Goal: Obtain resource: Obtain resource

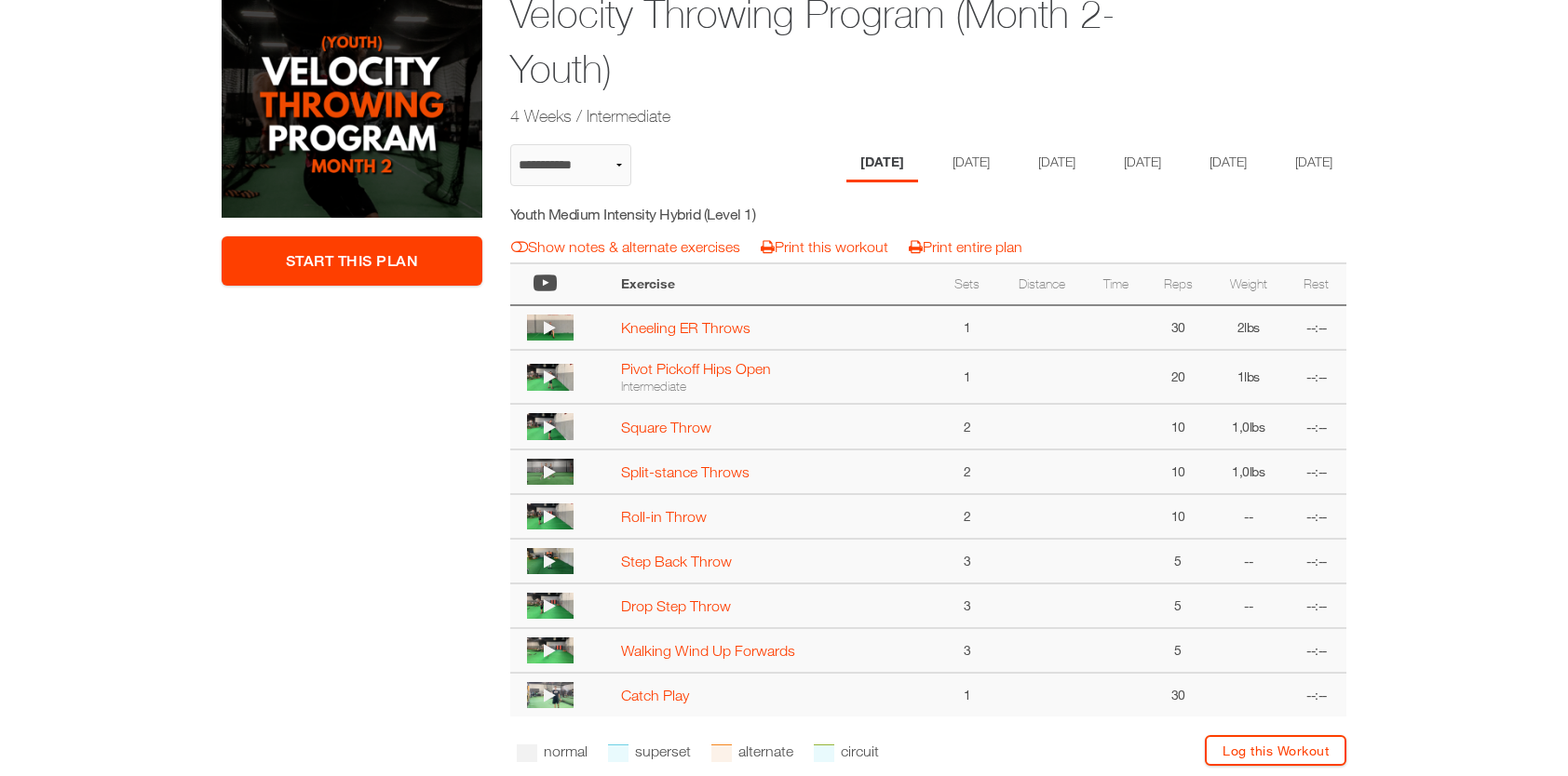
scroll to position [319, 0]
click at [947, 162] on li "Tuesday" at bounding box center [968, 164] width 72 height 38
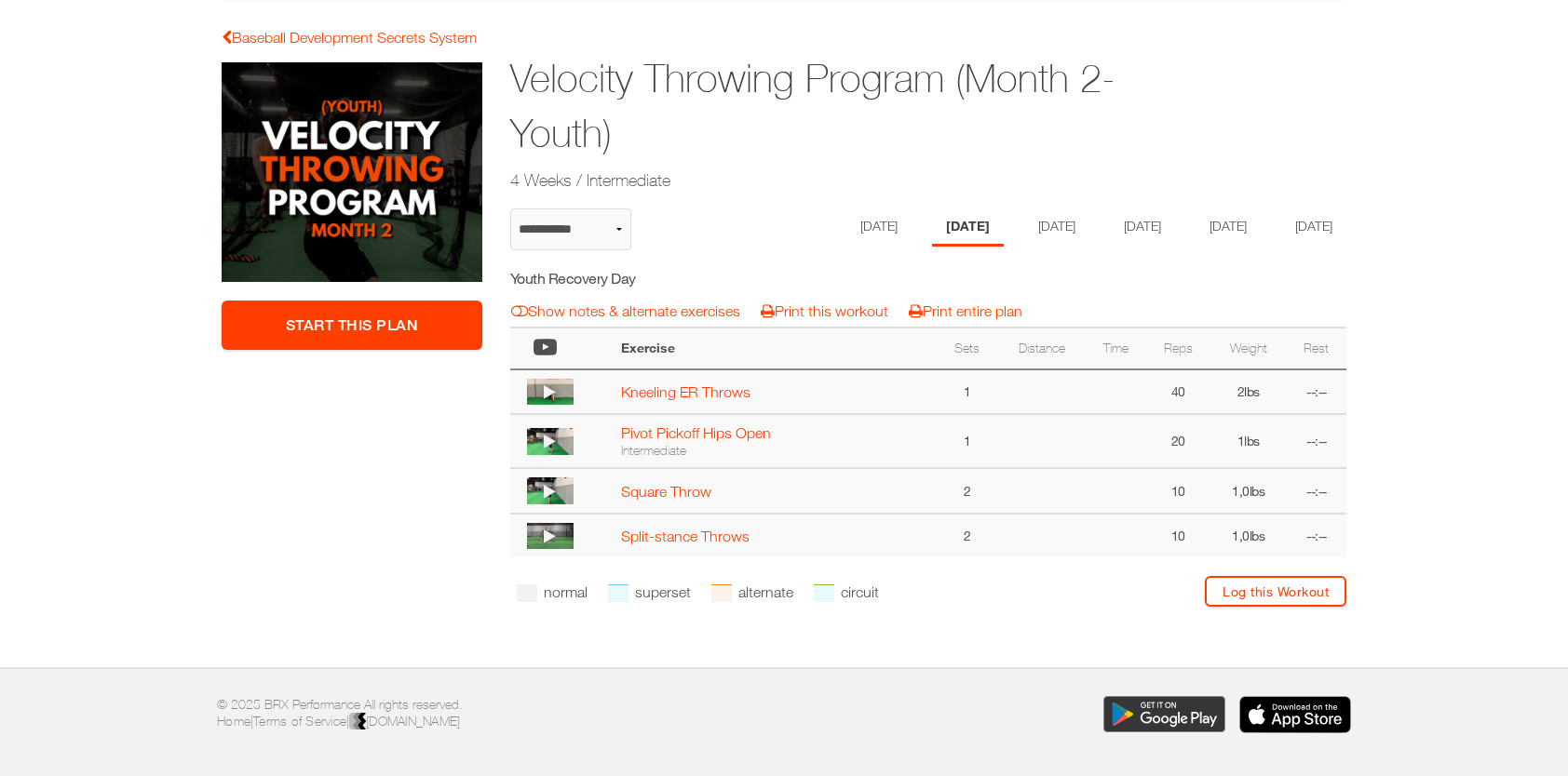
scroll to position [365, 0]
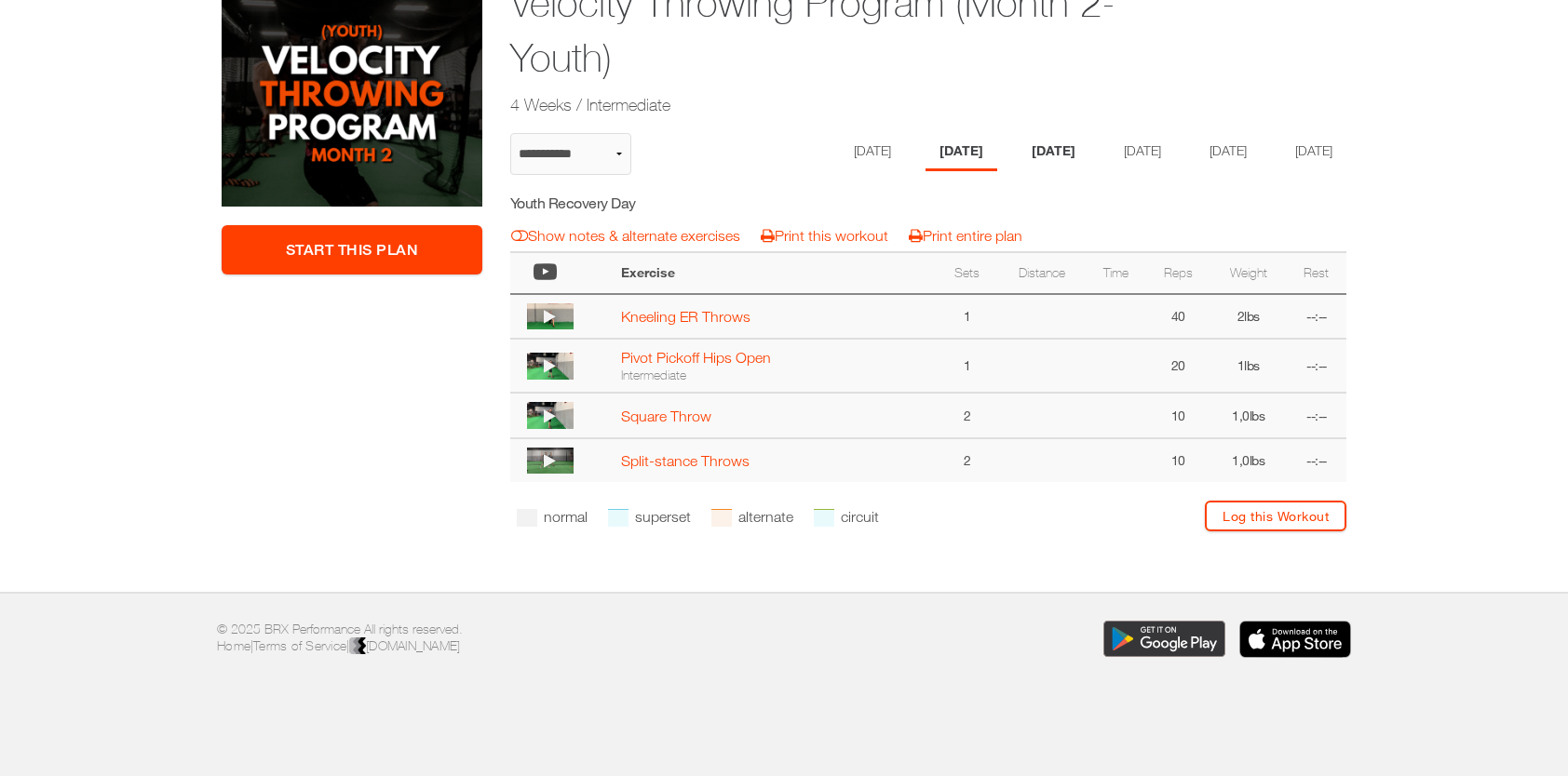
click at [1032, 133] on li "Wednesday" at bounding box center [1053, 153] width 72 height 38
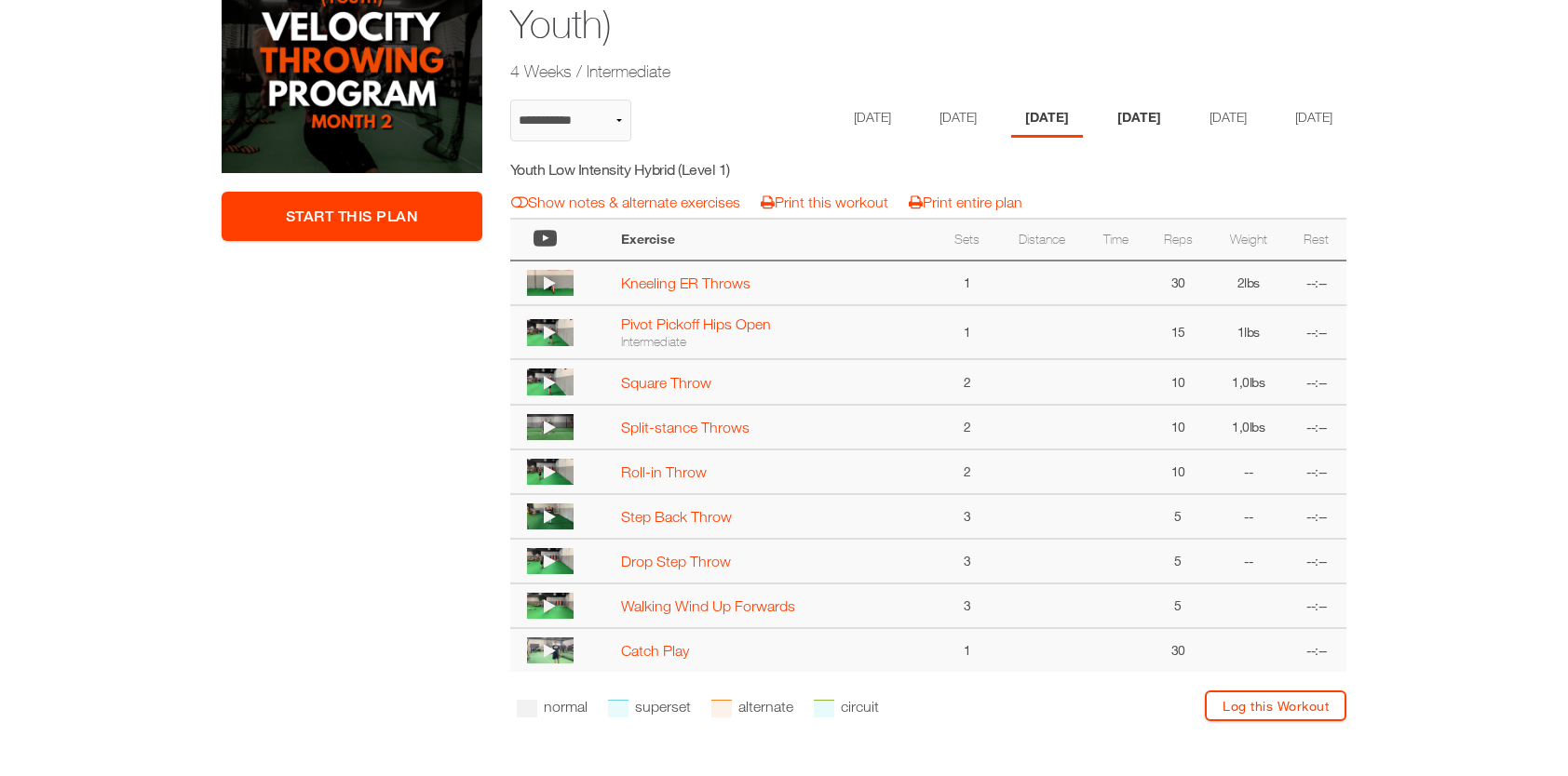
click at [1149, 127] on li "Thursday" at bounding box center [1139, 119] width 72 height 38
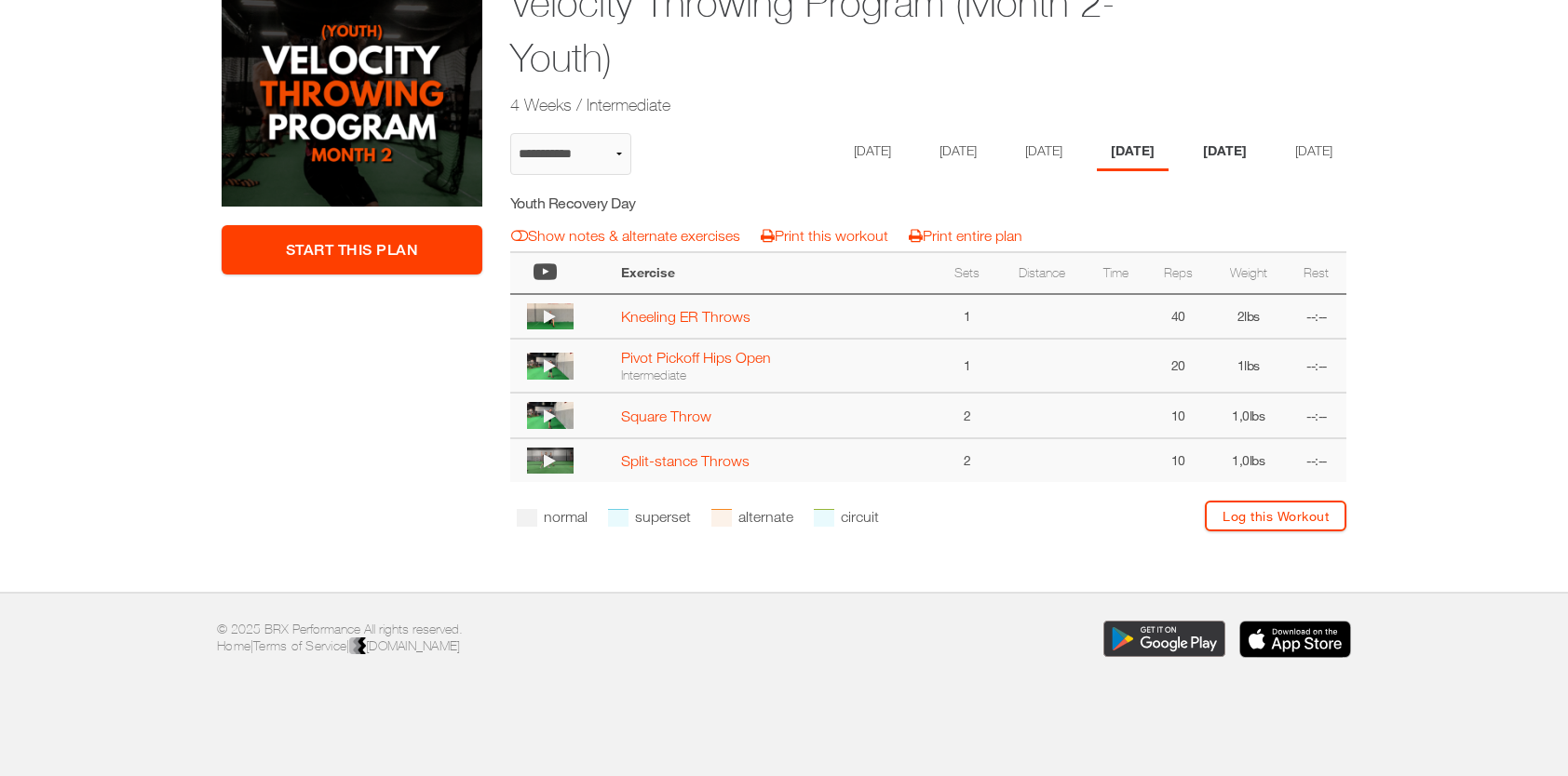
click at [1232, 133] on li "[DATE]" at bounding box center [1224, 153] width 72 height 38
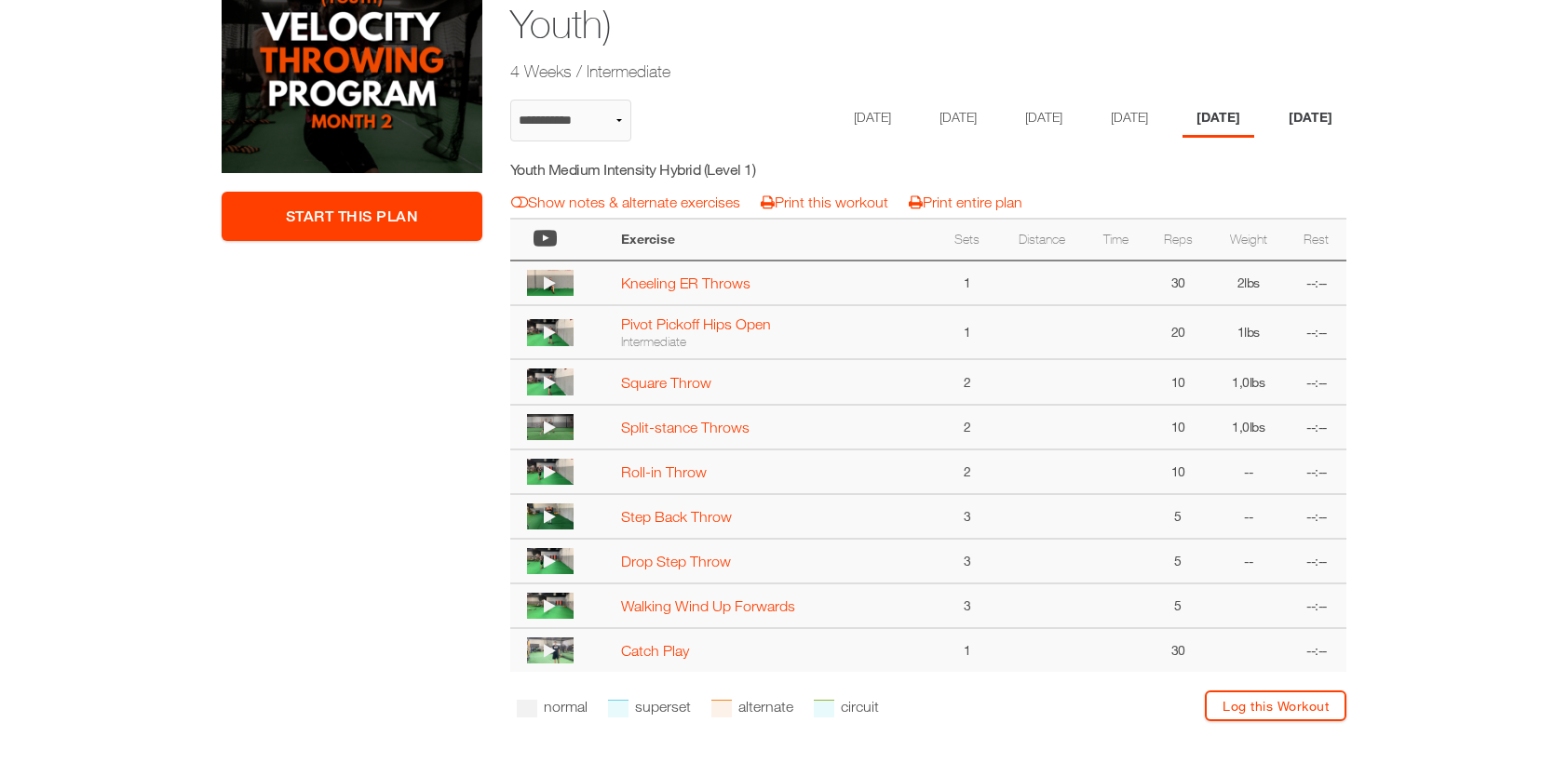
click at [1275, 137] on li "Saturday" at bounding box center [1311, 119] width 72 height 38
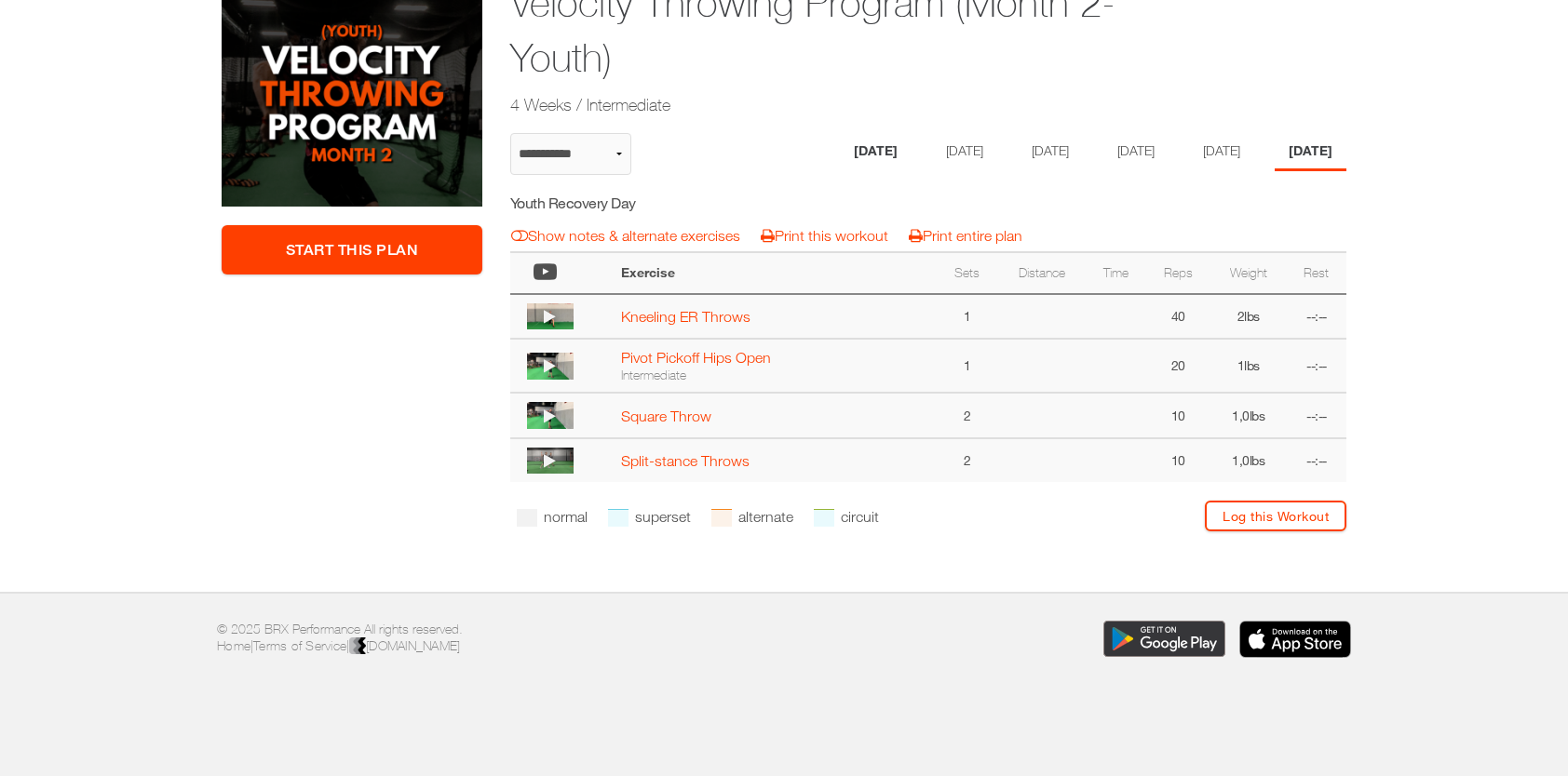
click at [842, 133] on li "Monday" at bounding box center [875, 153] width 72 height 38
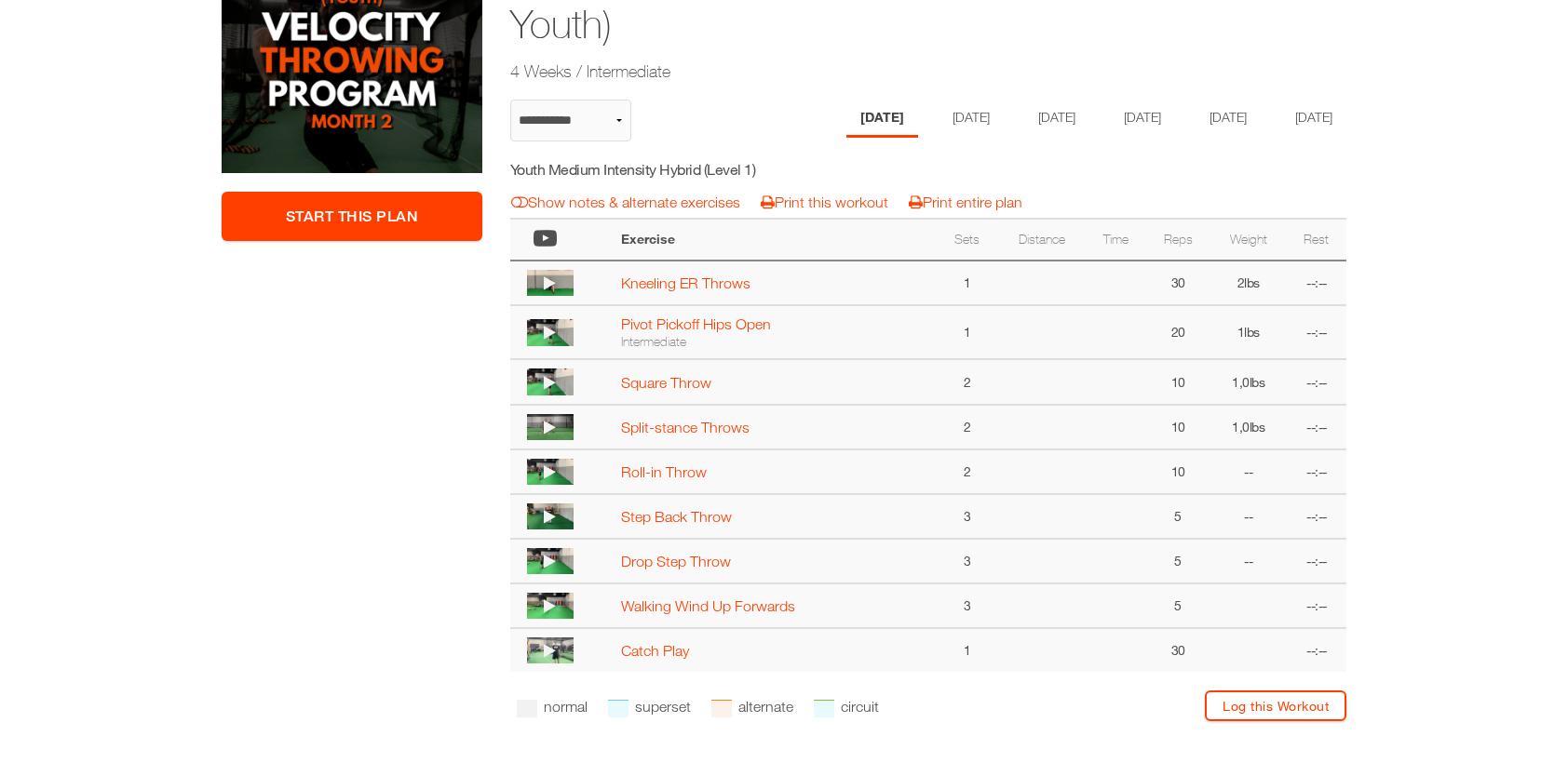
click at [552, 290] on icon at bounding box center [550, 283] width 12 height 15
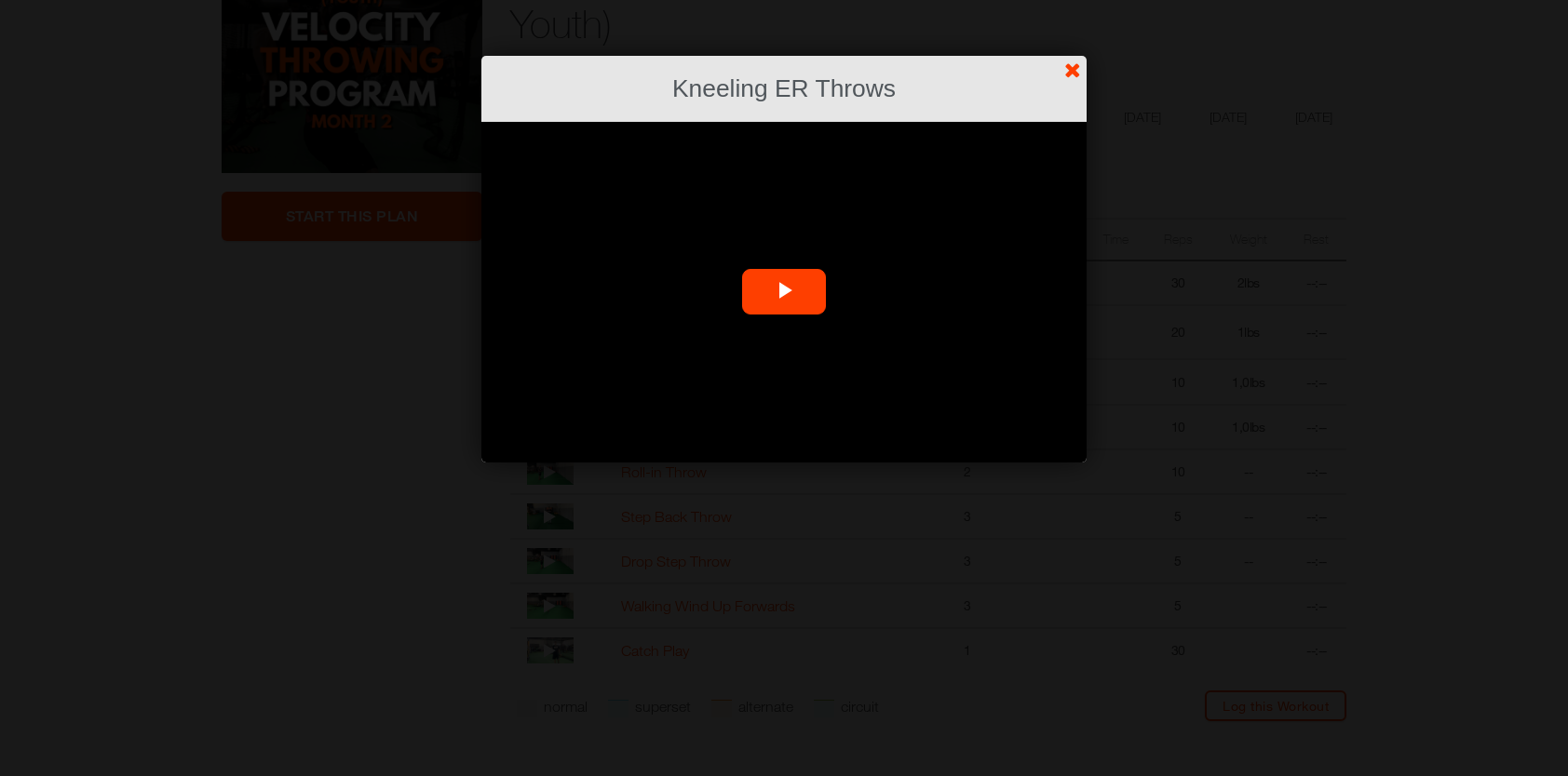
click at [784, 292] on span "Video Player" at bounding box center [784, 292] width 0 height 0
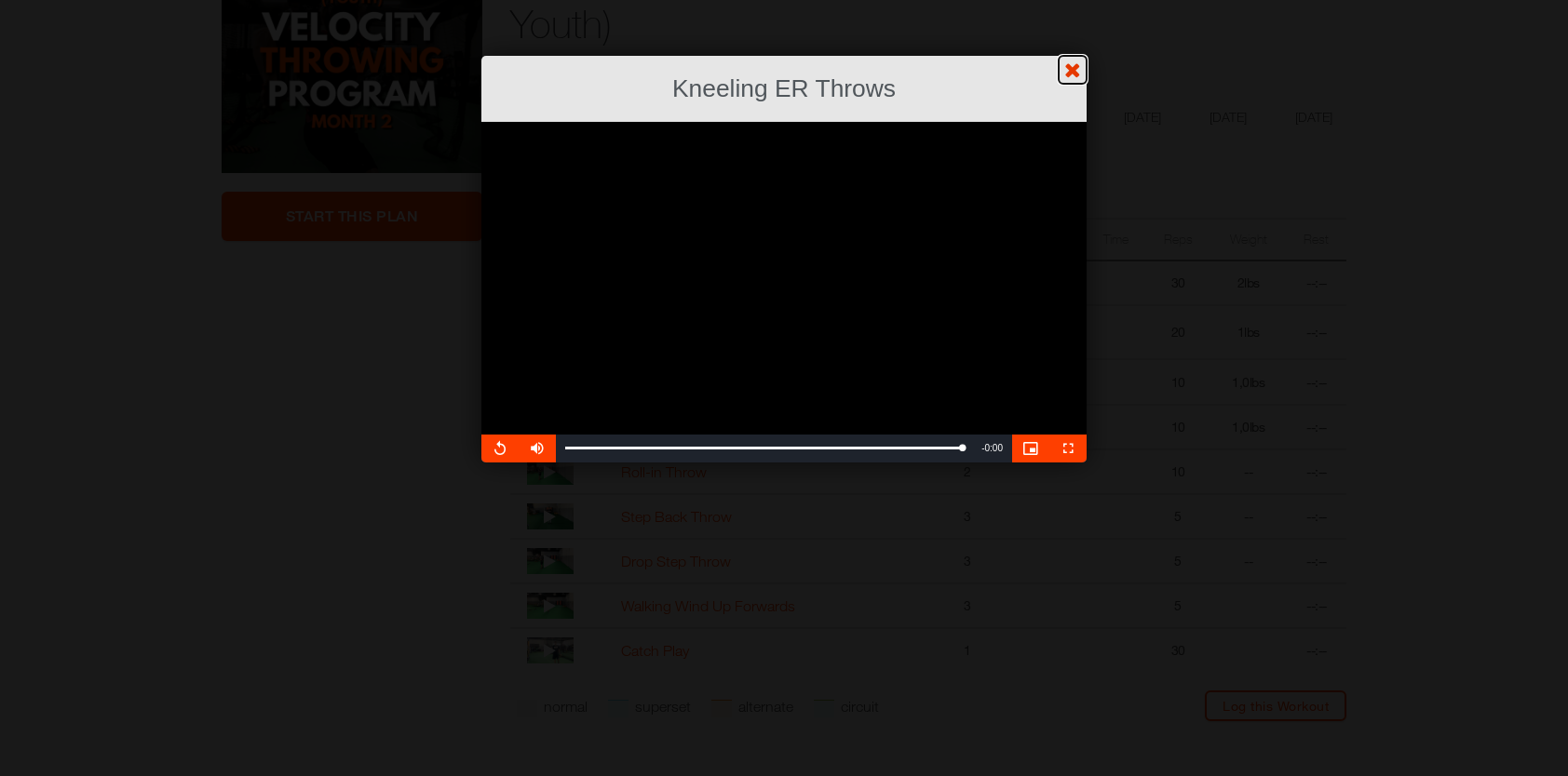
click at [1074, 0] on link "?" at bounding box center [784, -1] width 1570 height 1
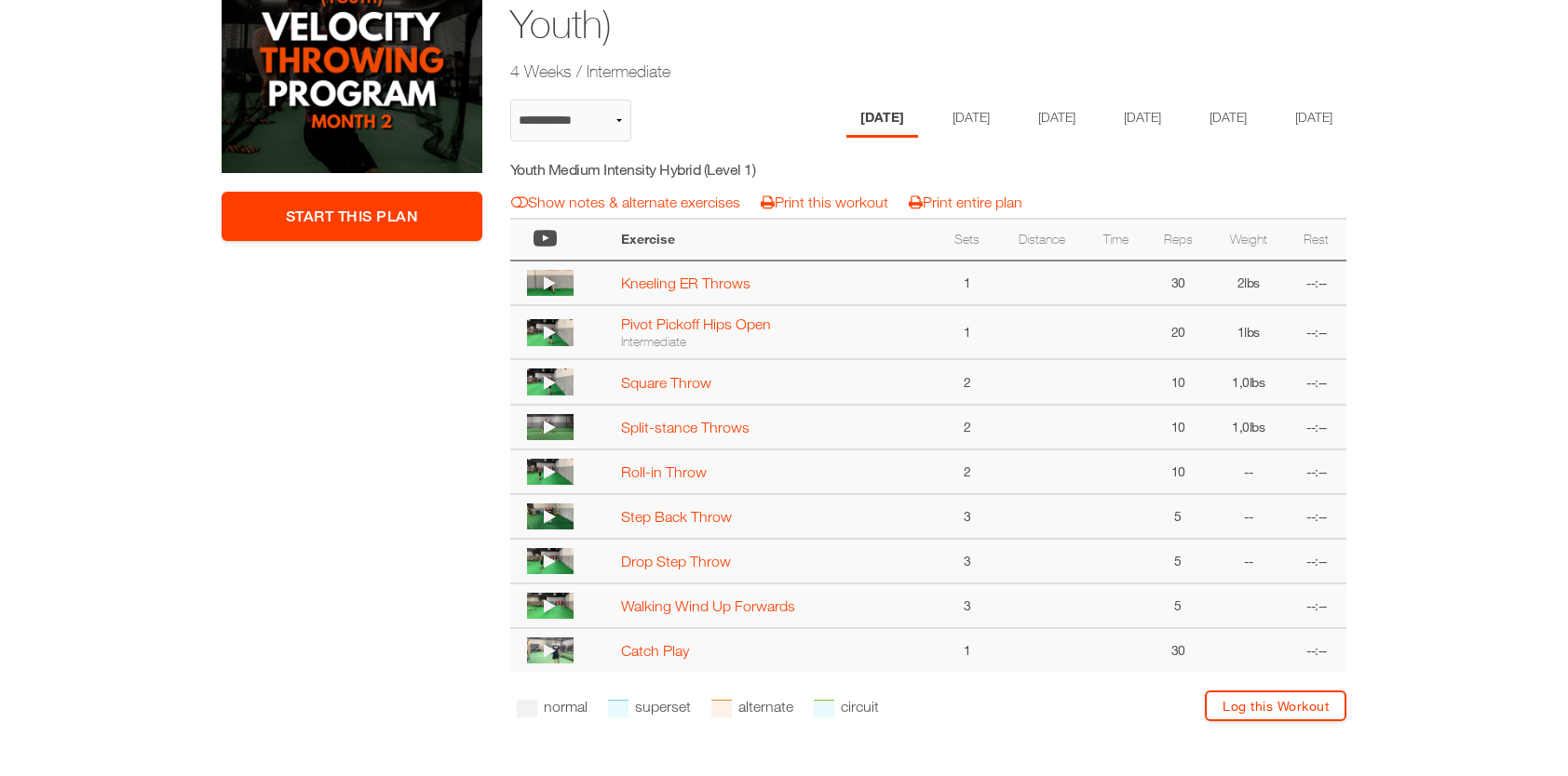
click at [551, 340] on icon at bounding box center [550, 332] width 12 height 15
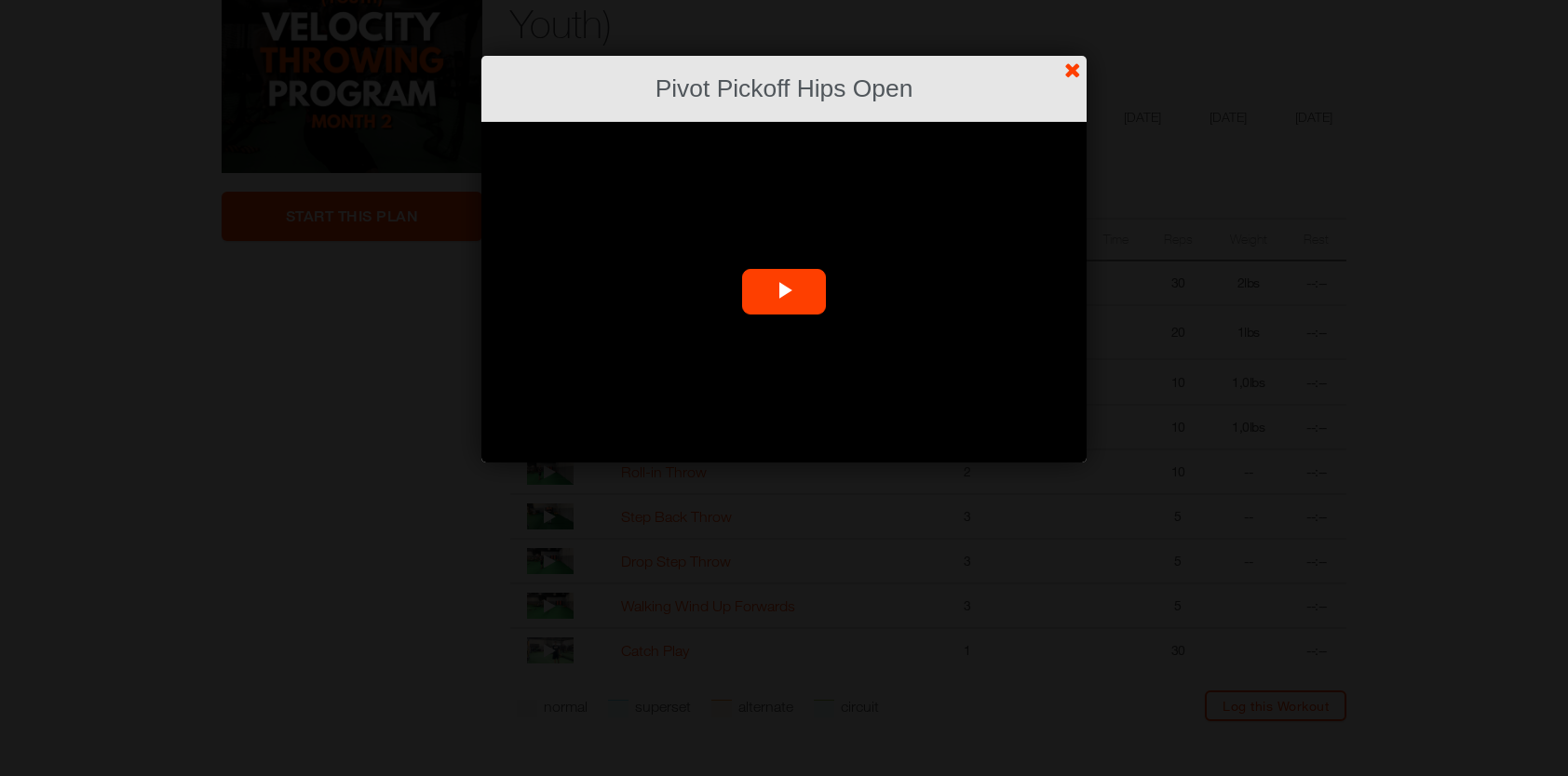
click at [784, 292] on span "Video Player" at bounding box center [784, 292] width 0 height 0
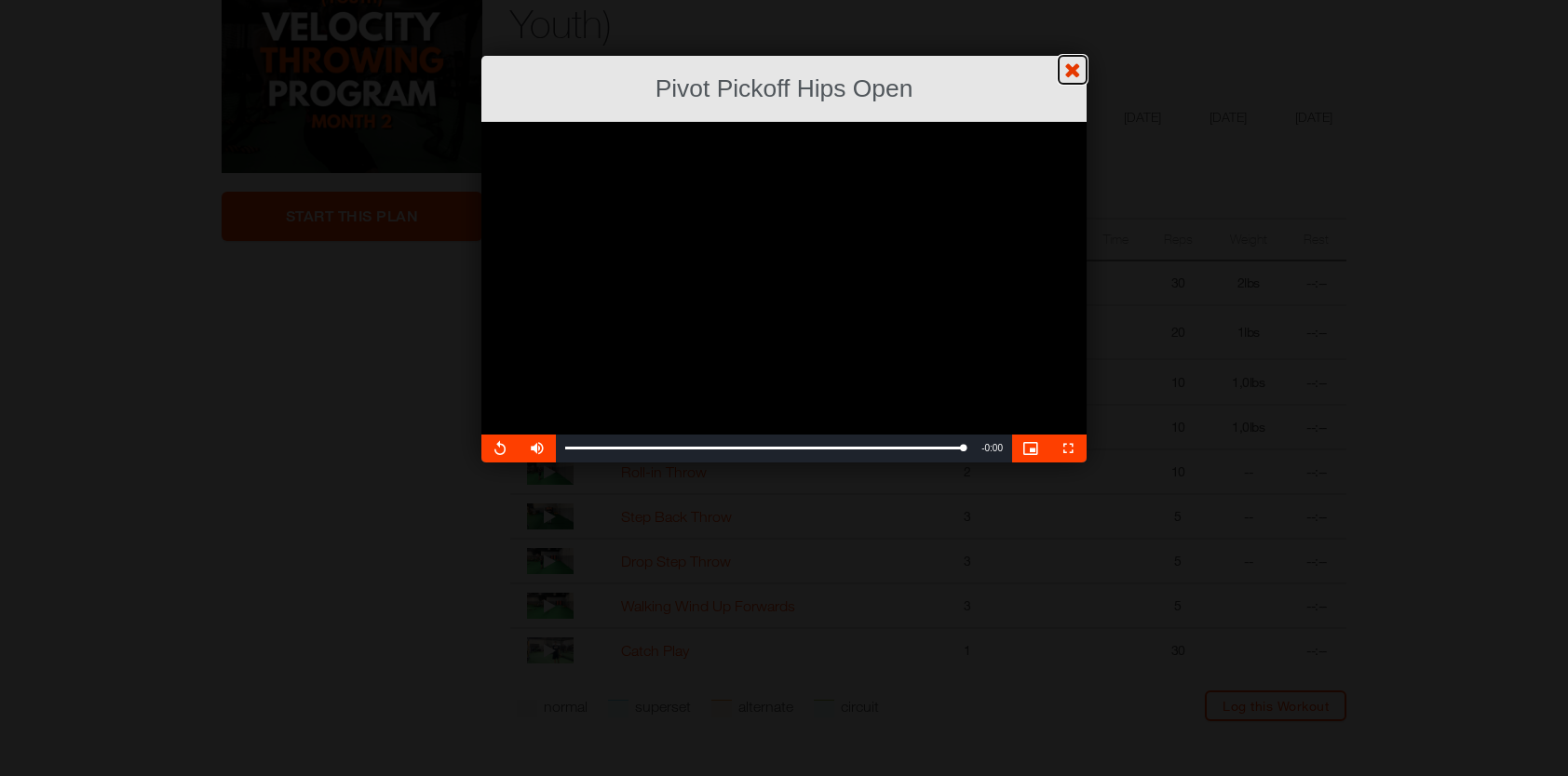
click at [1080, 0] on link "?" at bounding box center [784, -1] width 1570 height 1
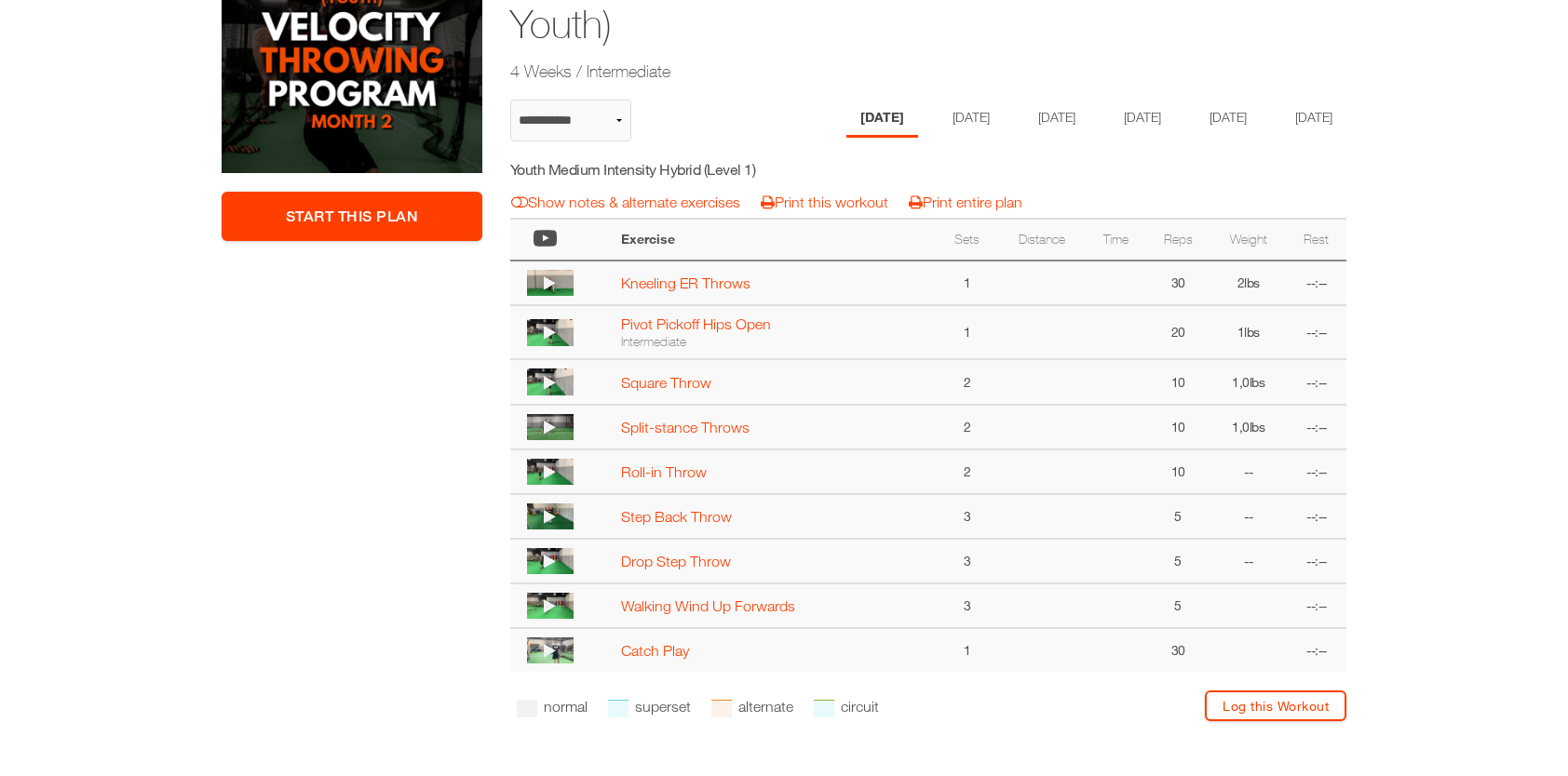
click at [548, 390] on icon at bounding box center [550, 383] width 12 height 15
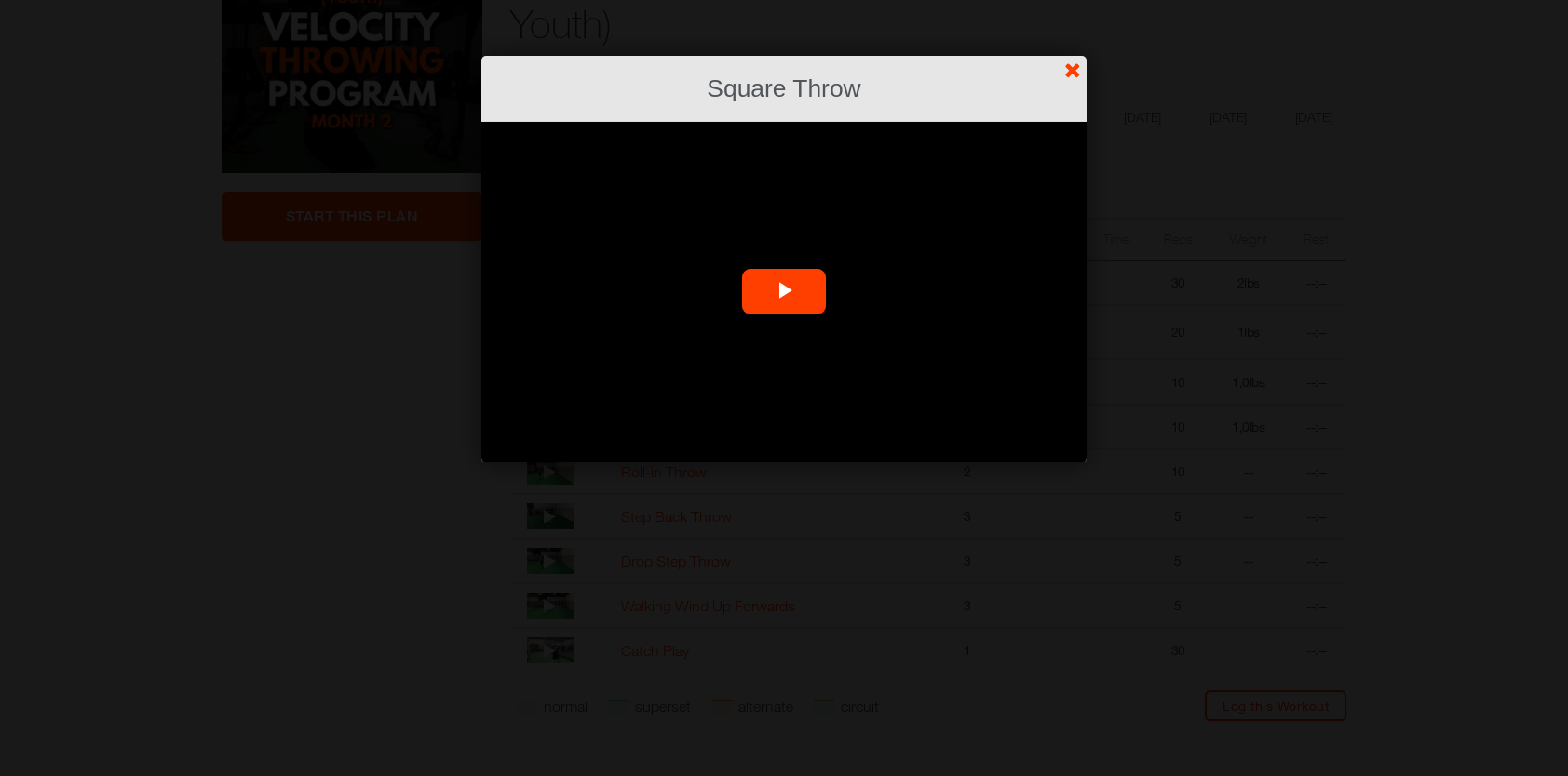
click at [784, 292] on span "Video Player" at bounding box center [784, 292] width 0 height 0
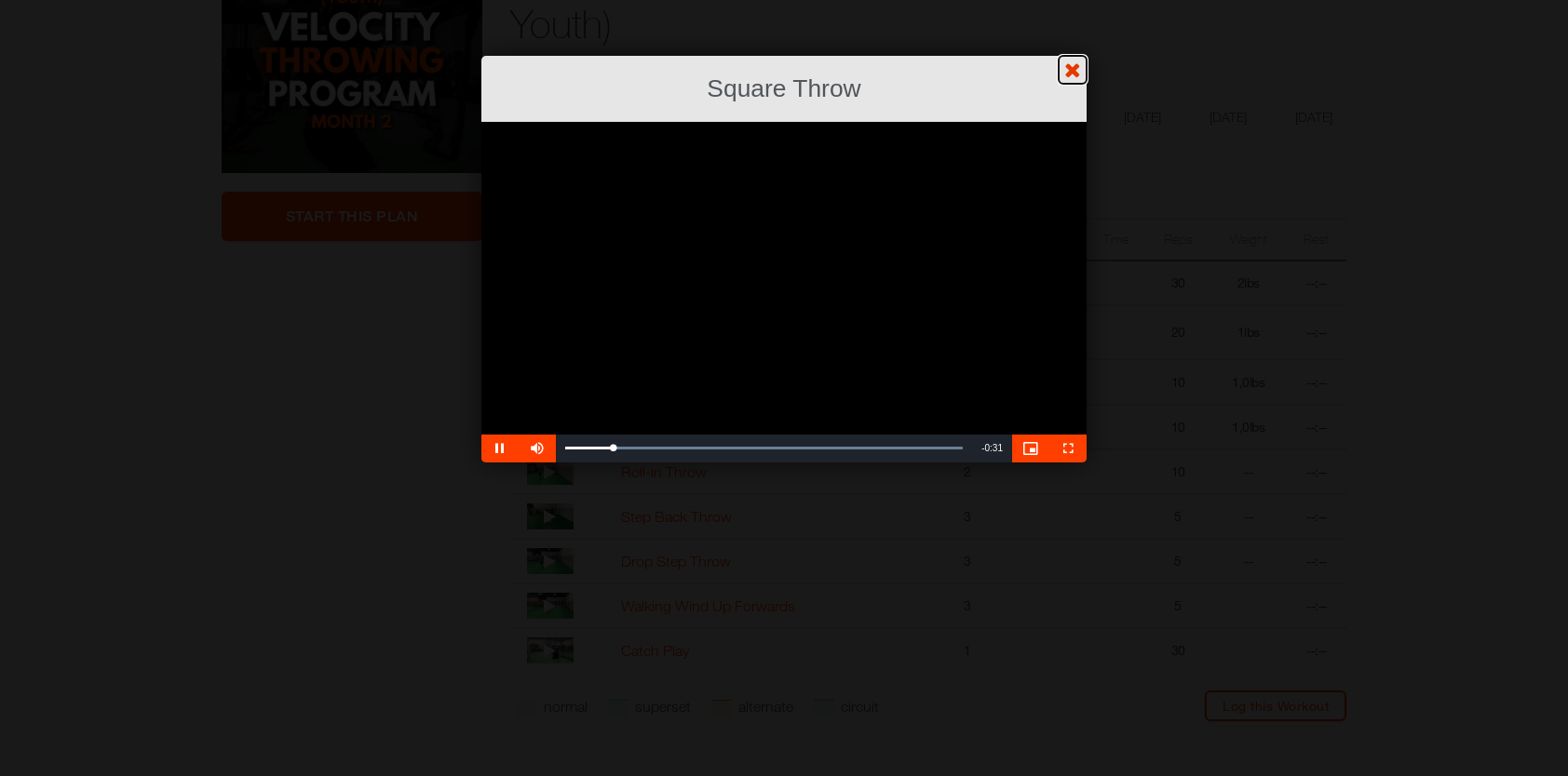
click at [1082, 0] on link "?" at bounding box center [784, -1] width 1570 height 1
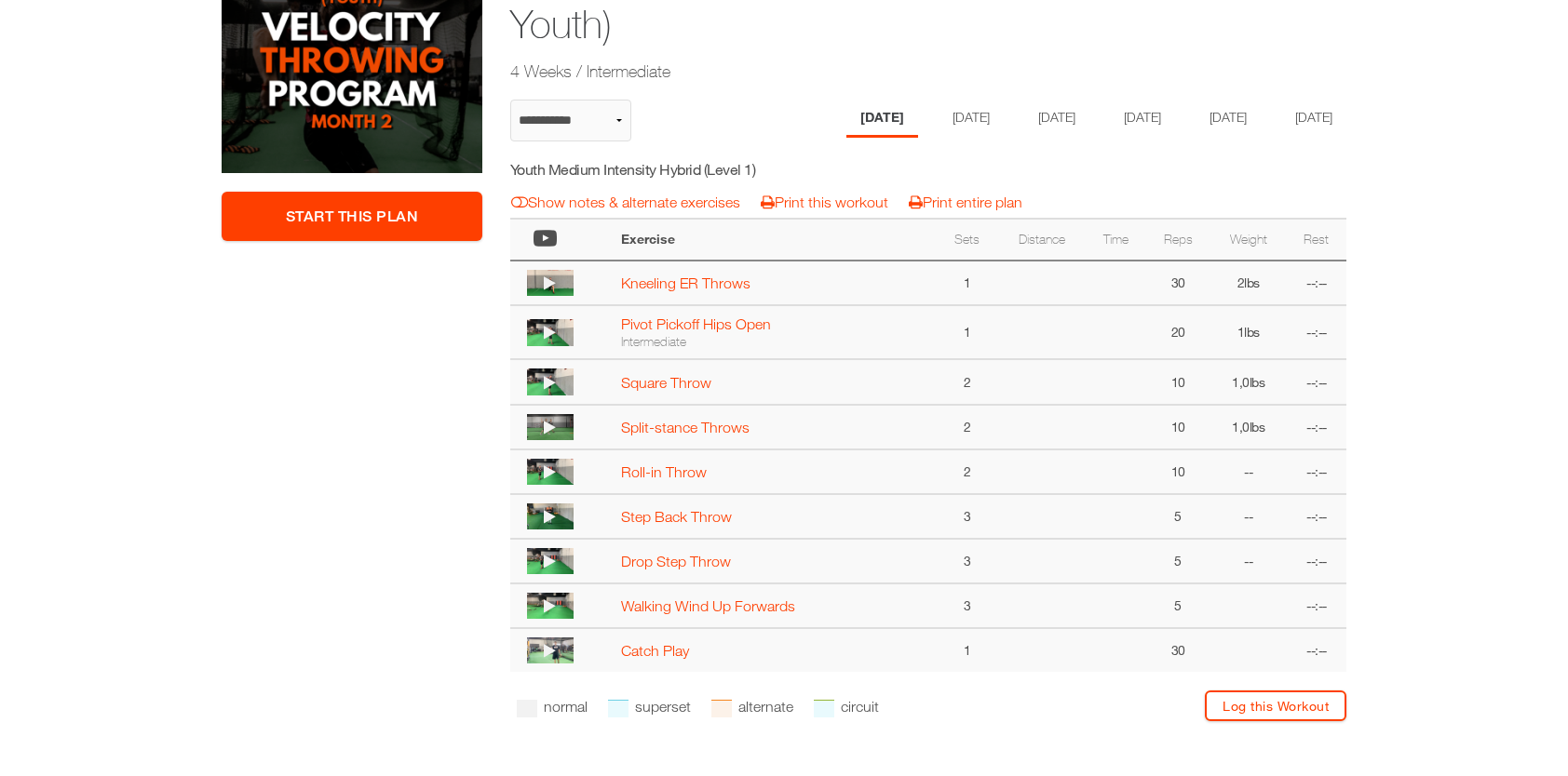
click at [542, 440] on img at bounding box center [550, 426] width 46 height 26
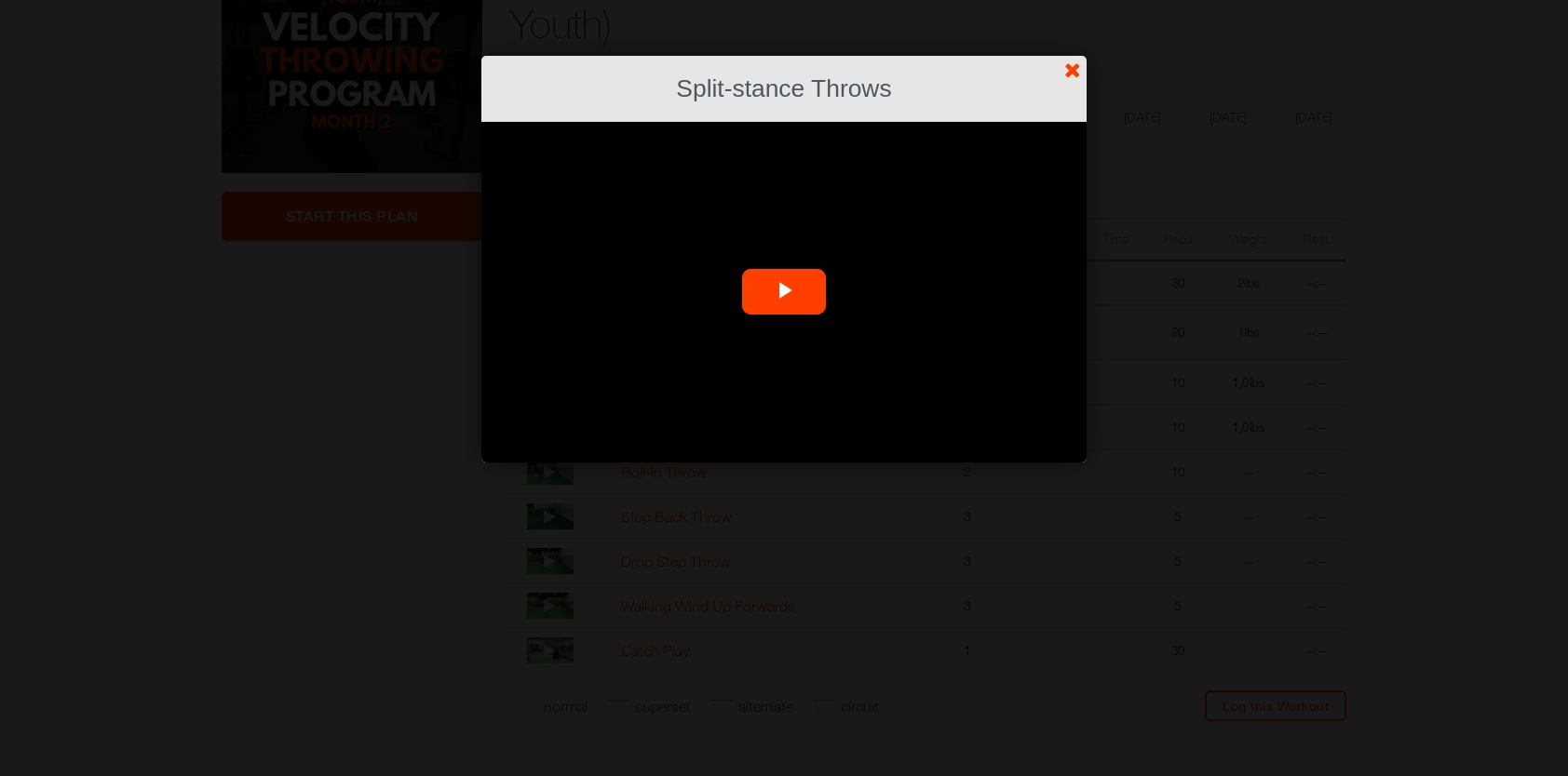
click at [784, 292] on span "Video Player" at bounding box center [784, 292] width 0 height 0
click at [1080, 0] on link "?" at bounding box center [784, -1] width 1570 height 1
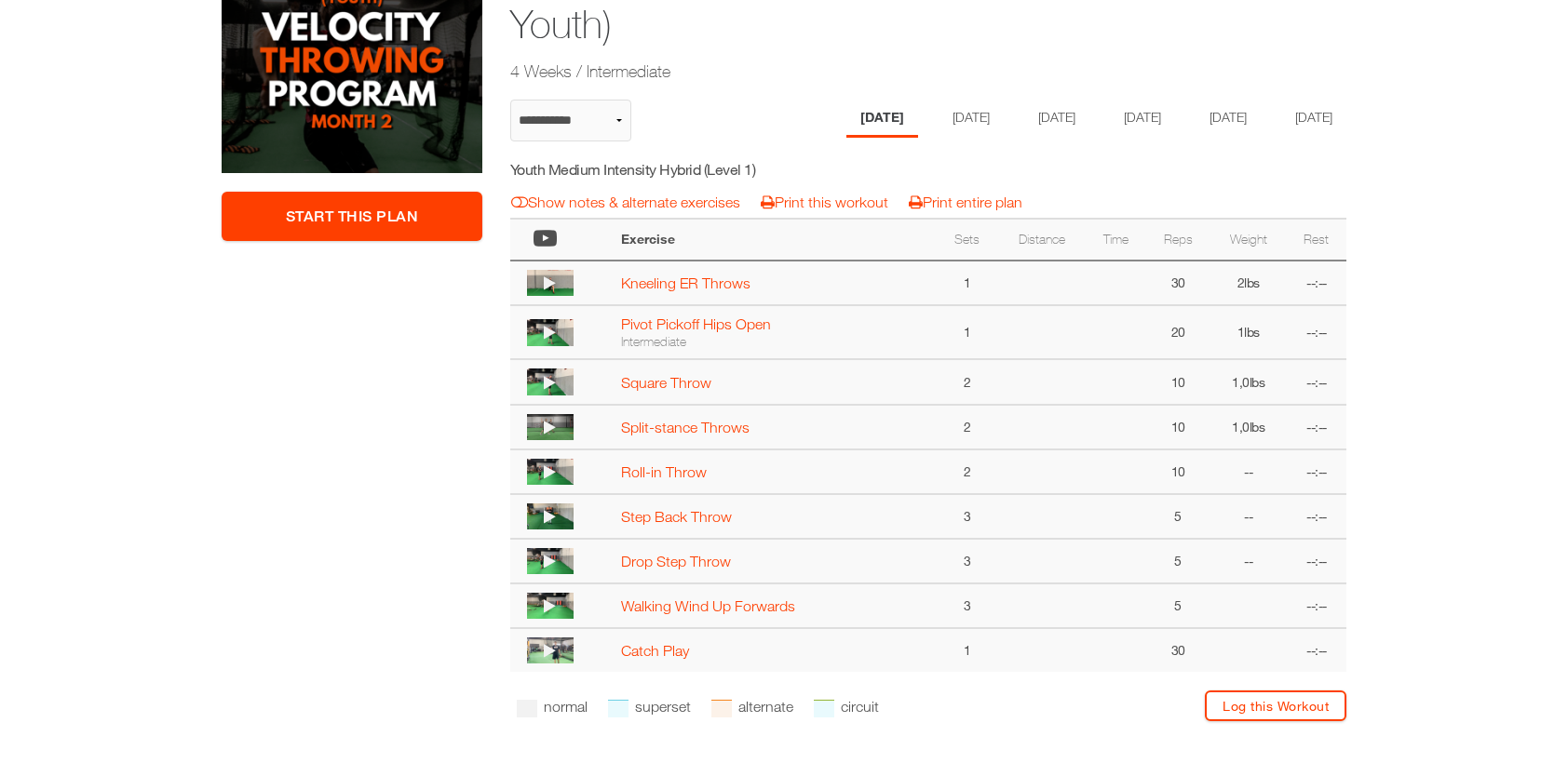
click at [545, 479] on icon at bounding box center [550, 473] width 12 height 15
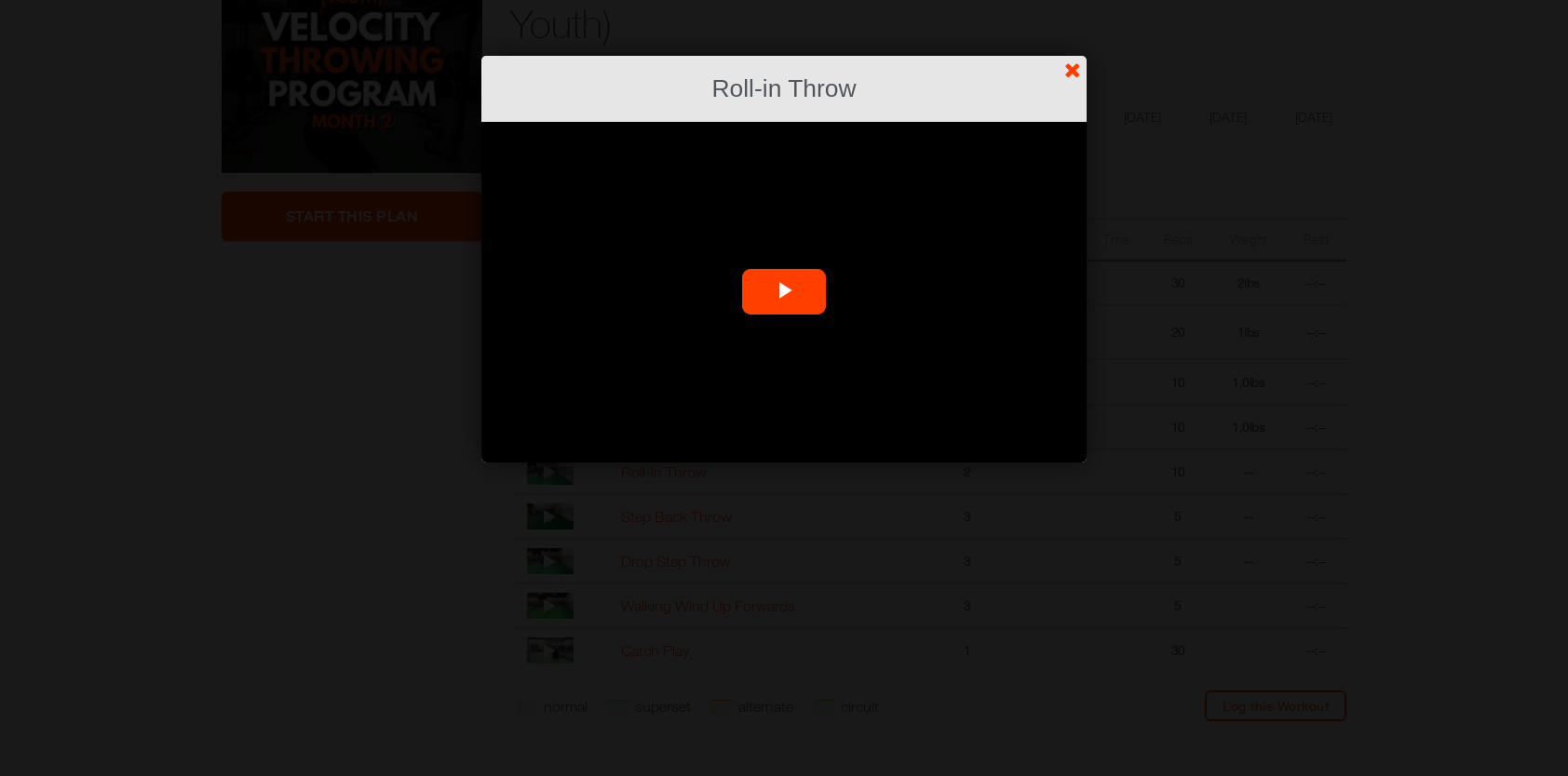
click at [784, 292] on span "Video Player" at bounding box center [784, 292] width 0 height 0
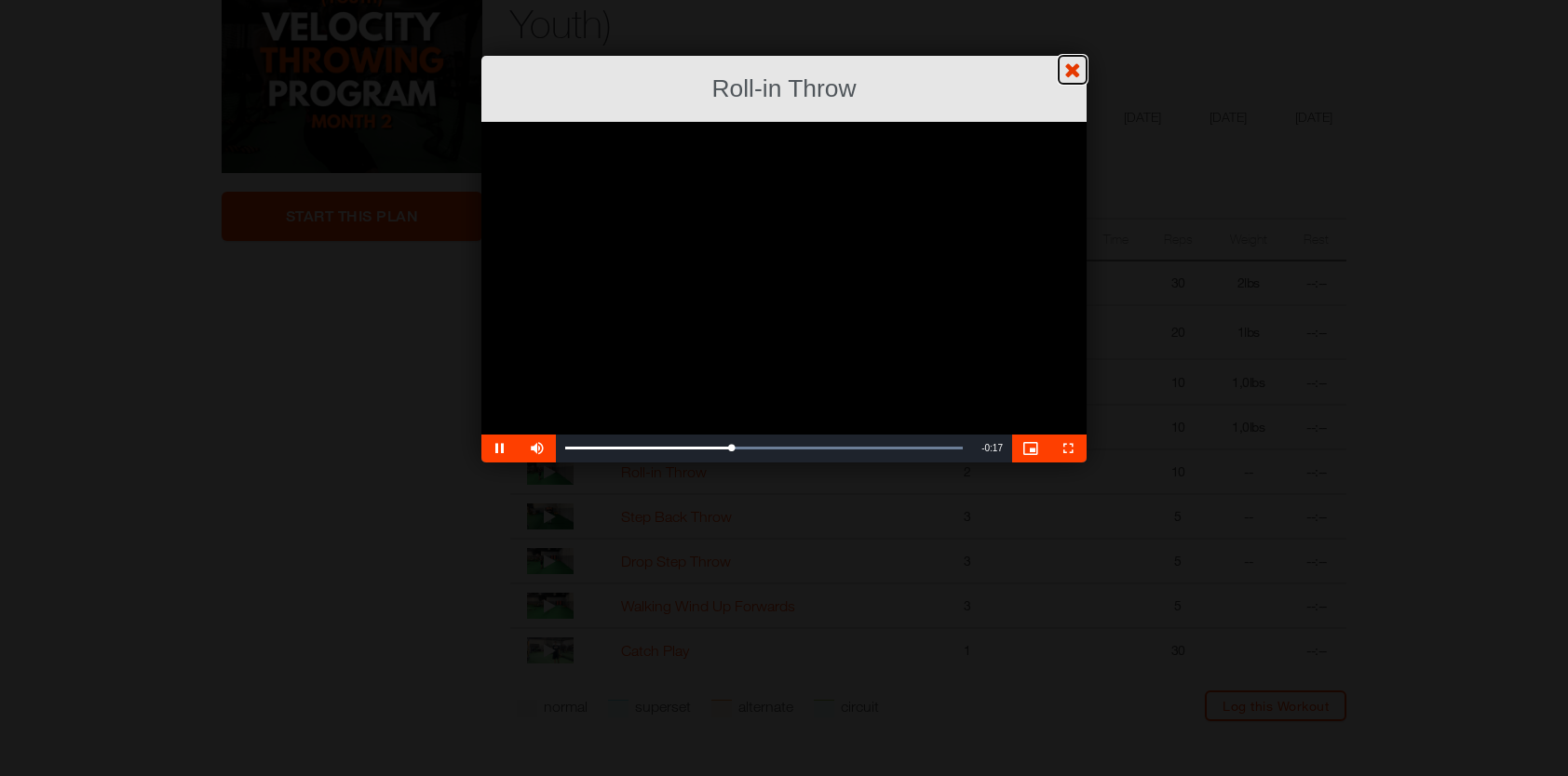
click at [1076, 0] on link "?" at bounding box center [784, -1] width 1570 height 1
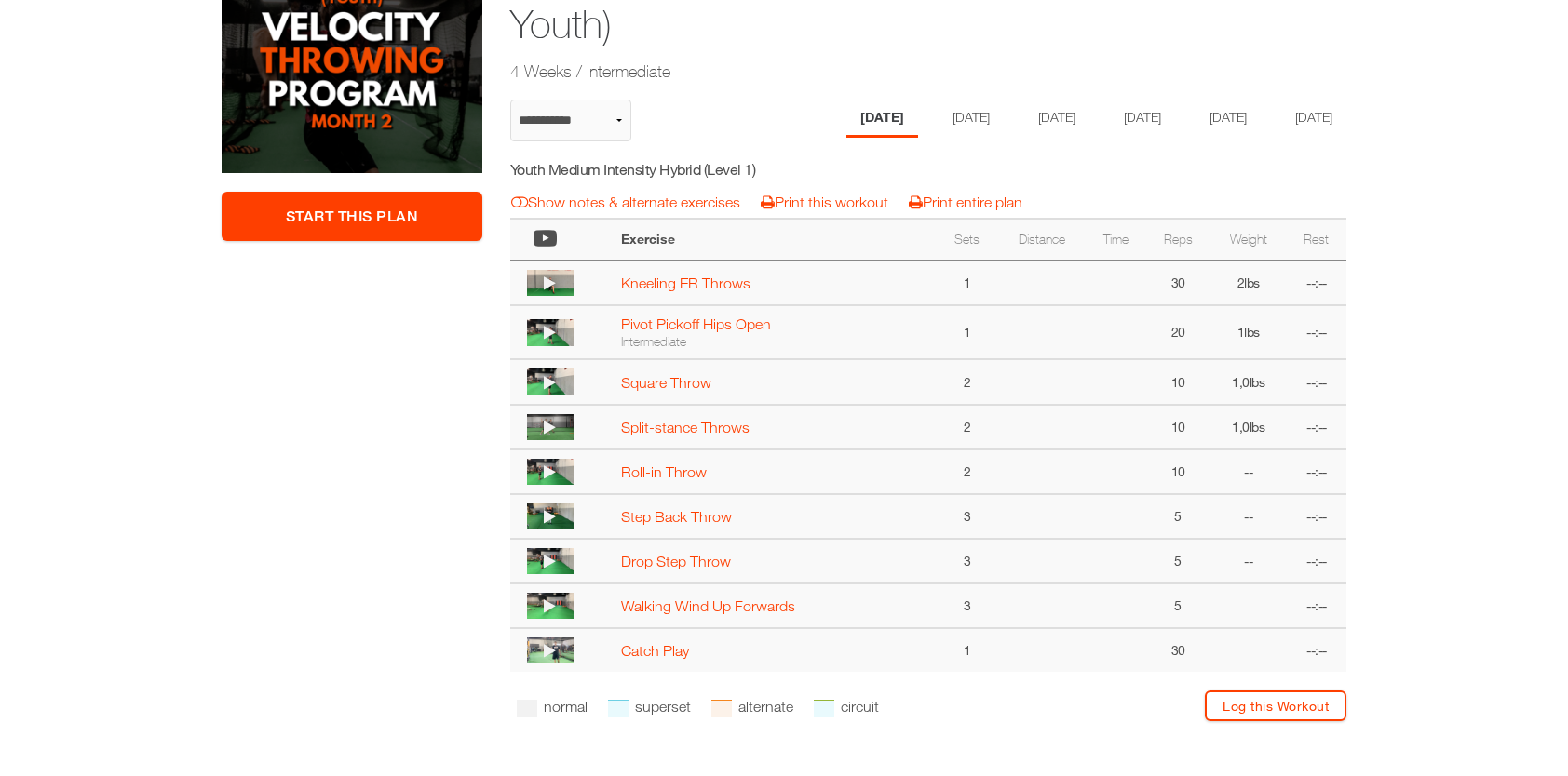
click at [555, 658] on icon at bounding box center [550, 651] width 12 height 15
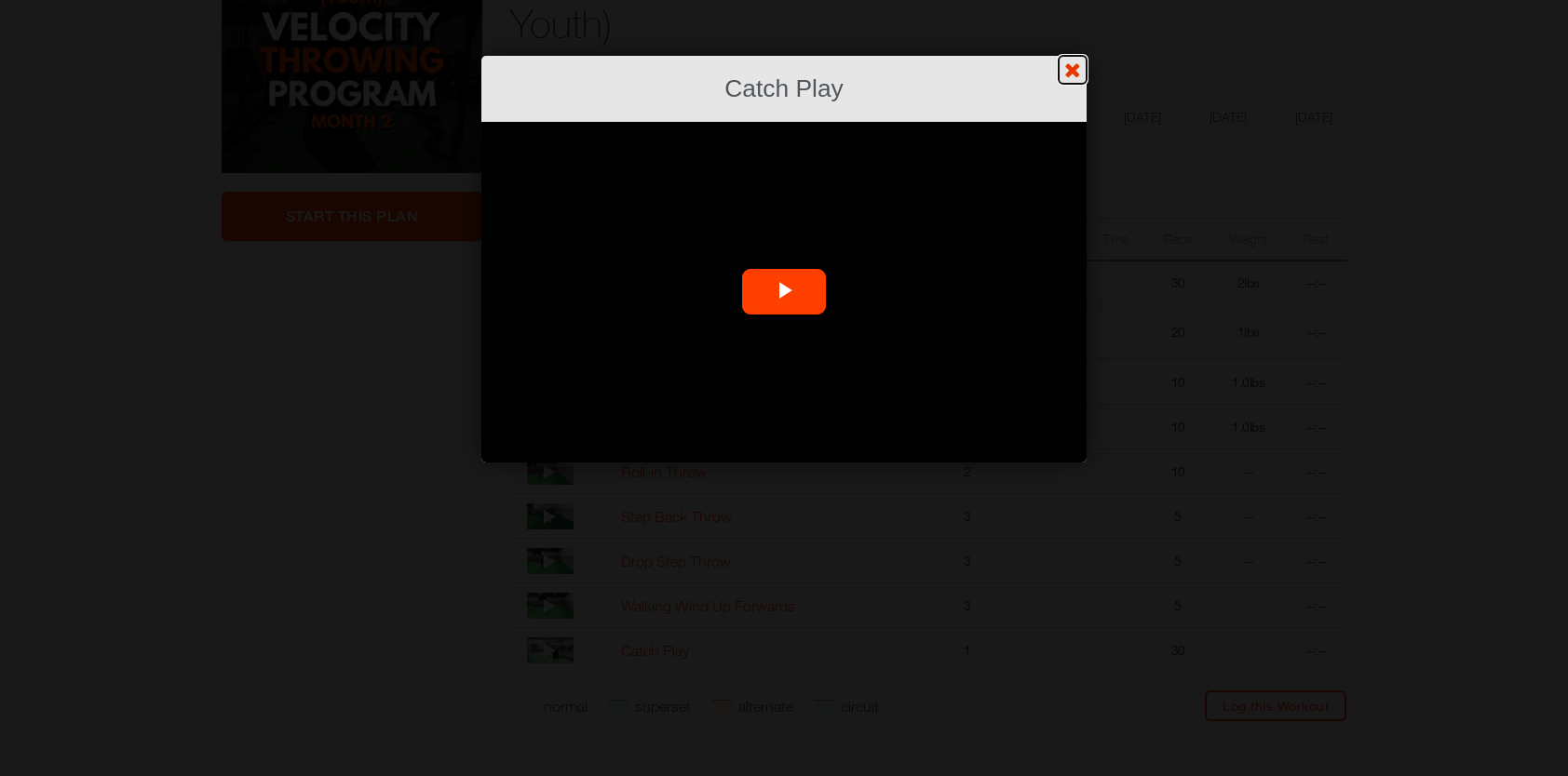
click at [1080, 0] on link "?" at bounding box center [784, -1] width 1570 height 1
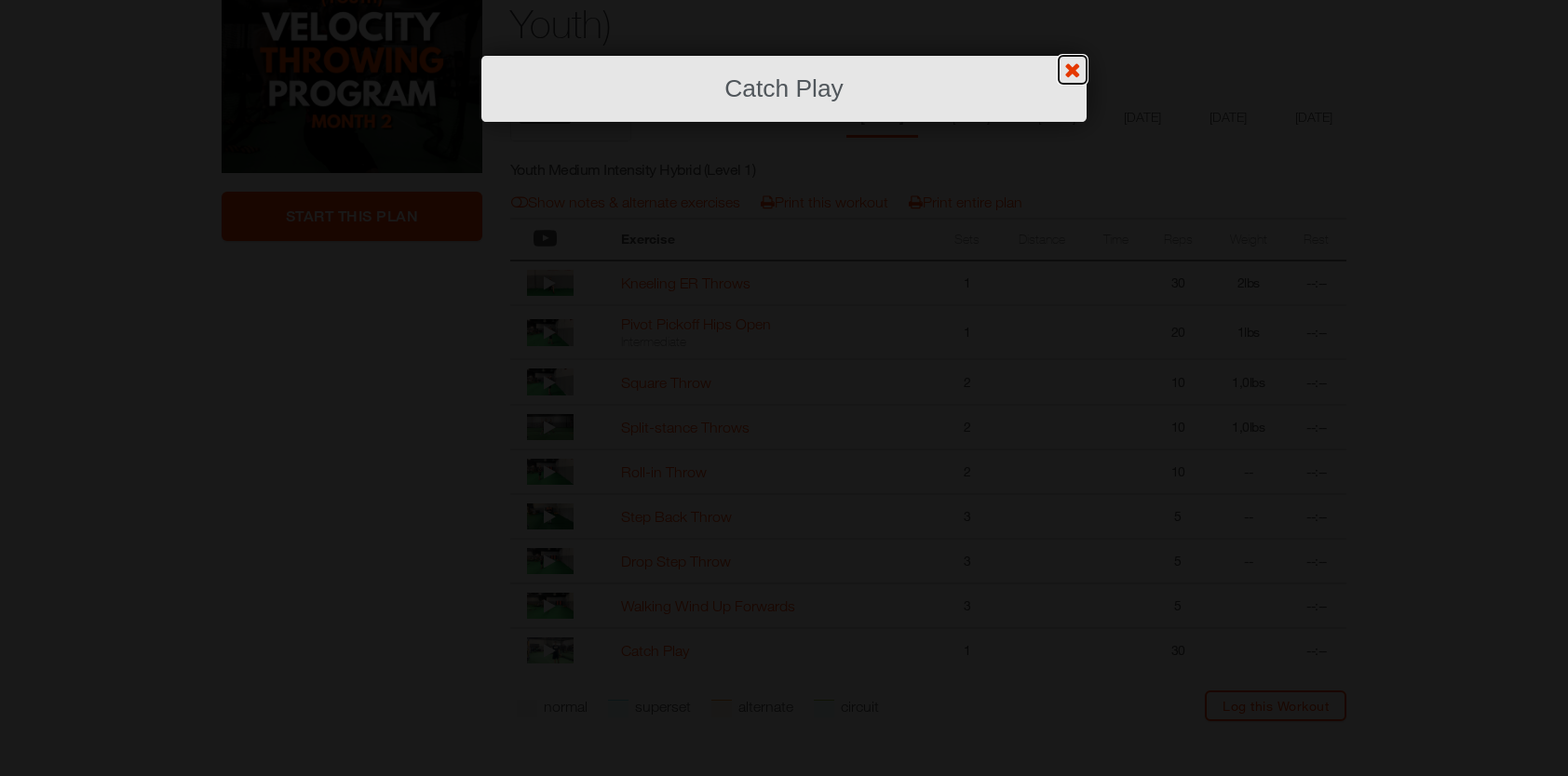
click at [1078, 0] on link "?" at bounding box center [784, -1] width 1570 height 1
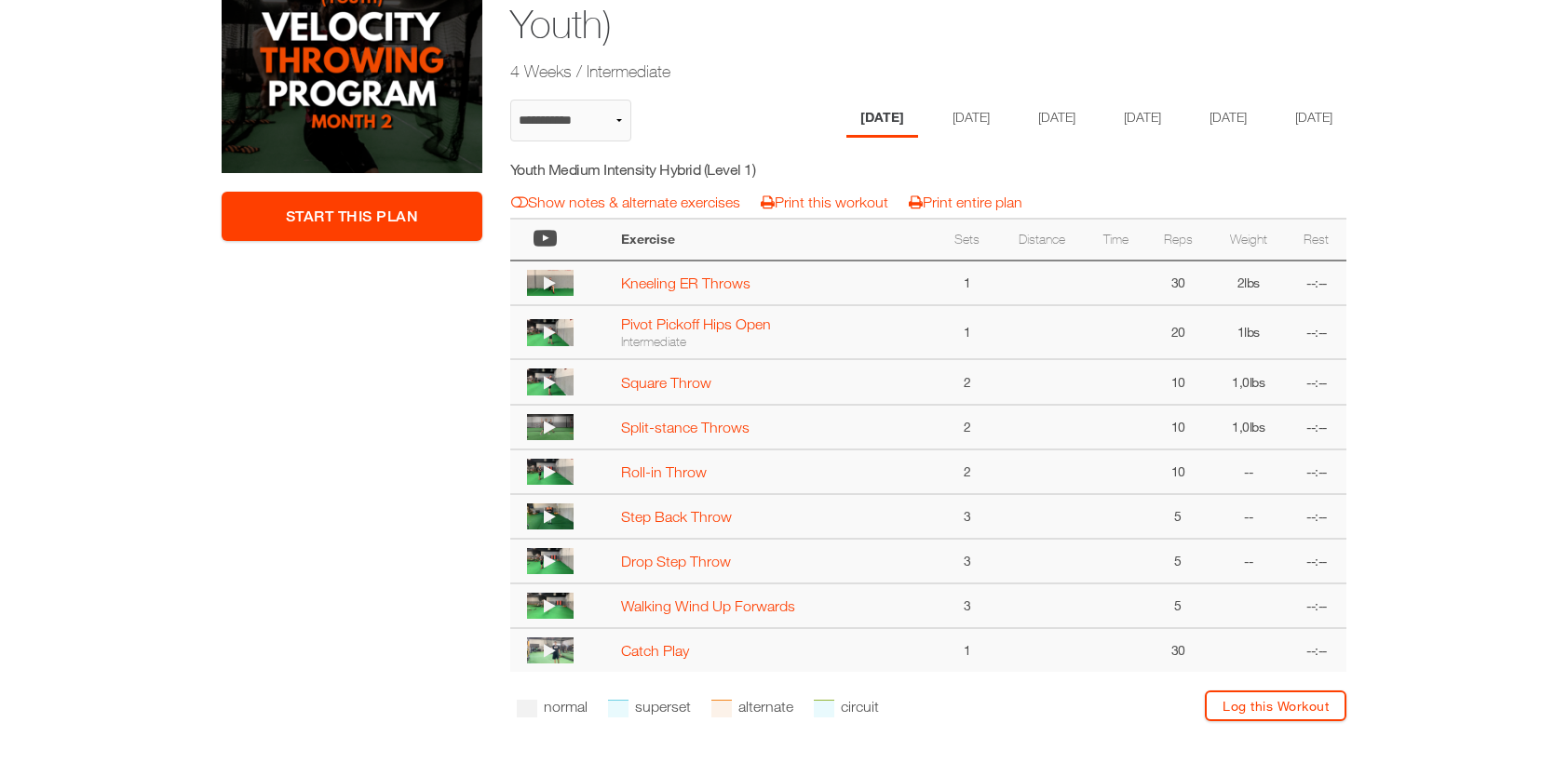
select select "**********"
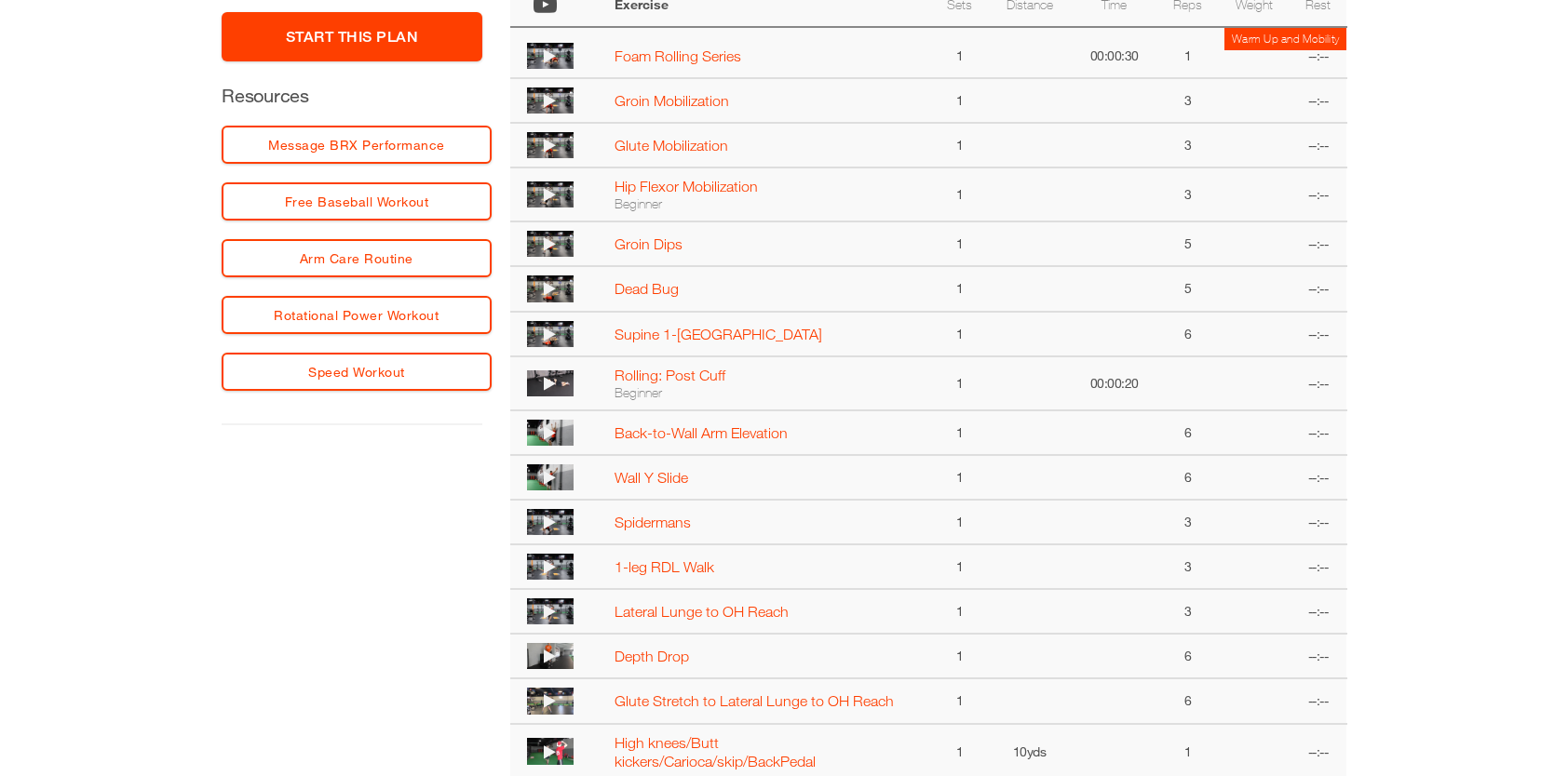
scroll to position [544, 0]
click at [544, 430] on icon at bounding box center [550, 434] width 12 height 15
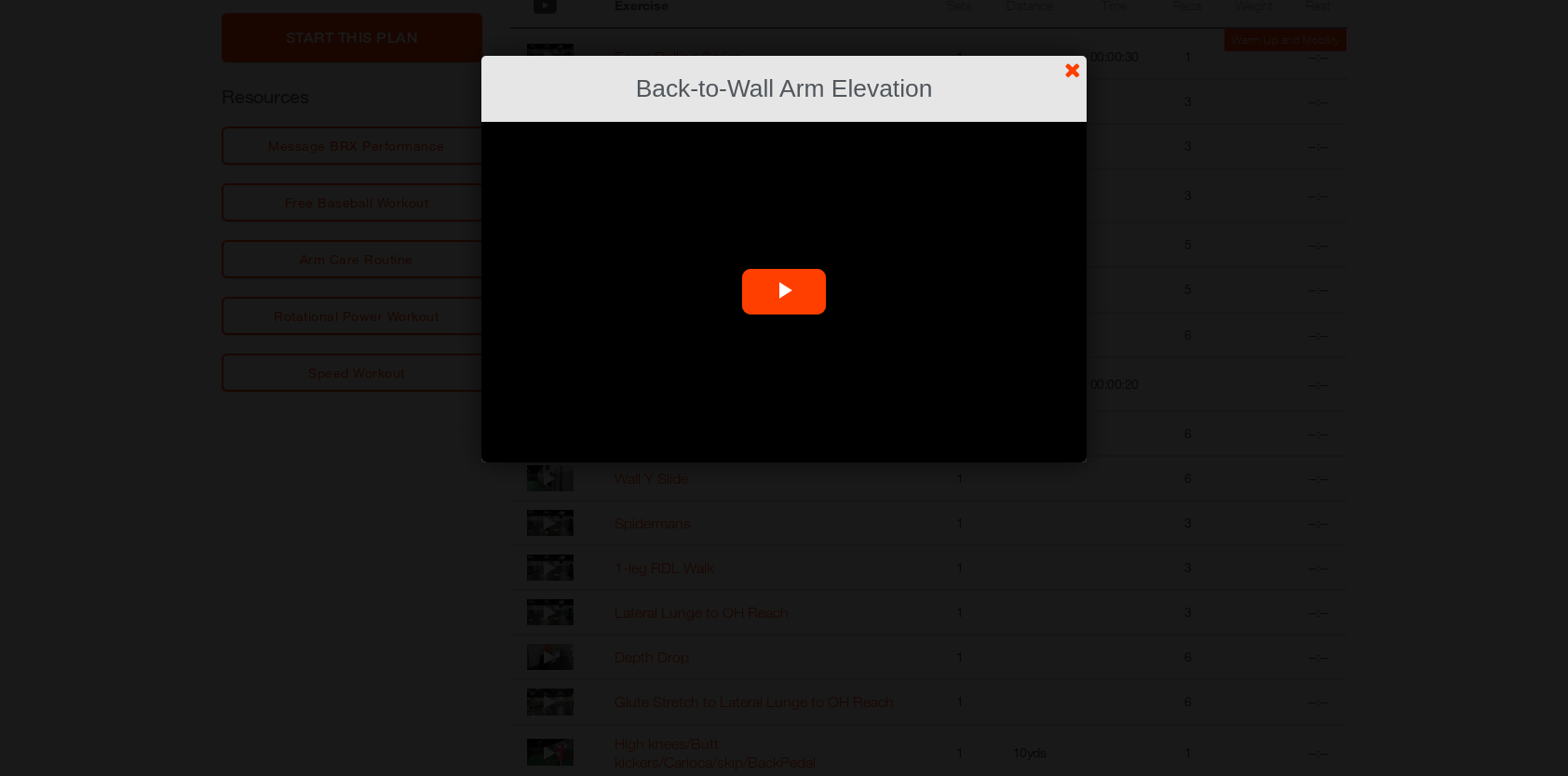
click at [784, 292] on span "Video Player" at bounding box center [784, 292] width 0 height 0
click at [1075, 0] on link "?" at bounding box center [784, -1] width 1570 height 1
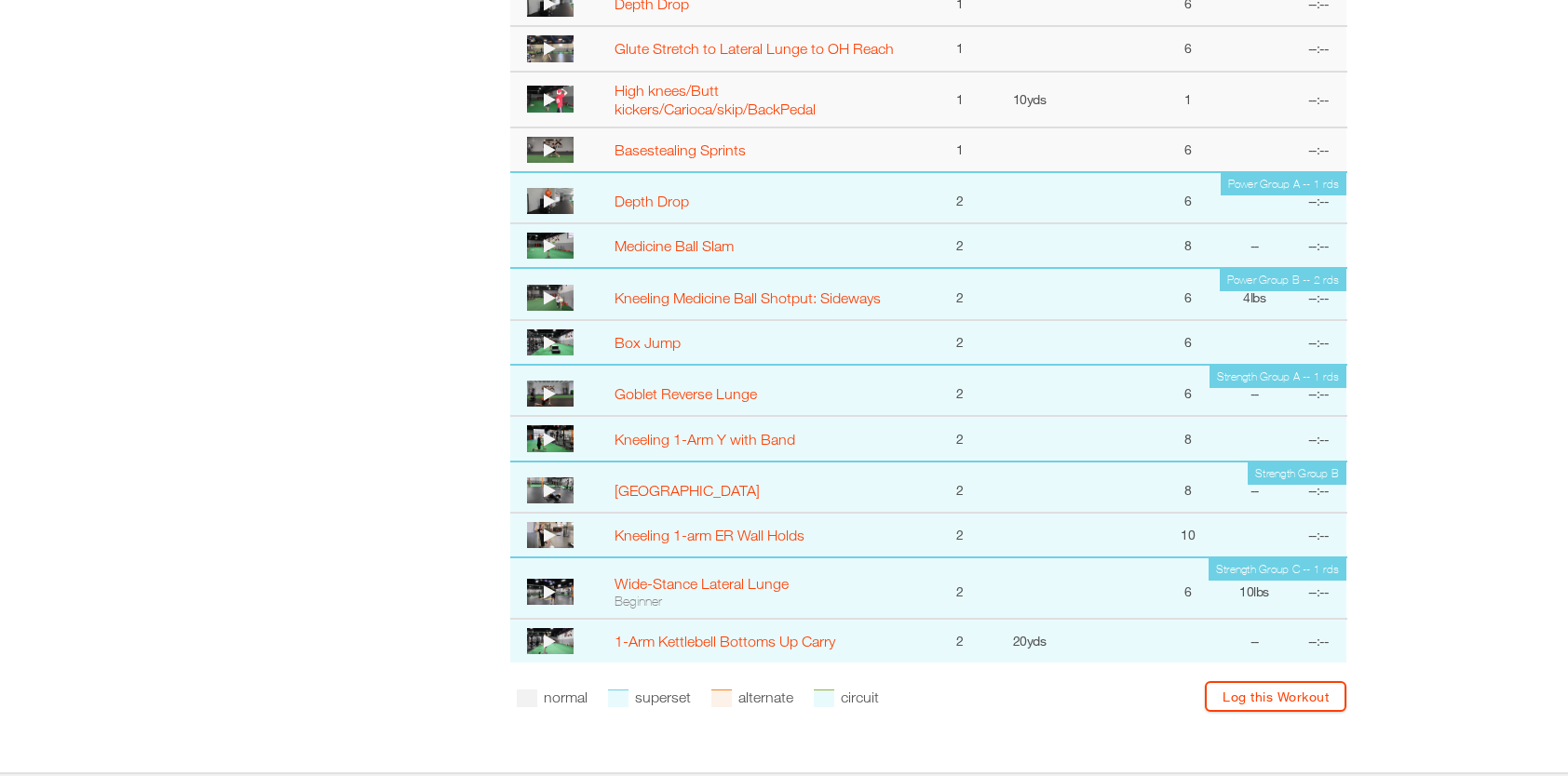
scroll to position [1198, 0]
click at [553, 488] on icon at bounding box center [550, 490] width 12 height 15
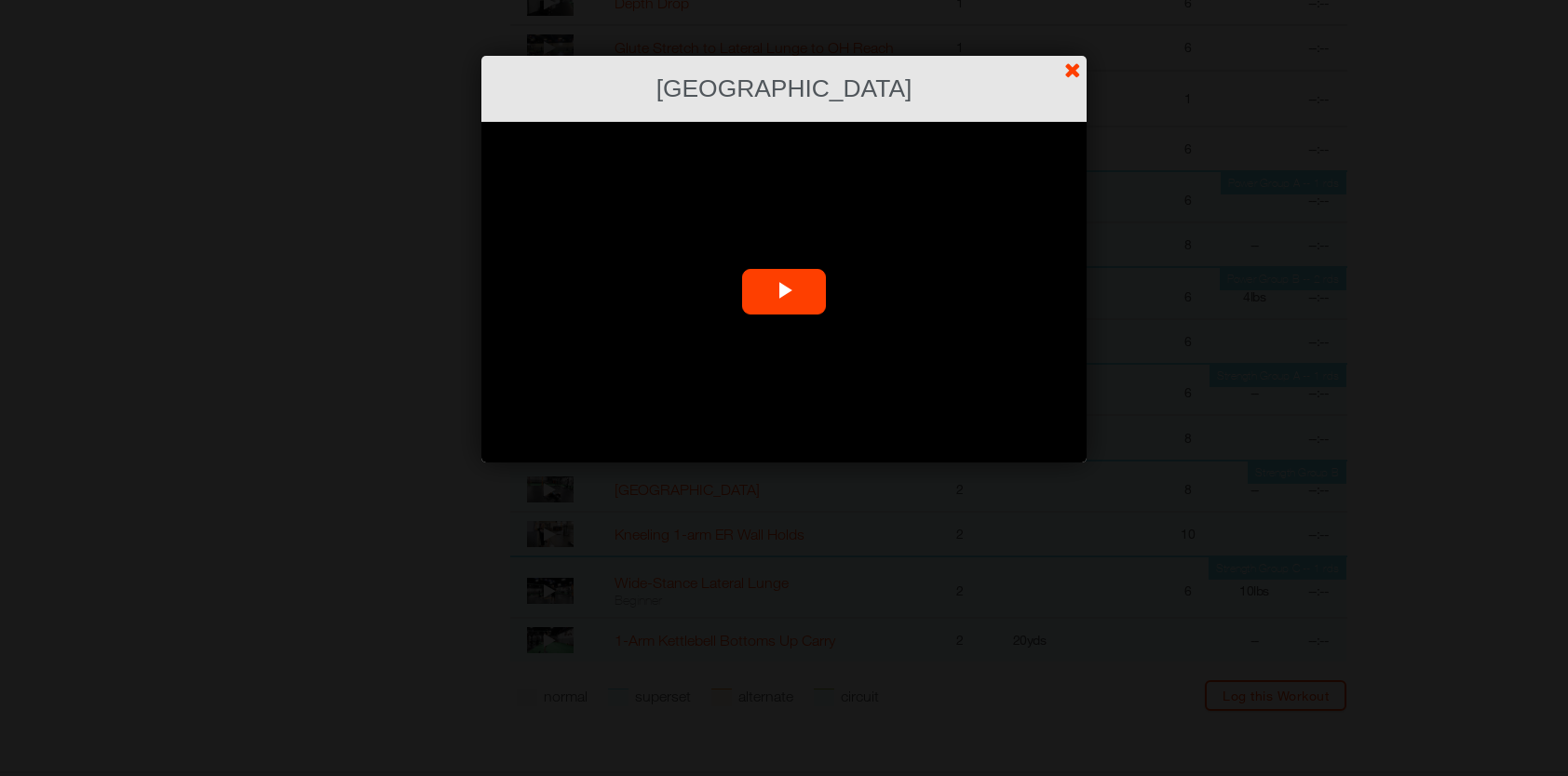
click at [784, 292] on span "Video Player" at bounding box center [784, 292] width 0 height 0
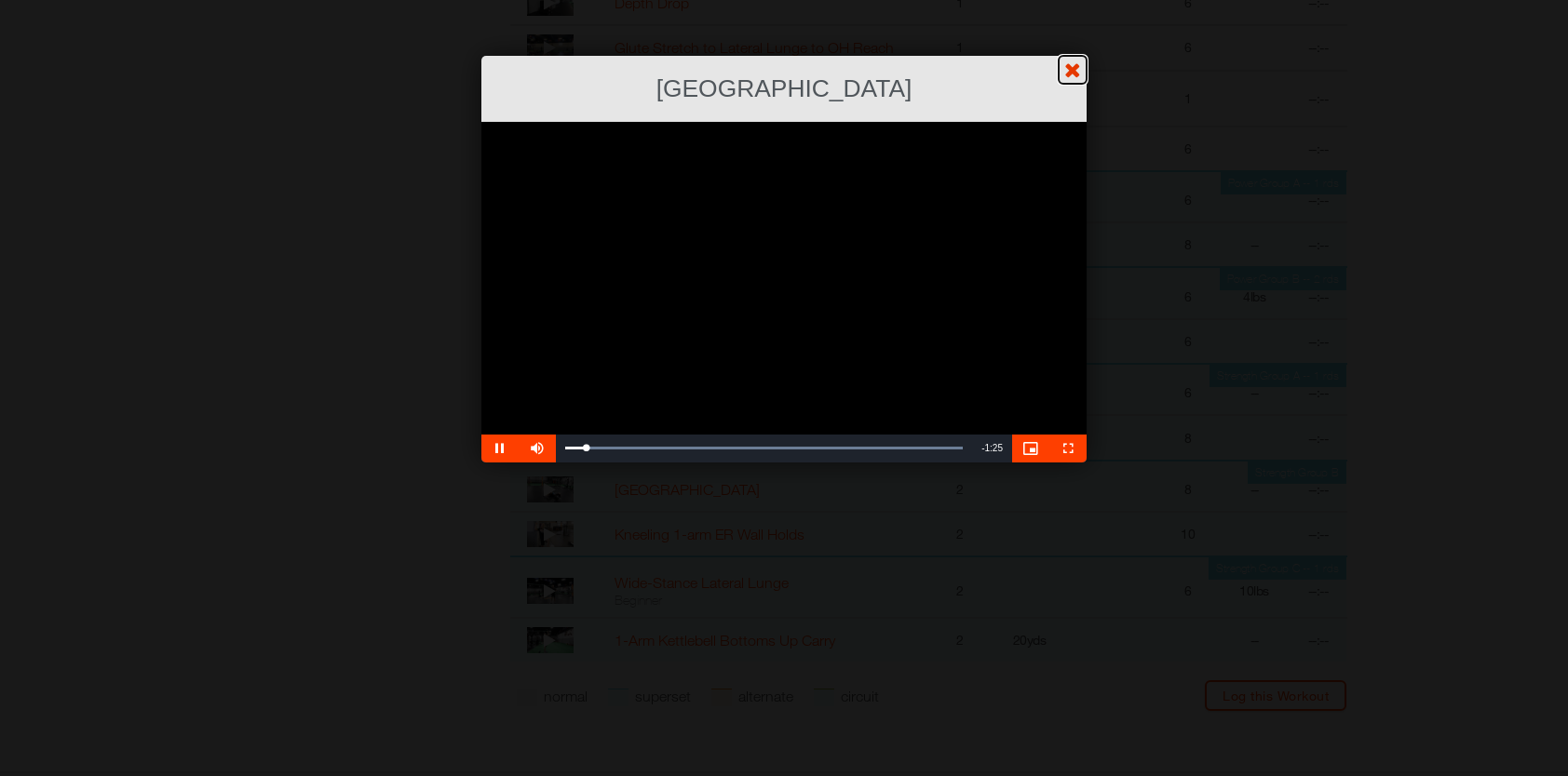
click at [1066, 0] on link "?" at bounding box center [784, -1] width 1570 height 1
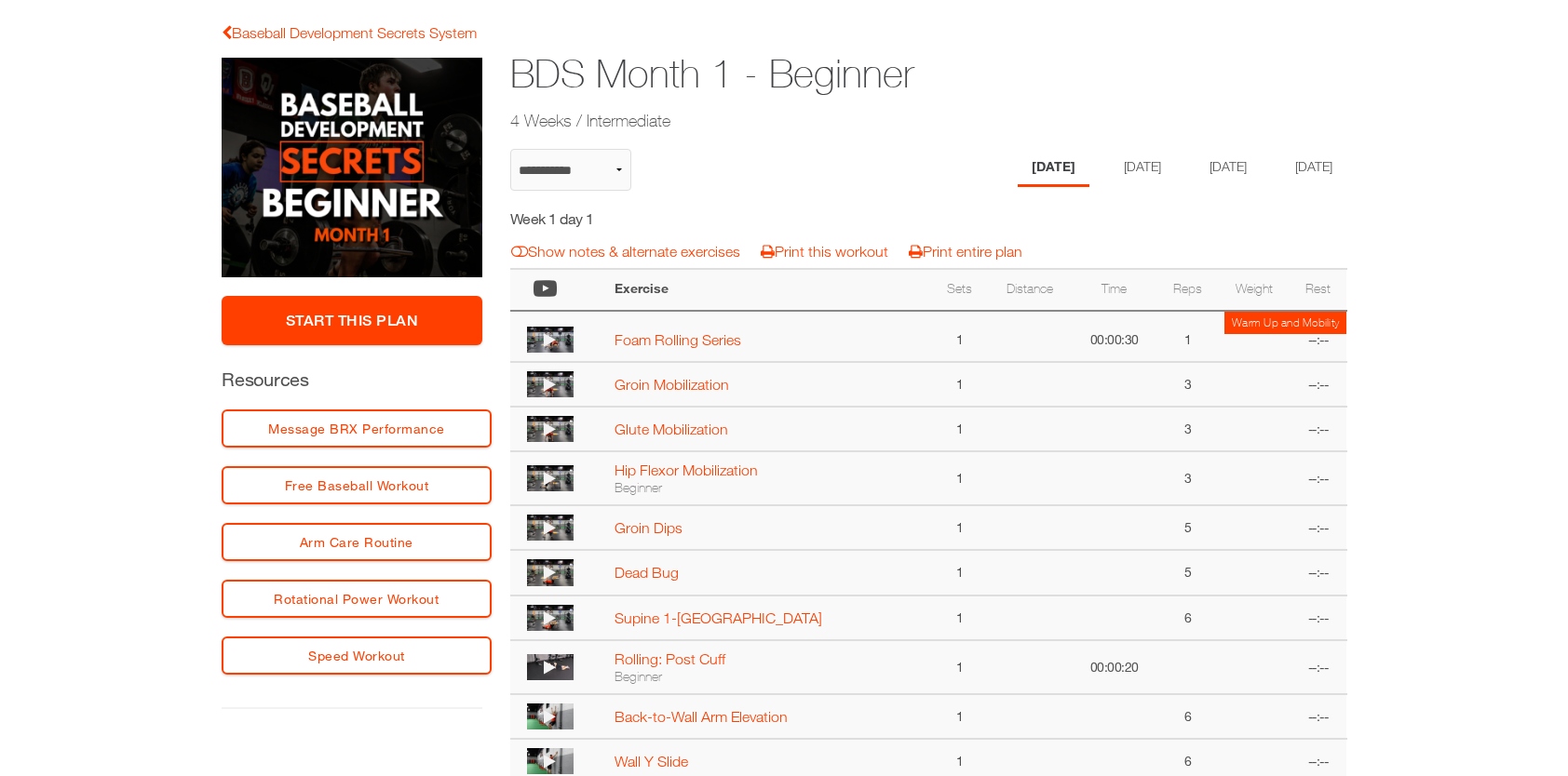
scroll to position [272, 0]
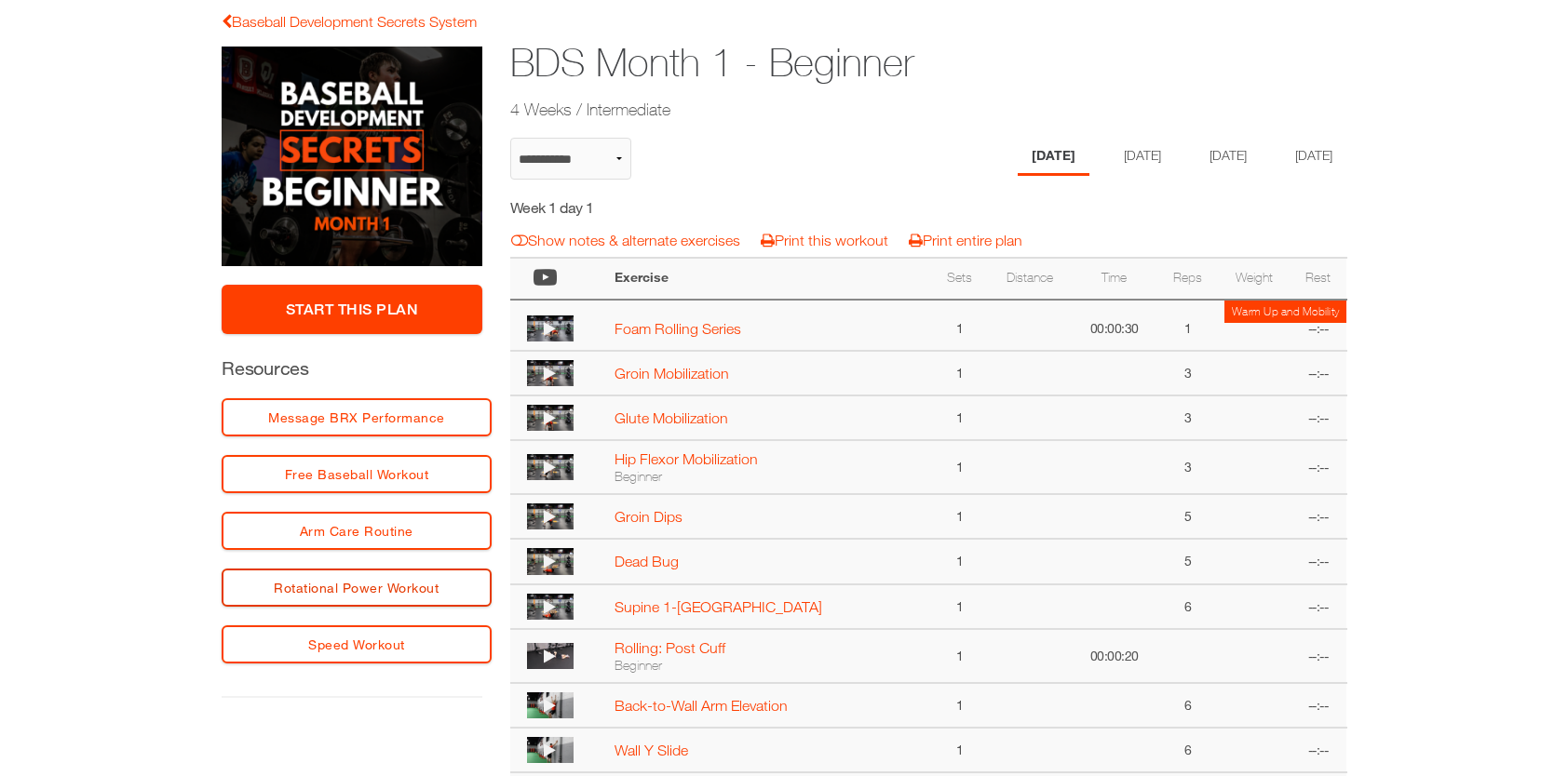
click at [401, 581] on link "Rotational Power Workout" at bounding box center [356, 588] width 270 height 38
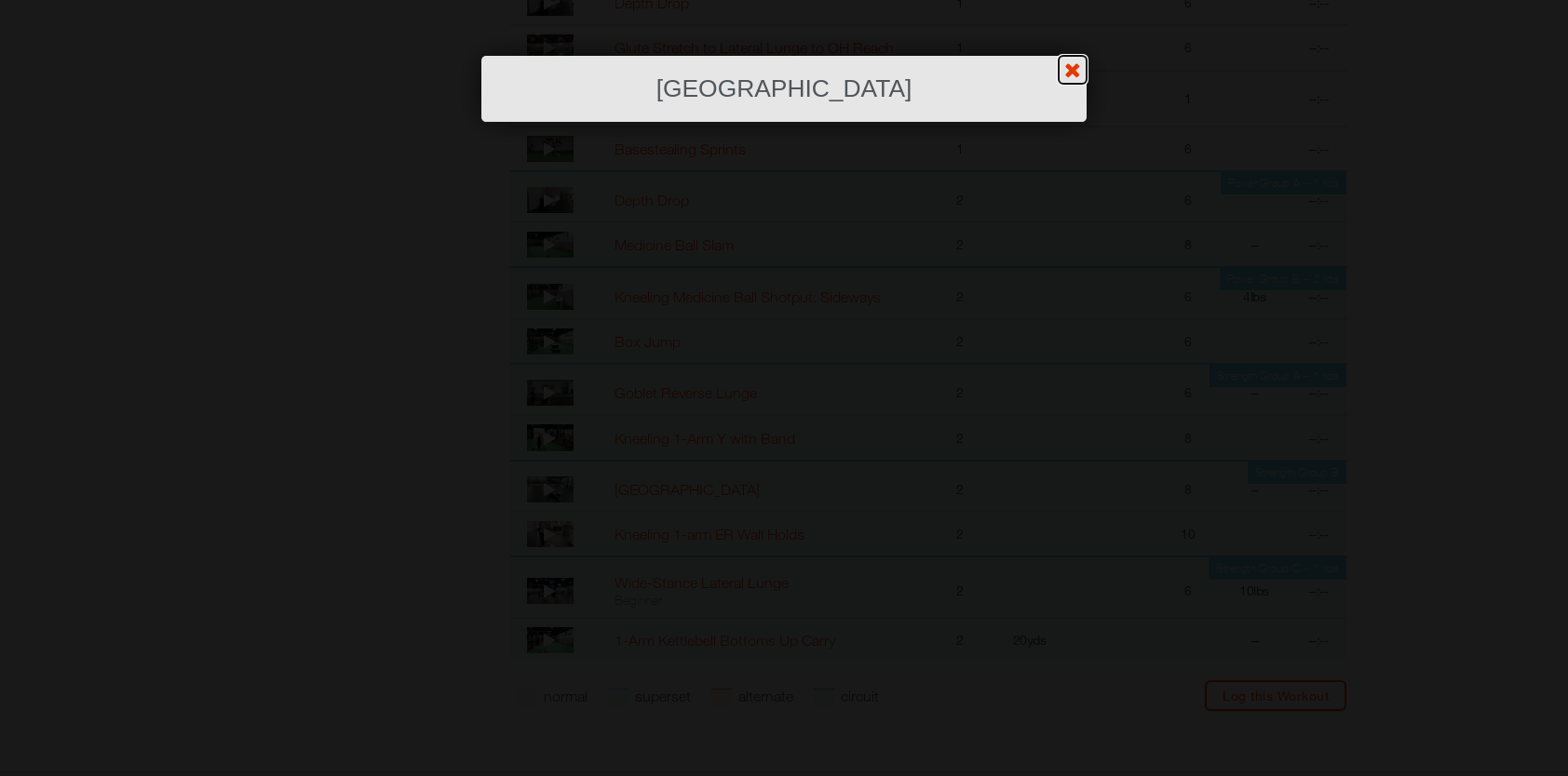
click at [1074, 0] on link "?" at bounding box center [784, -1] width 1570 height 1
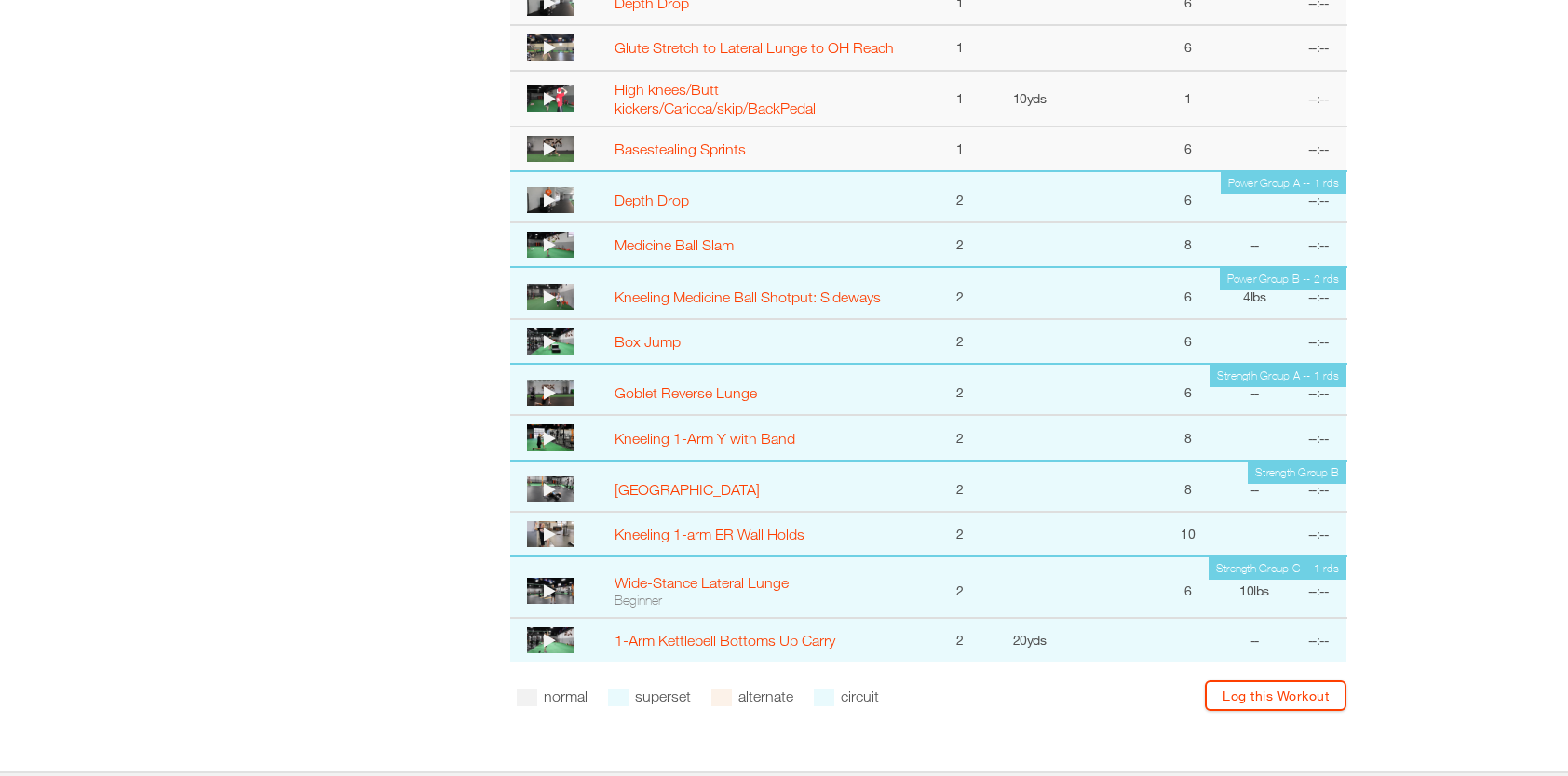
scroll to position [544, 0]
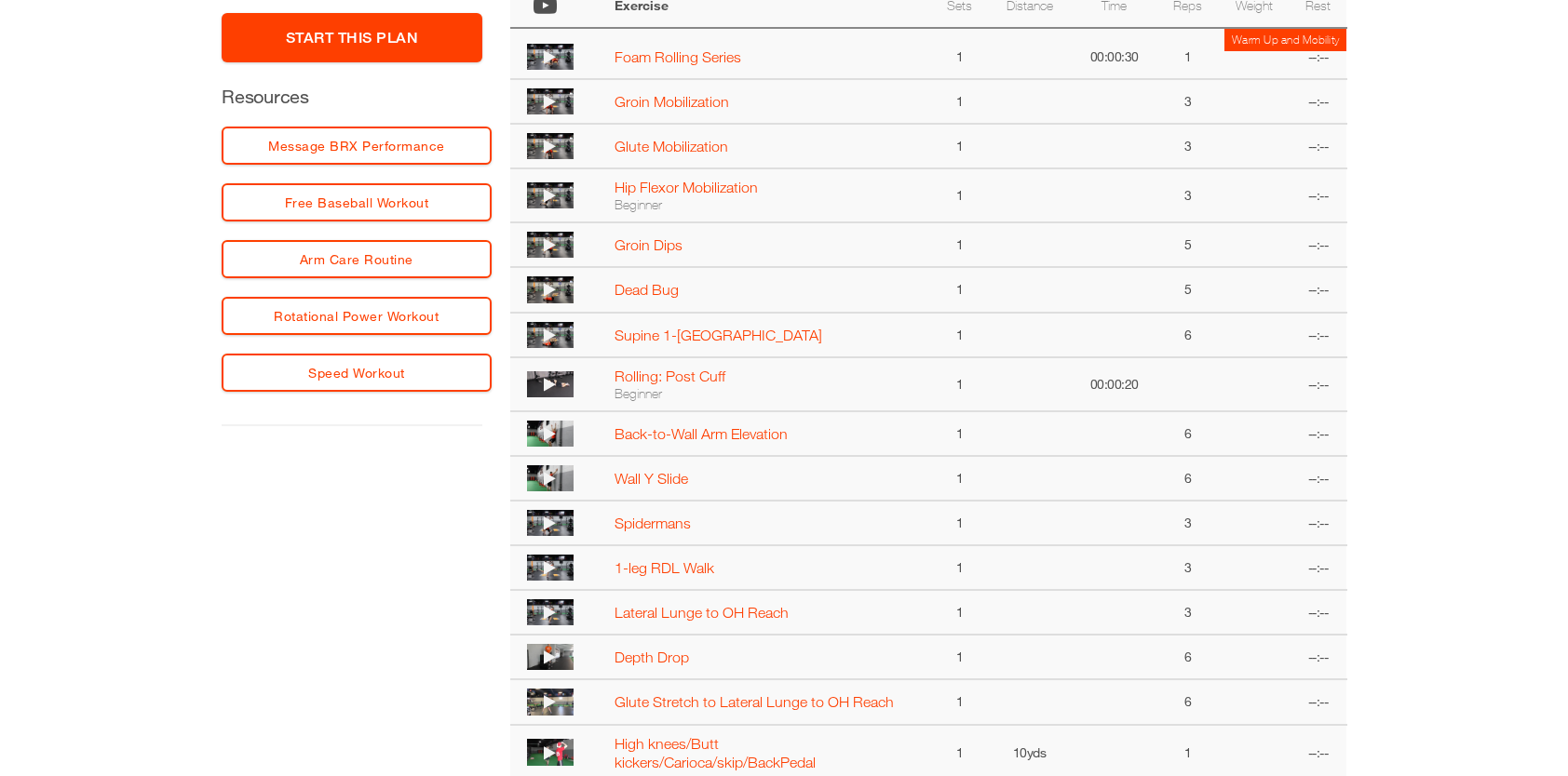
select select "**********"
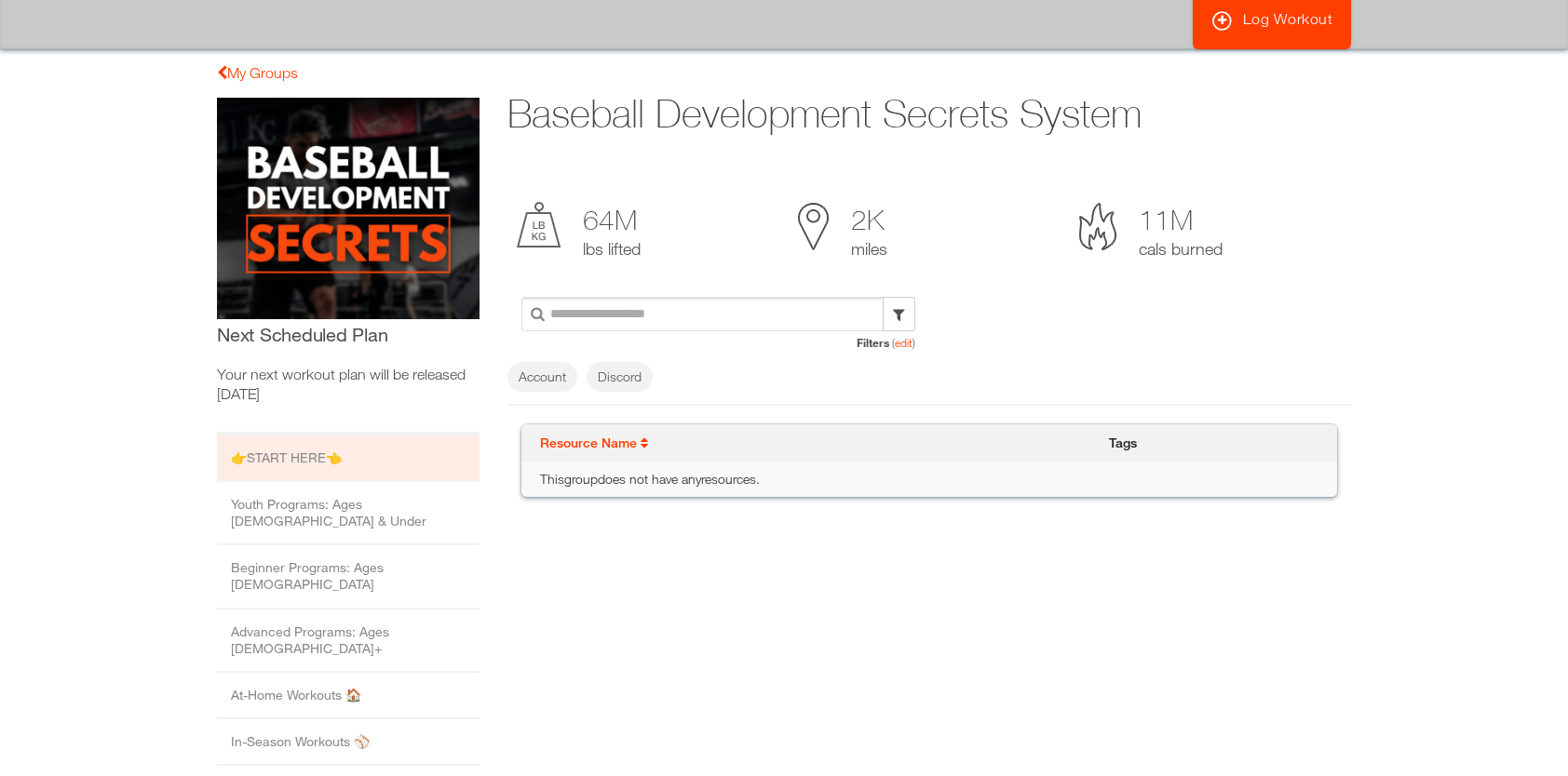
scroll to position [75, 0]
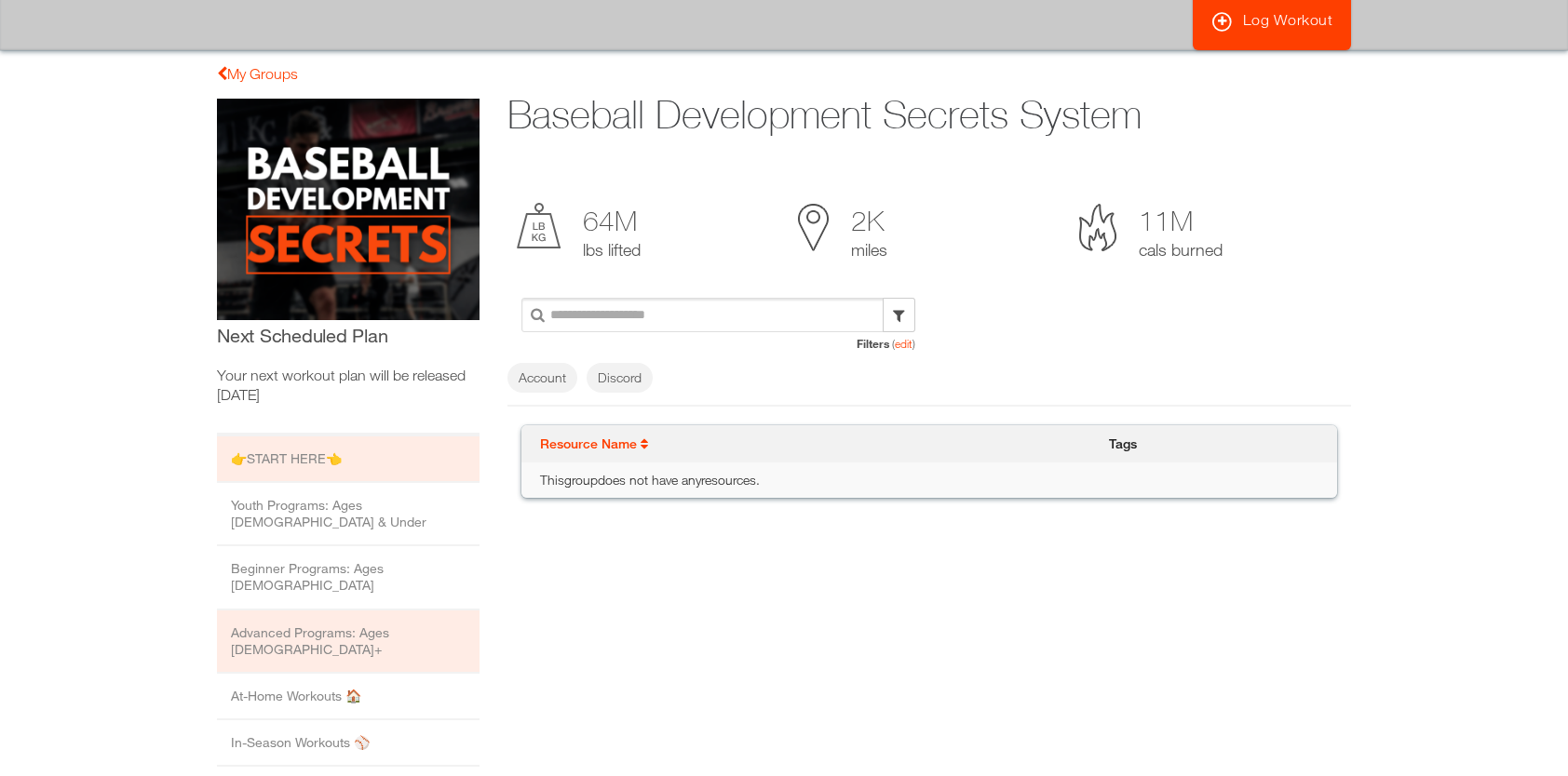
click at [302, 611] on li "Advanced Programs: Ages [DEMOGRAPHIC_DATA]+" at bounding box center [348, 643] width 262 height 63
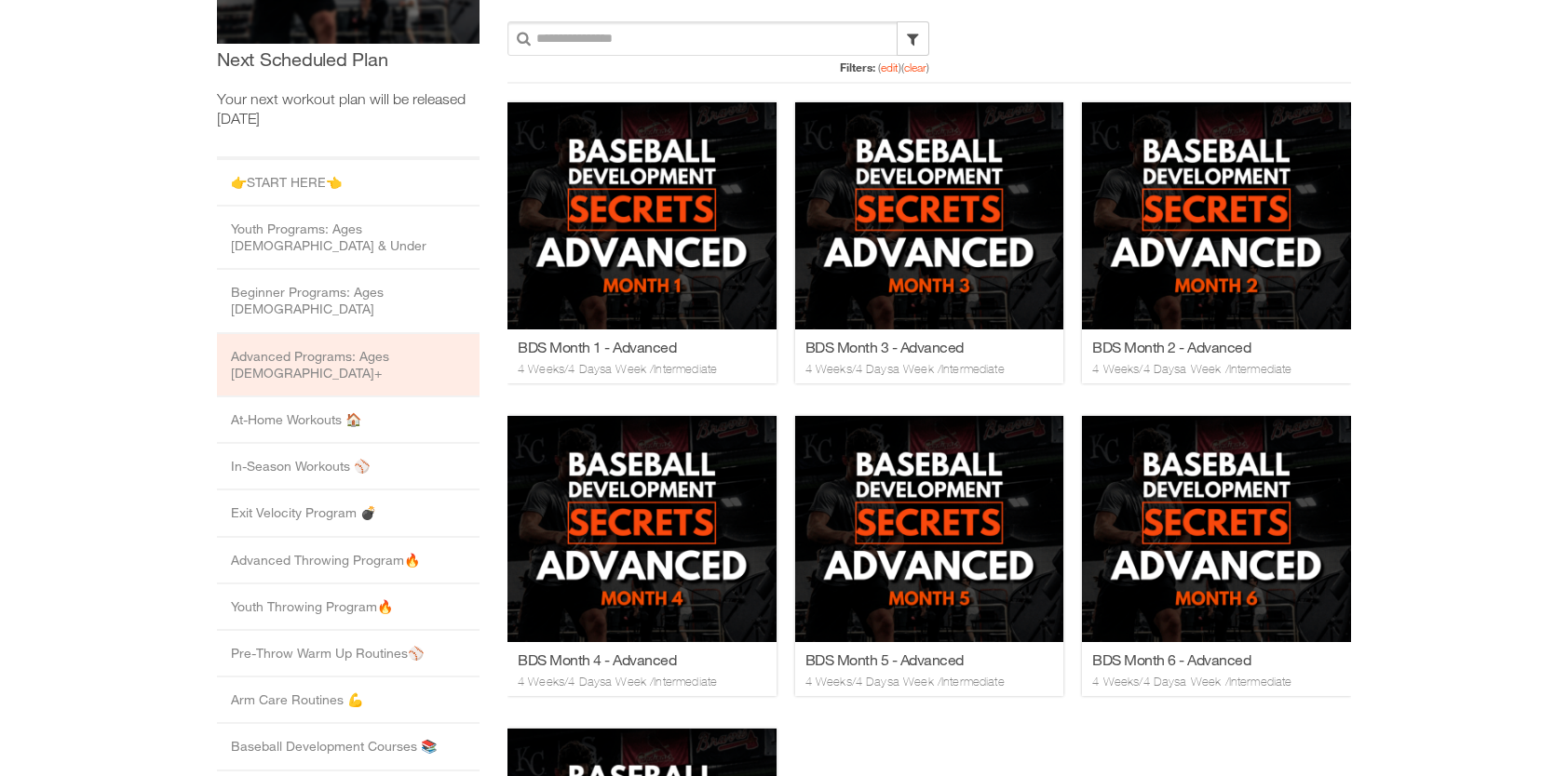
scroll to position [268, 0]
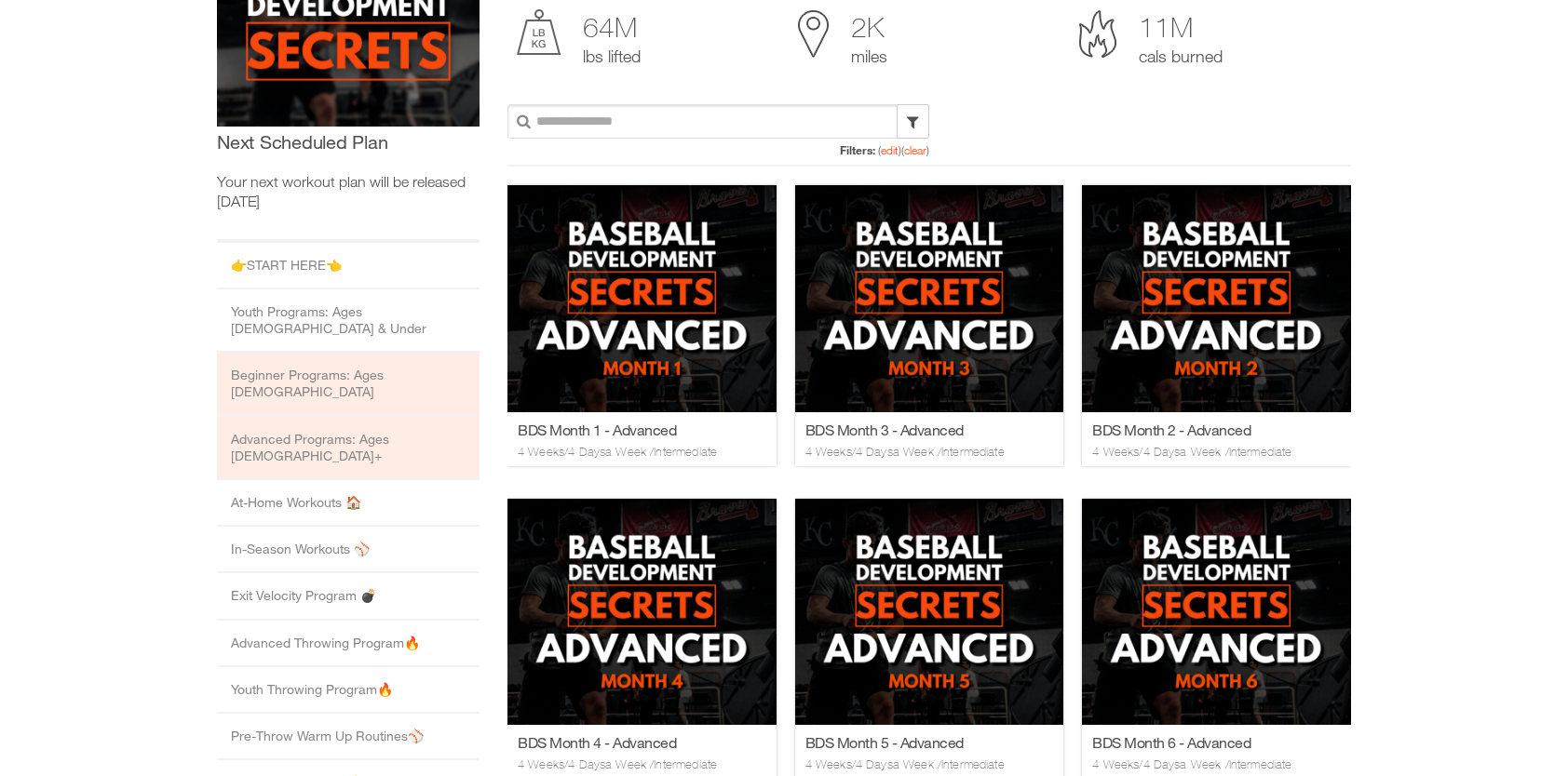
click at [376, 368] on li "Beginner Programs: Ages 13 to 15" at bounding box center [348, 384] width 262 height 63
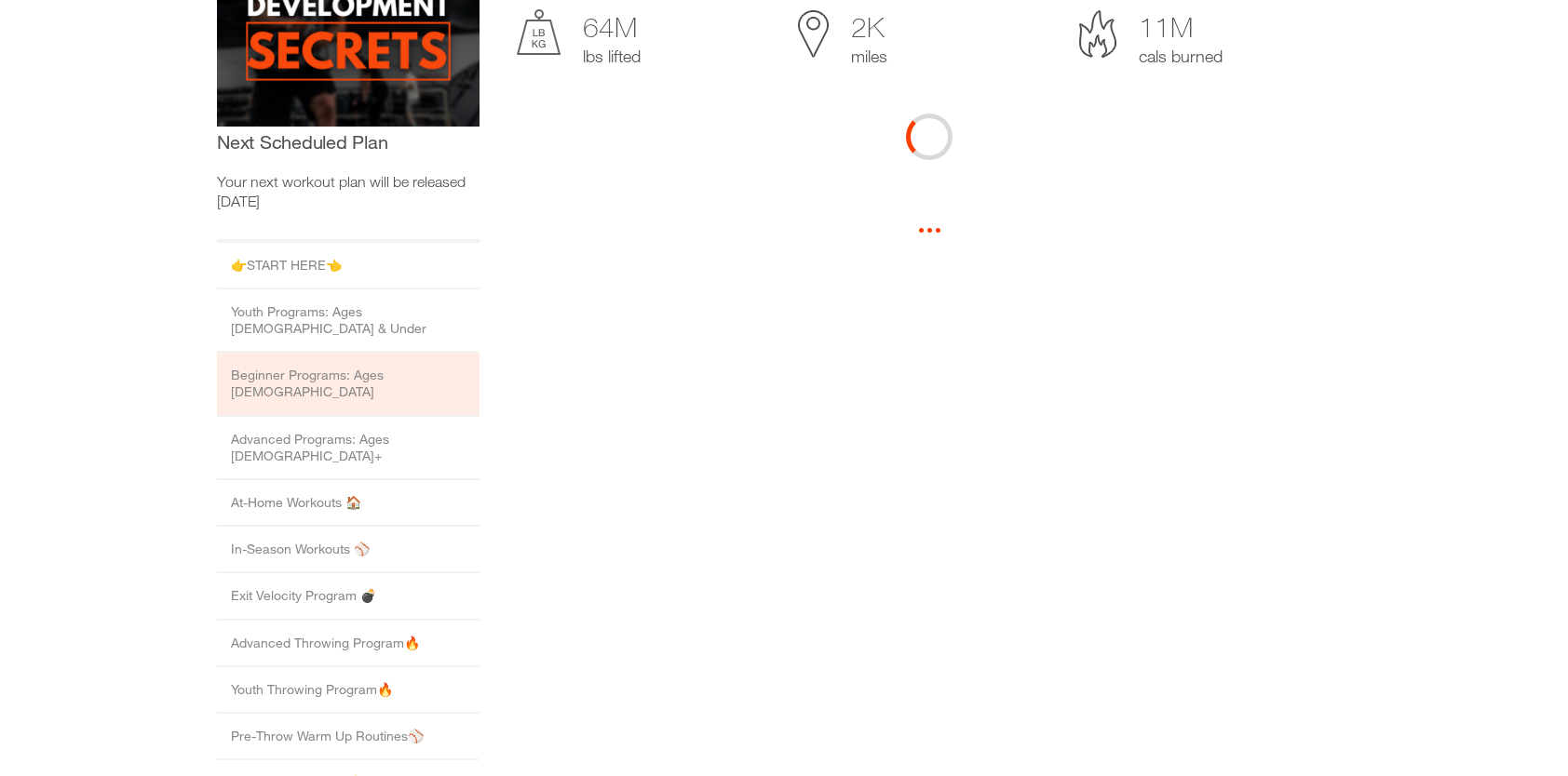
scroll to position [0, 0]
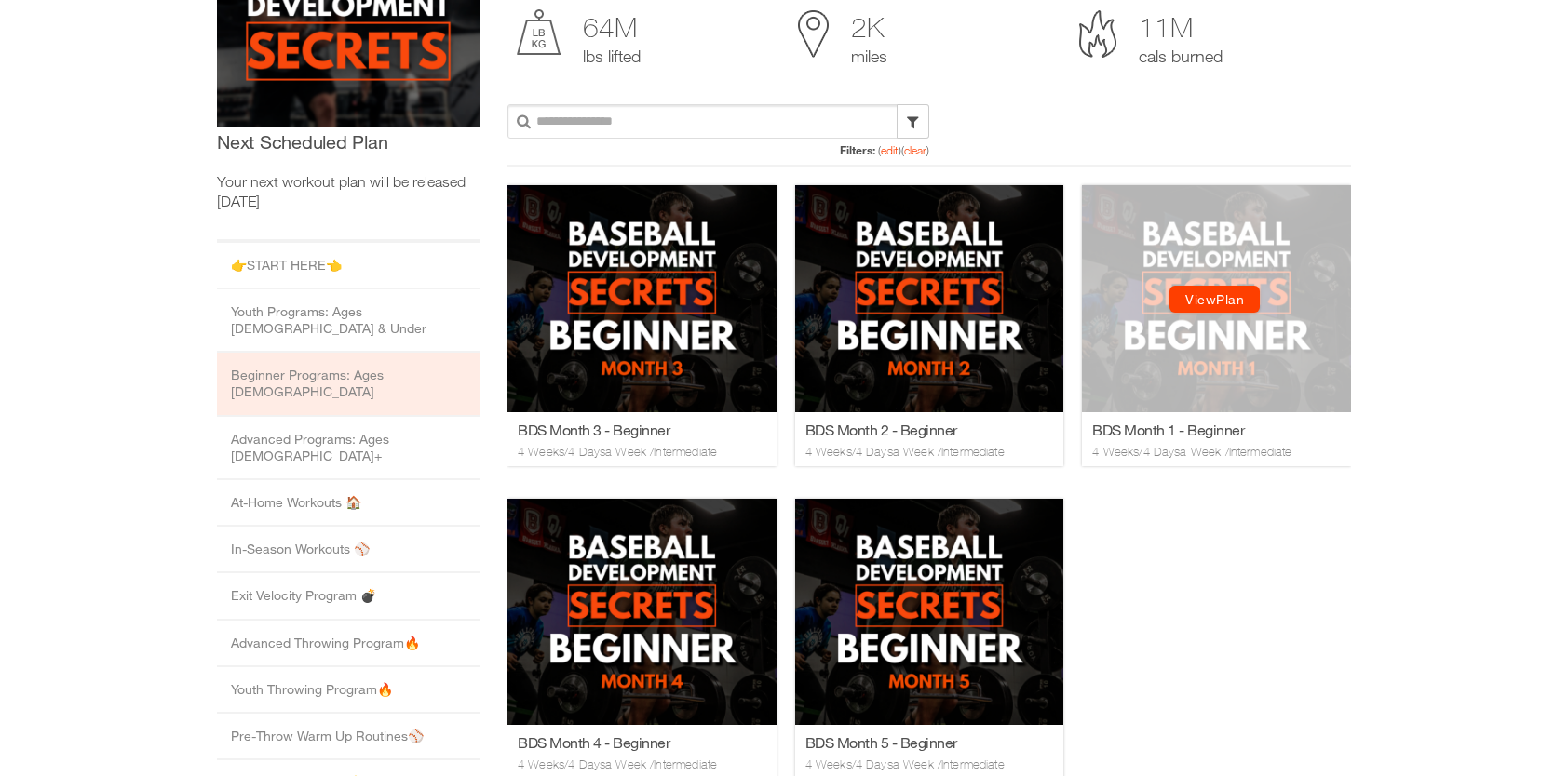
click at [1199, 301] on link "View Plan" at bounding box center [1214, 299] width 90 height 27
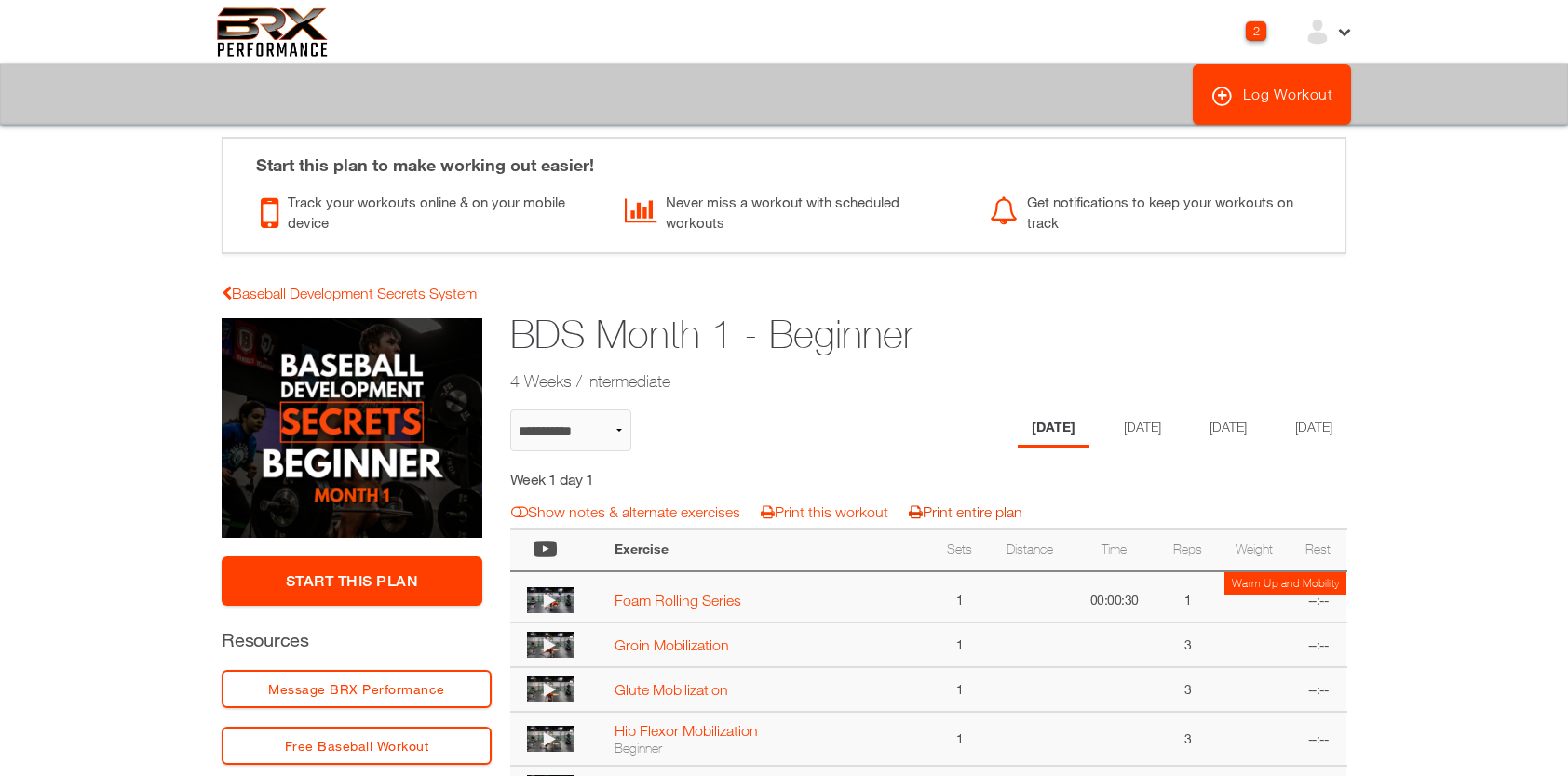
click at [976, 516] on link "Print entire plan" at bounding box center [966, 511] width 113 height 16
select select "**********"
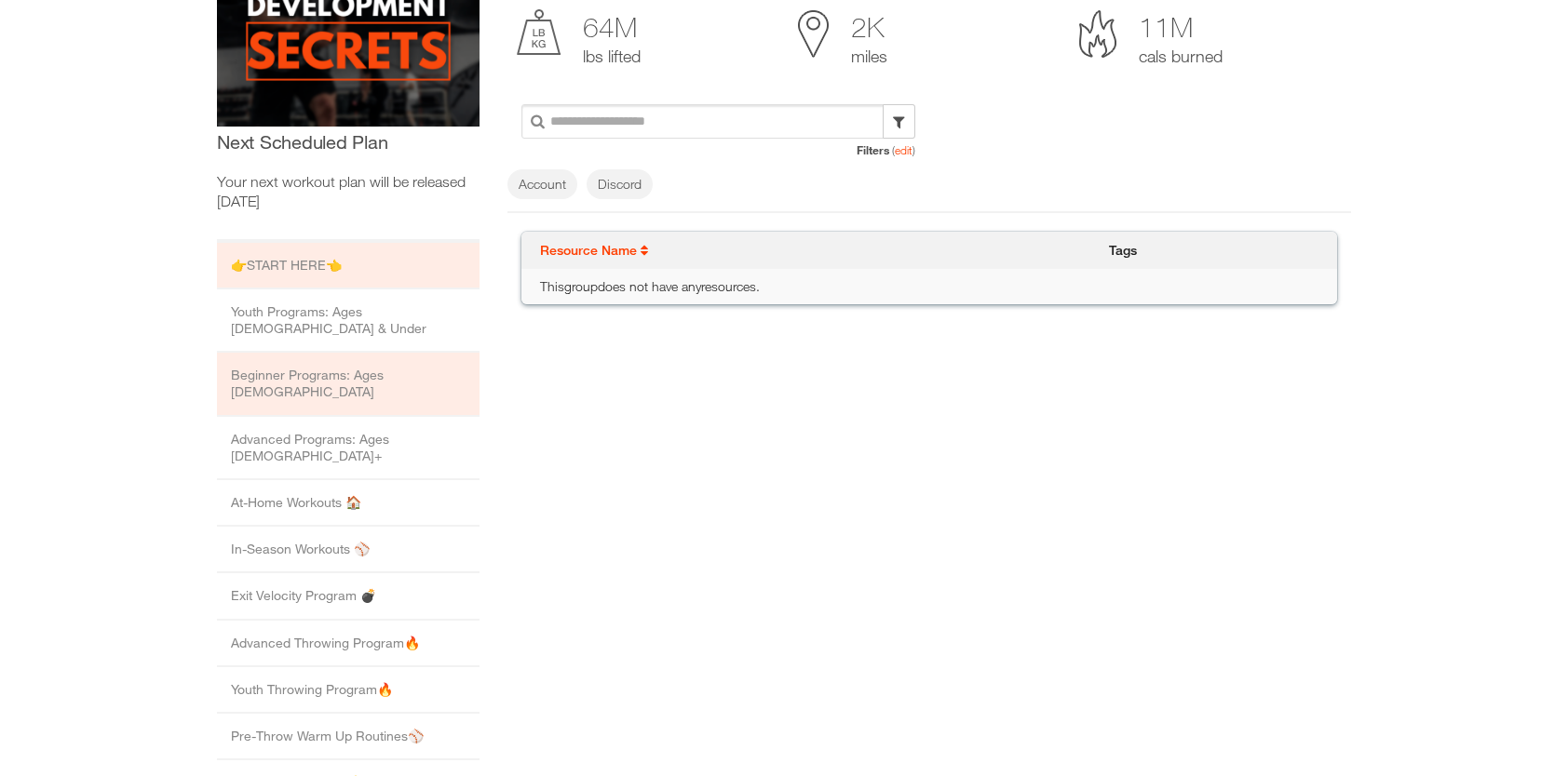
click at [417, 352] on li "Beginner Programs: Ages 13 to 15" at bounding box center [348, 384] width 262 height 63
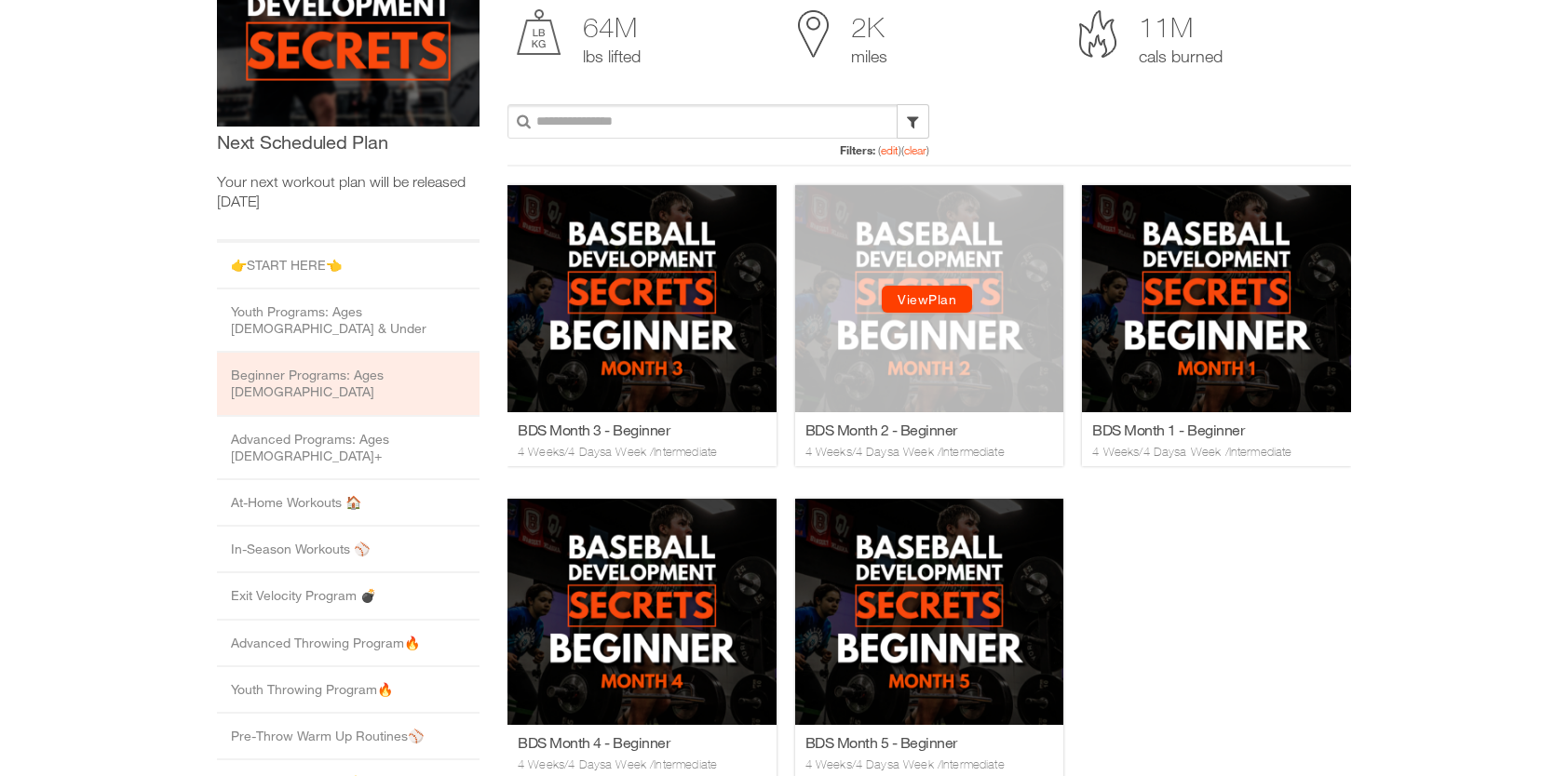
click at [927, 301] on link "View Plan" at bounding box center [927, 299] width 90 height 27
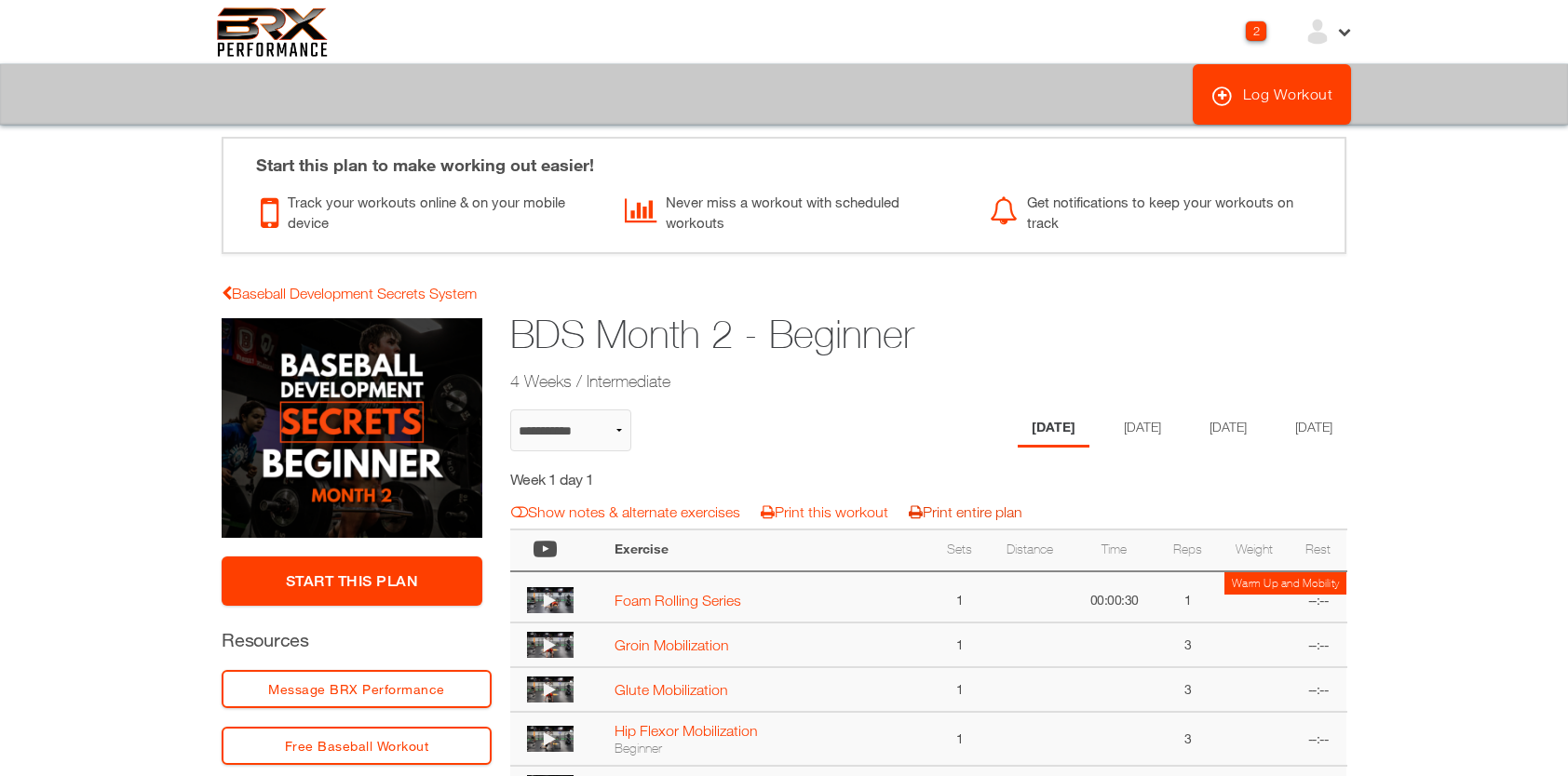
click at [980, 512] on link "Print entire plan" at bounding box center [966, 511] width 113 height 16
click at [384, 289] on link "Baseball Development Secrets System" at bounding box center [350, 293] width 256 height 16
select select "**********"
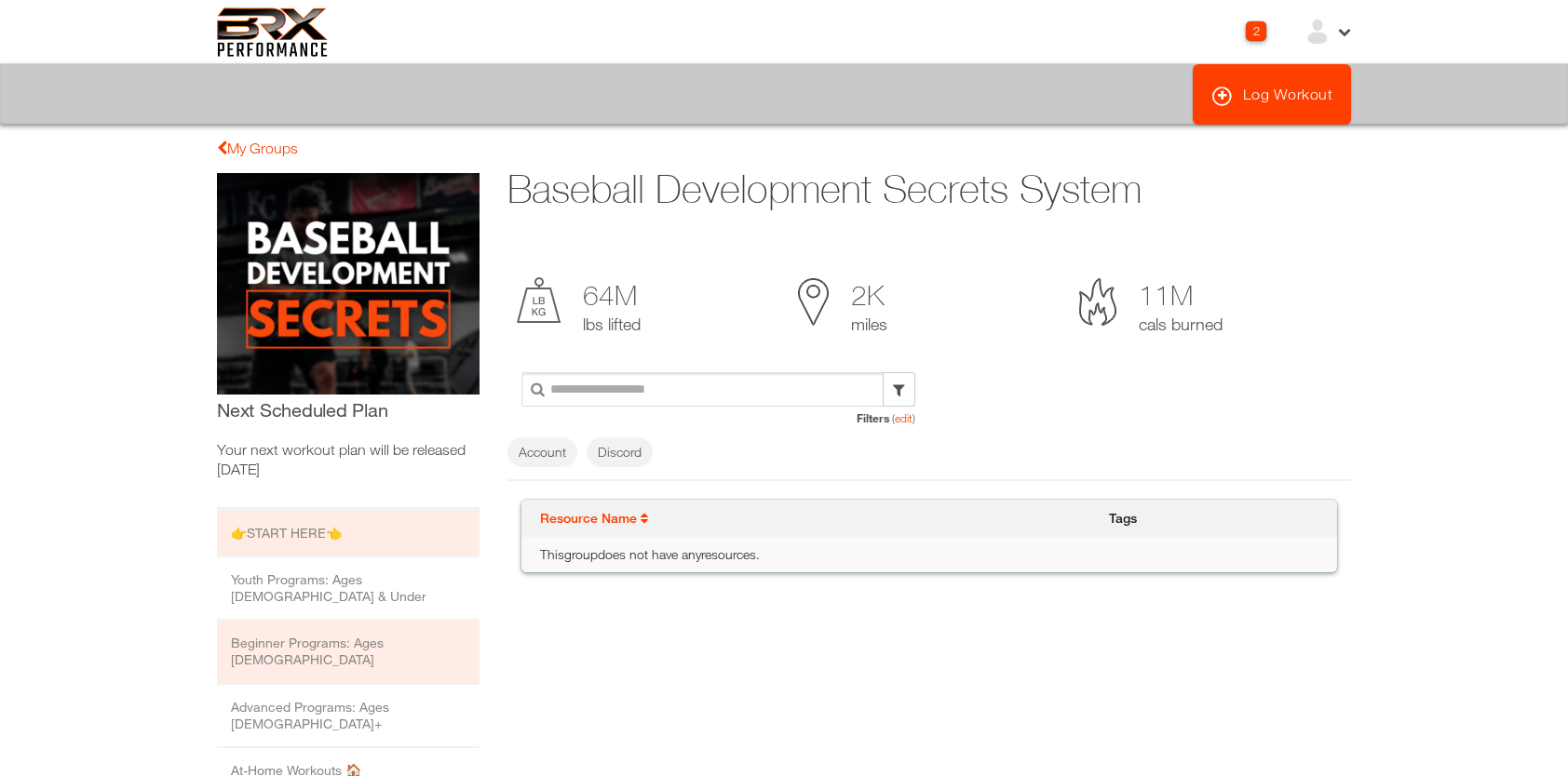
click at [318, 625] on li "Beginner Programs: Ages 13 to 15" at bounding box center [348, 652] width 262 height 63
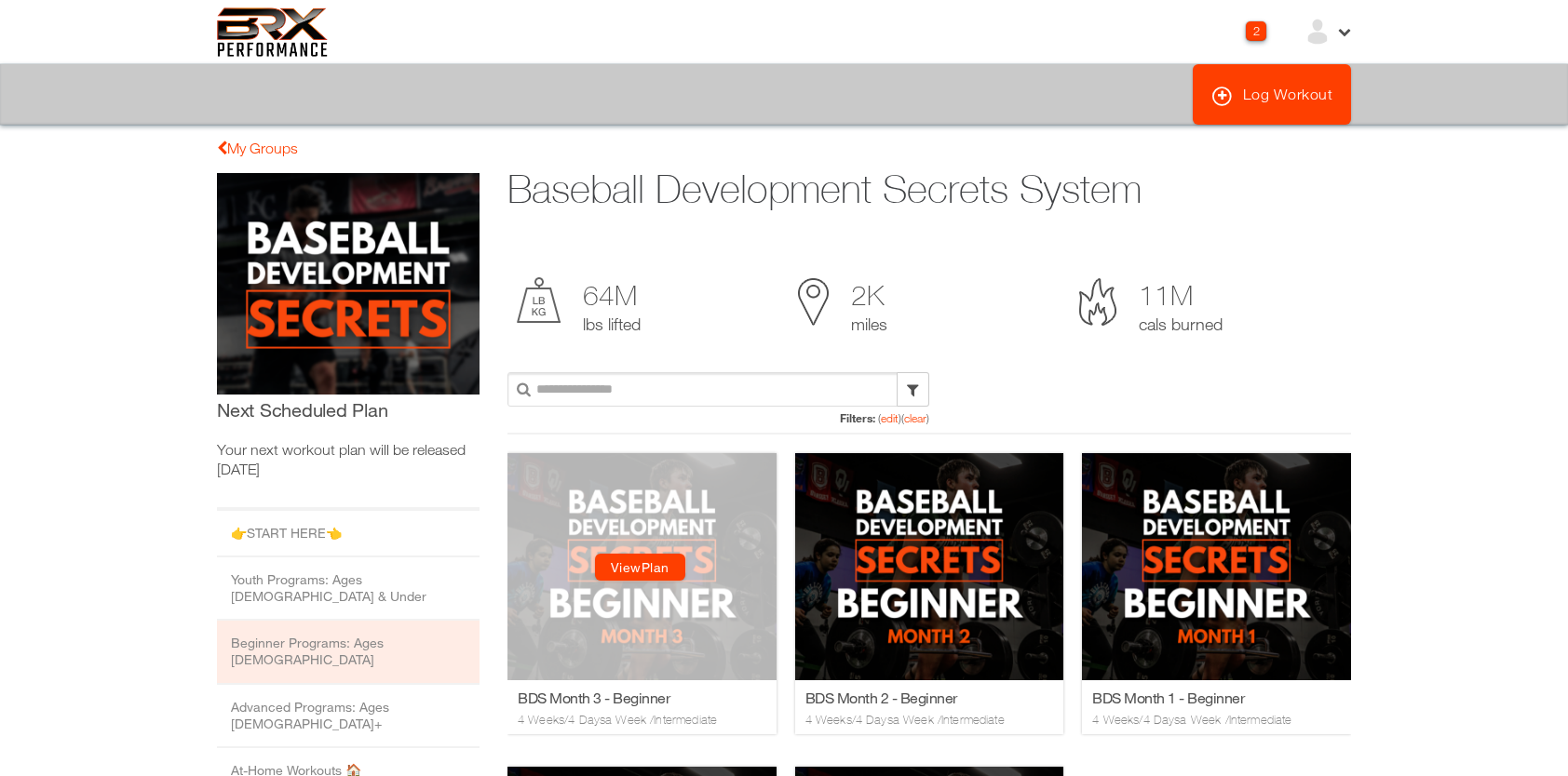
click at [623, 564] on link "View Plan" at bounding box center [640, 568] width 90 height 27
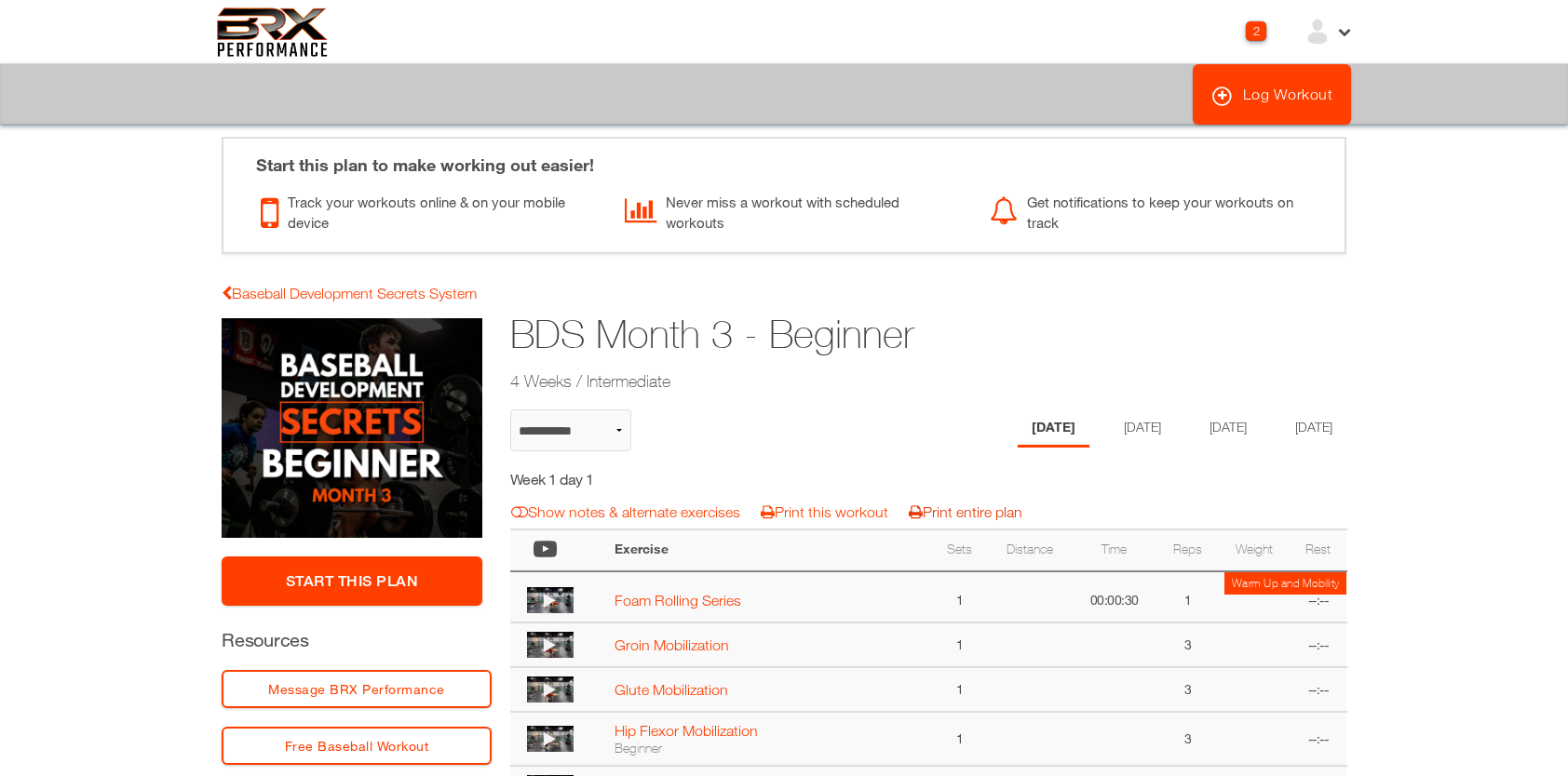
click at [951, 514] on link "Print entire plan" at bounding box center [966, 511] width 113 height 16
click at [348, 298] on link "Baseball Development Secrets System" at bounding box center [350, 293] width 256 height 16
select select "**********"
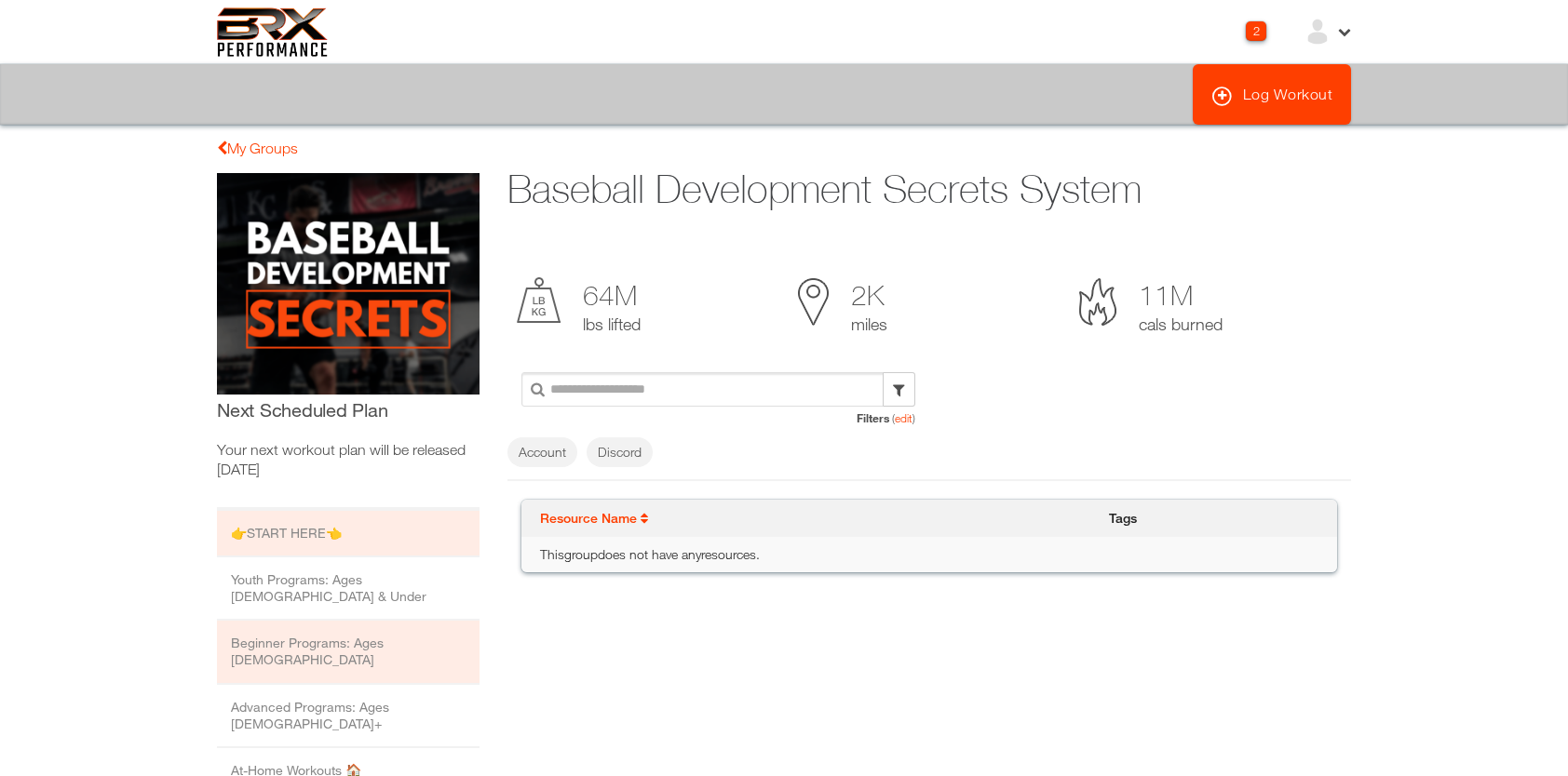
click at [406, 620] on li "Beginner Programs: Ages [DEMOGRAPHIC_DATA]" at bounding box center [348, 652] width 262 height 63
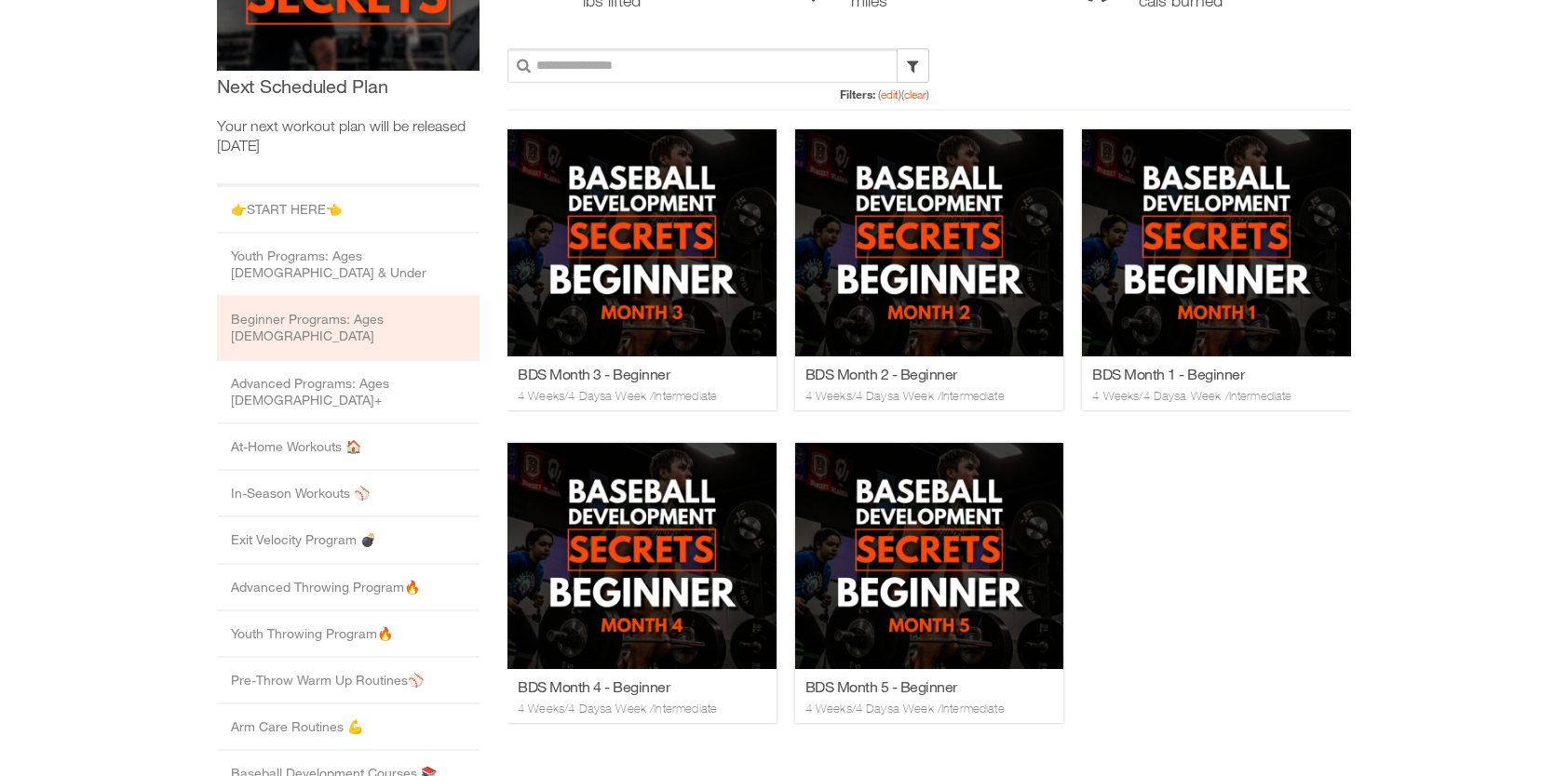
scroll to position [323, 0]
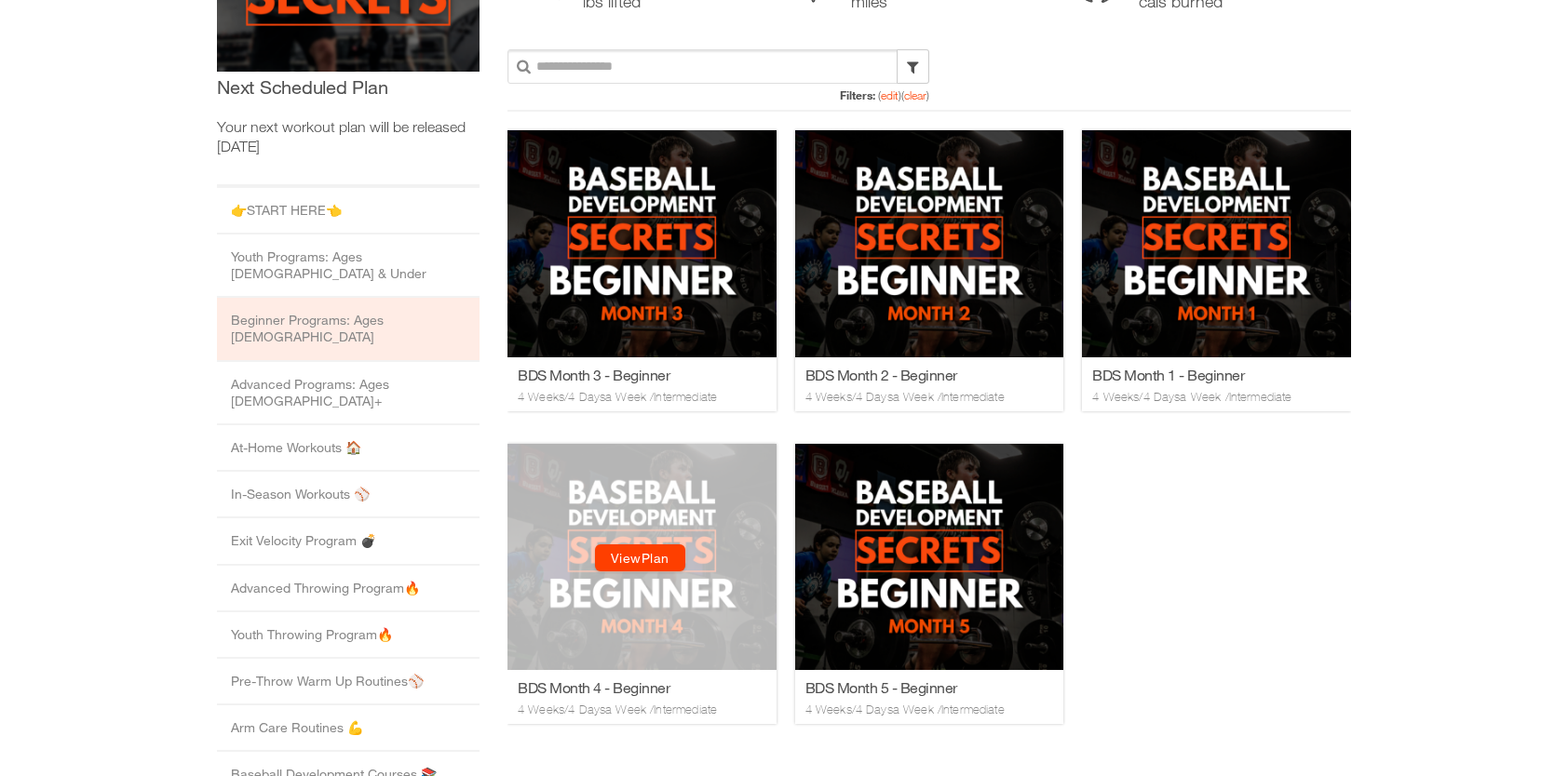
click at [655, 564] on link "View Plan" at bounding box center [640, 558] width 90 height 27
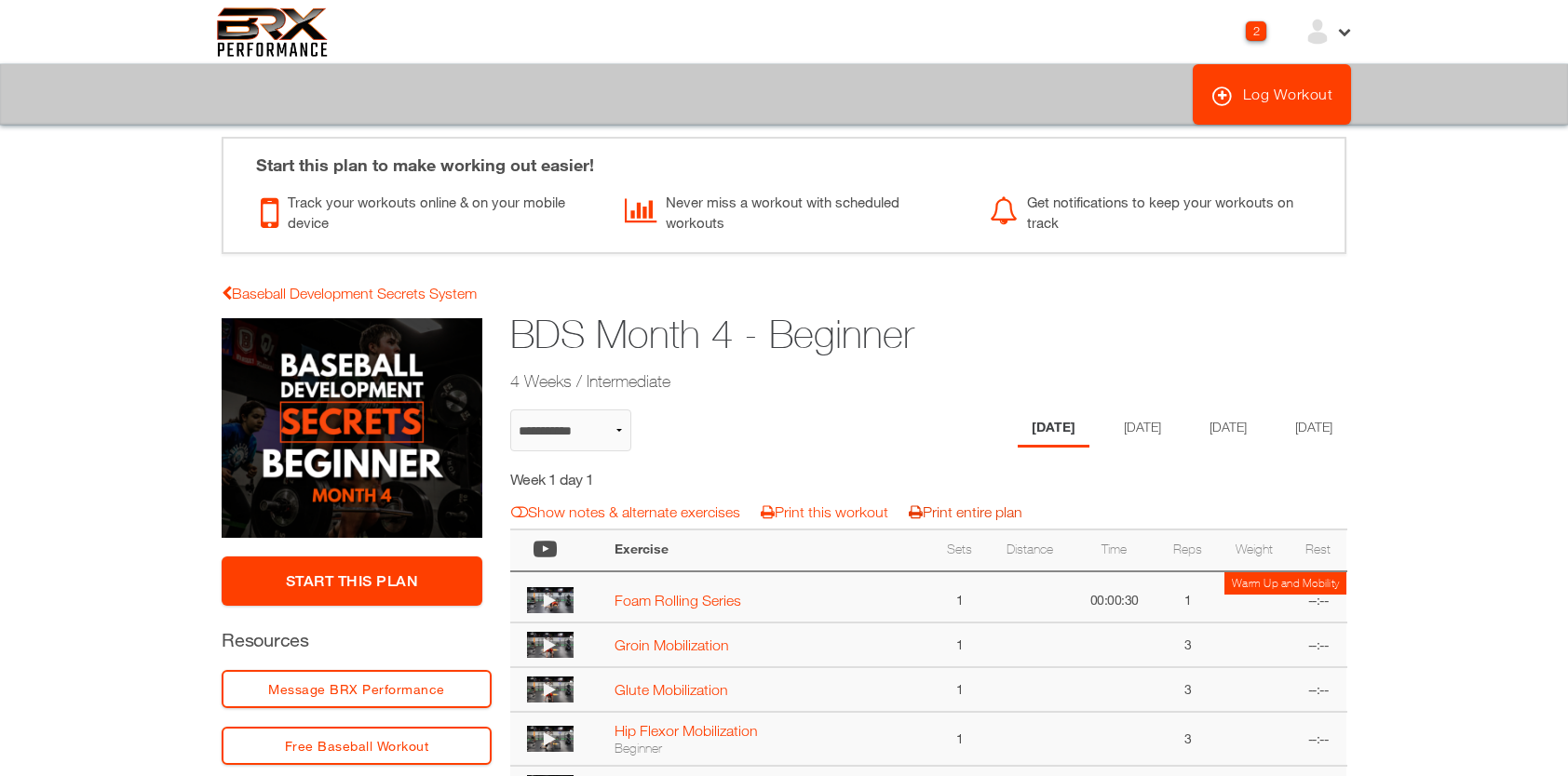
click at [976, 520] on link "Print entire plan" at bounding box center [966, 511] width 113 height 16
click at [354, 292] on link "Baseball Development Secrets System" at bounding box center [350, 293] width 256 height 16
select select "**********"
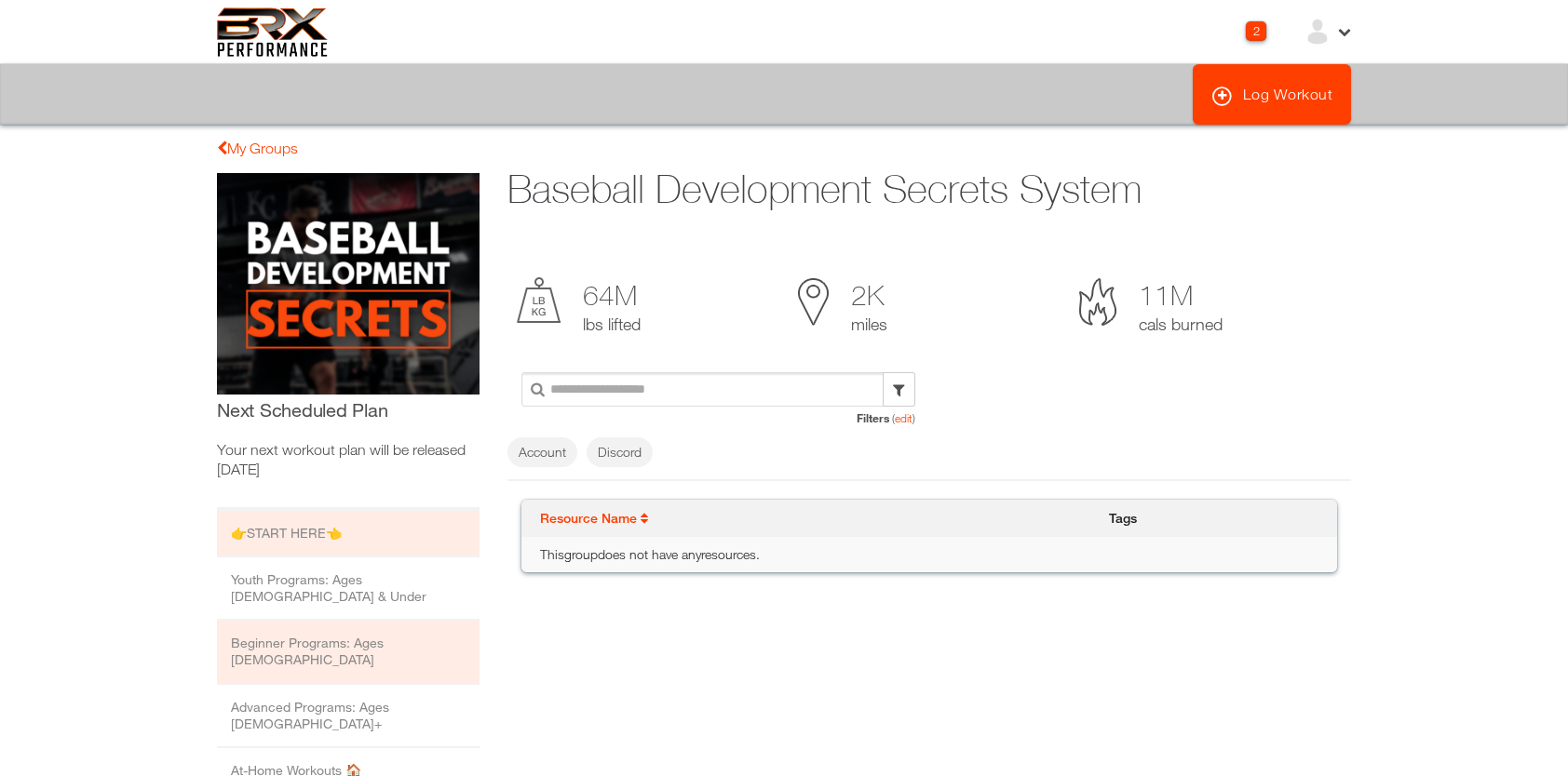
click at [389, 632] on li "Beginner Programs: Ages [DEMOGRAPHIC_DATA]" at bounding box center [348, 652] width 262 height 63
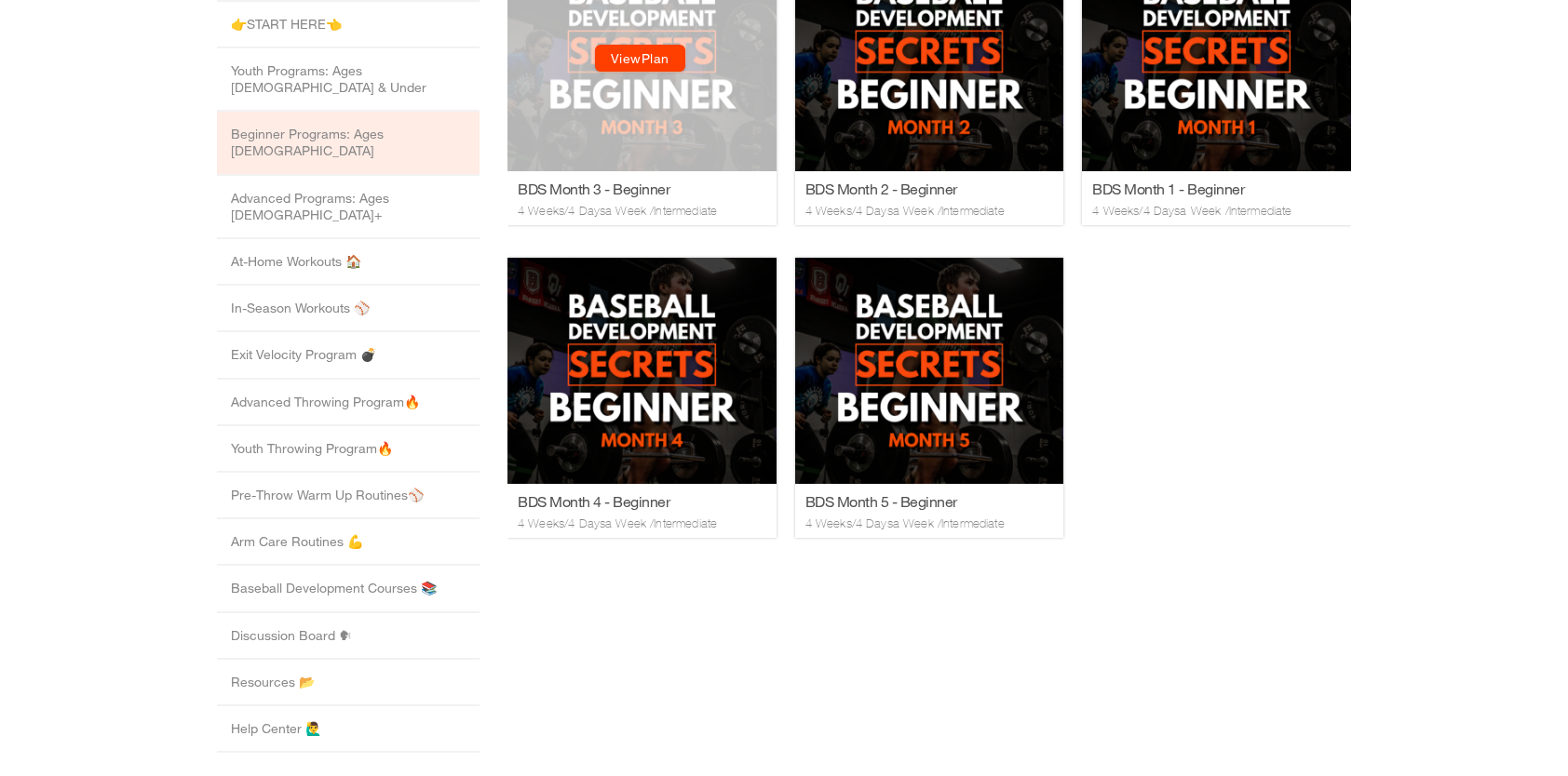
scroll to position [508, 0]
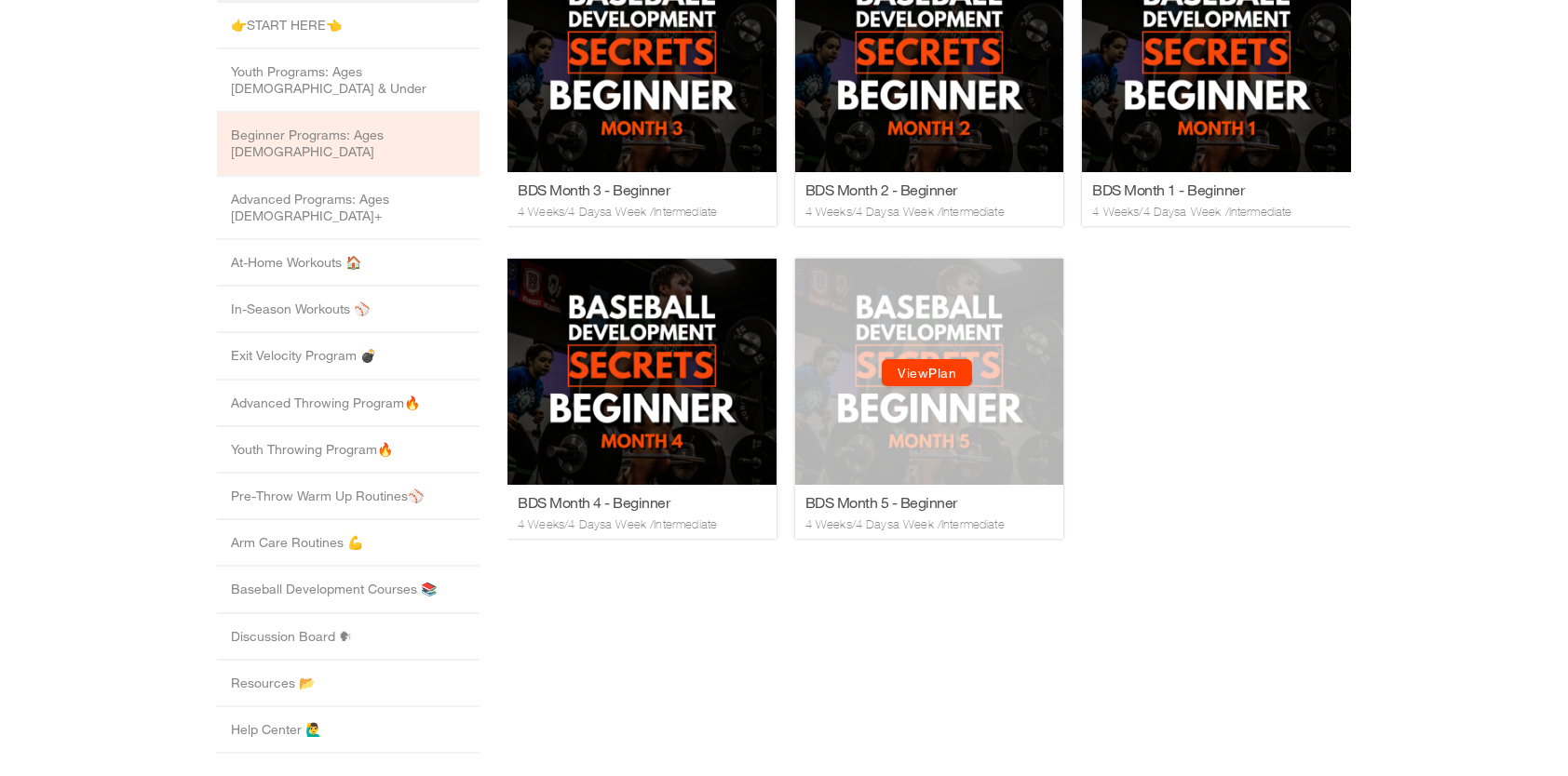
click at [911, 375] on link "View Plan" at bounding box center [927, 374] width 90 height 27
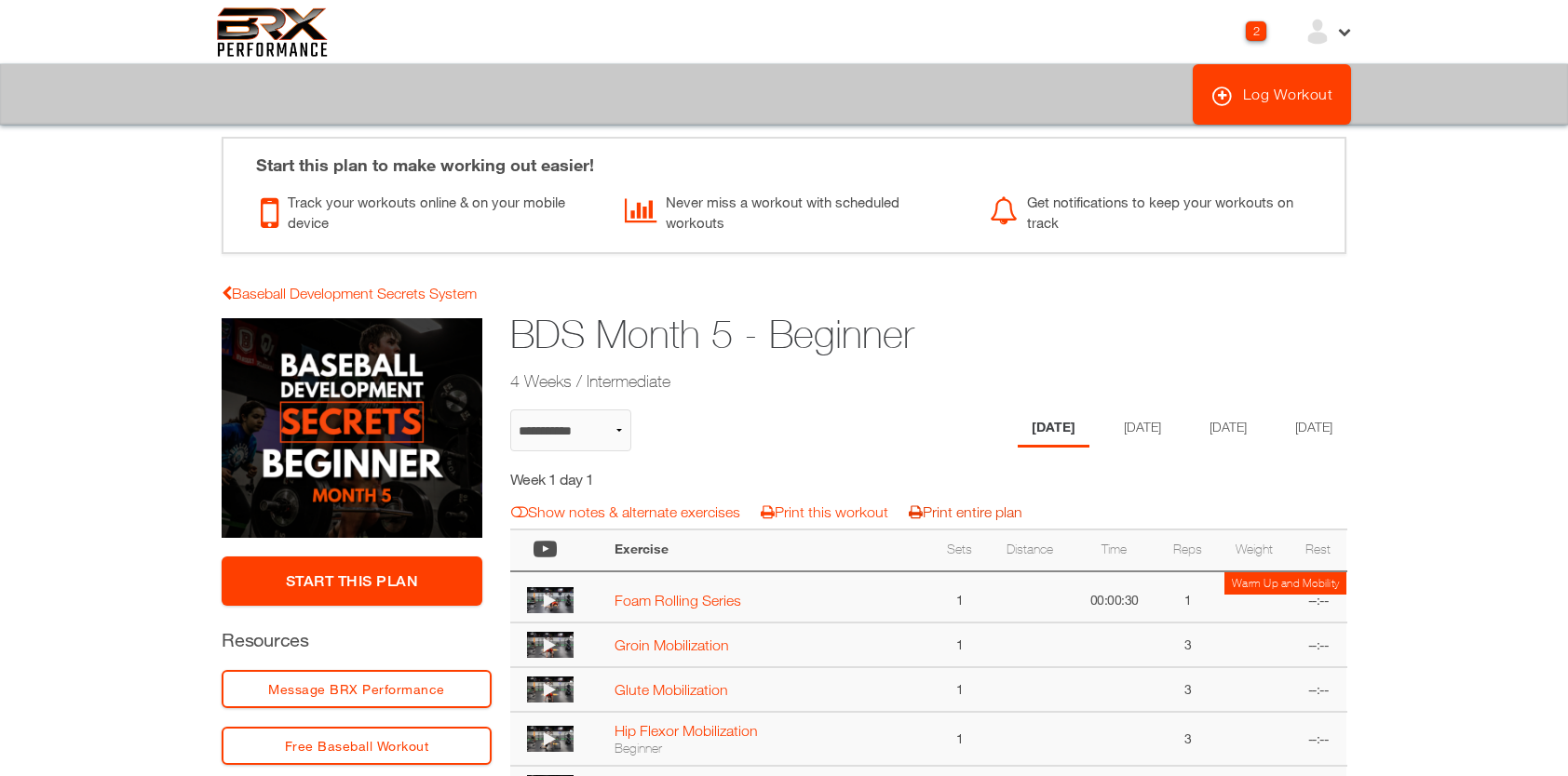
click at [944, 512] on link "Print entire plan" at bounding box center [966, 511] width 113 height 16
click at [379, 297] on link "Baseball Development Secrets System" at bounding box center [350, 293] width 256 height 16
select select "**********"
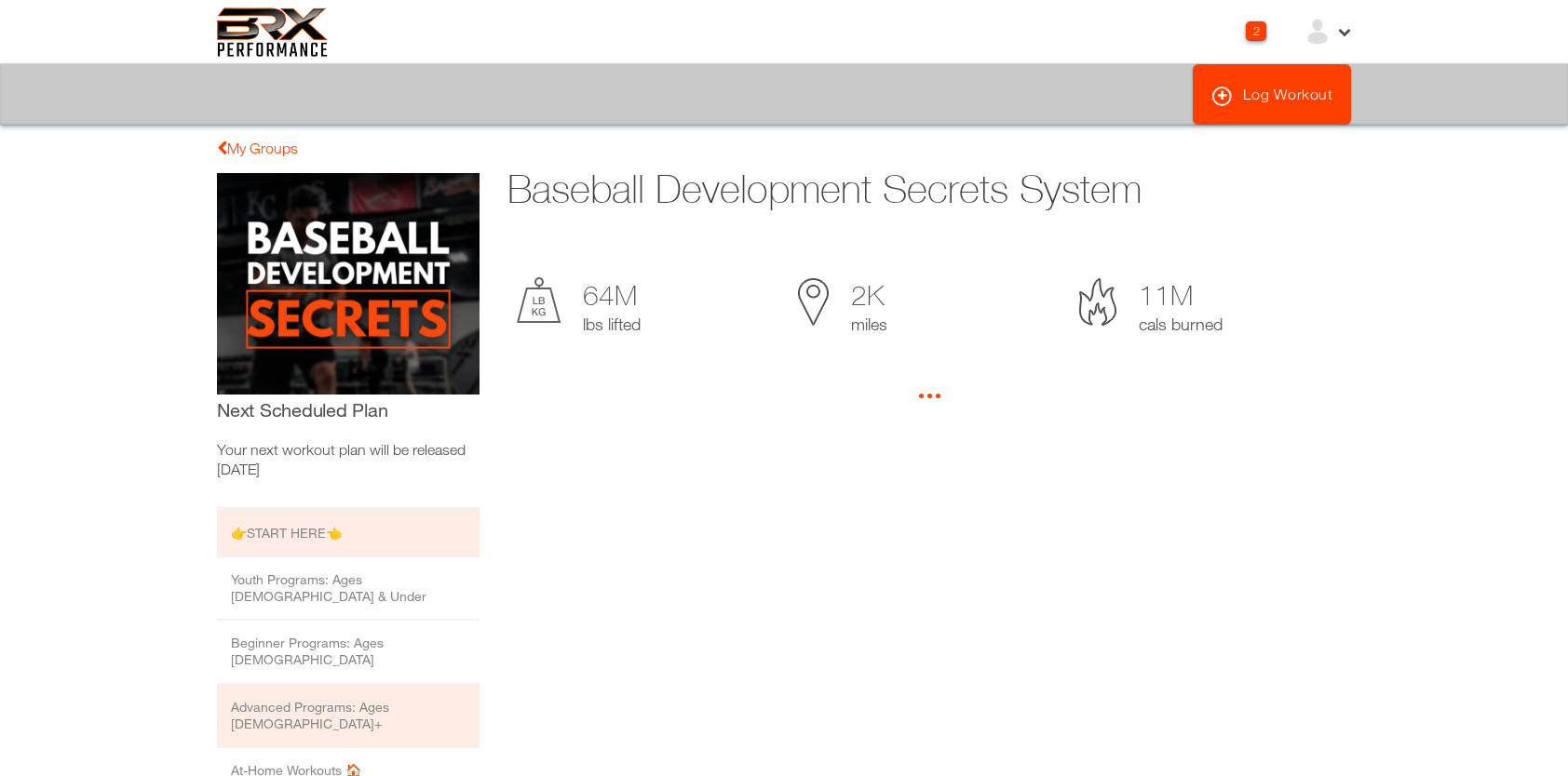
click at [360, 685] on li "Advanced Programs: Ages [DEMOGRAPHIC_DATA]+" at bounding box center [348, 716] width 262 height 63
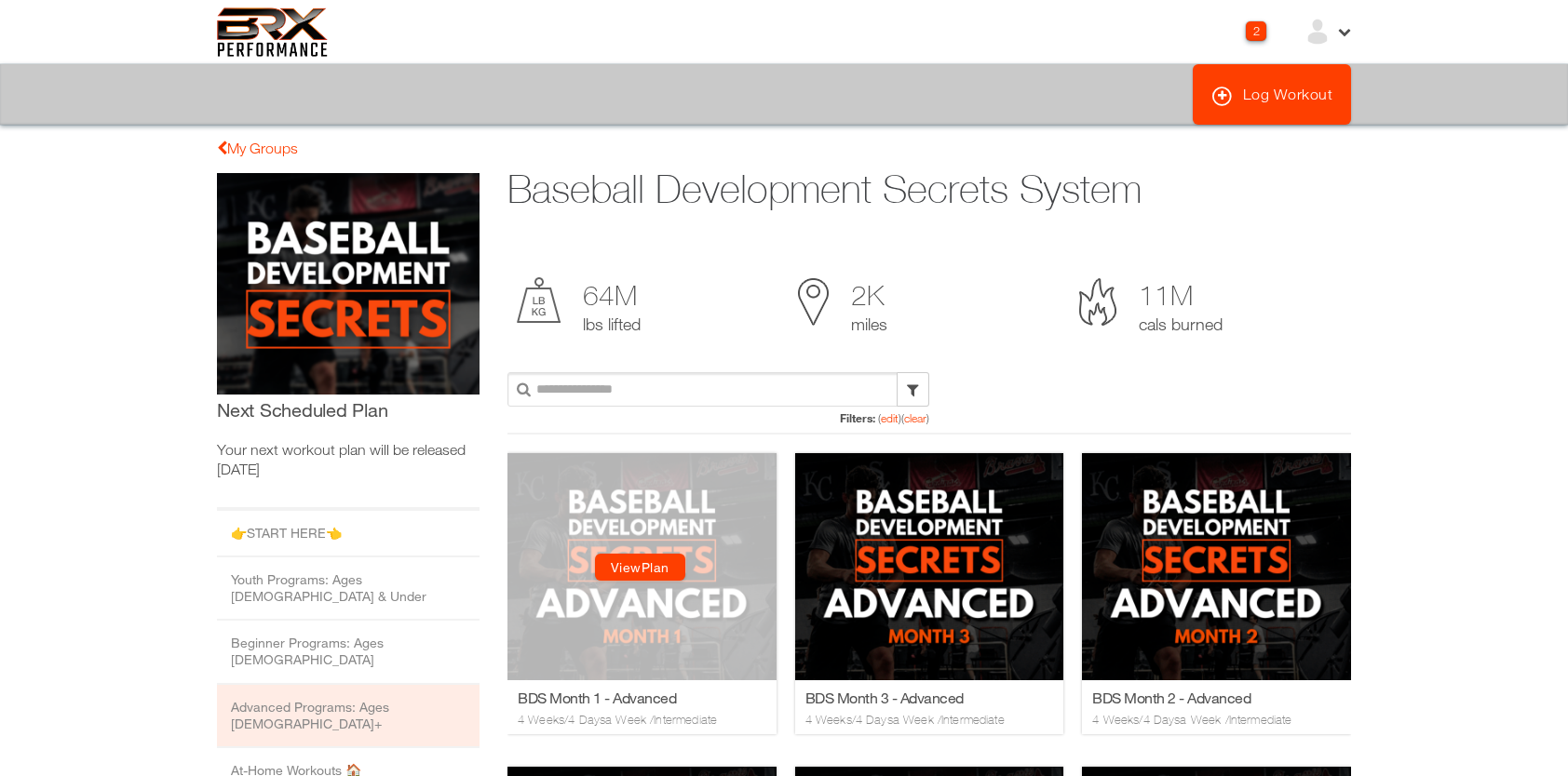
click at [616, 560] on link "View Plan" at bounding box center [640, 568] width 90 height 27
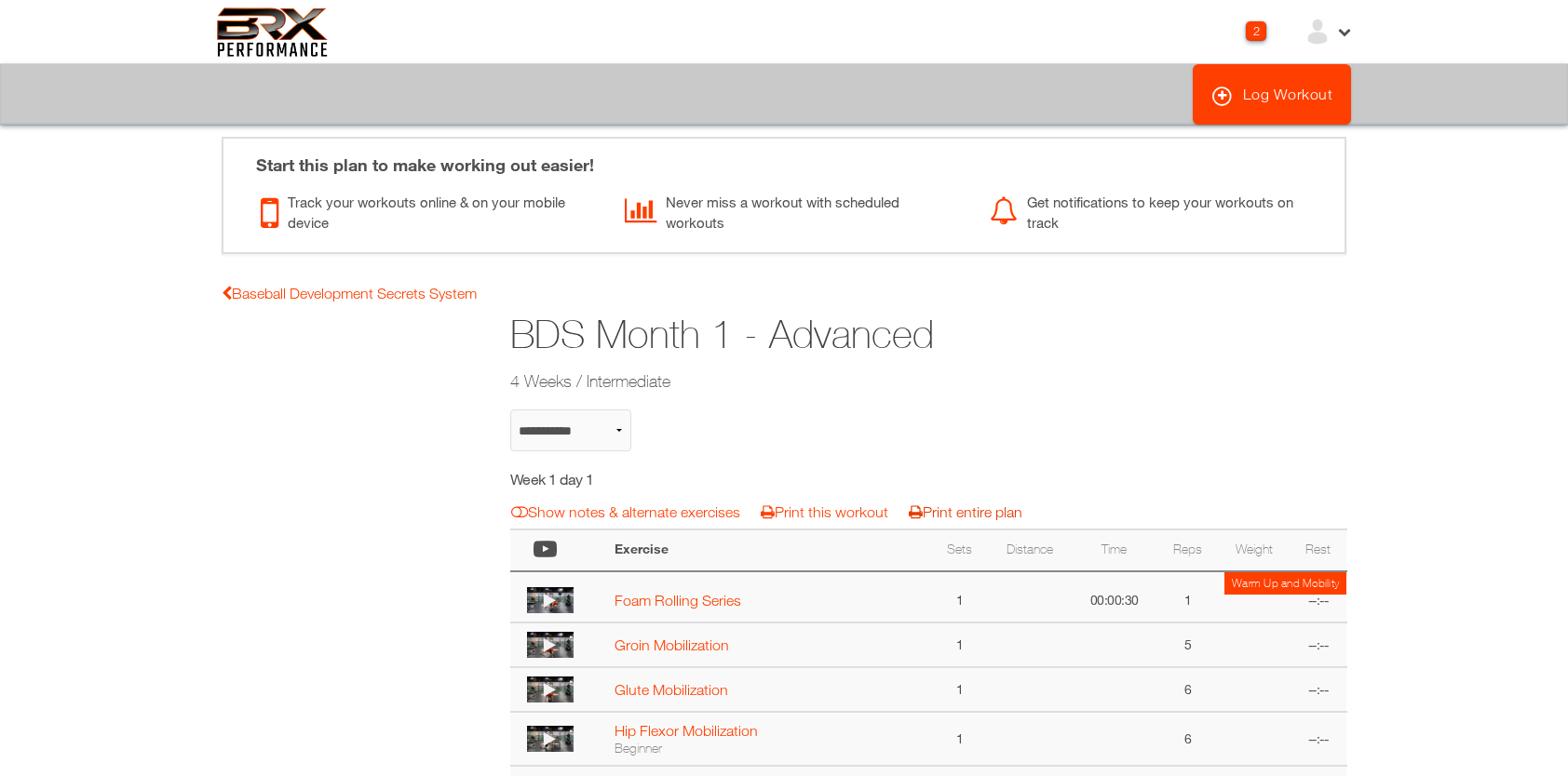
click at [992, 510] on link "Print entire plan" at bounding box center [966, 511] width 113 height 16
click at [420, 292] on link "Baseball Development Secrets System" at bounding box center [350, 293] width 256 height 16
select select "**********"
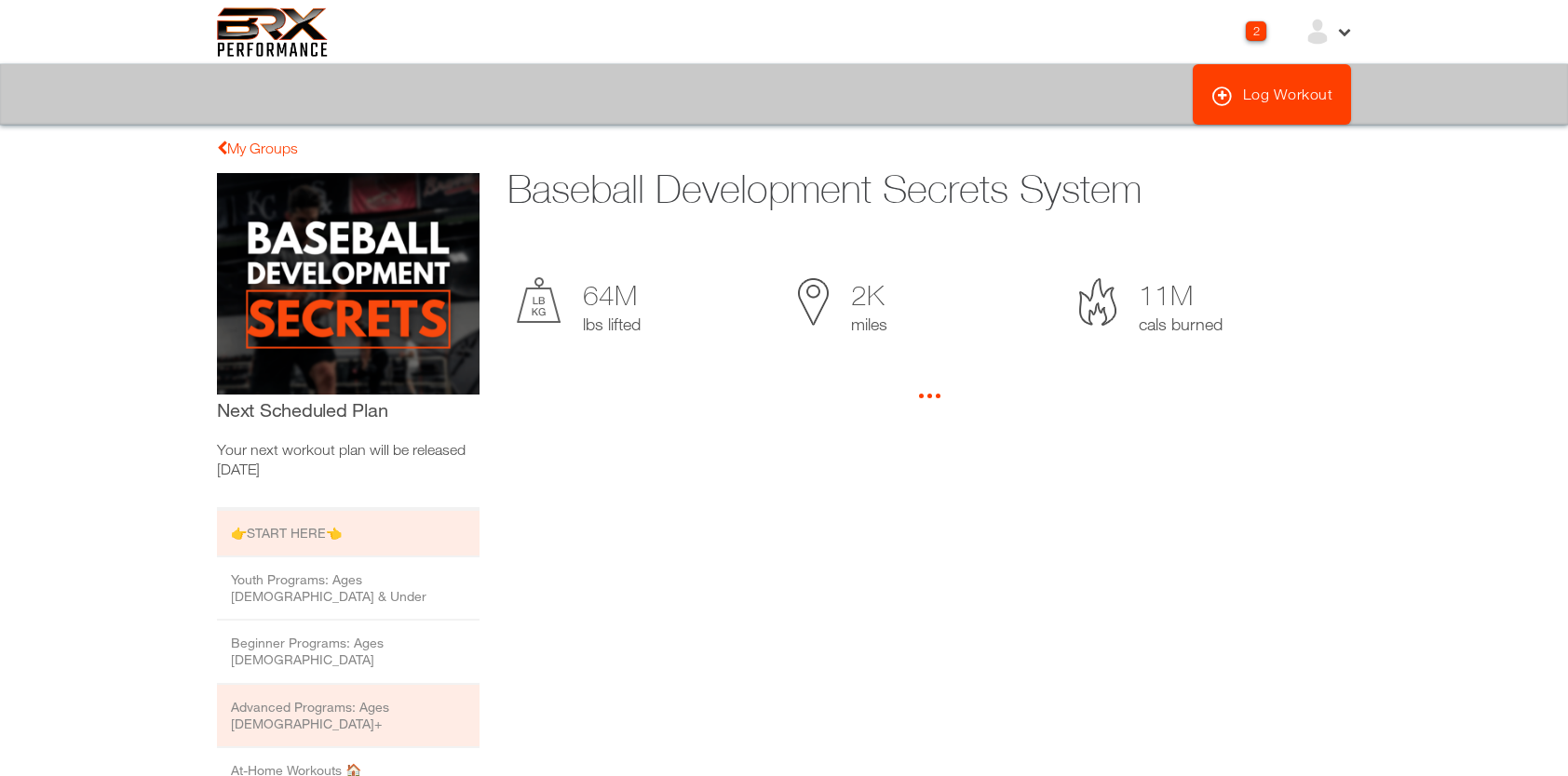
click at [346, 685] on li "Advanced Programs: Ages 16+" at bounding box center [348, 716] width 262 height 63
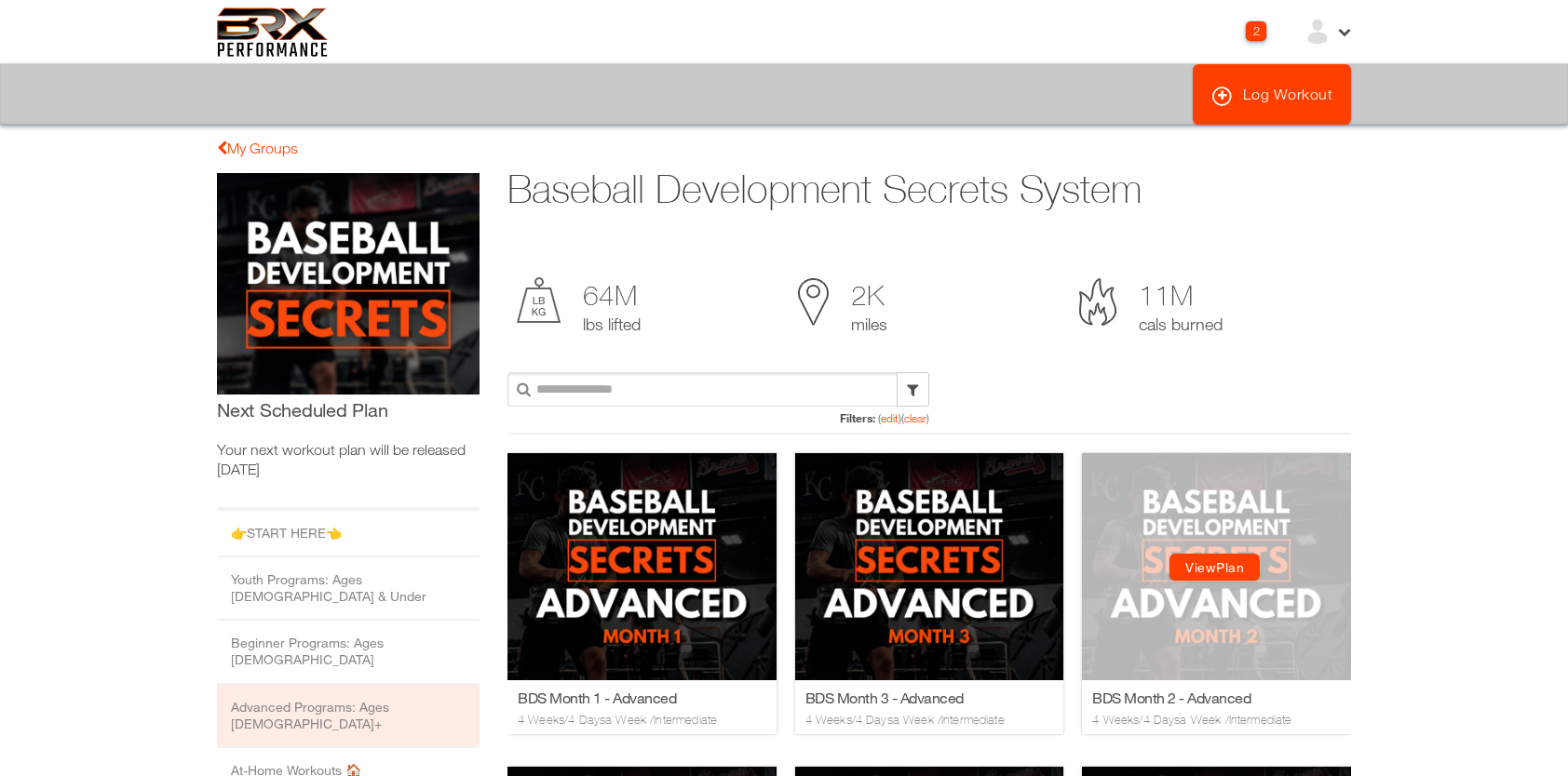
click at [1201, 565] on link "View Plan" at bounding box center [1214, 568] width 90 height 27
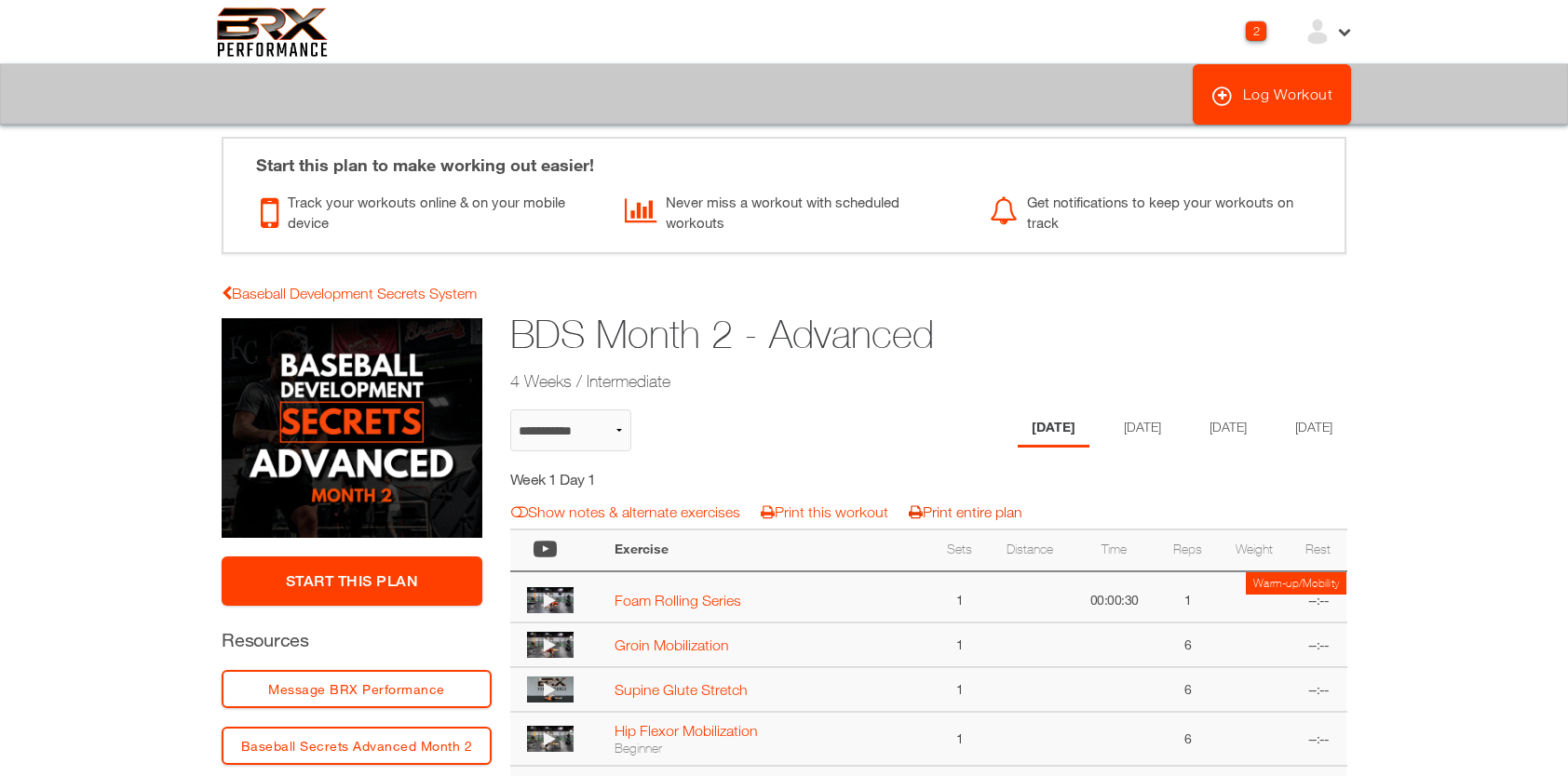
click at [1005, 511] on link "Print entire plan" at bounding box center [966, 511] width 113 height 16
click at [295, 296] on link "Baseball Development Secrets System" at bounding box center [350, 293] width 256 height 16
select select "**********"
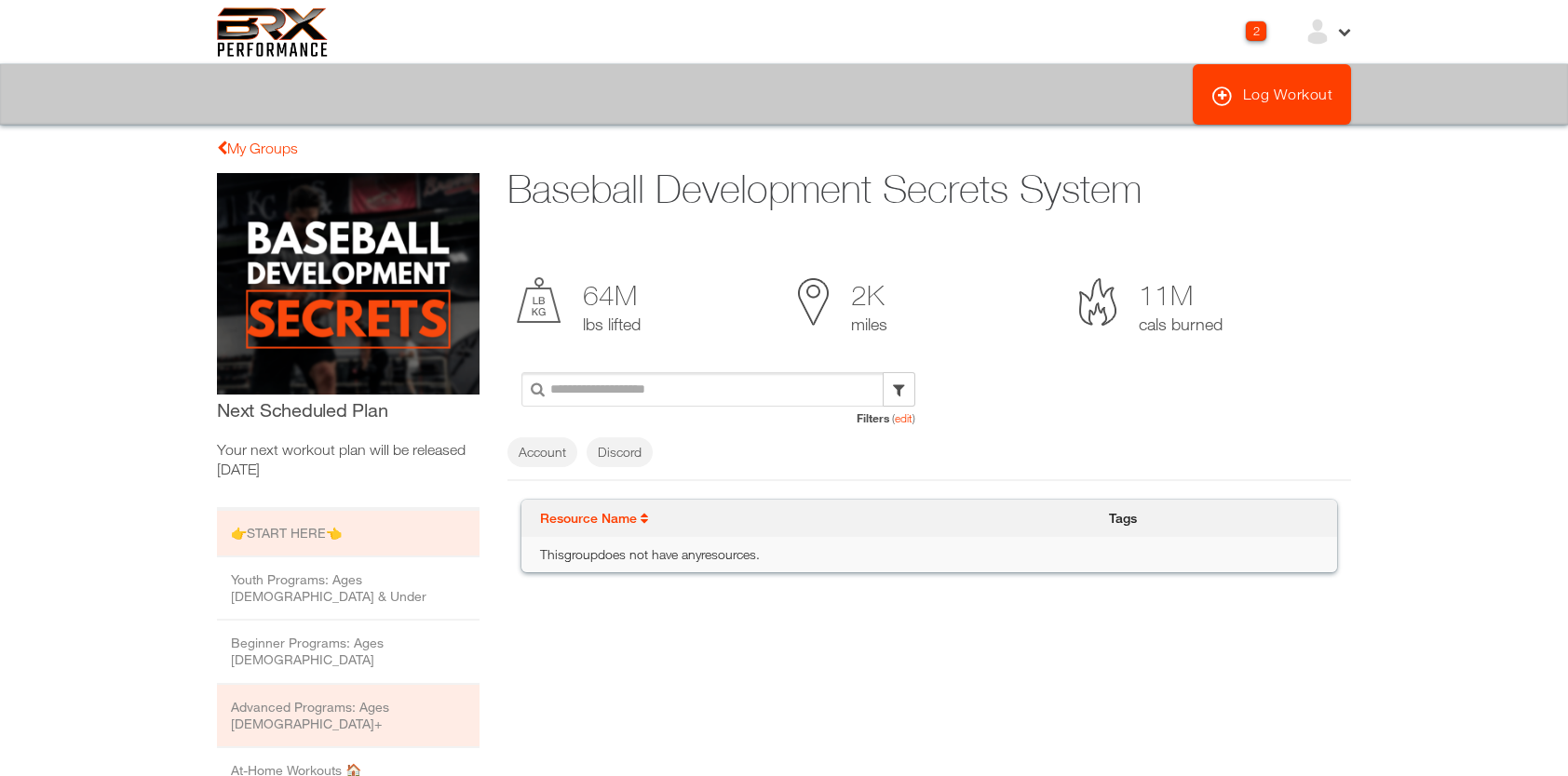
click at [357, 685] on li "Advanced Programs: Ages [DEMOGRAPHIC_DATA]+" at bounding box center [348, 716] width 262 height 63
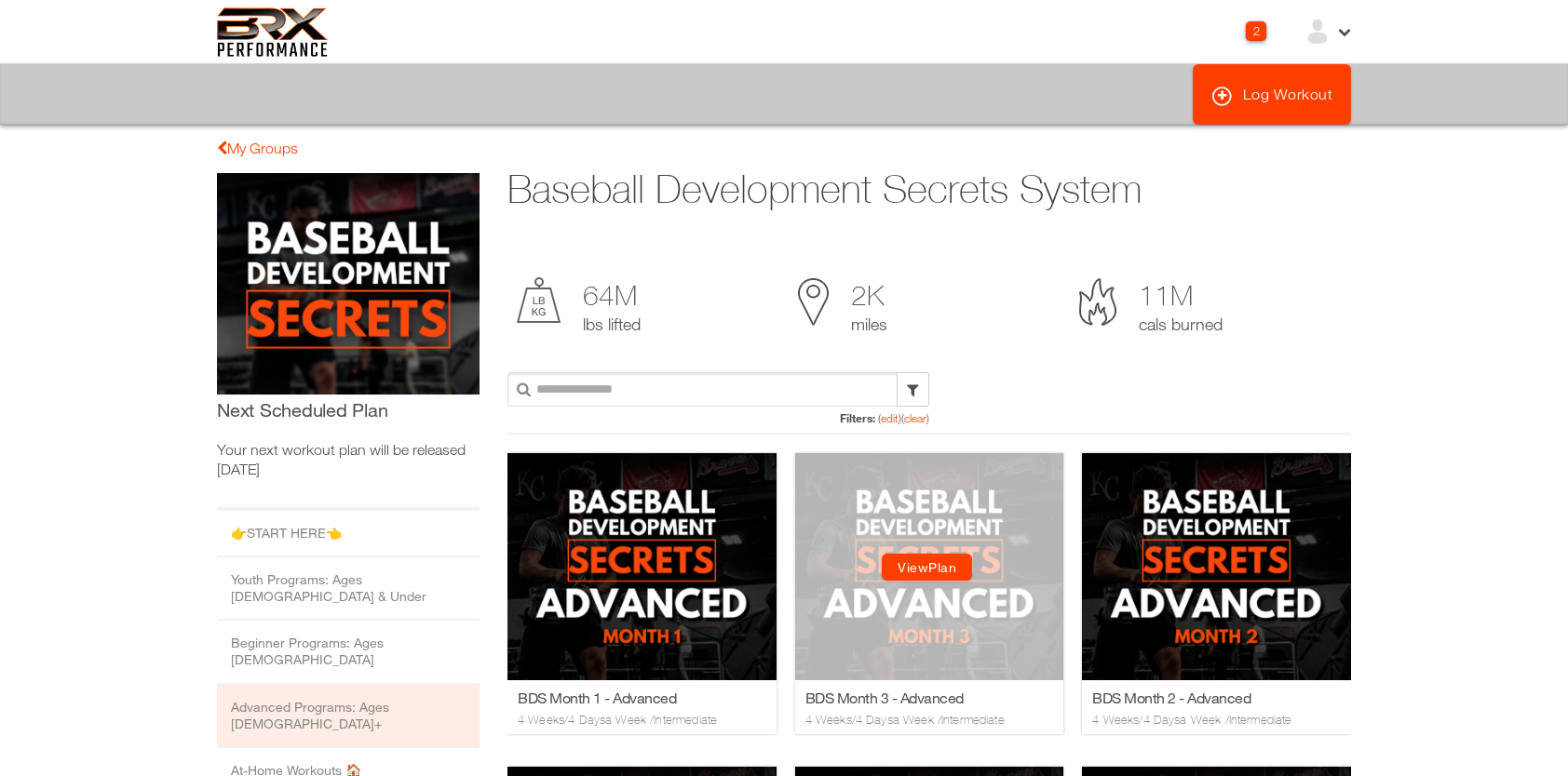
click at [915, 567] on link "View Plan" at bounding box center [927, 568] width 90 height 27
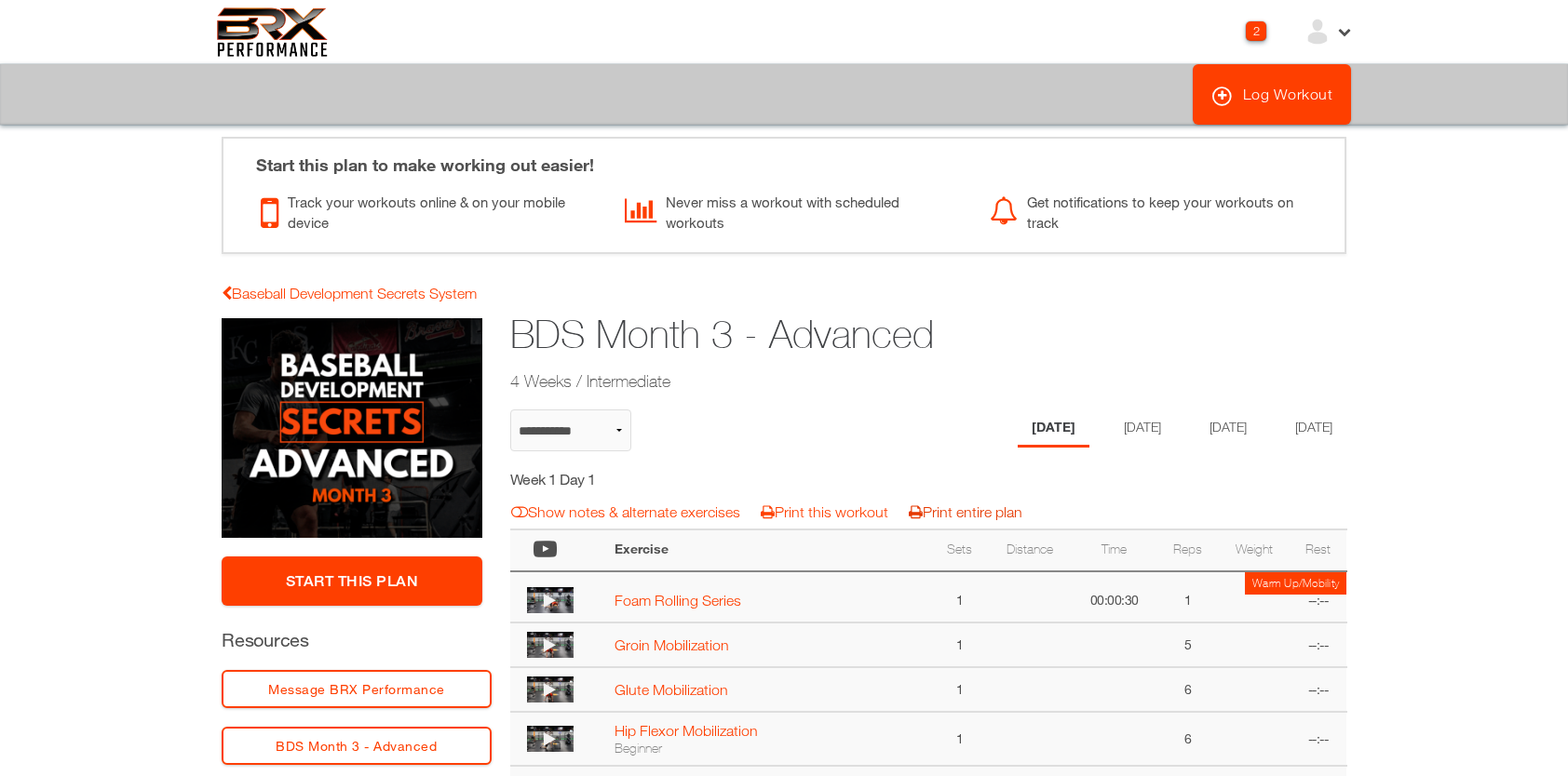
click at [955, 514] on link "Print entire plan" at bounding box center [966, 511] width 113 height 16
click at [339, 294] on link "Baseball Development Secrets System" at bounding box center [350, 293] width 256 height 16
select select "**********"
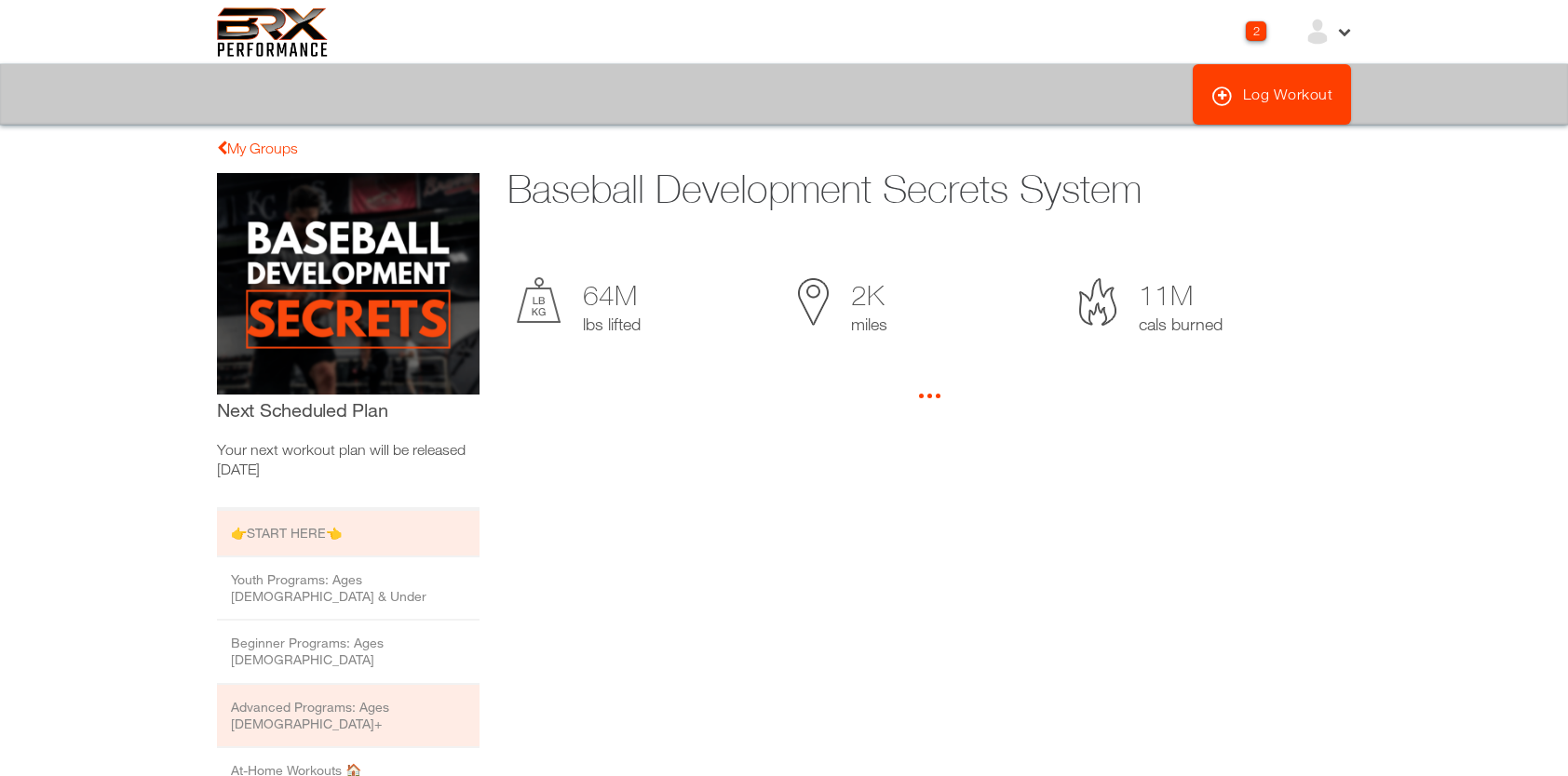
click at [330, 685] on li "Advanced Programs: Ages [DEMOGRAPHIC_DATA]+" at bounding box center [348, 716] width 262 height 63
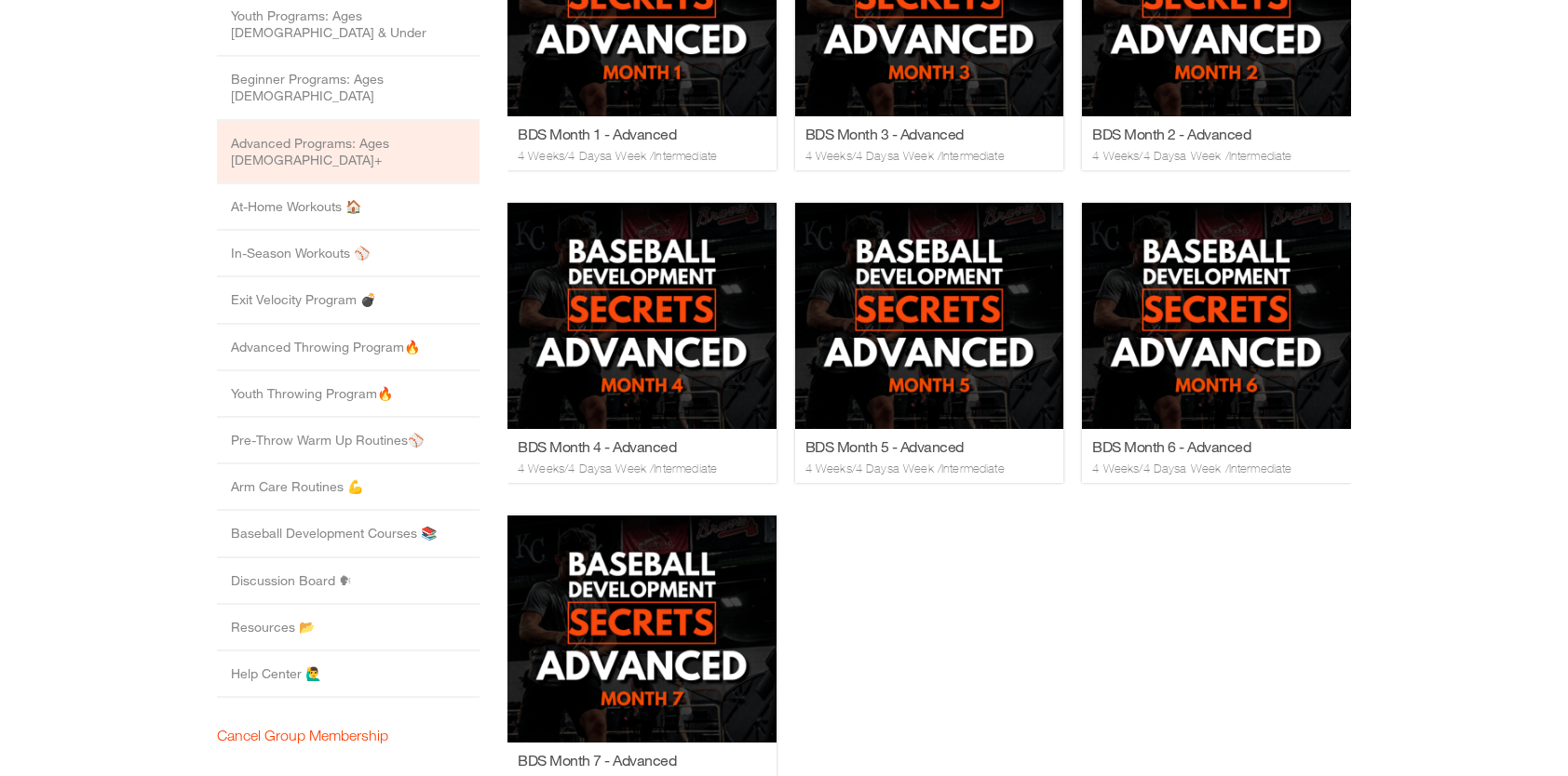
scroll to position [565, 0]
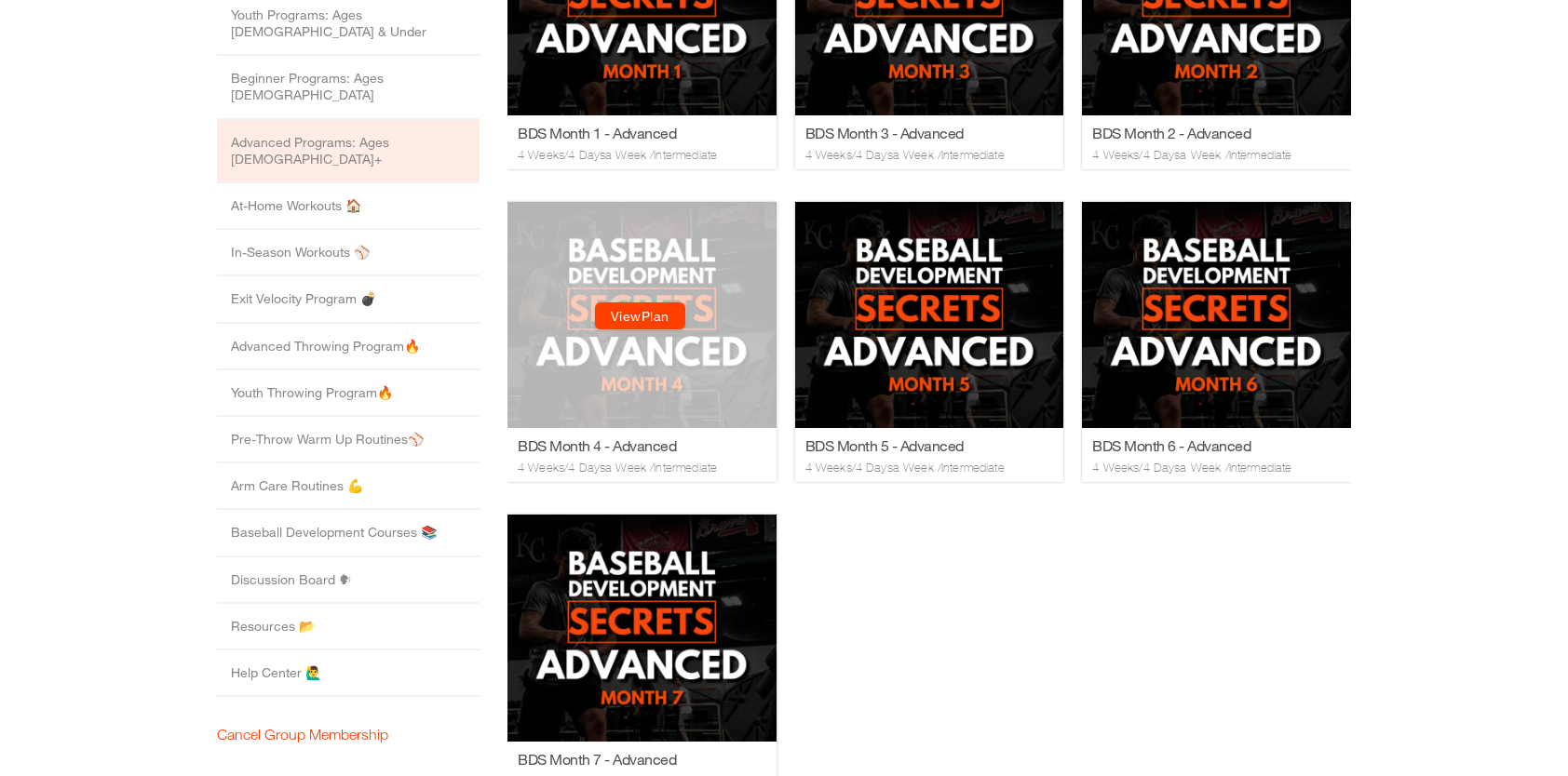
click at [650, 312] on link "View Plan" at bounding box center [640, 317] width 90 height 27
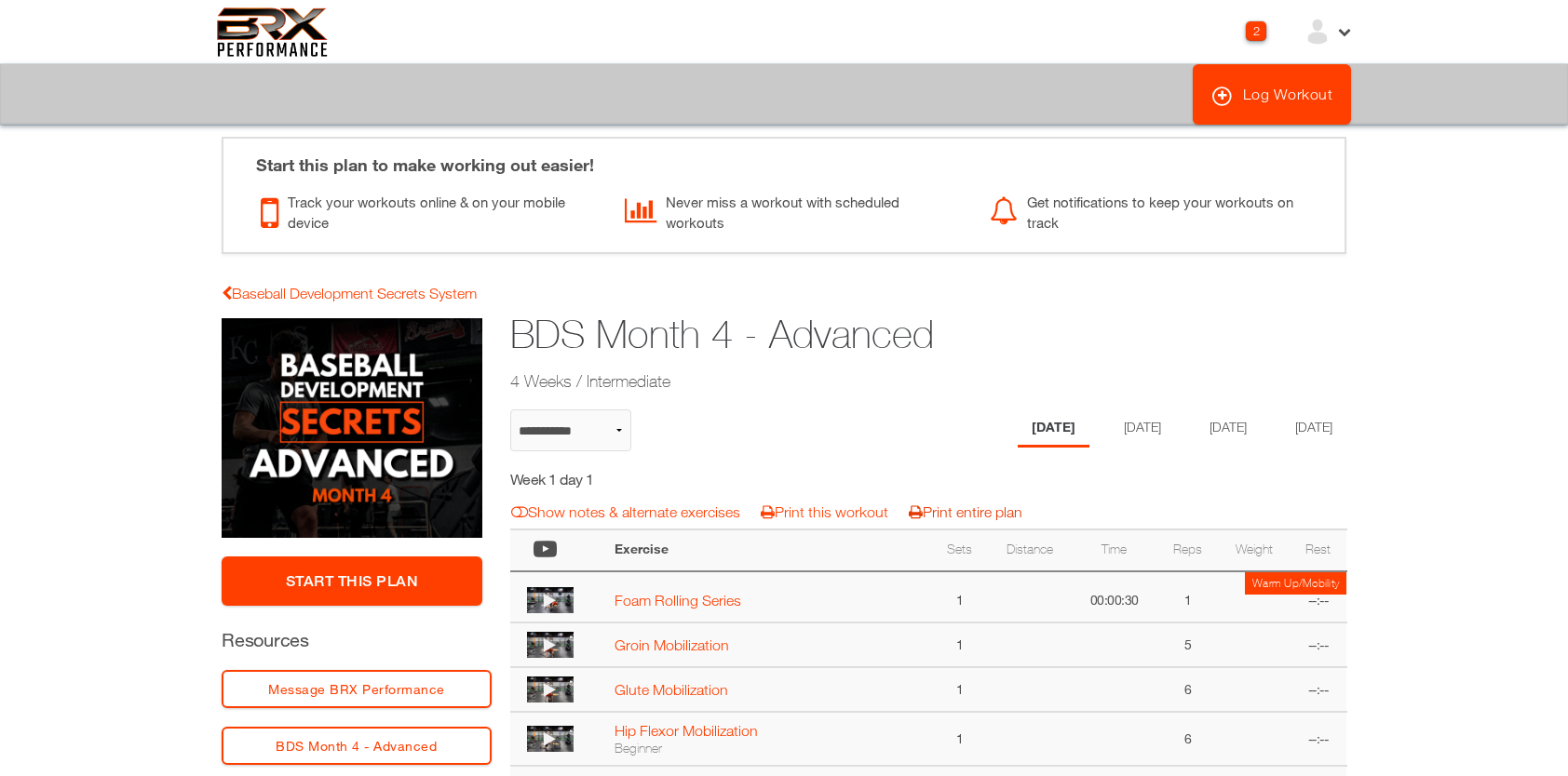
click at [949, 510] on link "Print entire plan" at bounding box center [966, 511] width 113 height 16
click at [377, 298] on link "Baseball Development Secrets System" at bounding box center [350, 293] width 256 height 16
select select "**********"
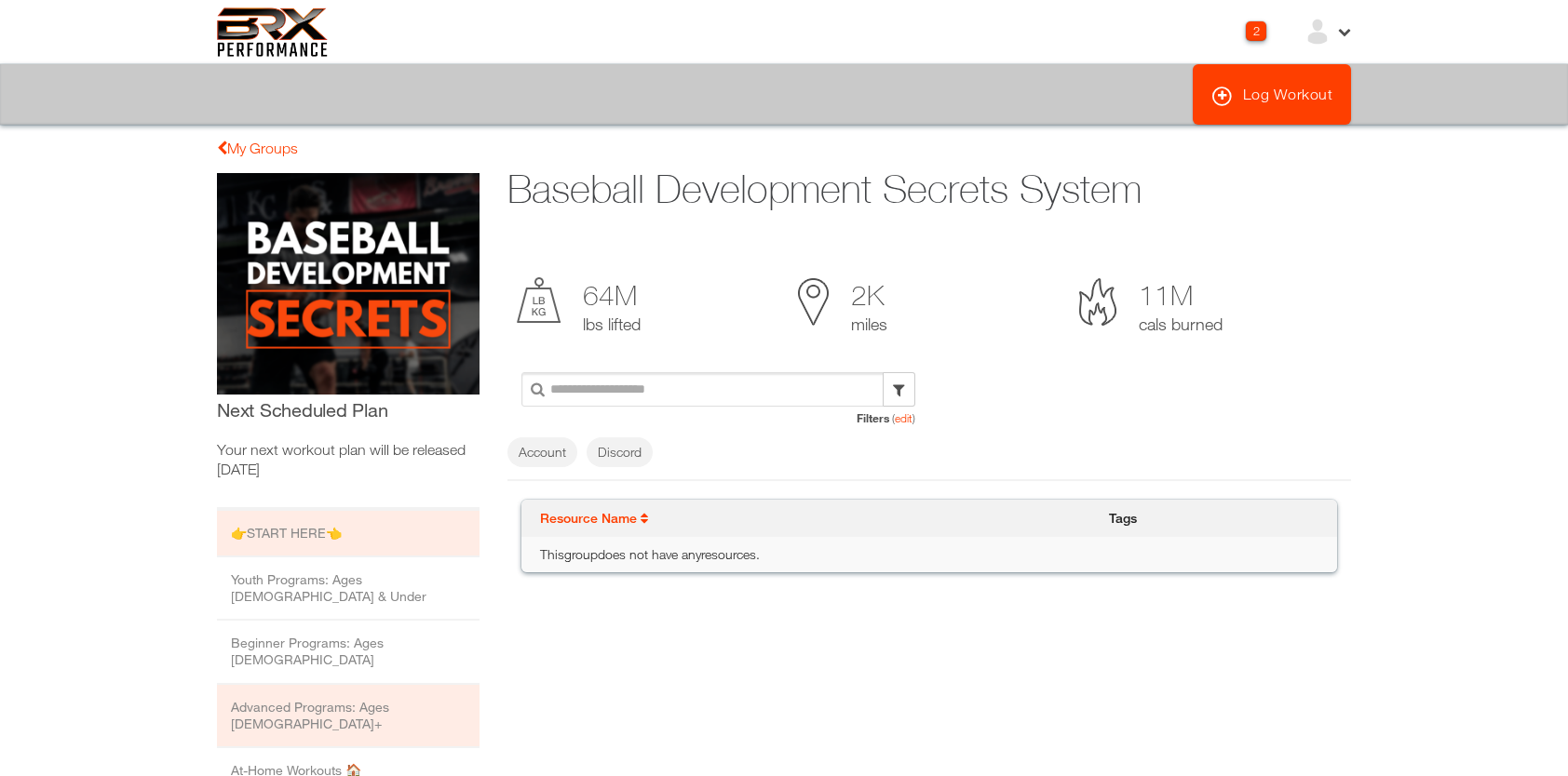
click at [363, 685] on li "Advanced Programs: Ages [DEMOGRAPHIC_DATA]+" at bounding box center [348, 716] width 262 height 63
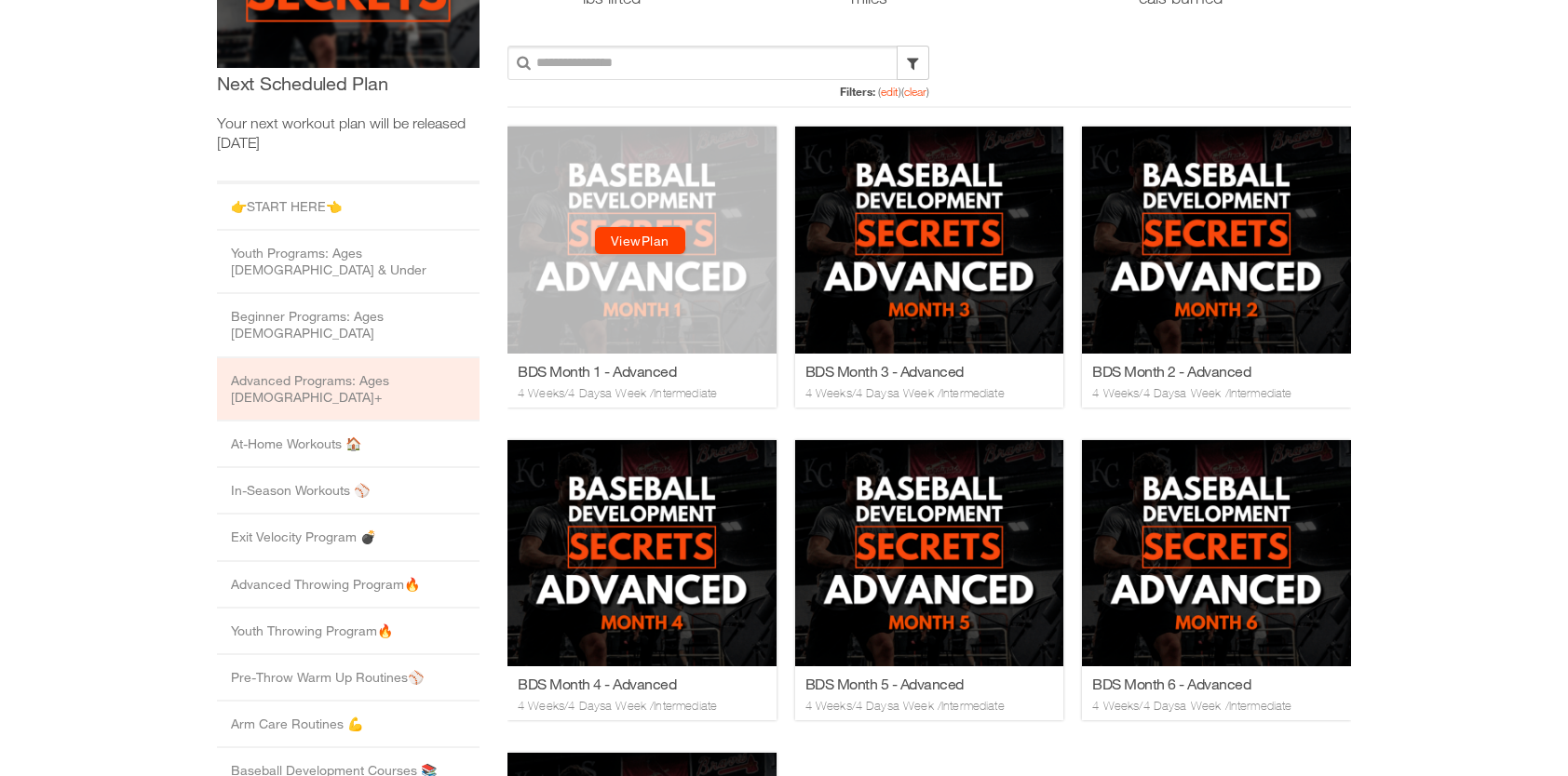
scroll to position [327, 0]
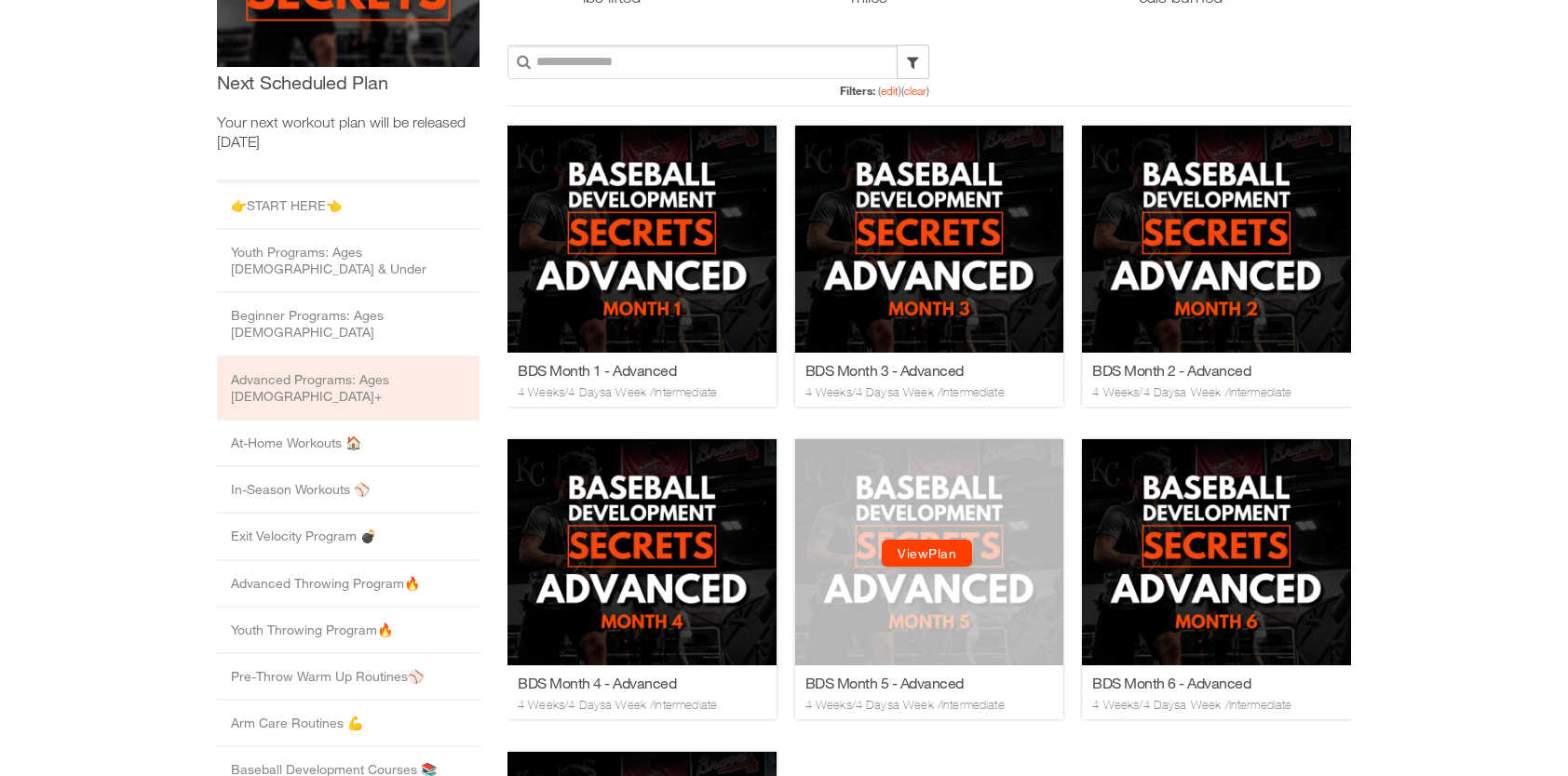
click at [927, 553] on link "View Plan" at bounding box center [927, 553] width 90 height 27
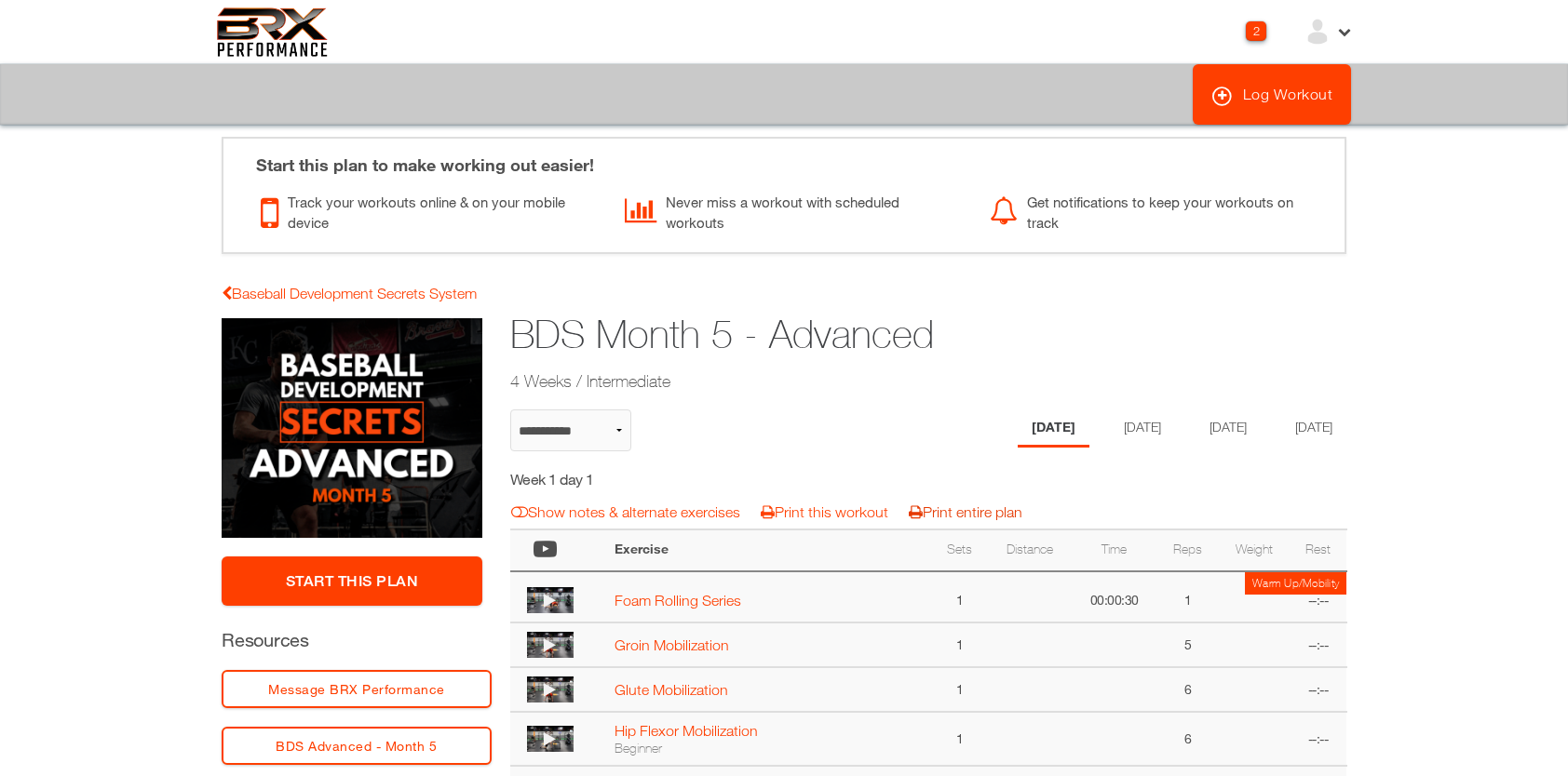
click at [949, 505] on link "Print entire plan" at bounding box center [966, 511] width 113 height 16
click at [424, 297] on link "Baseball Development Secrets System" at bounding box center [350, 293] width 256 height 16
select select "**********"
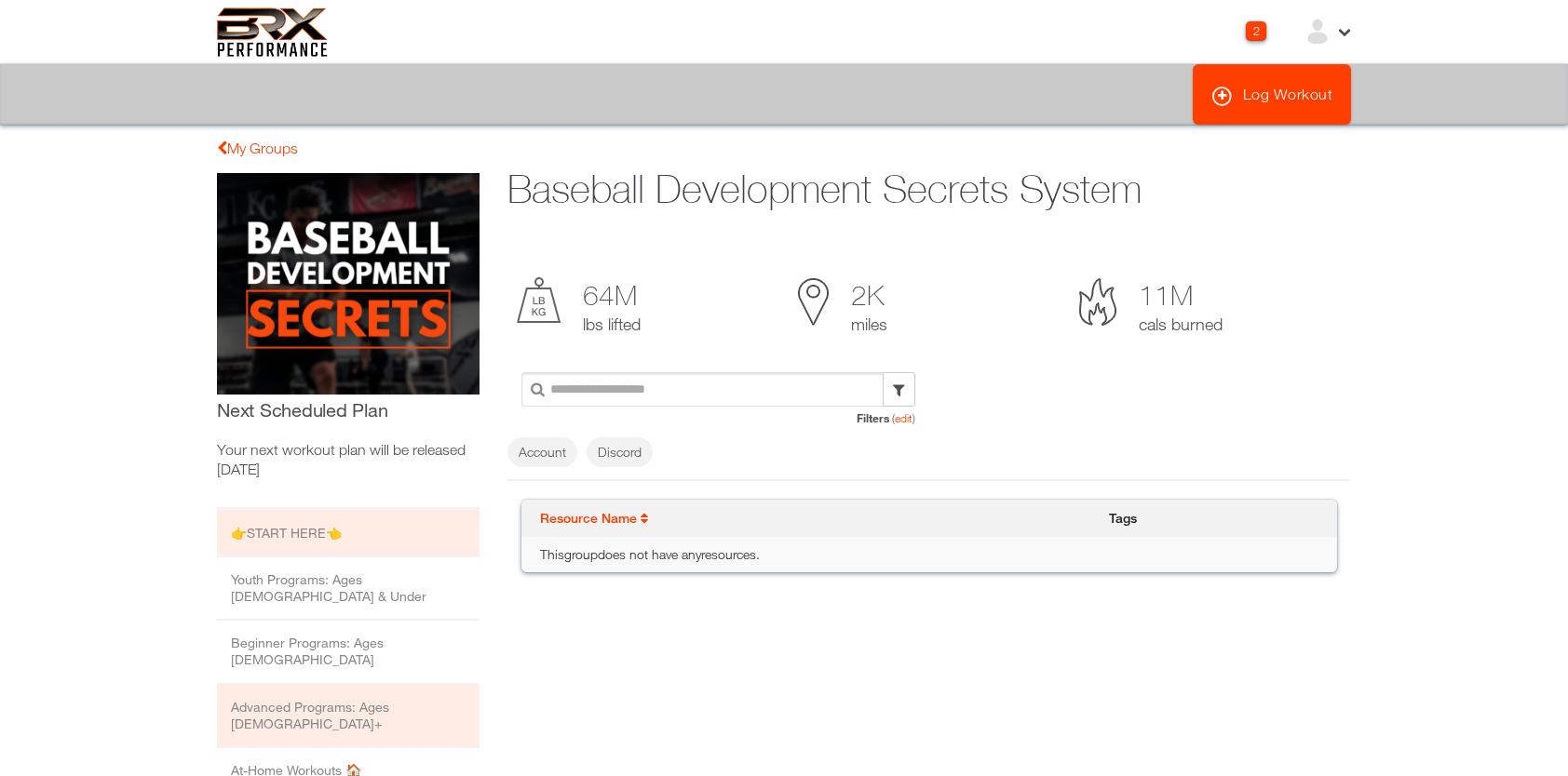
click at [322, 685] on li "Advanced Programs: Ages [DEMOGRAPHIC_DATA]+" at bounding box center [348, 716] width 262 height 63
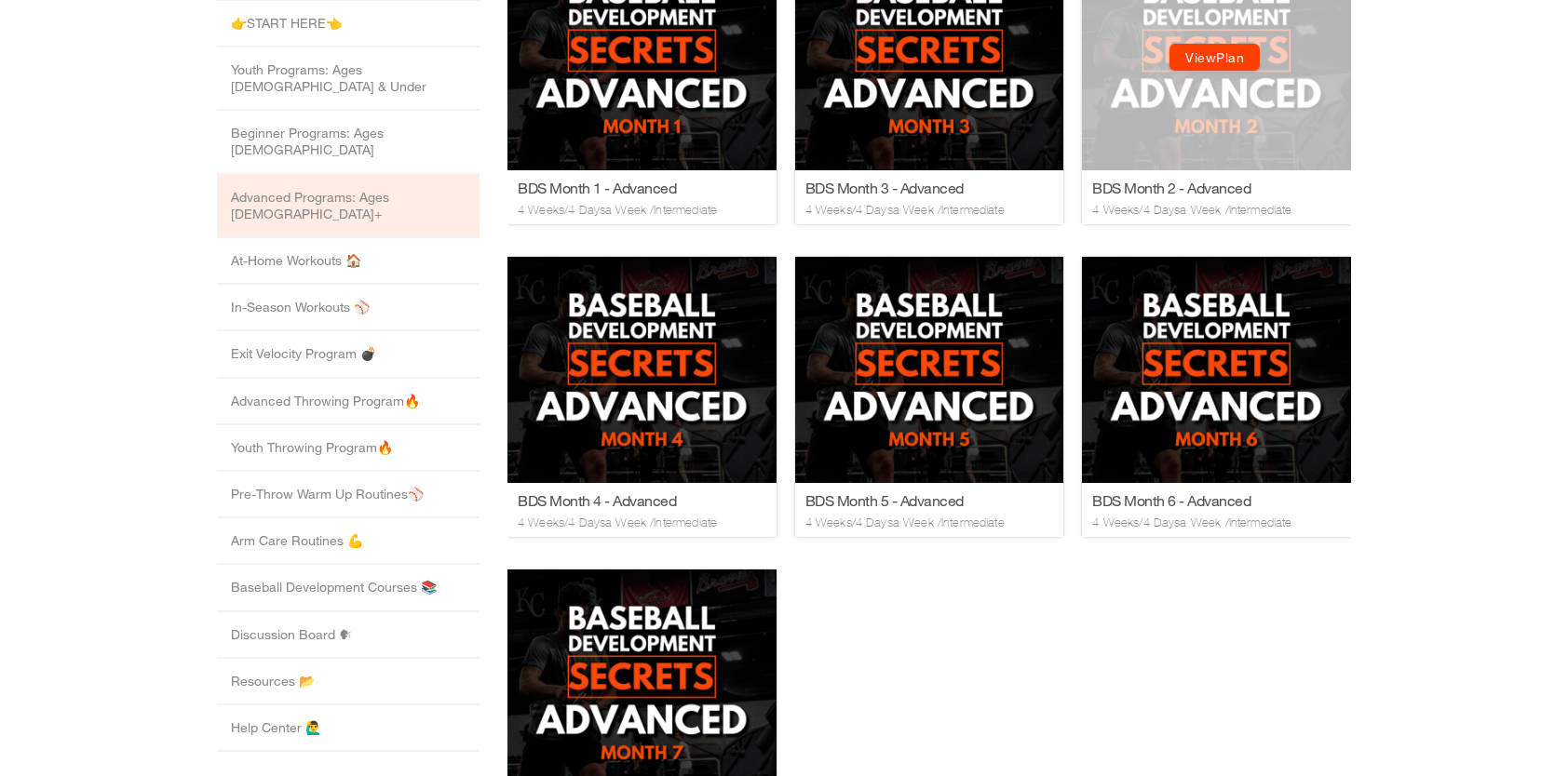
scroll to position [515, 0]
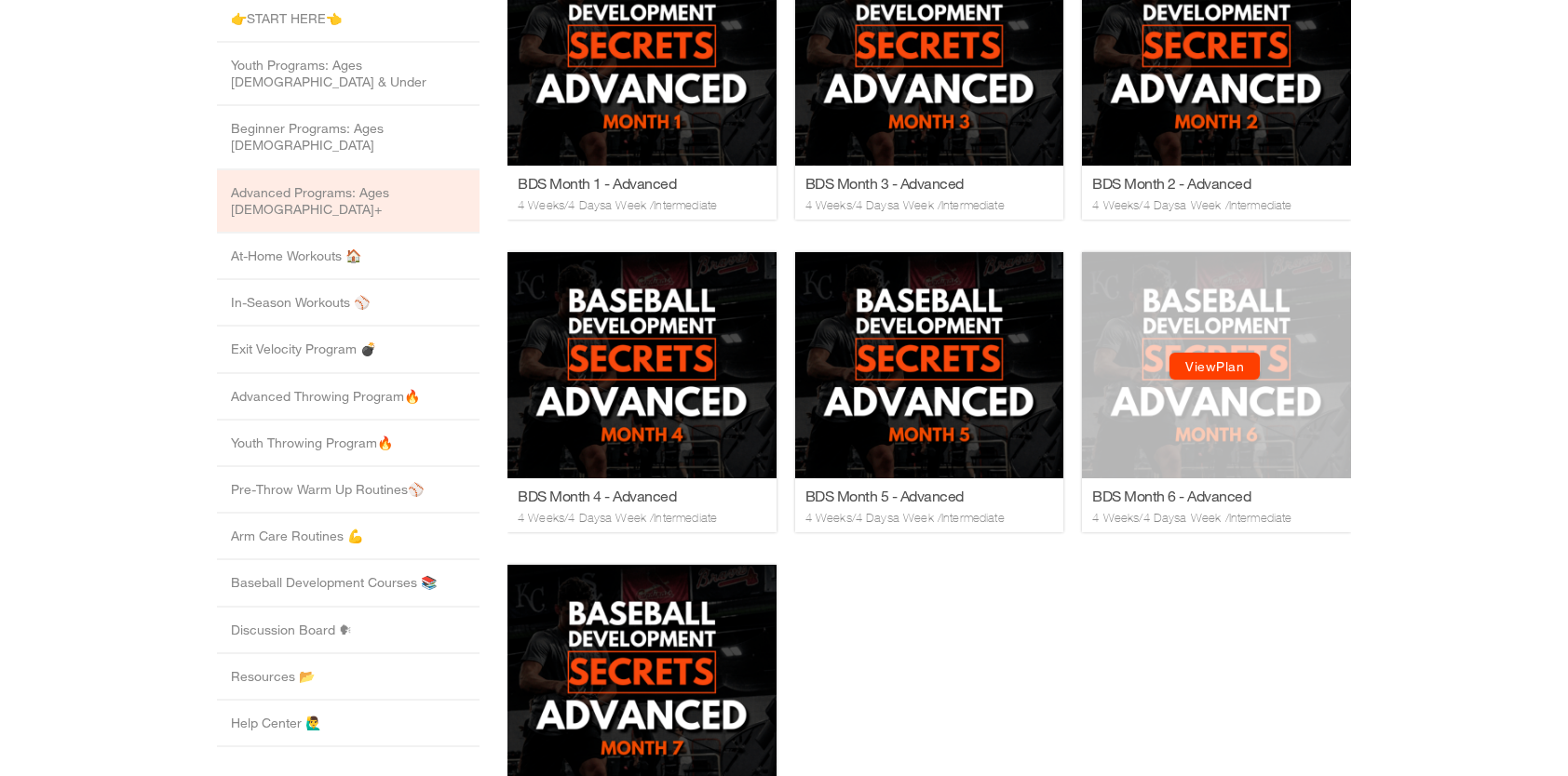
click at [1217, 377] on link "View Plan" at bounding box center [1214, 367] width 90 height 27
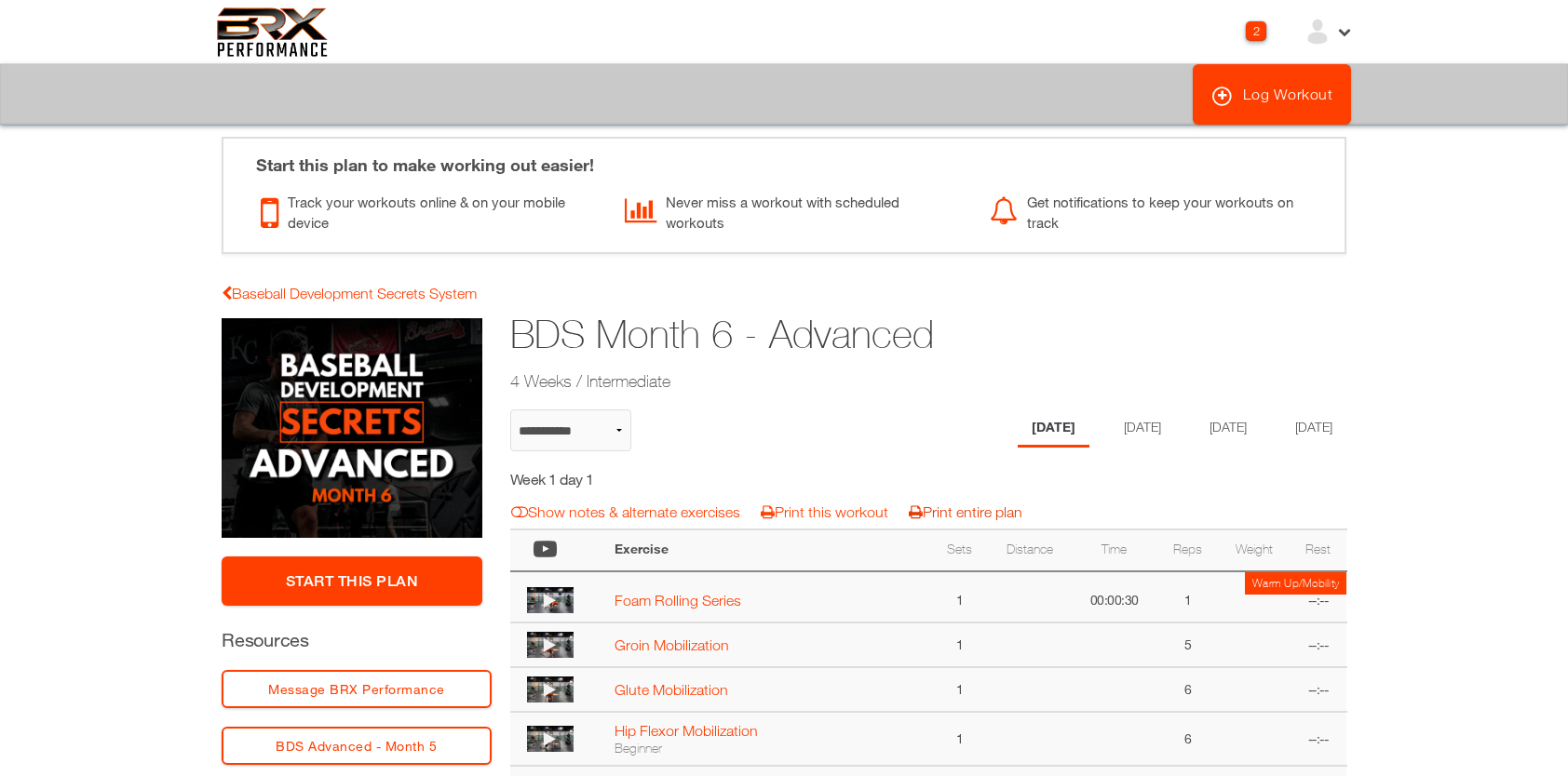
click at [981, 510] on link "Print entire plan" at bounding box center [966, 511] width 113 height 16
click at [385, 292] on link "Baseball Development Secrets System" at bounding box center [350, 293] width 256 height 16
select select "**********"
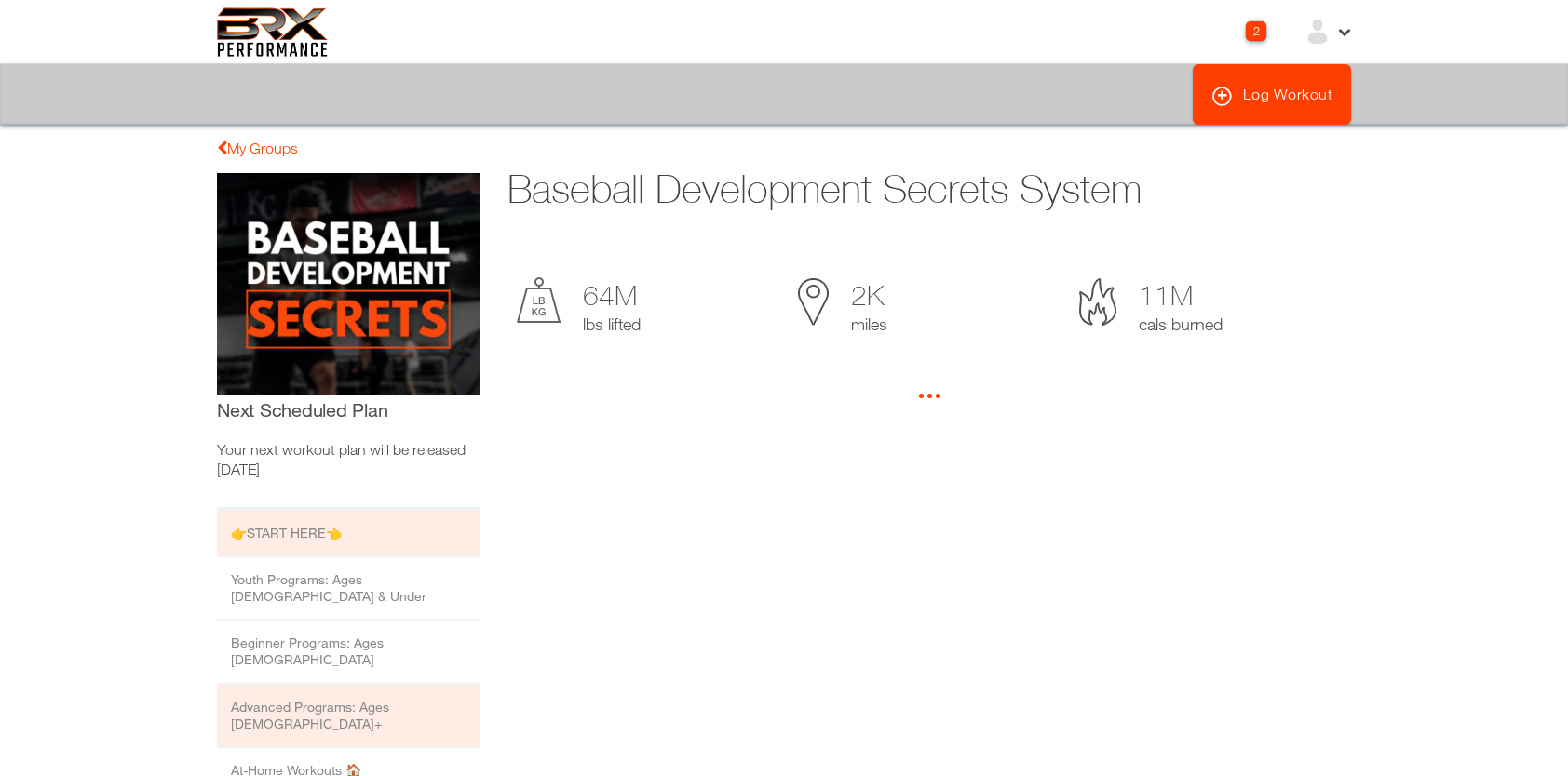
click at [341, 685] on li "Advanced Programs: Ages [DEMOGRAPHIC_DATA]+" at bounding box center [348, 716] width 262 height 63
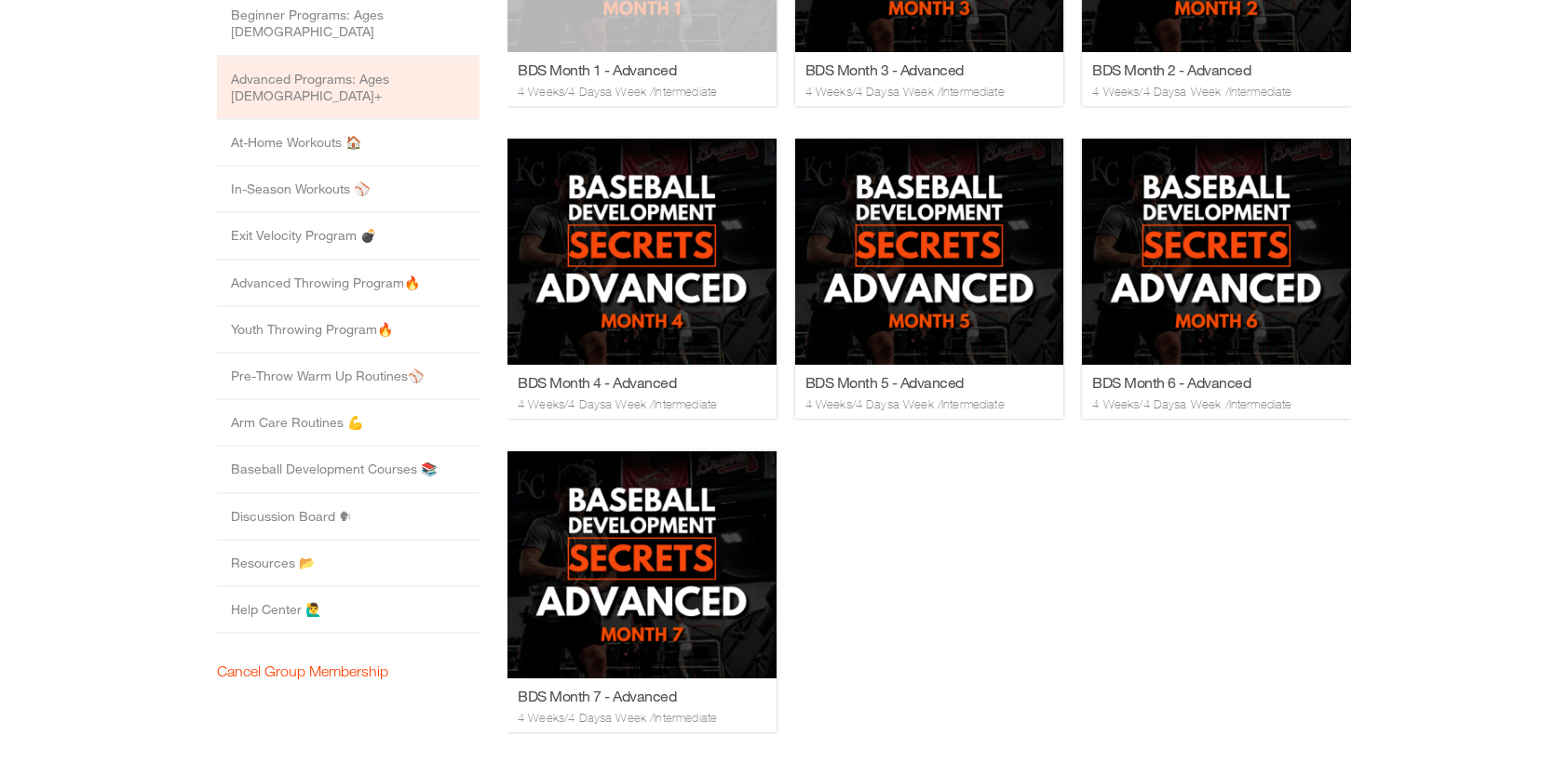
scroll to position [627, 0]
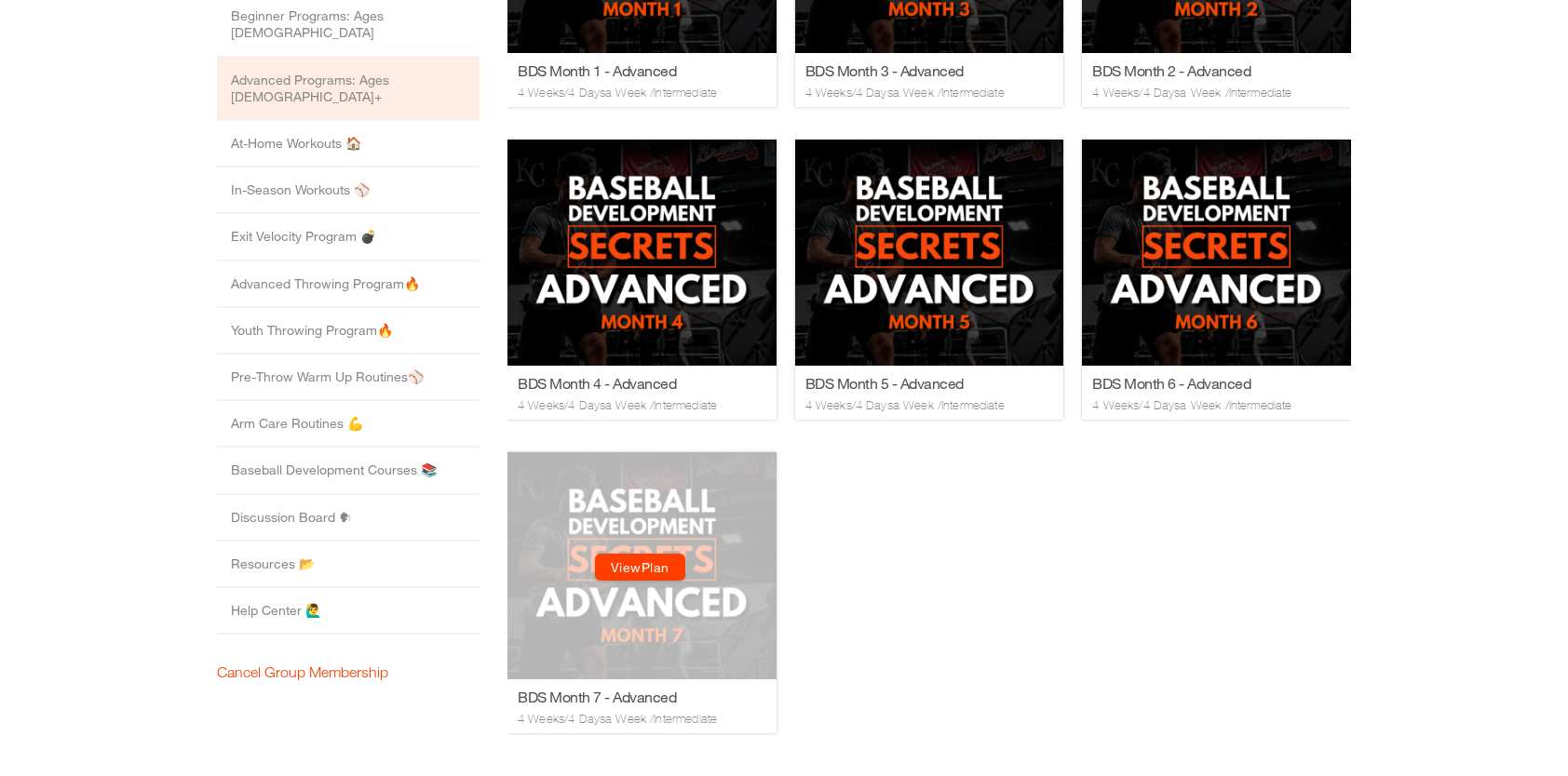
click at [640, 567] on link "View Plan" at bounding box center [640, 569] width 90 height 27
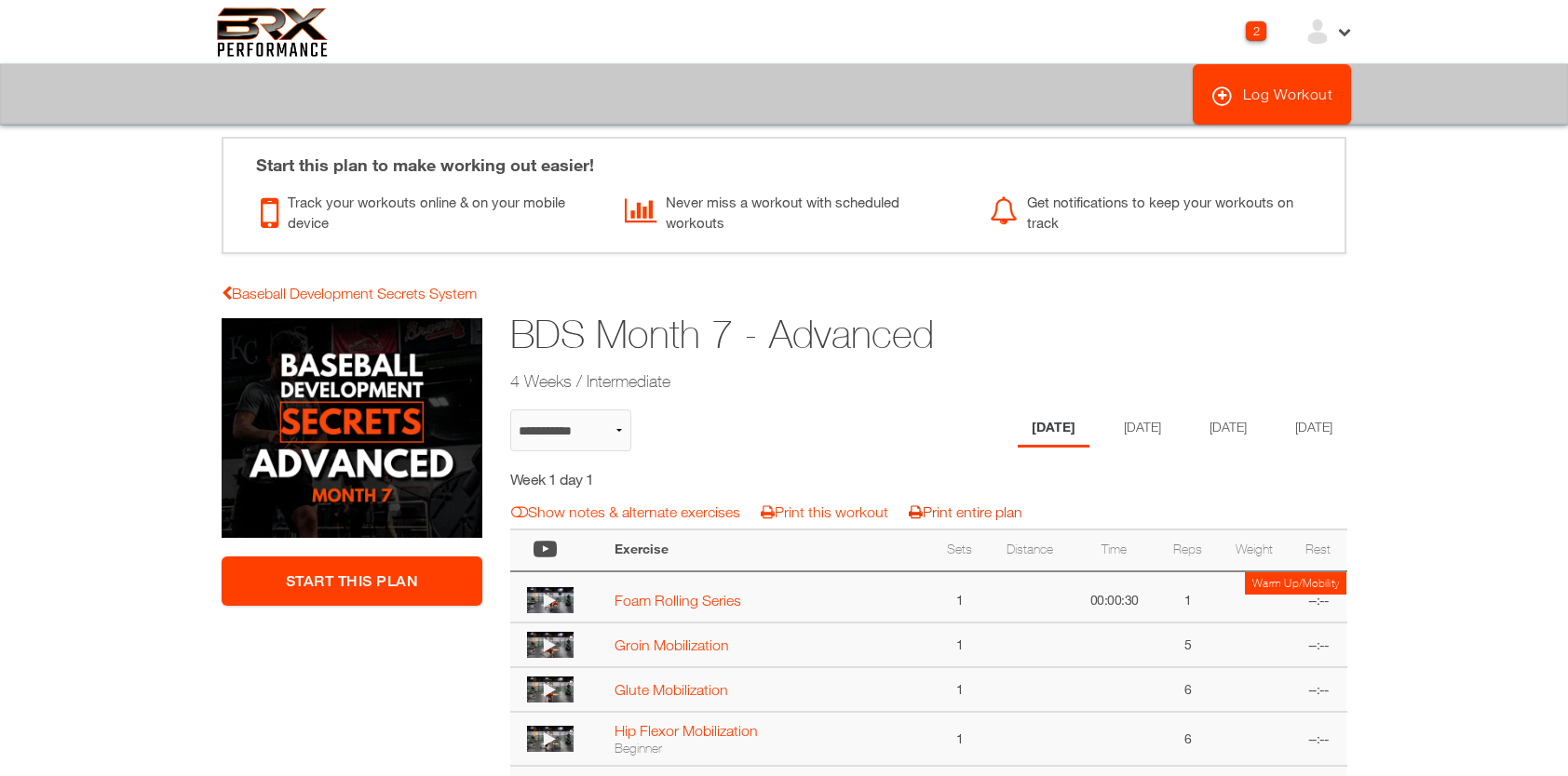
click at [946, 508] on link "Print entire plan" at bounding box center [966, 511] width 113 height 16
click at [437, 298] on link "Baseball Development Secrets System" at bounding box center [350, 293] width 256 height 16
select select "**********"
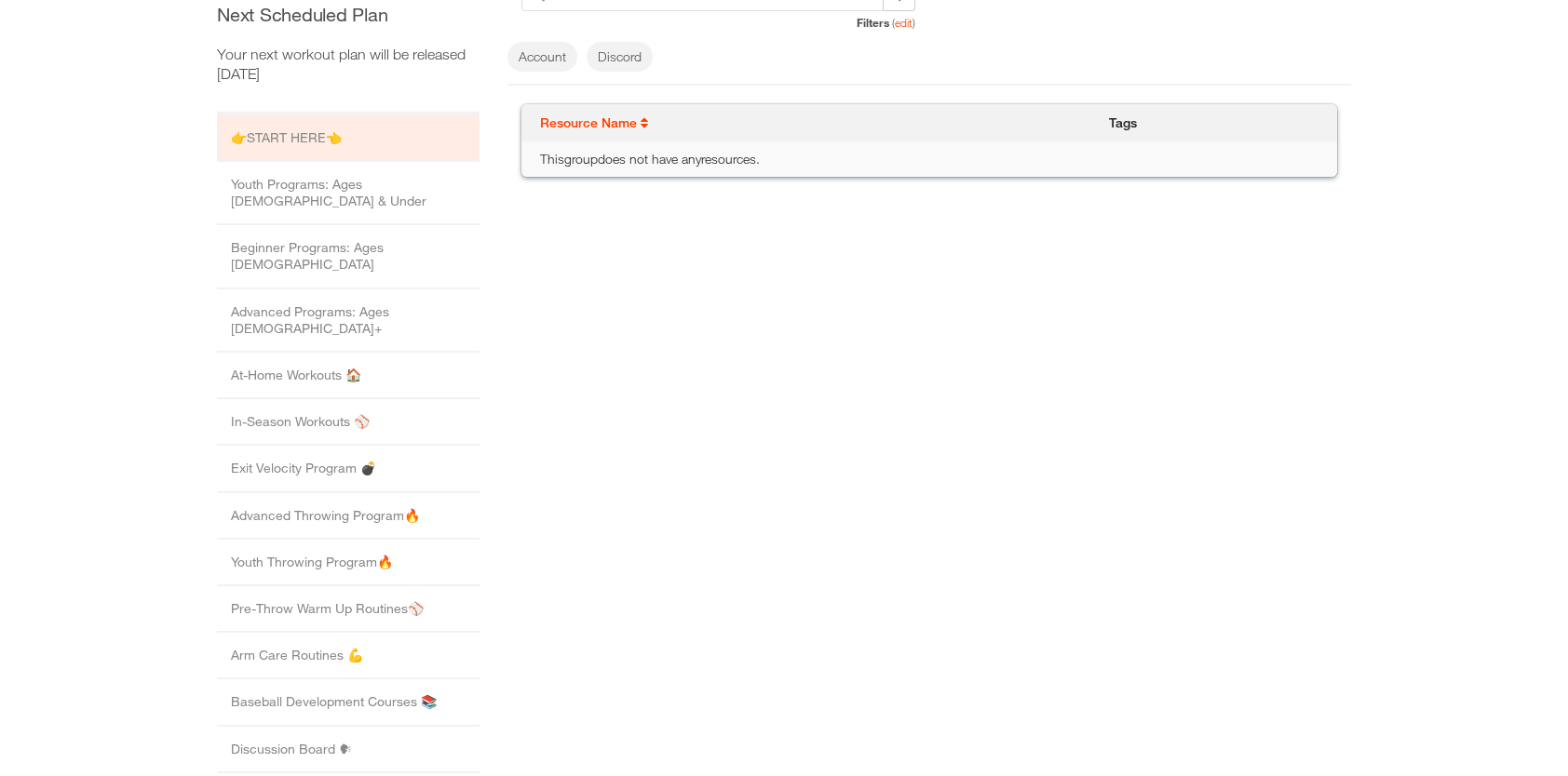
scroll to position [398, 0]
click at [255, 677] on li "Baseball Development Courses 📚" at bounding box center [348, 700] width 262 height 46
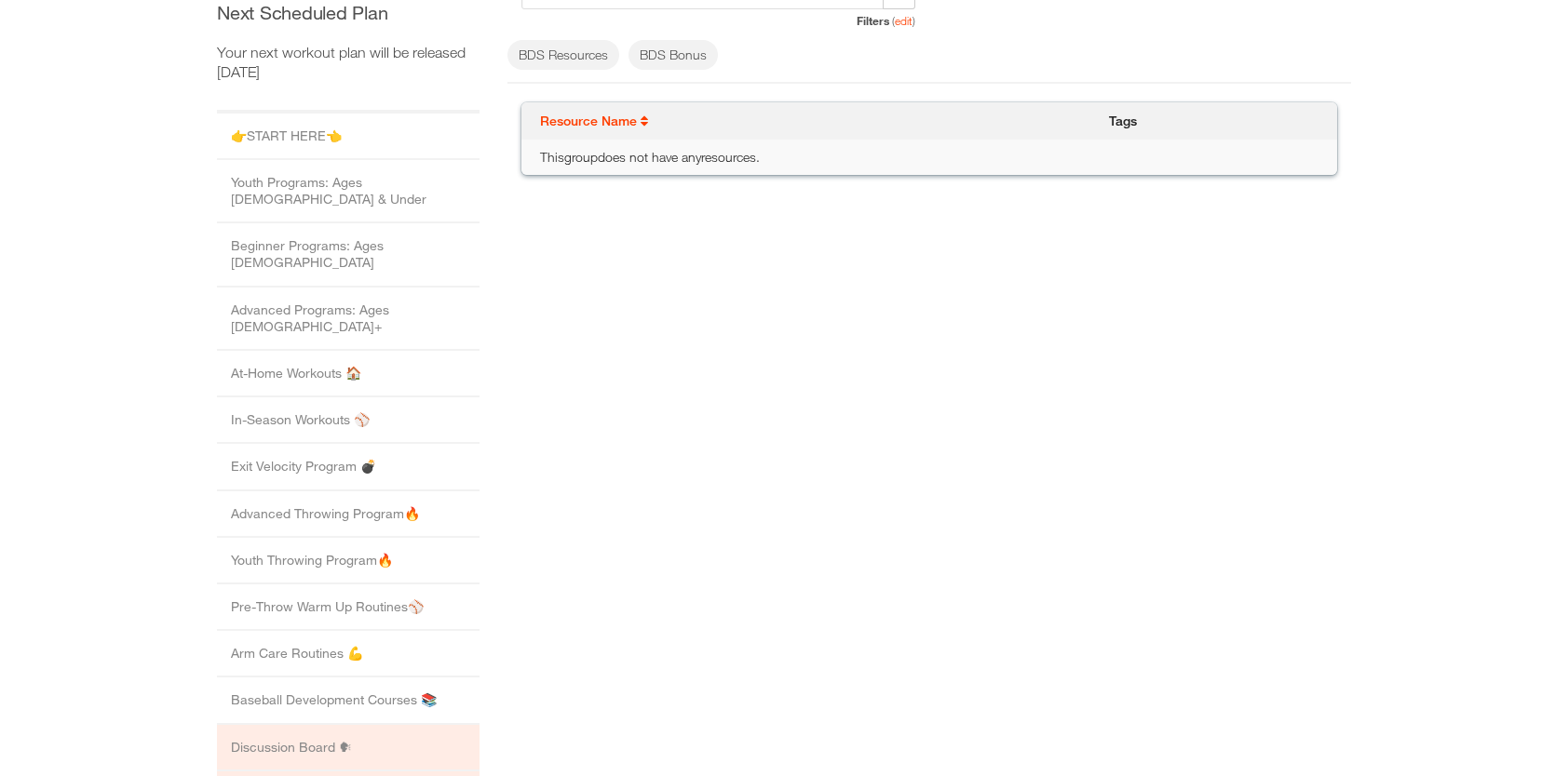
click at [291, 725] on li "Discussion Board 🗣" at bounding box center [348, 748] width 262 height 46
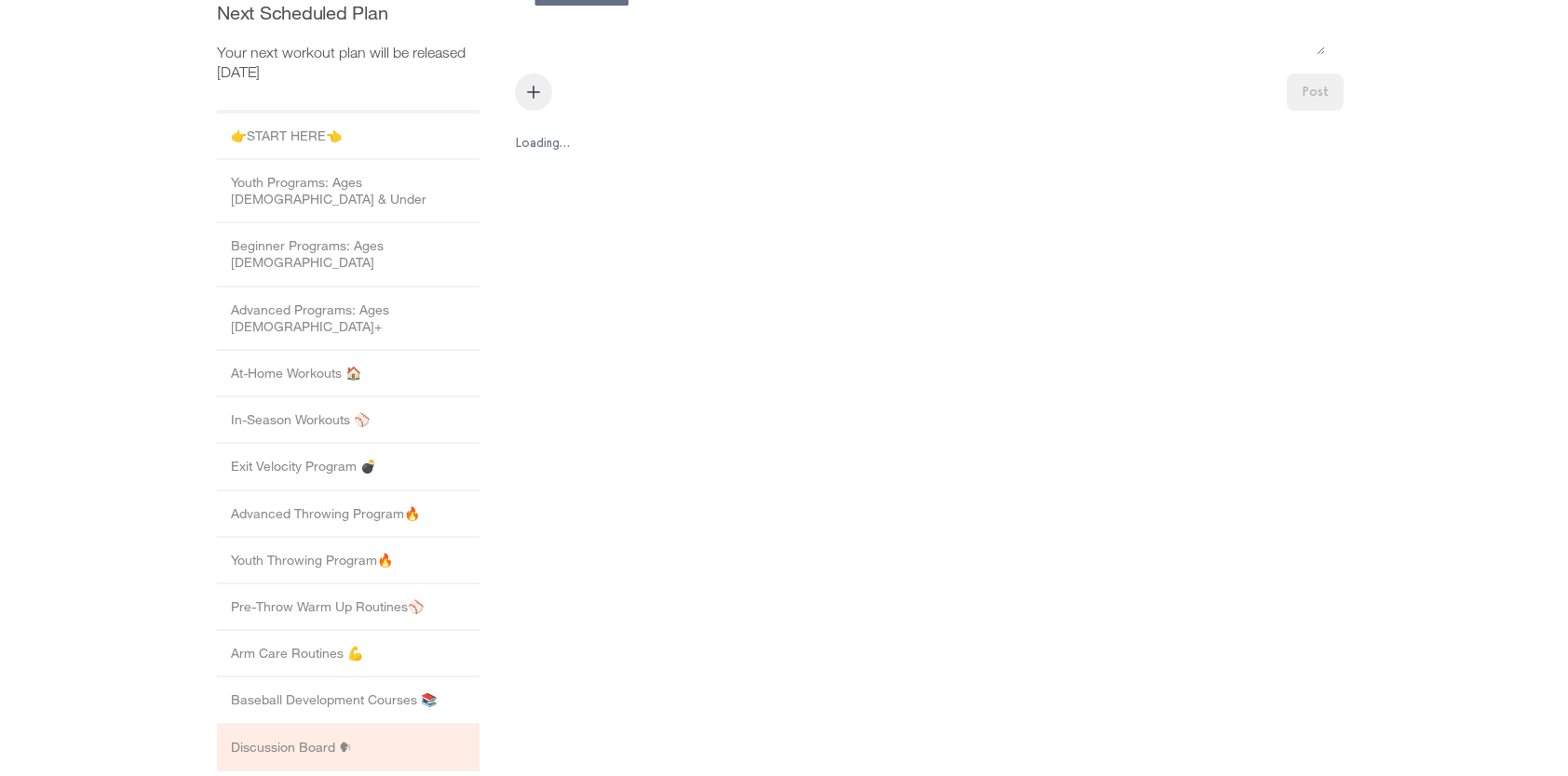
scroll to position [0, 0]
click at [313, 538] on li "Youth Throwing Program🔥" at bounding box center [348, 561] width 262 height 46
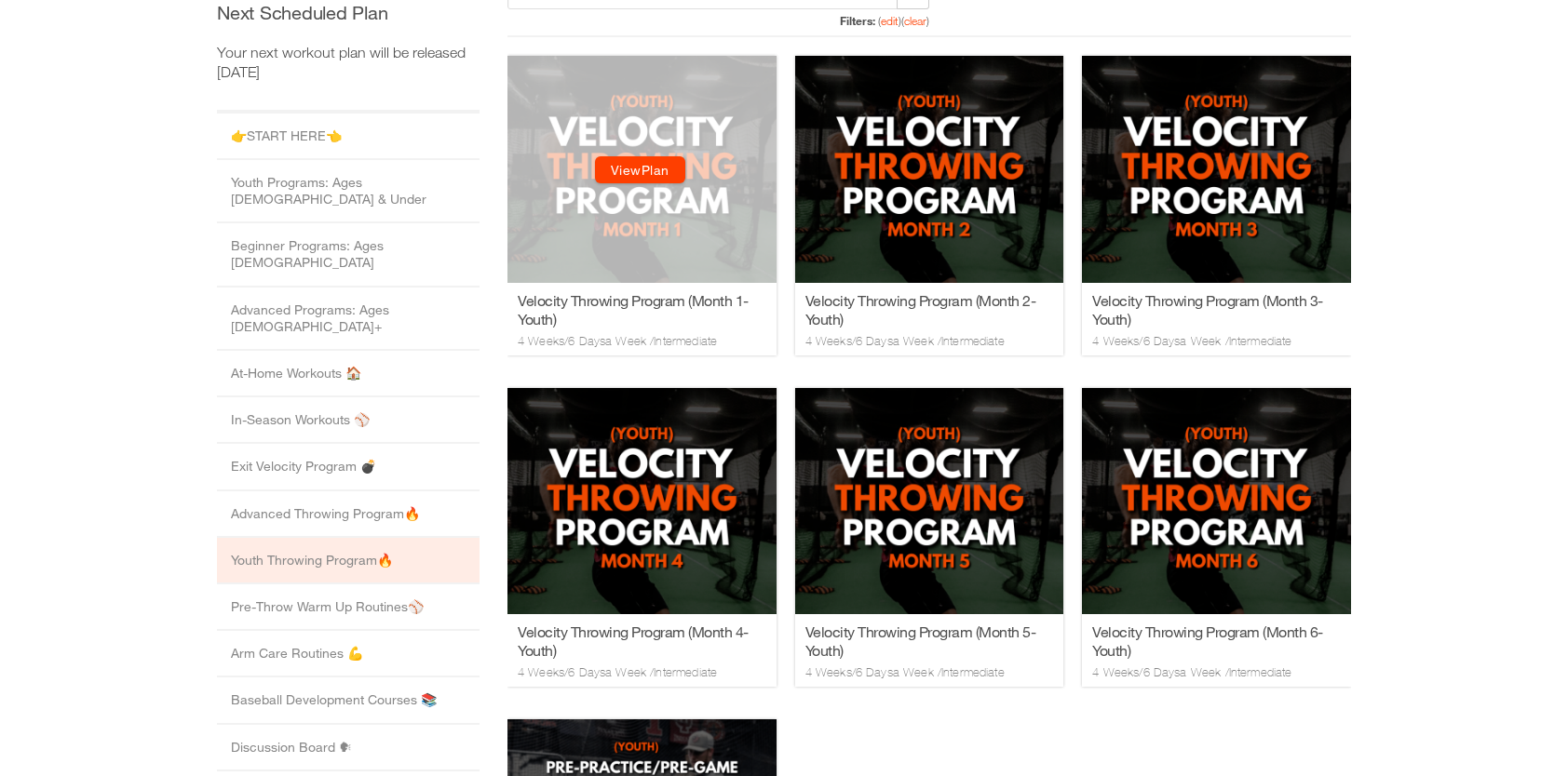
click at [654, 178] on link "View Plan" at bounding box center [640, 171] width 90 height 27
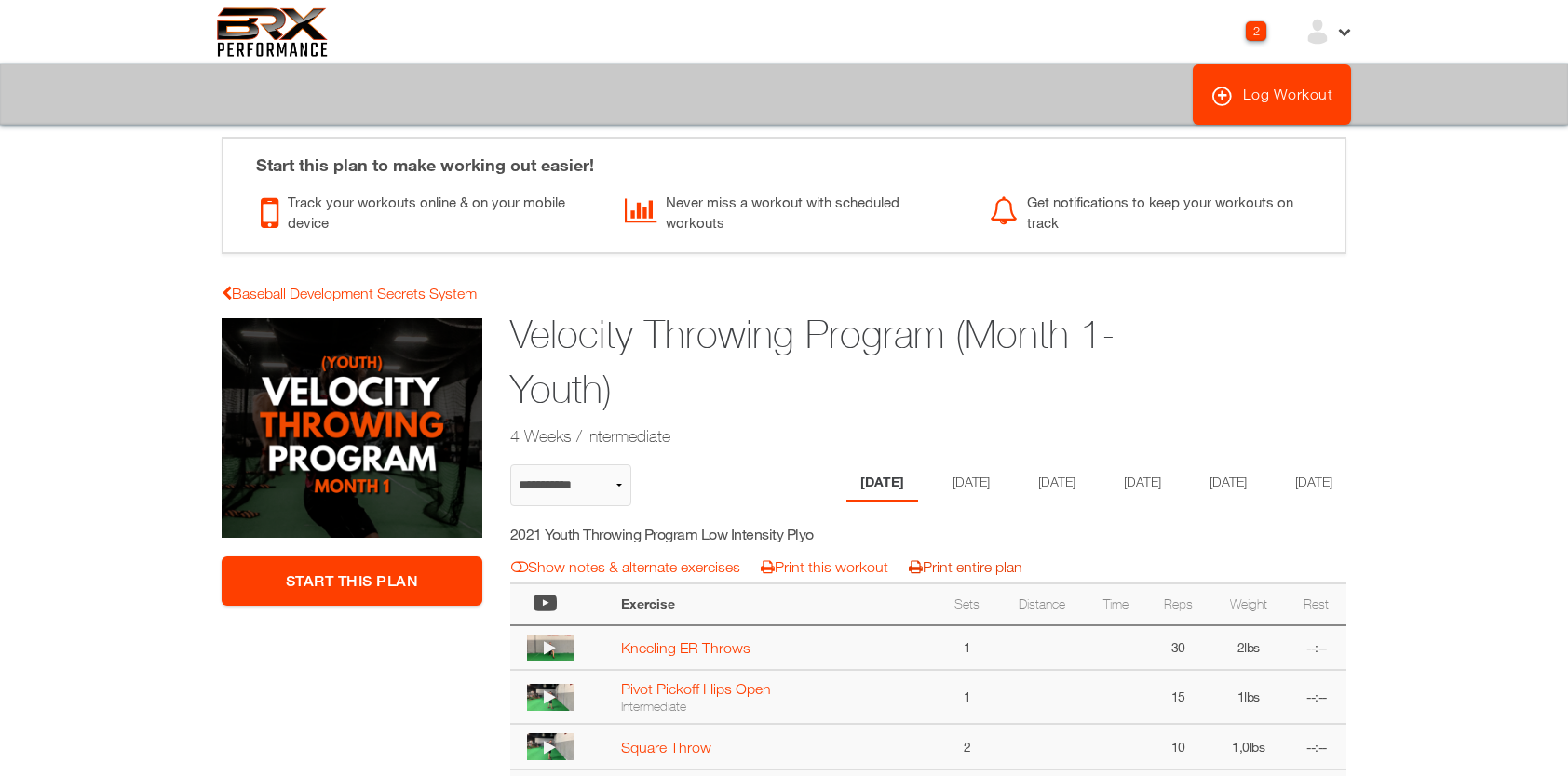
click at [974, 575] on link "Print entire plan" at bounding box center [966, 566] width 113 height 16
click at [373, 296] on link "Baseball Development Secrets System" at bounding box center [350, 293] width 256 height 16
select select "**********"
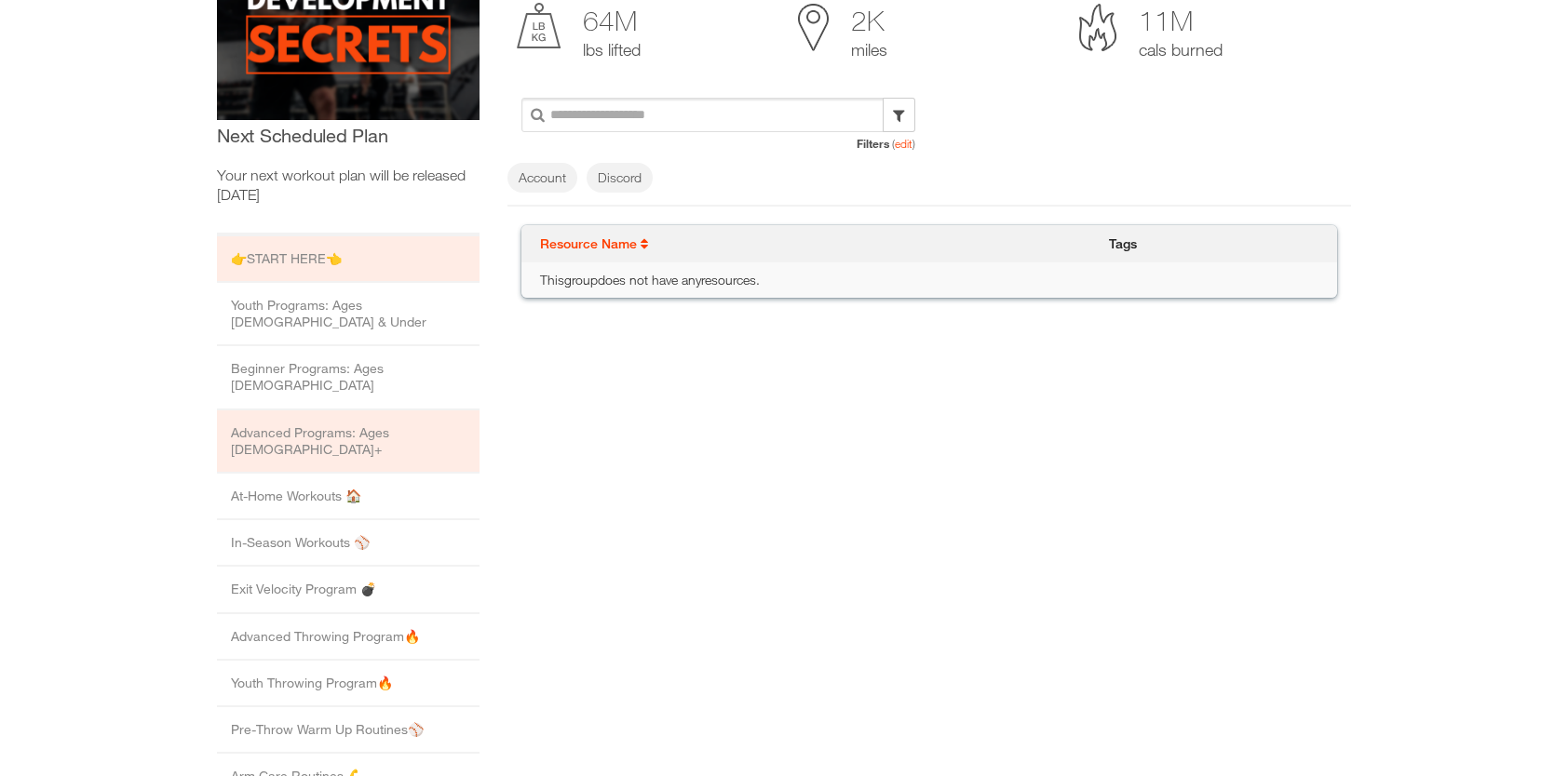
scroll to position [281, 0]
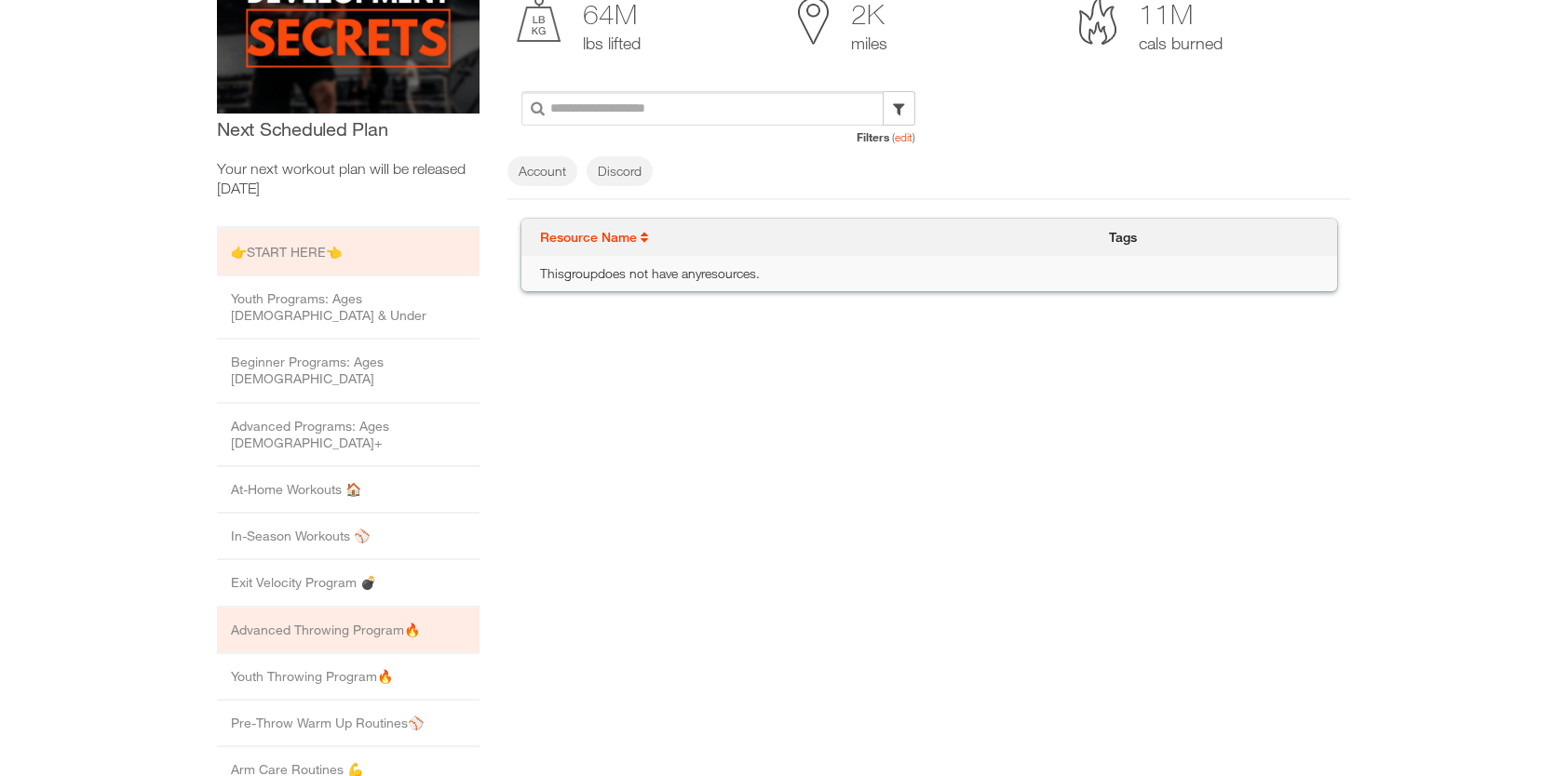
click at [315, 608] on li "Advanced Throwing Program🔥" at bounding box center [348, 631] width 262 height 46
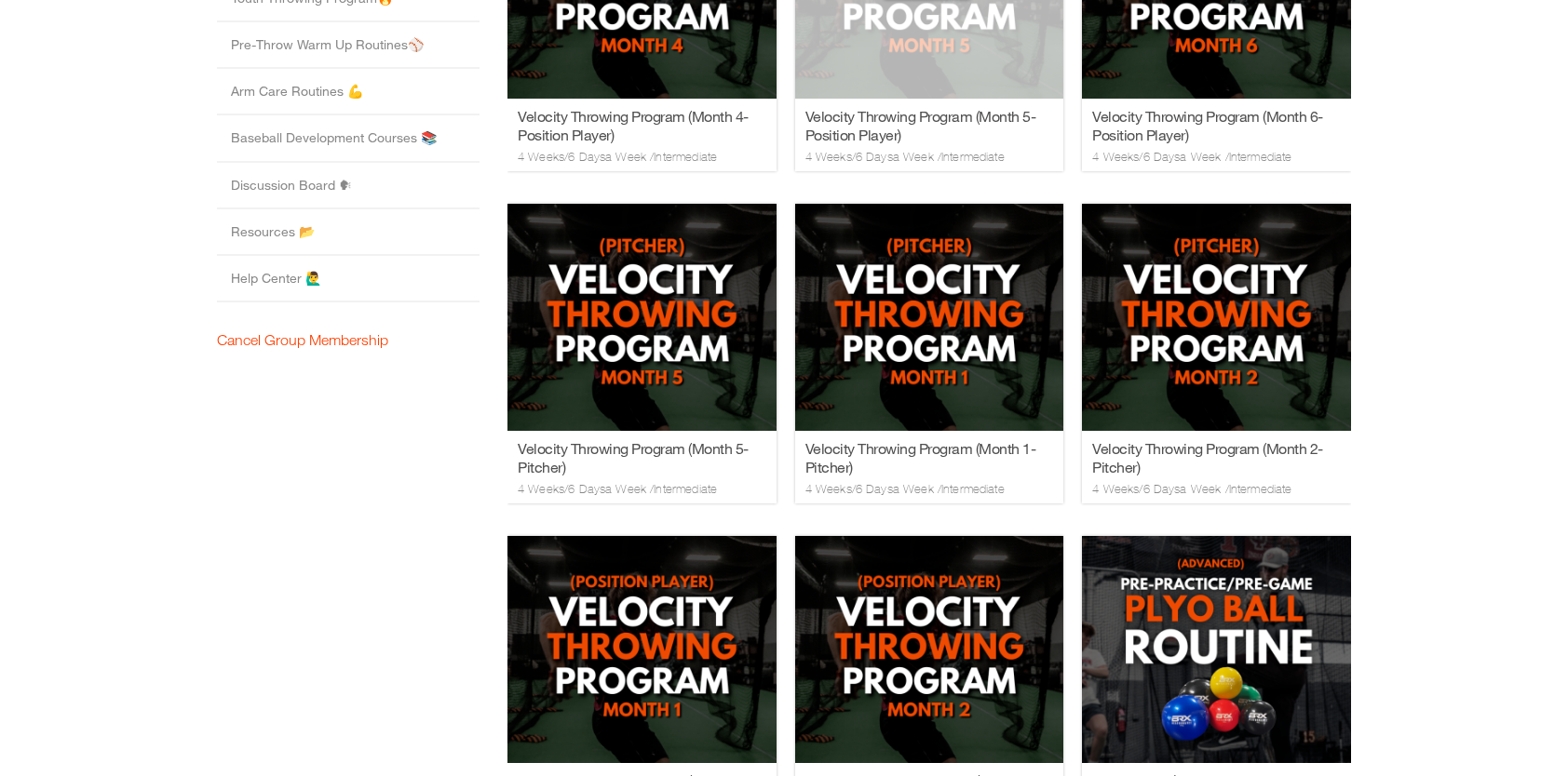
scroll to position [960, 0]
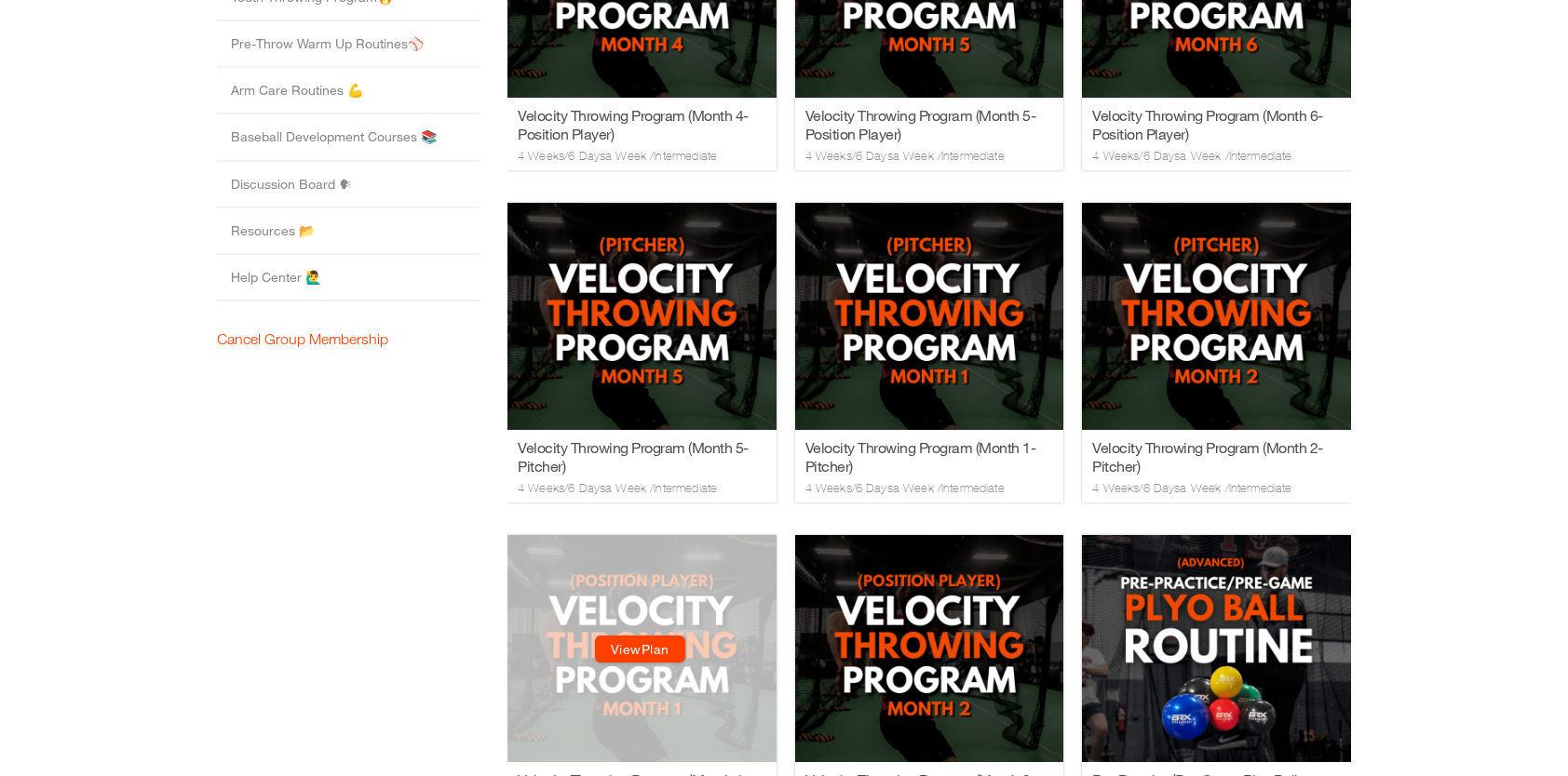
click at [635, 657] on link "View Plan" at bounding box center [640, 650] width 90 height 27
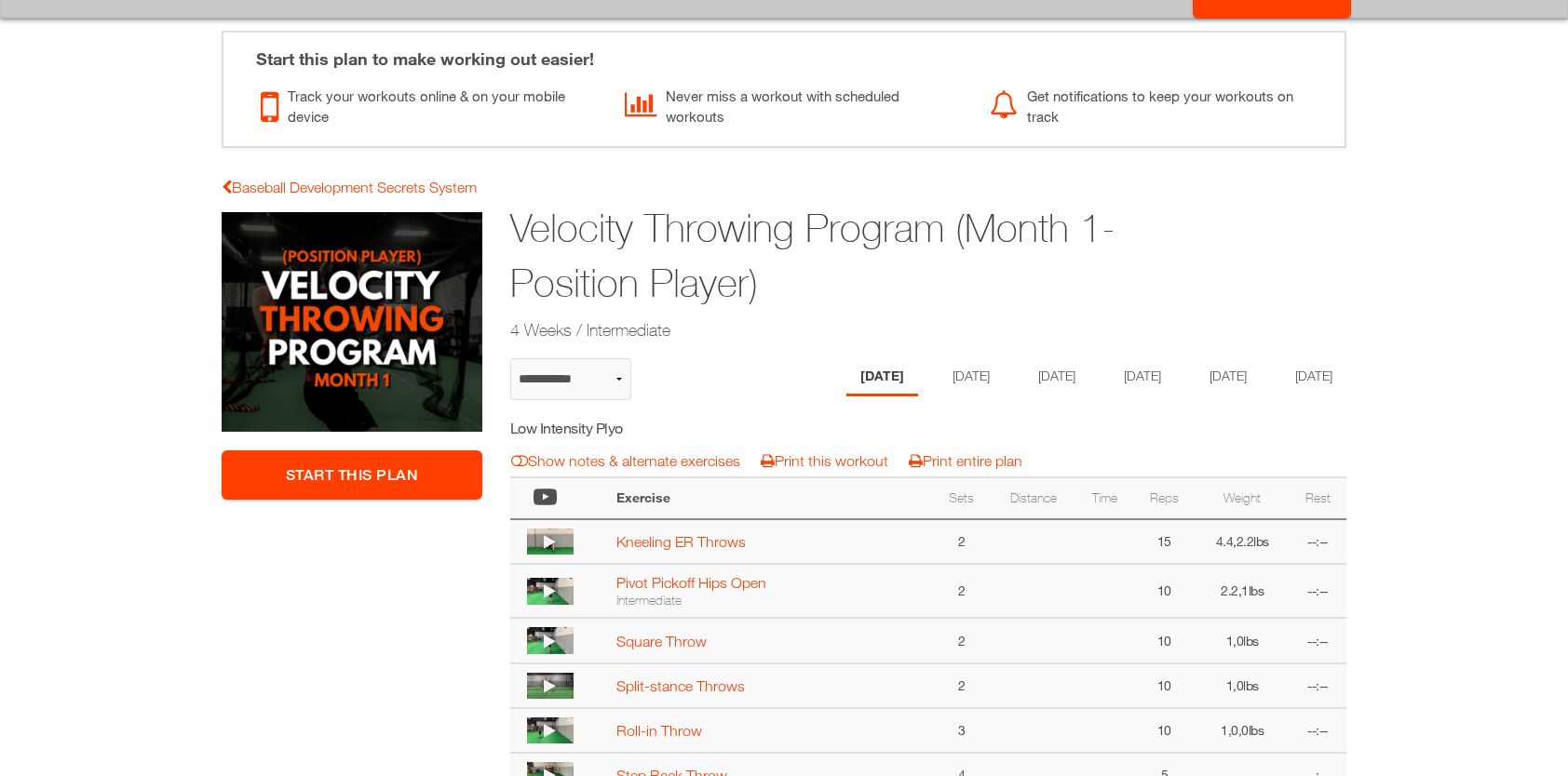
scroll to position [134, 0]
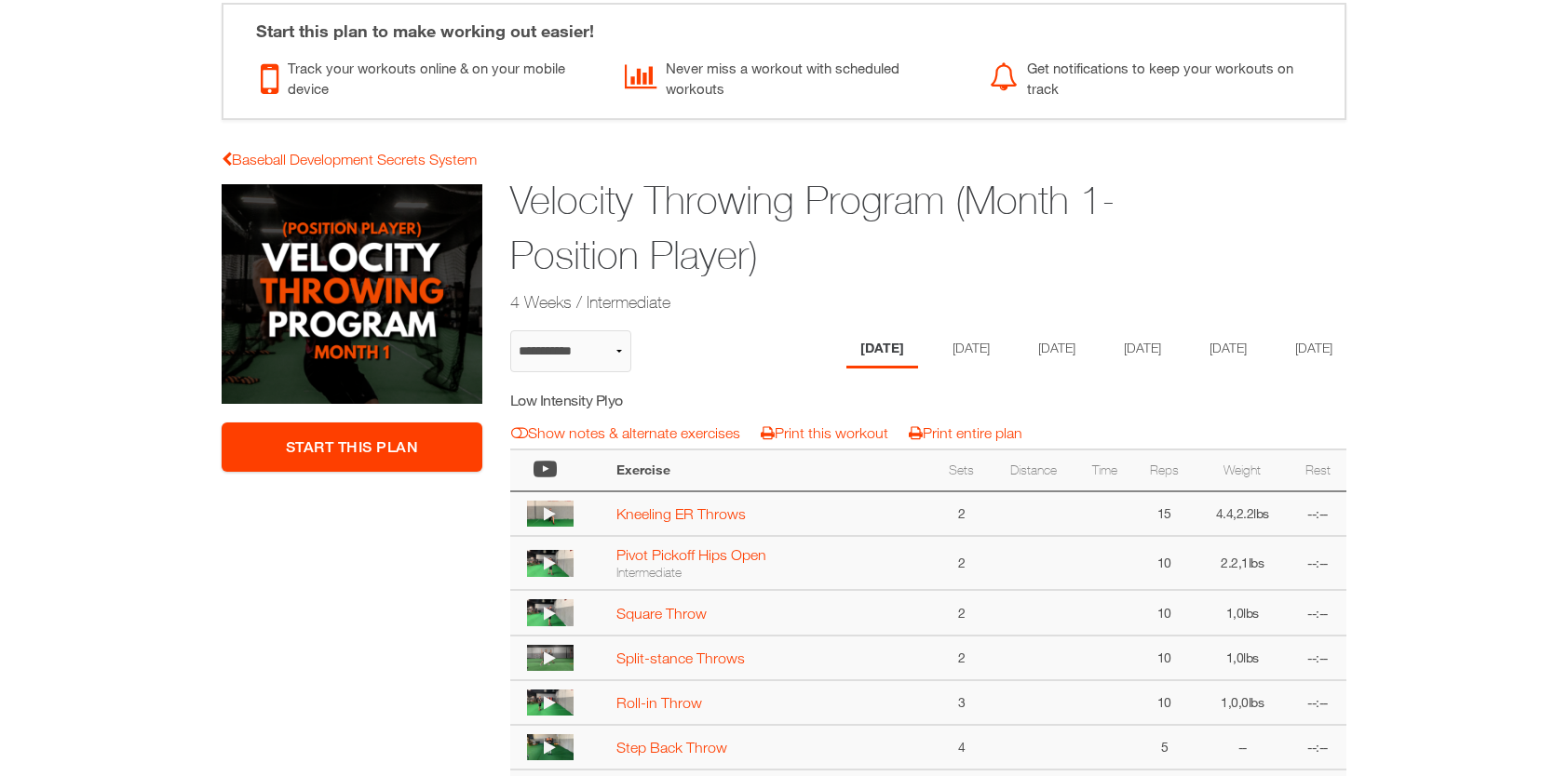
select select "**********"
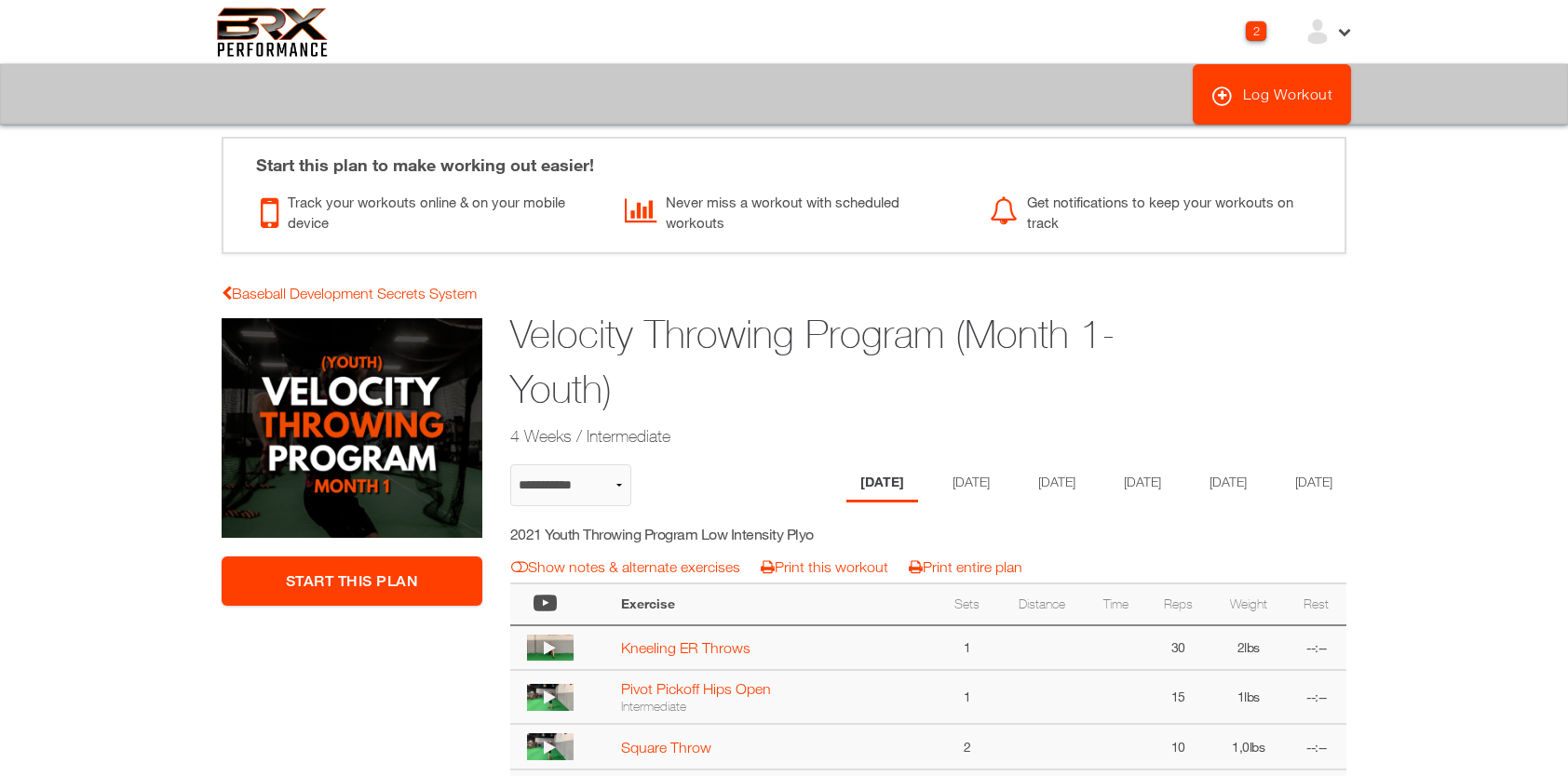
select select "**********"
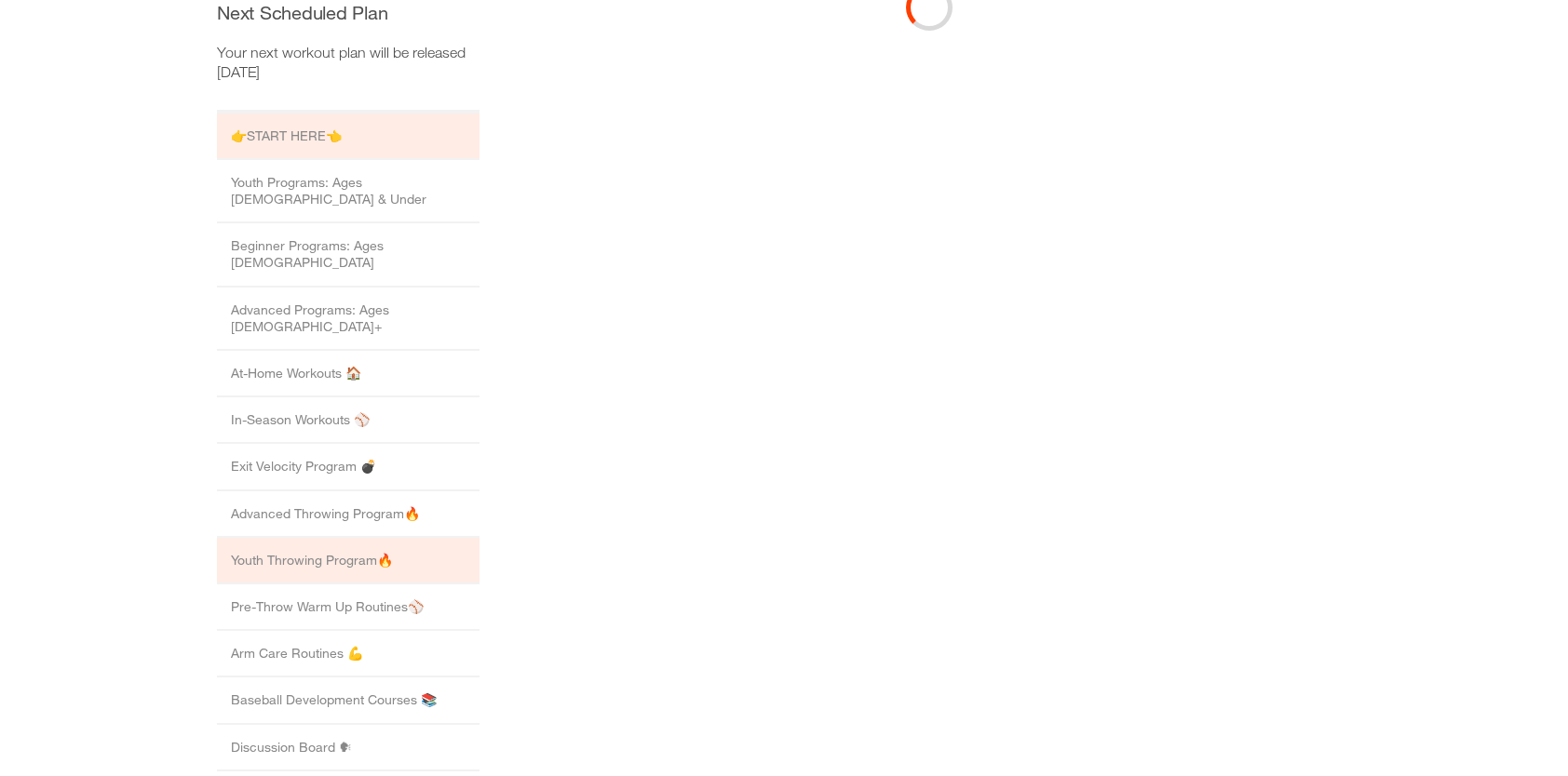
drag, startPoint x: 0, startPoint y: 0, endPoint x: 283, endPoint y: 495, distance: 570.2
click at [283, 538] on li "Youth Throwing Program🔥" at bounding box center [348, 561] width 262 height 46
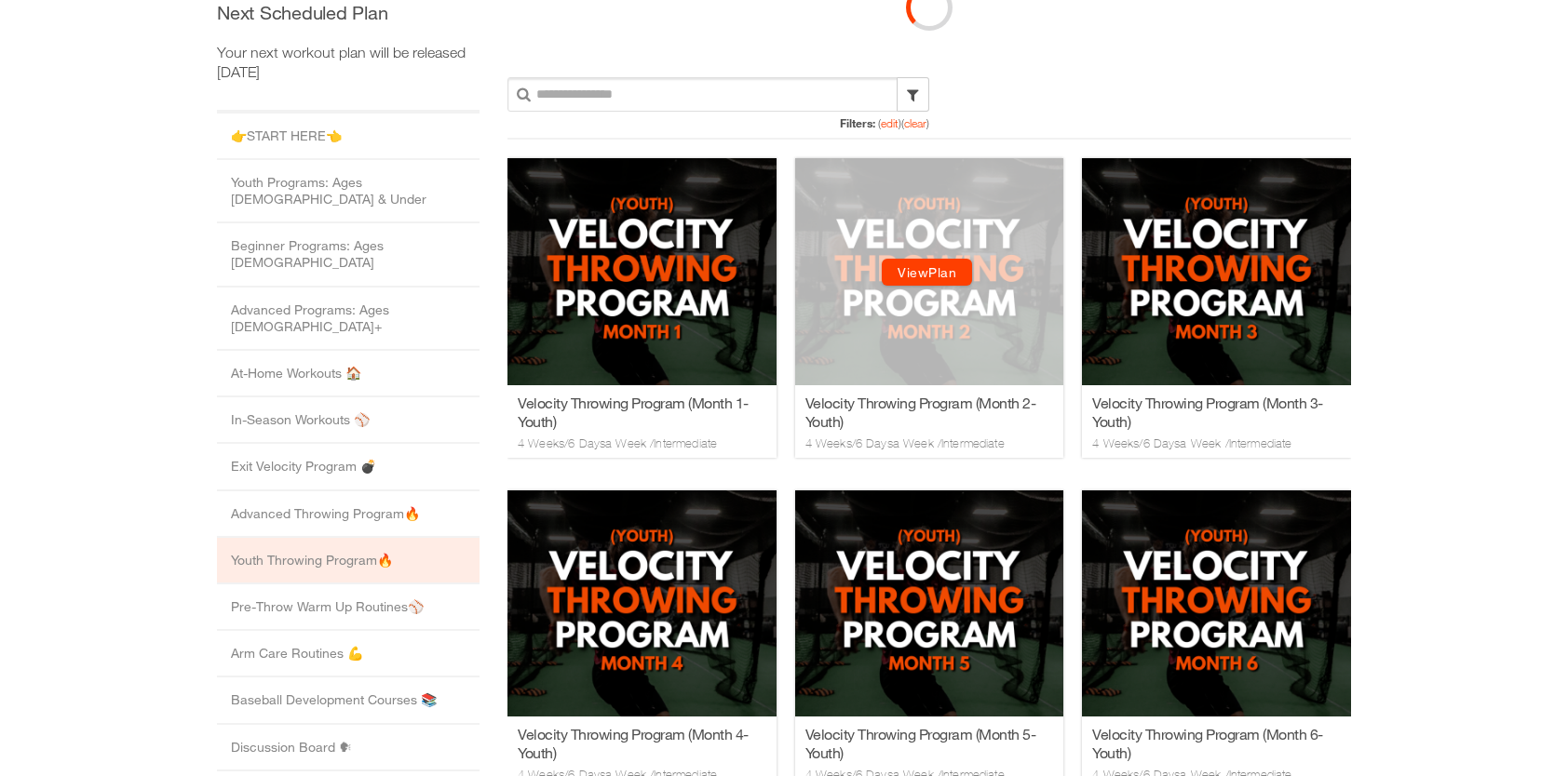
click at [932, 279] on link "View Plan" at bounding box center [927, 272] width 90 height 27
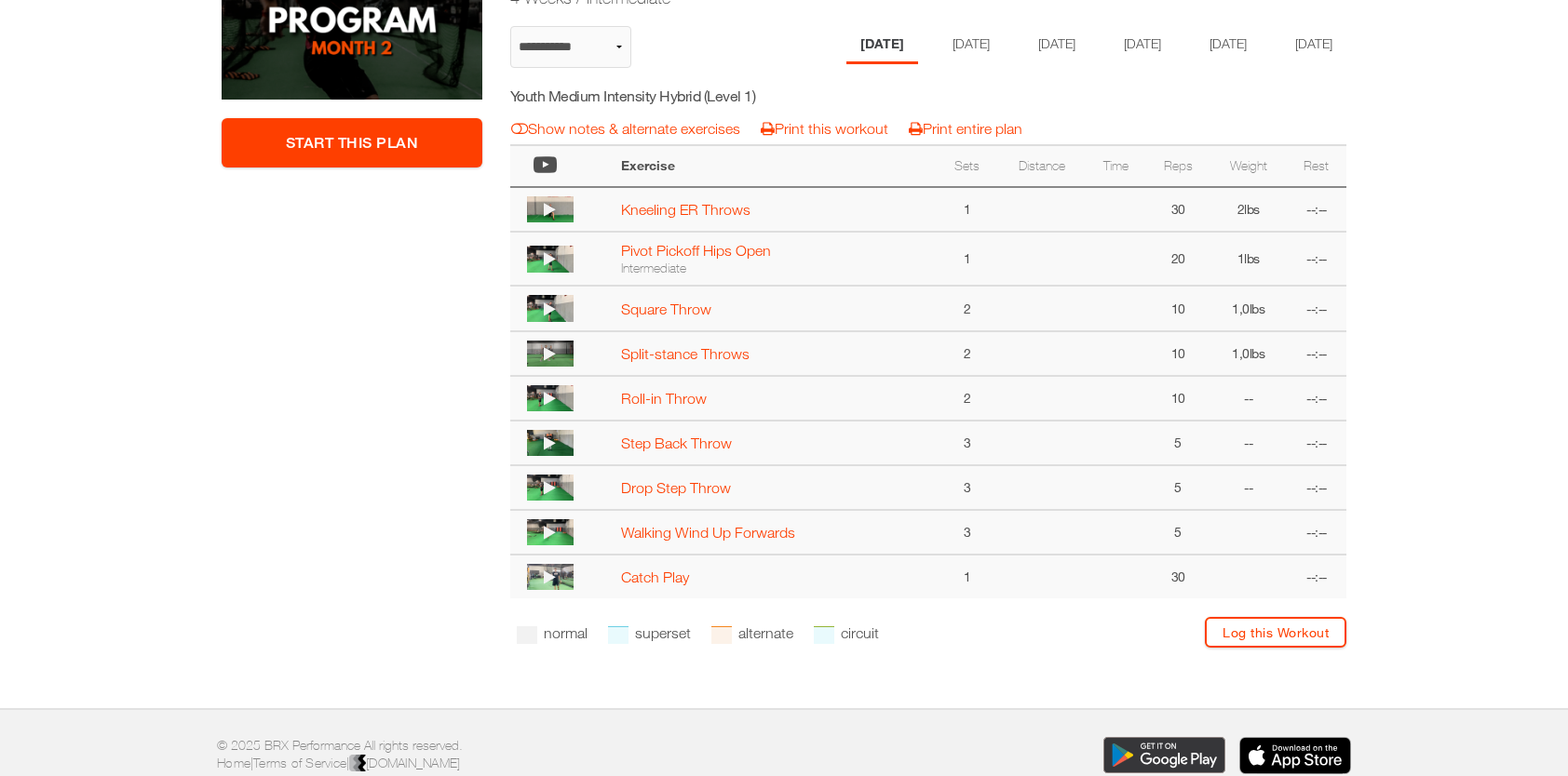
scroll to position [439, 0]
click at [989, 135] on link "Print entire plan" at bounding box center [966, 127] width 113 height 16
select select "**********"
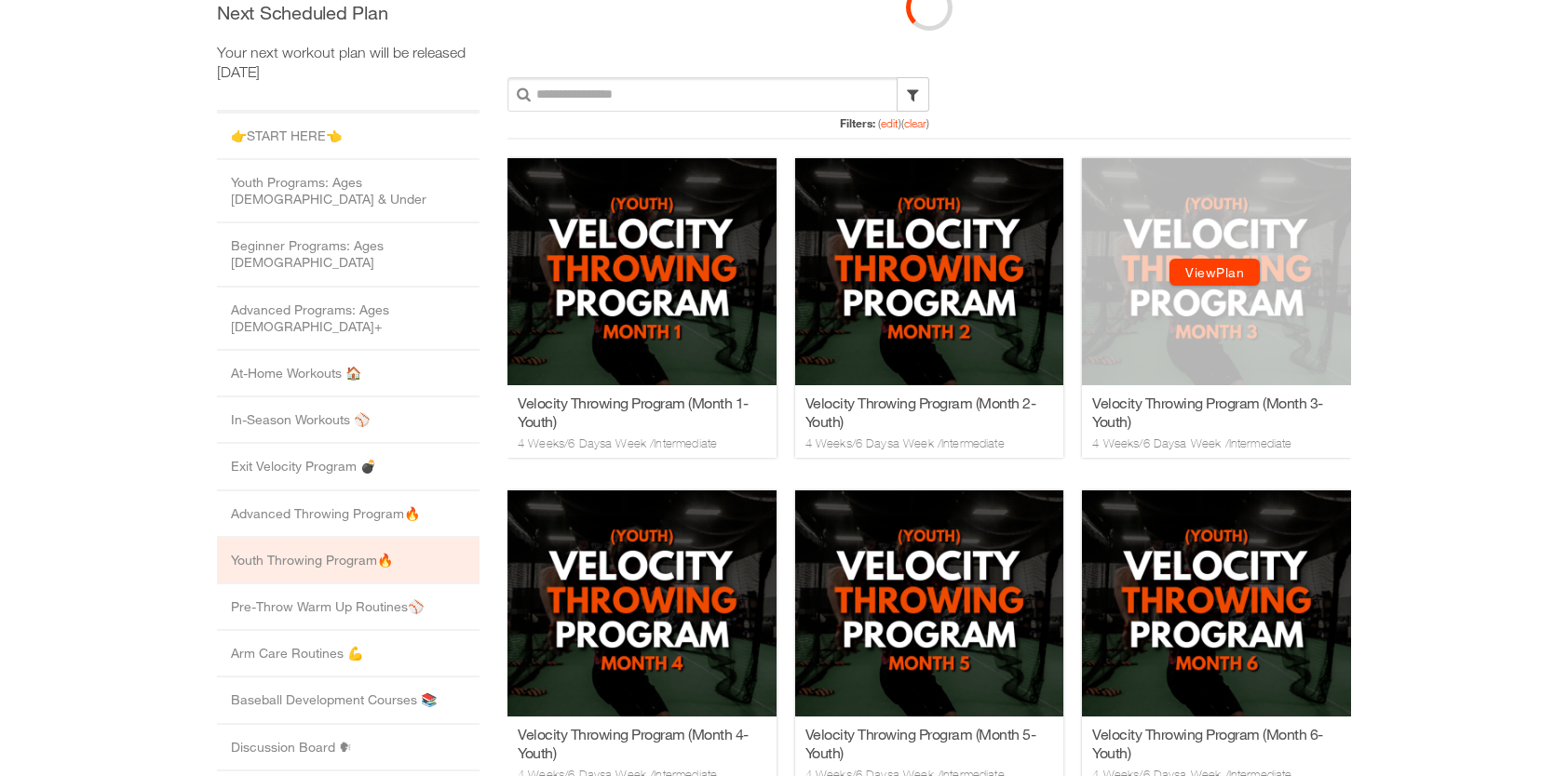
click at [1217, 276] on link "View Plan" at bounding box center [1214, 272] width 90 height 27
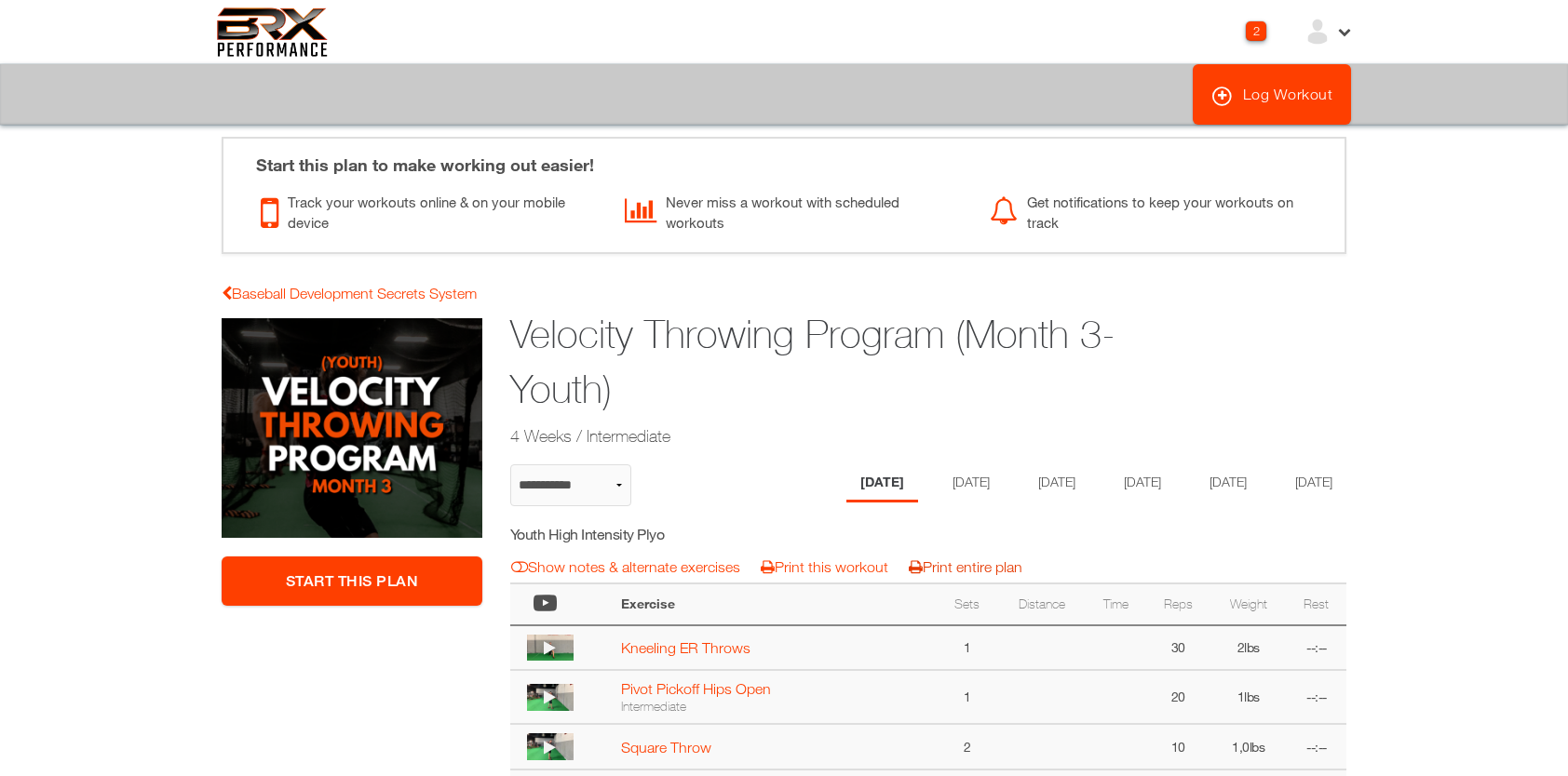
click at [949, 575] on link "Print entire plan" at bounding box center [966, 566] width 113 height 16
select select "**********"
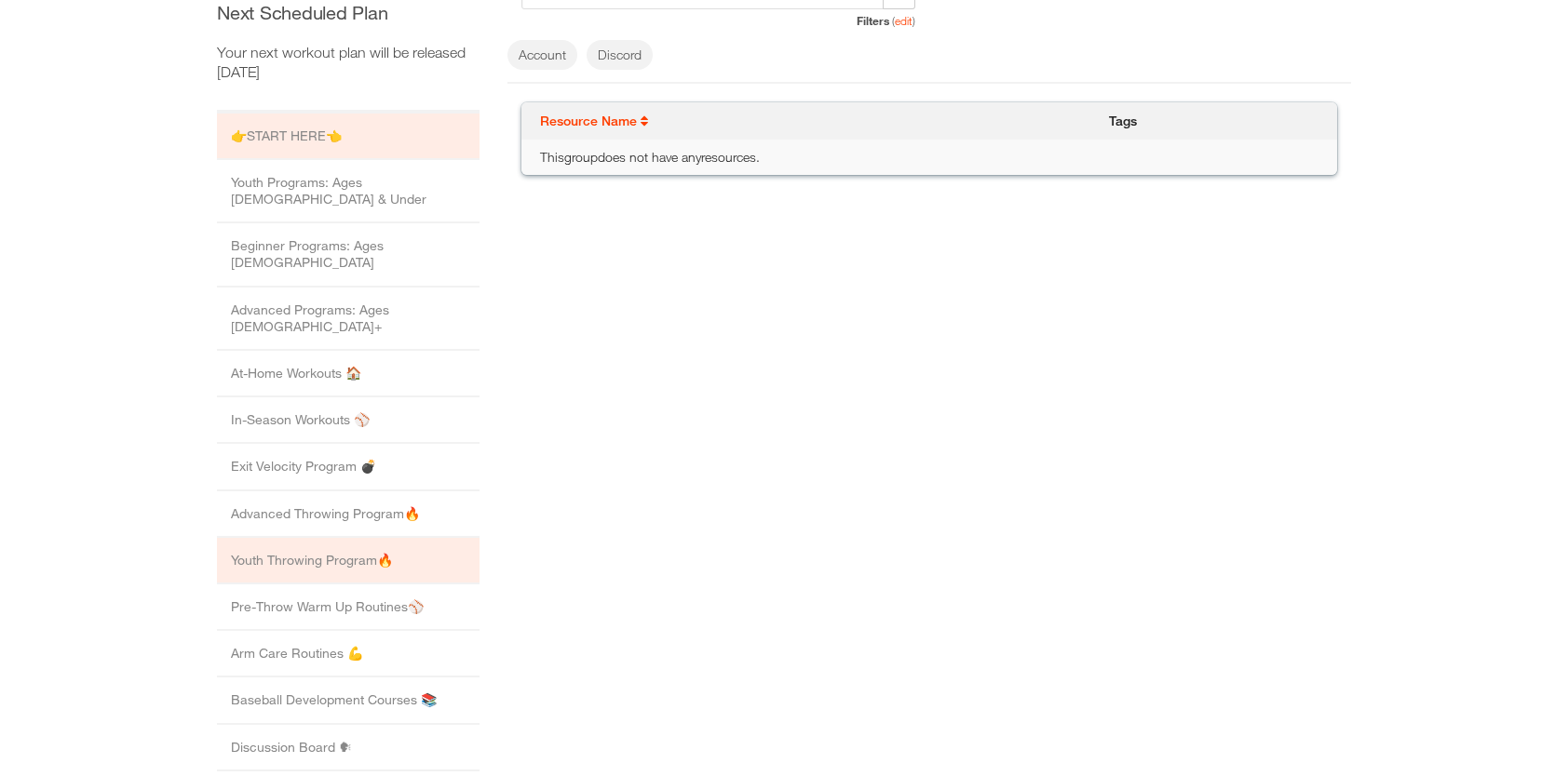
click at [305, 538] on li "Youth Throwing Program🔥" at bounding box center [348, 561] width 262 height 46
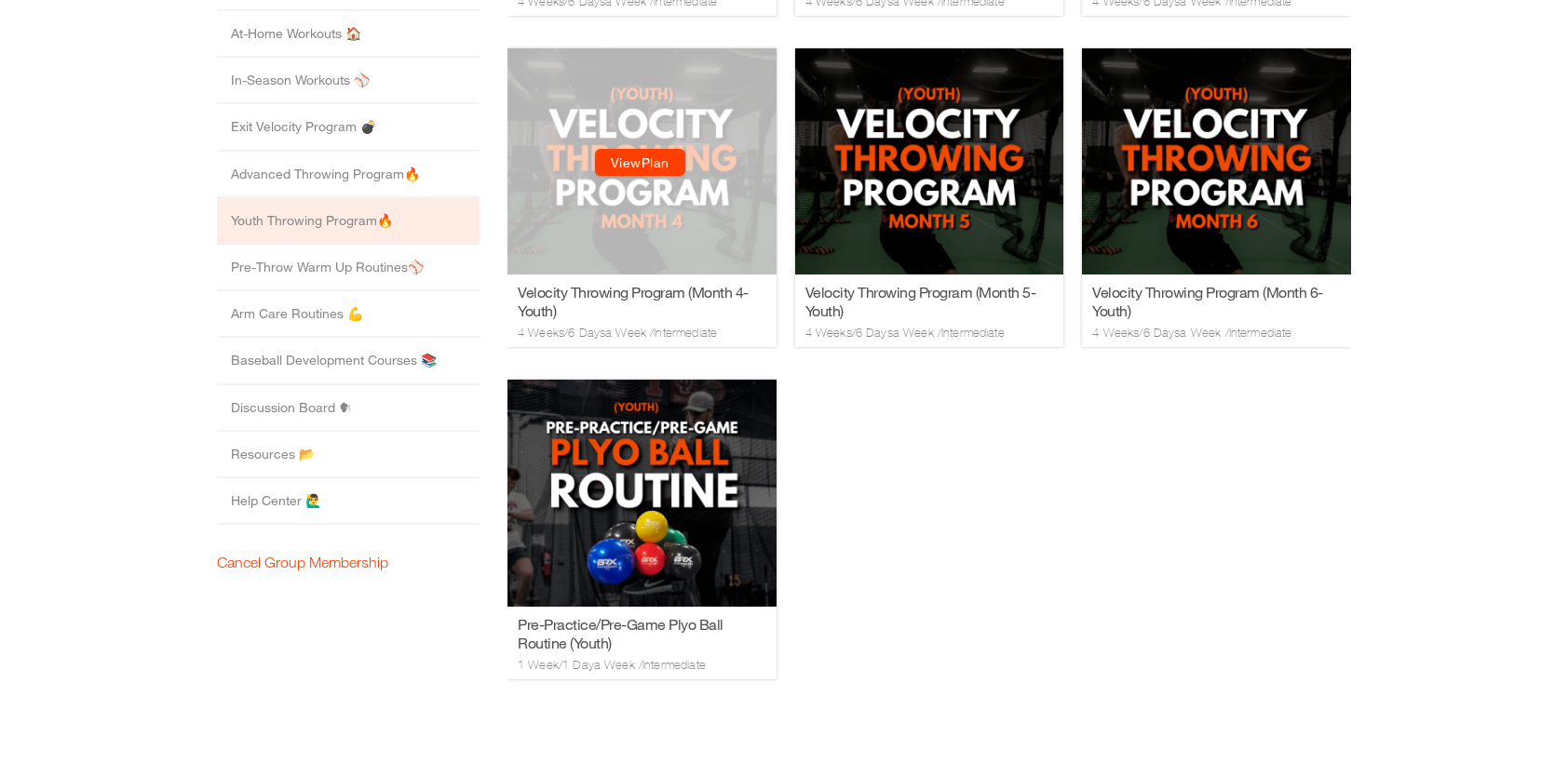
scroll to position [738, 0]
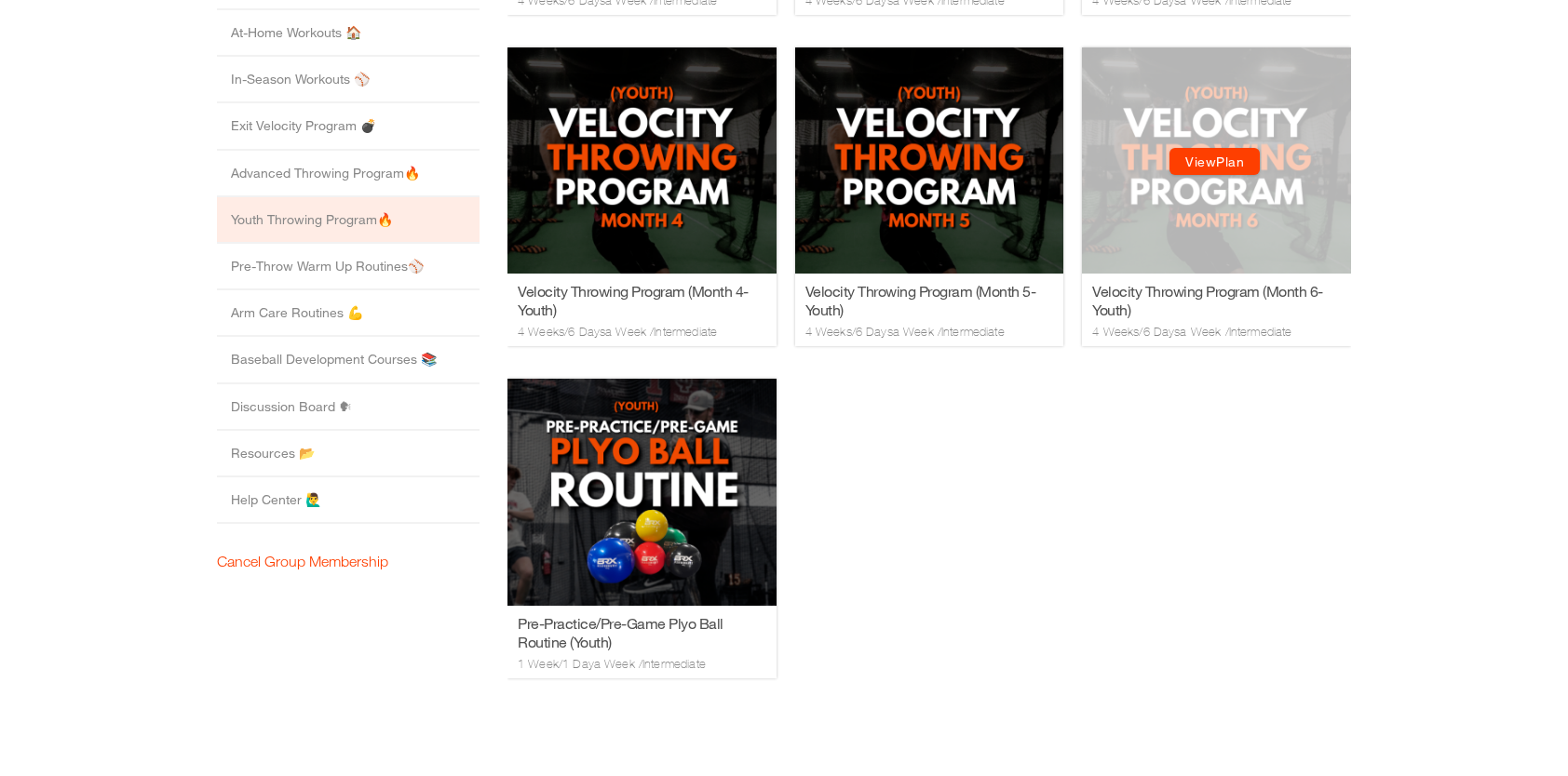
click at [1224, 161] on link "View Plan" at bounding box center [1214, 162] width 90 height 27
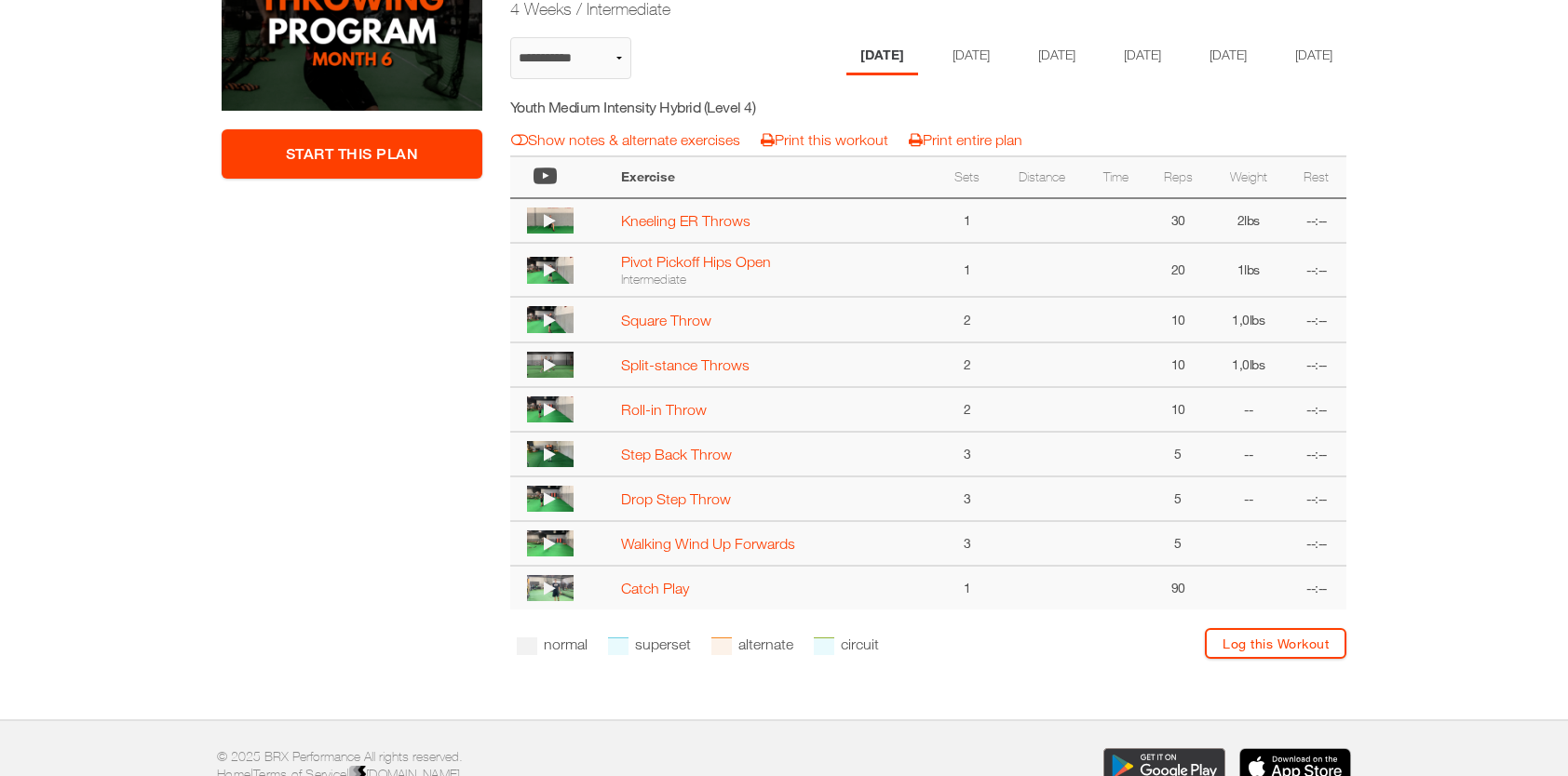
scroll to position [428, 0]
click at [1236, 54] on li "[DATE]" at bounding box center [1224, 56] width 72 height 38
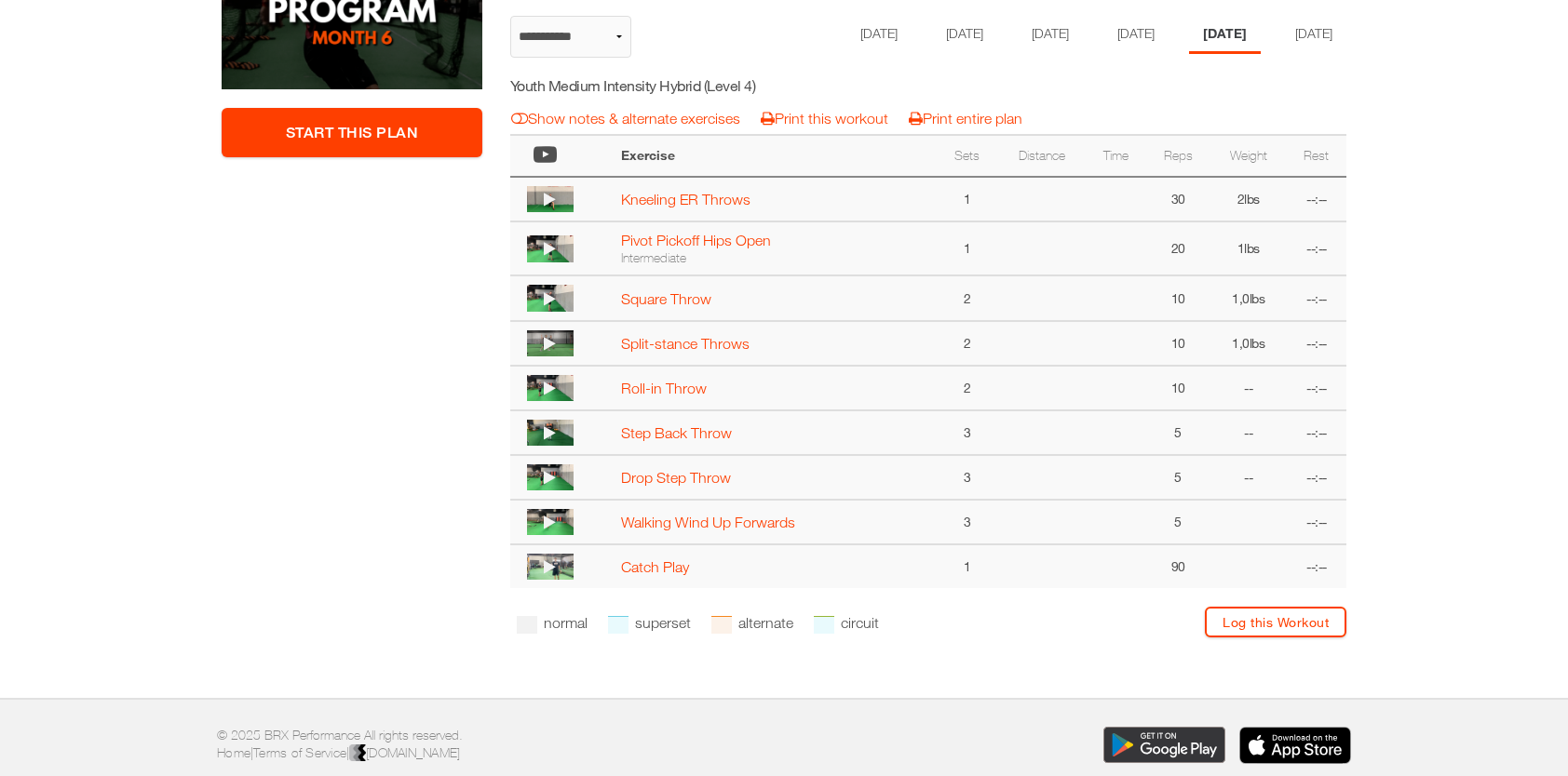
scroll to position [449, 0]
click at [840, 36] on li "[DATE]" at bounding box center [875, 35] width 72 height 38
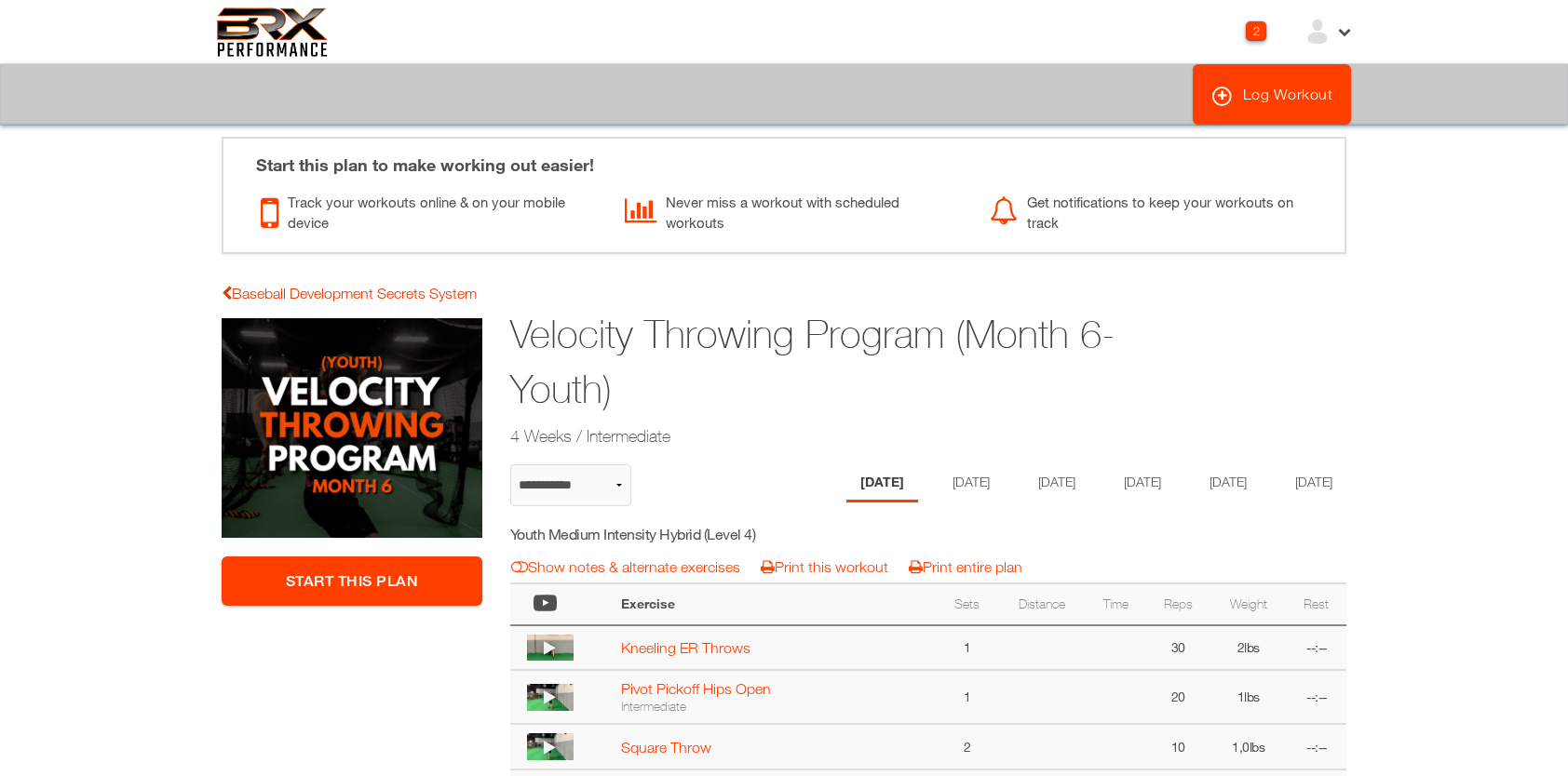
click at [296, 297] on link "Baseball Development Secrets System" at bounding box center [350, 293] width 256 height 16
select select "**********"
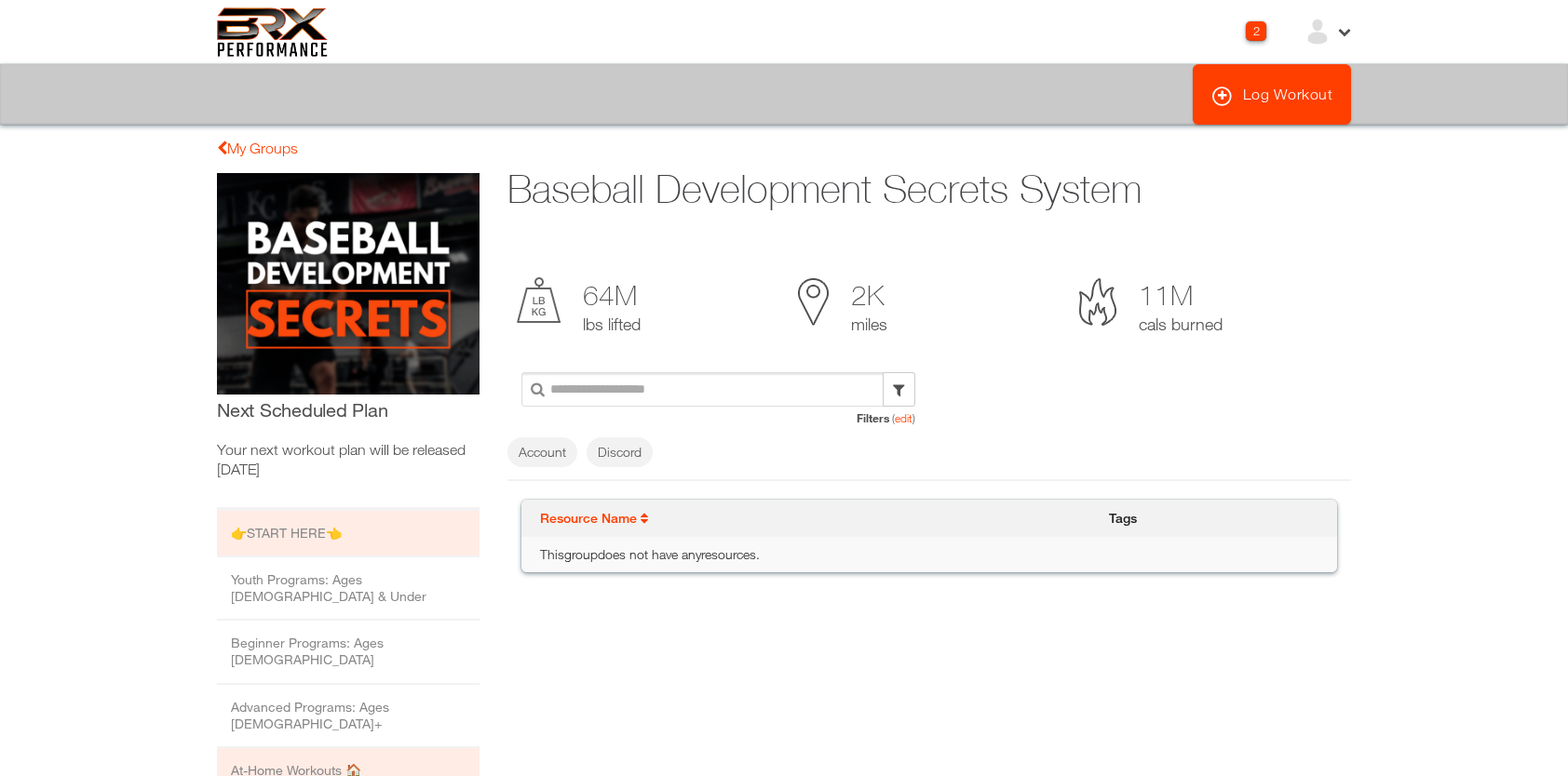
click at [258, 748] on li "At-Home Workouts 🏠" at bounding box center [348, 771] width 262 height 46
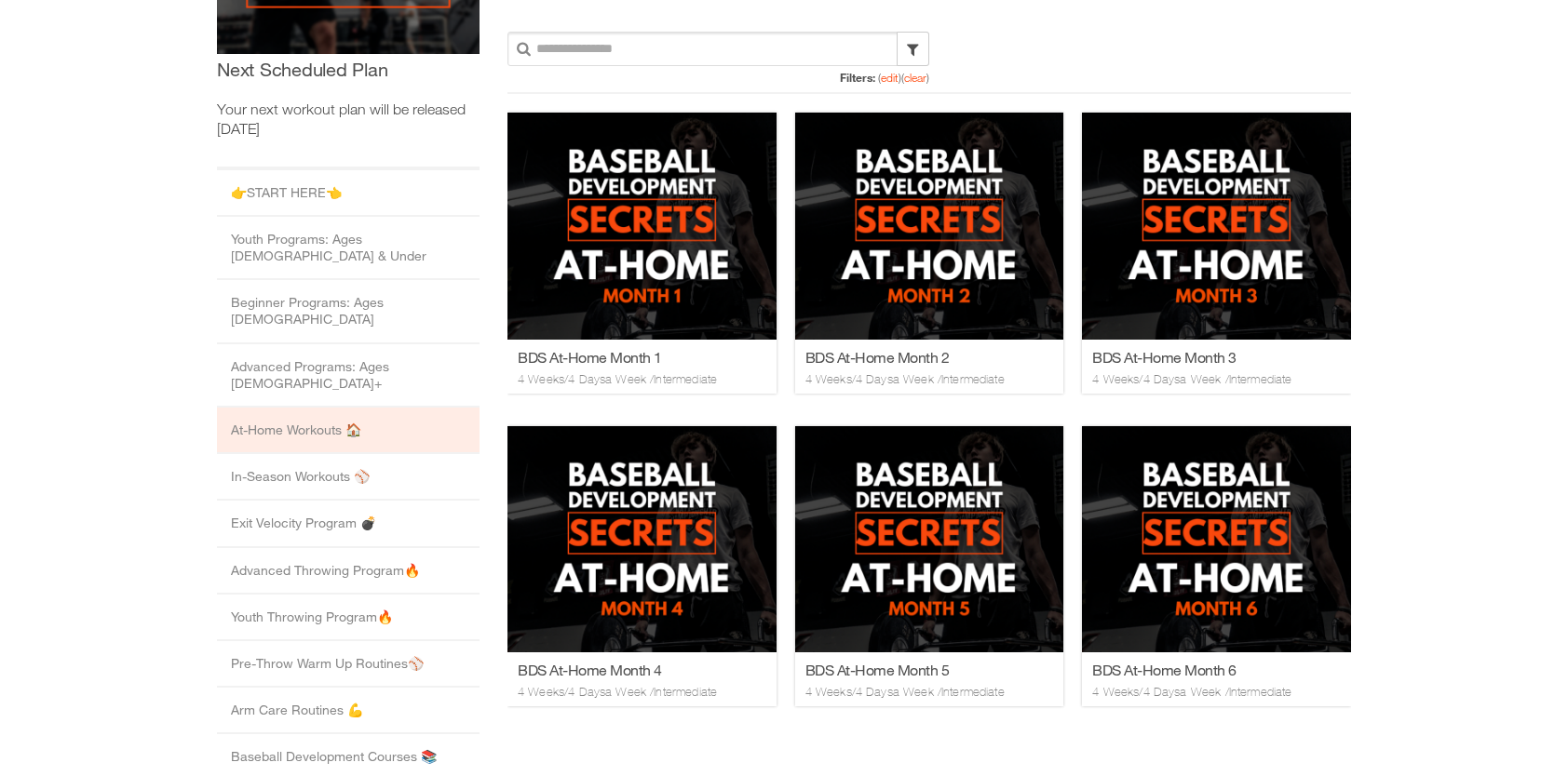
scroll to position [342, 0]
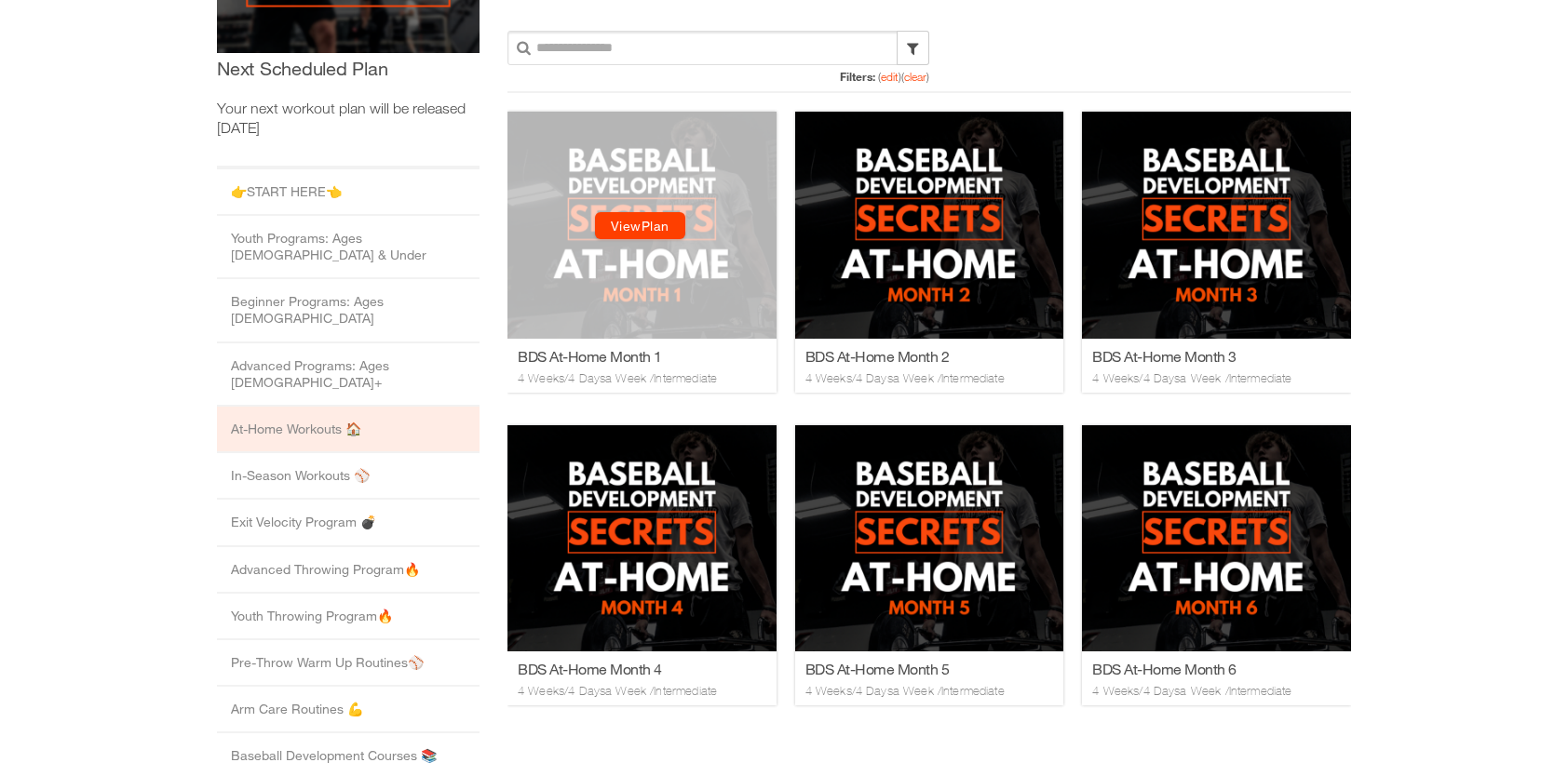
click at [633, 225] on link "View Plan" at bounding box center [640, 226] width 90 height 27
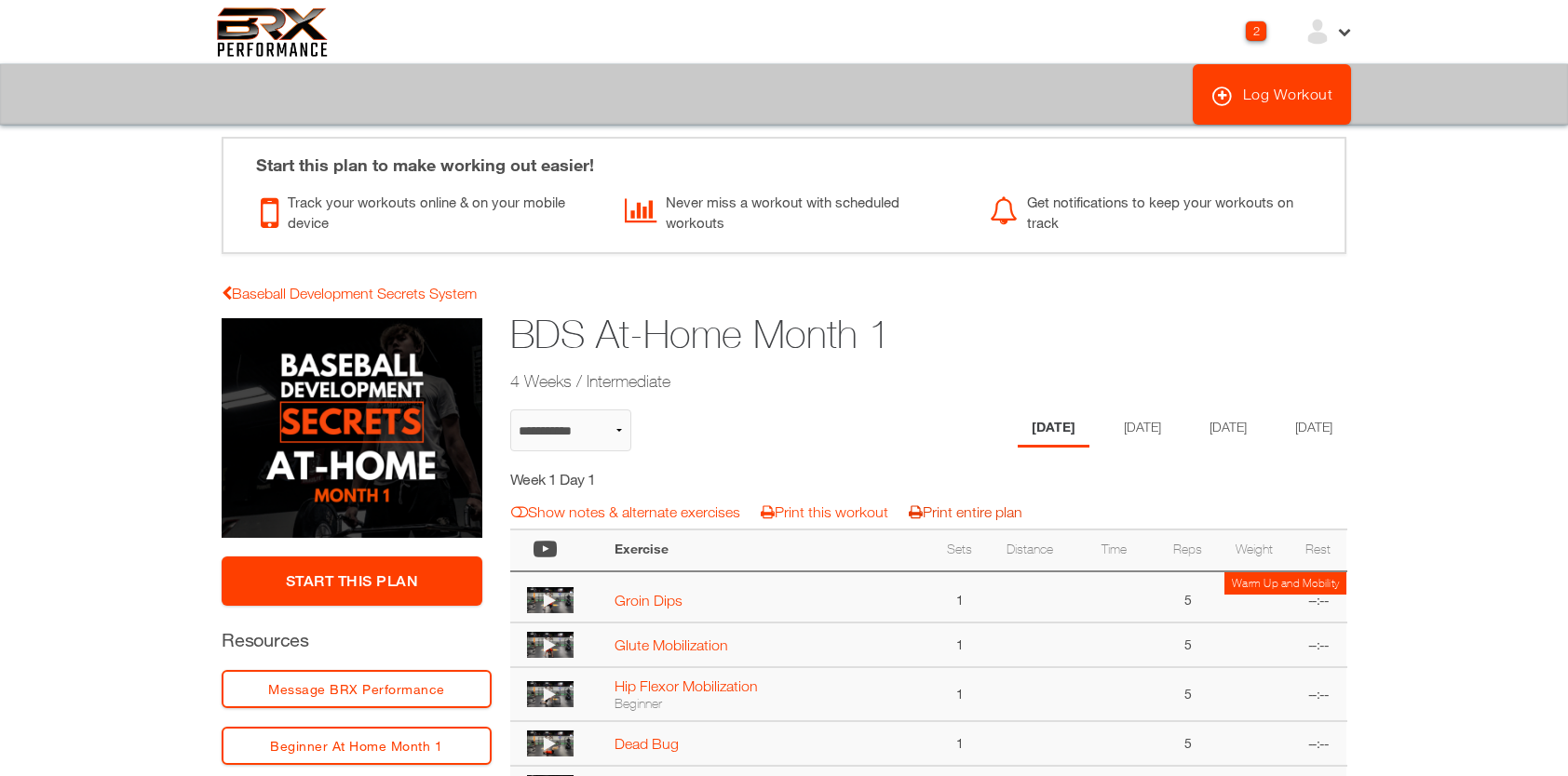
click at [977, 512] on link "Print entire plan" at bounding box center [966, 511] width 113 height 16
click at [343, 296] on link "Baseball Development Secrets System" at bounding box center [350, 293] width 256 height 16
select select "**********"
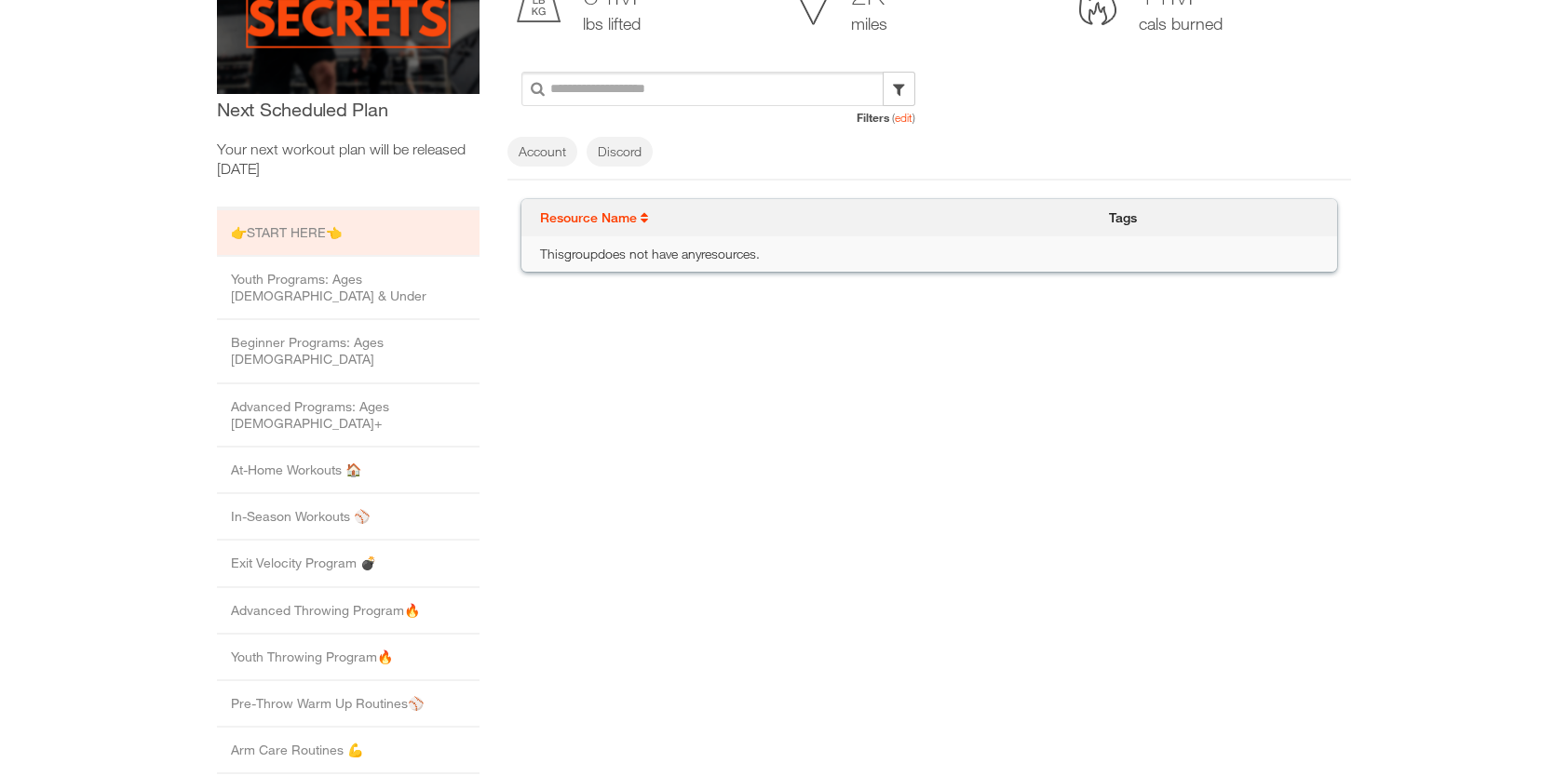
scroll to position [300, 0]
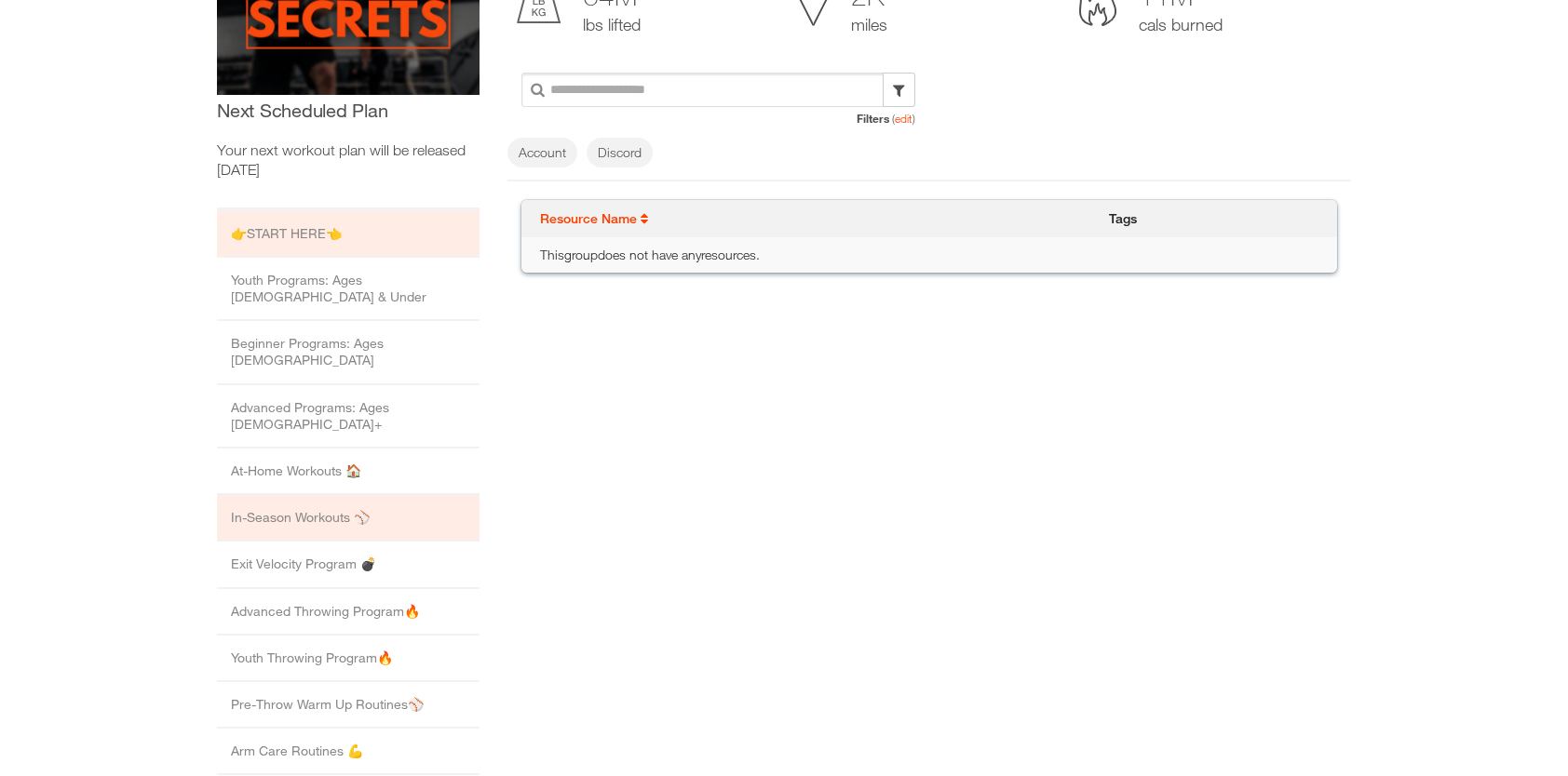
click at [293, 496] on li "In-Season Workouts ⚾️" at bounding box center [348, 519] width 262 height 46
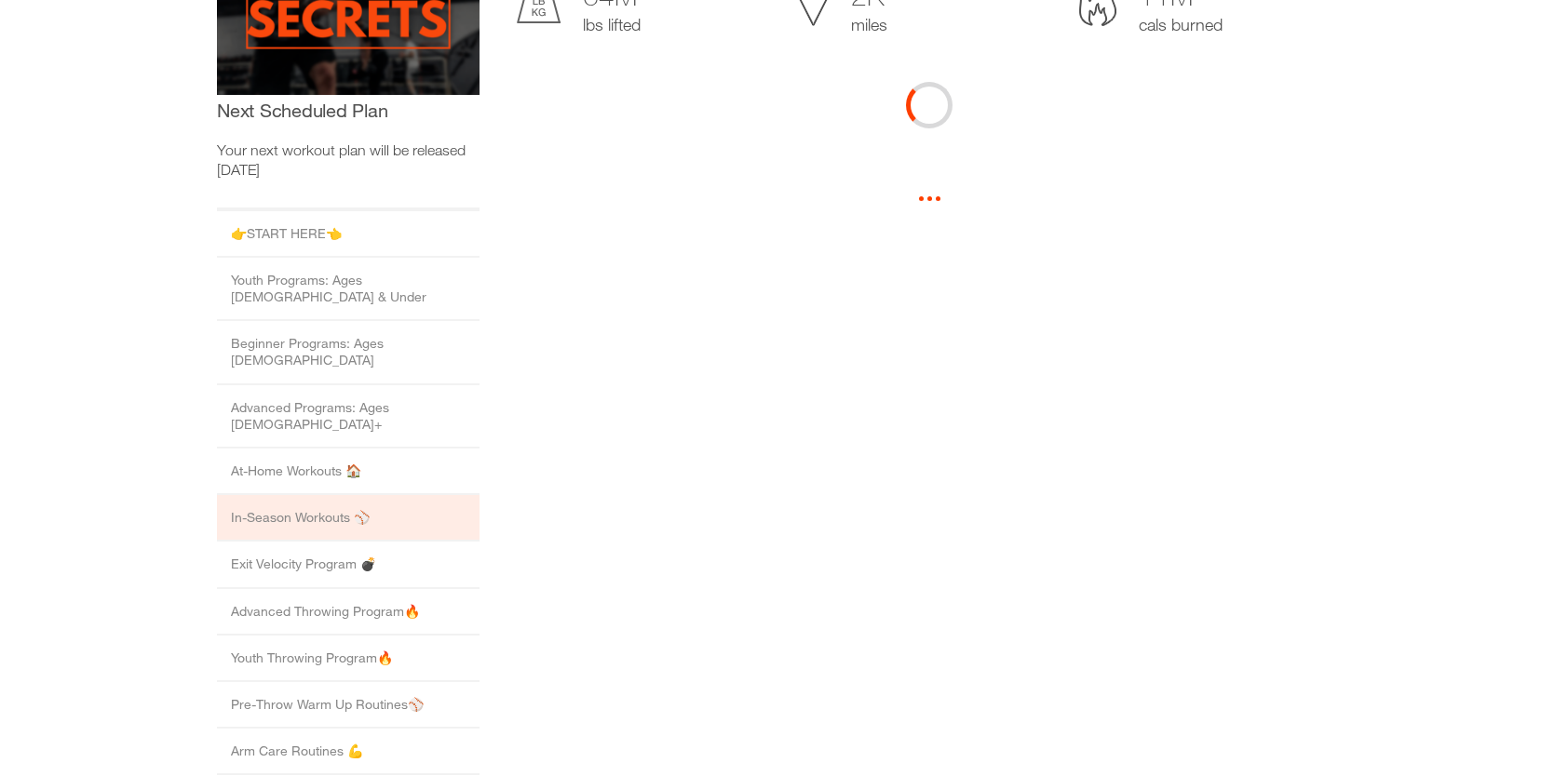
scroll to position [0, 0]
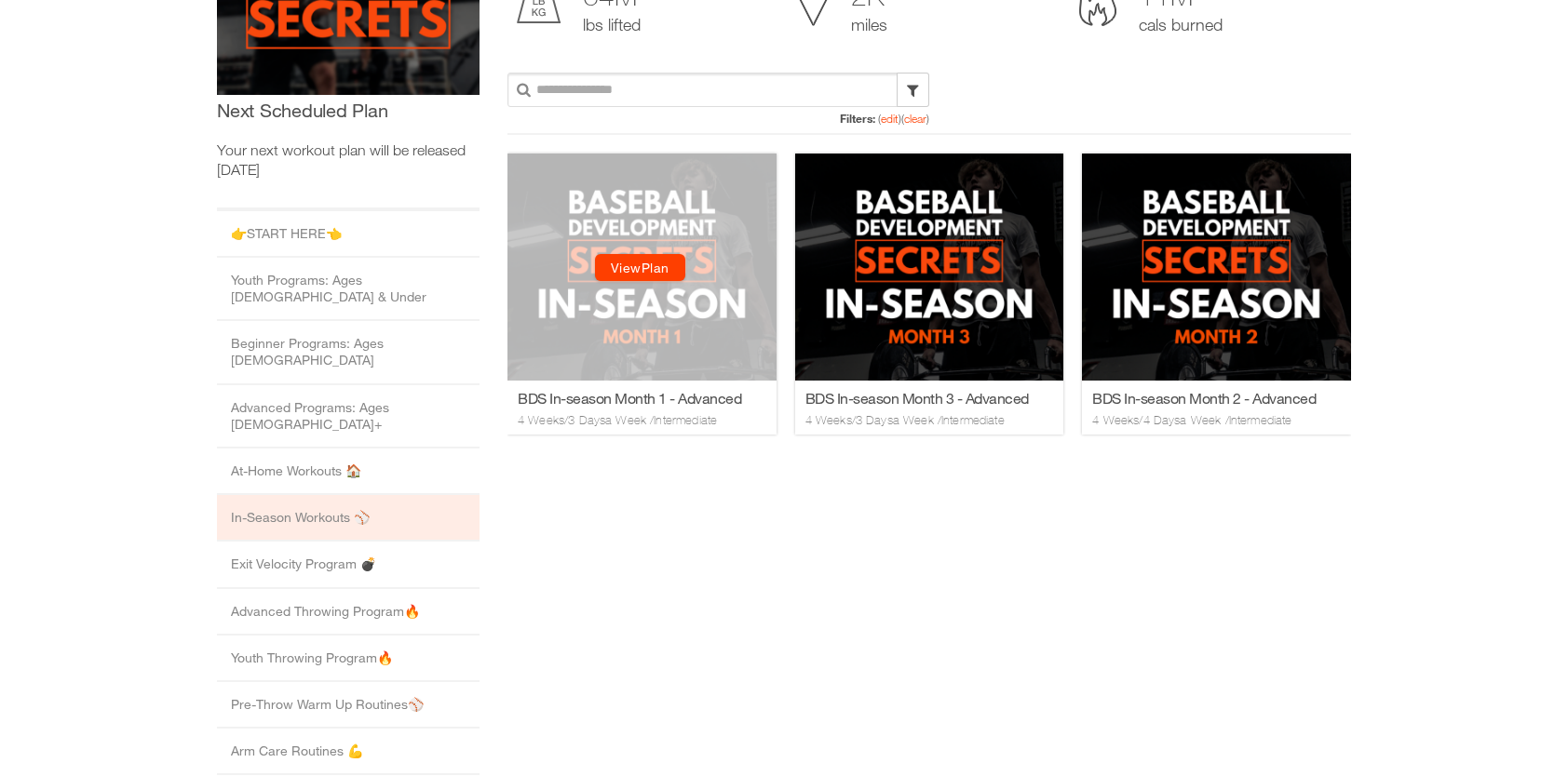
click at [636, 265] on link "View Plan" at bounding box center [640, 268] width 90 height 27
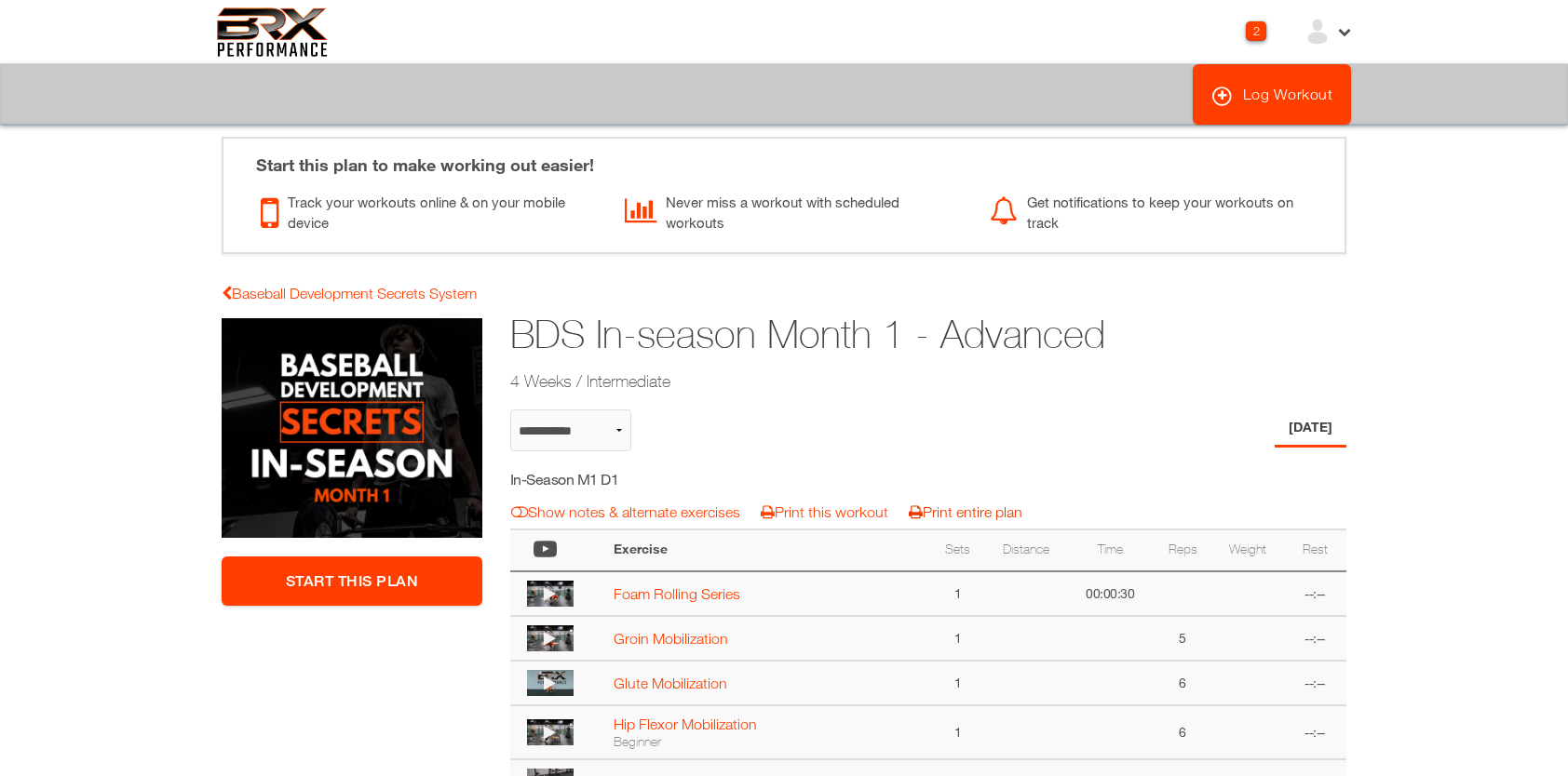
click at [949, 516] on link "Print entire plan" at bounding box center [966, 511] width 113 height 16
click at [381, 299] on link "Baseball Development Secrets System" at bounding box center [350, 293] width 256 height 16
select select "**********"
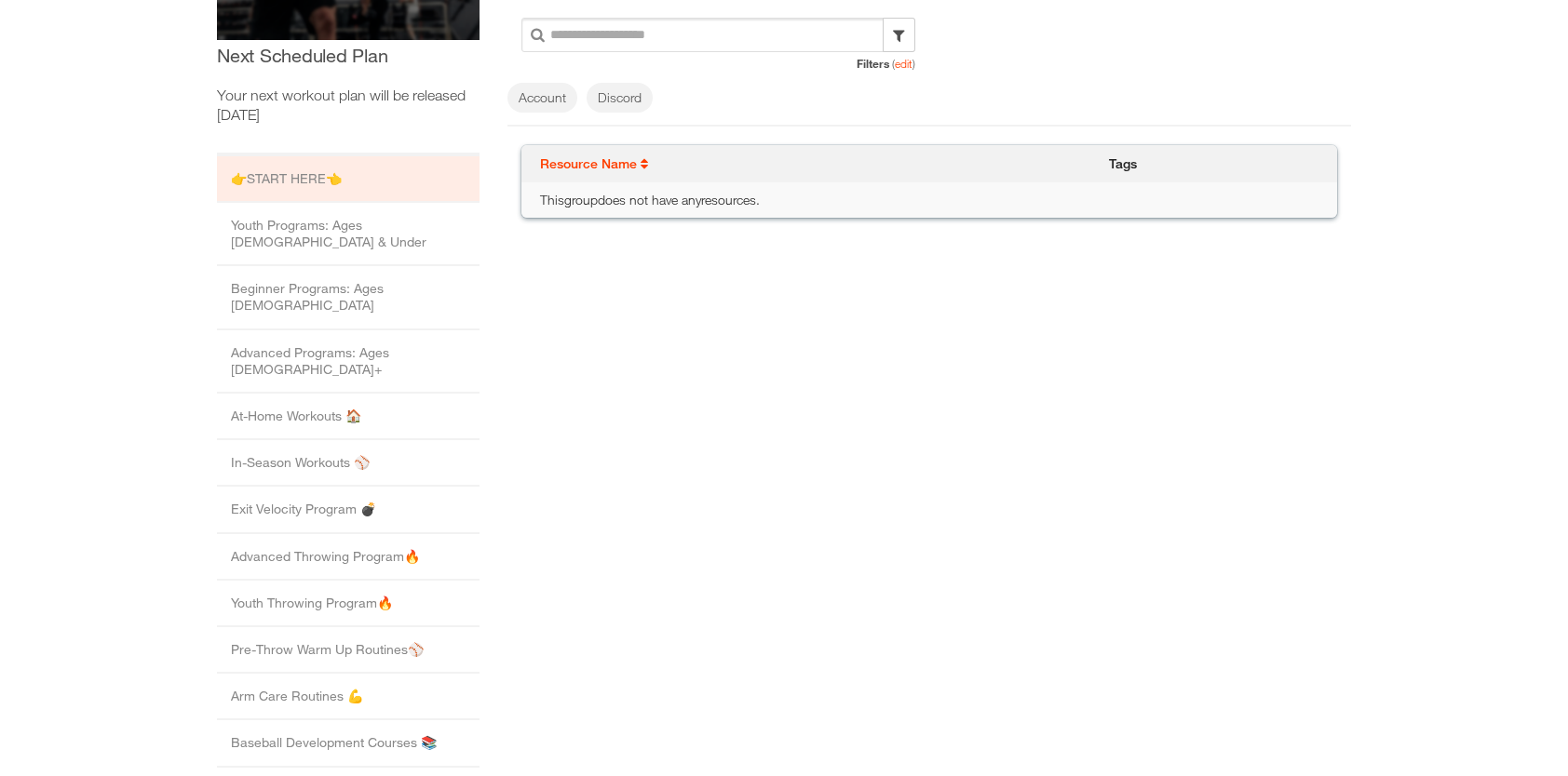
scroll to position [355, 0]
click at [322, 439] on li "In-Season Workouts ⚾️" at bounding box center [348, 462] width 262 height 46
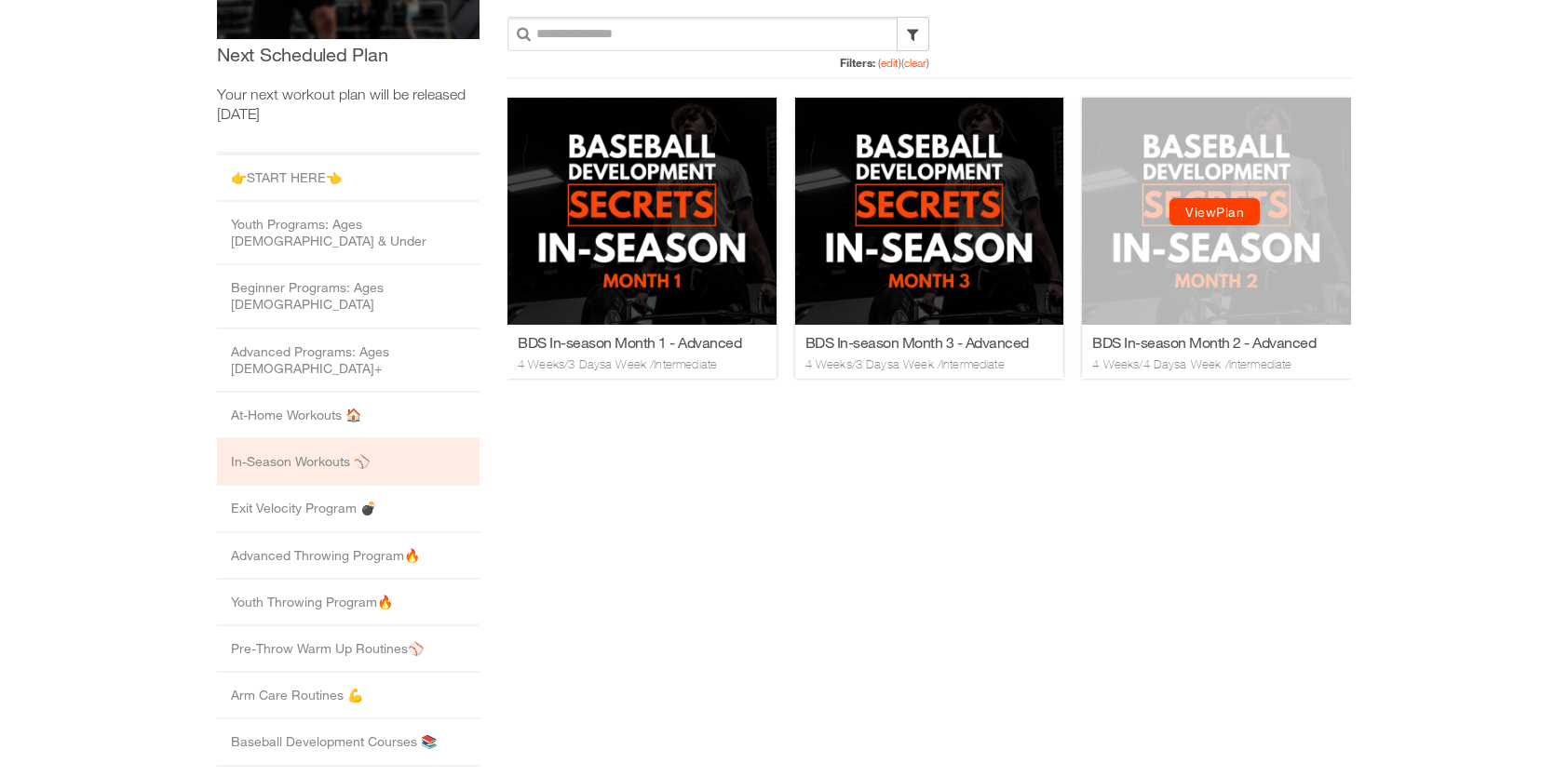
click at [1197, 207] on link "View Plan" at bounding box center [1214, 212] width 90 height 27
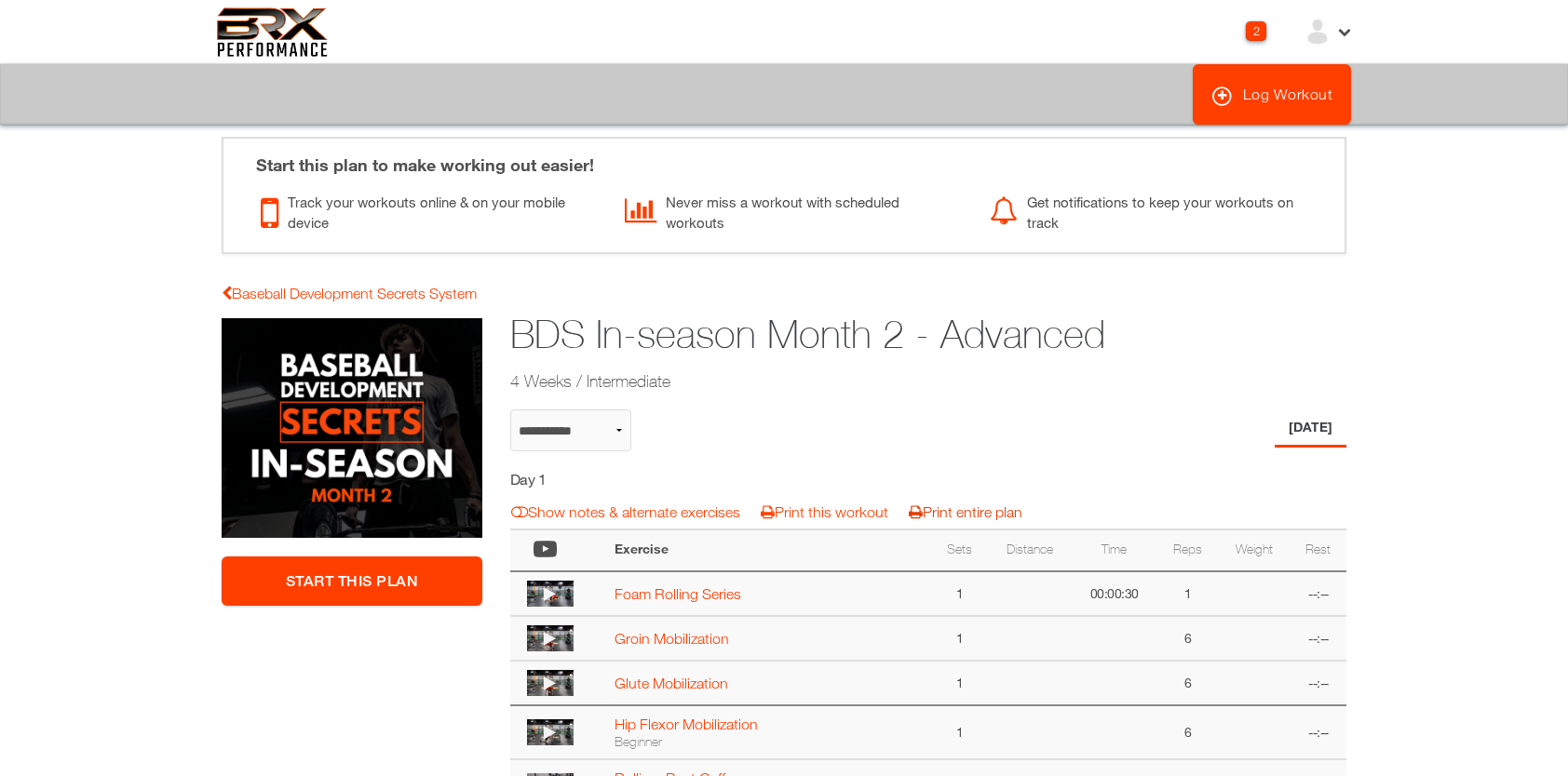
click at [977, 511] on link "Print entire plan" at bounding box center [966, 511] width 113 height 16
click at [302, 286] on link "Baseball Development Secrets System" at bounding box center [350, 293] width 256 height 16
select select "**********"
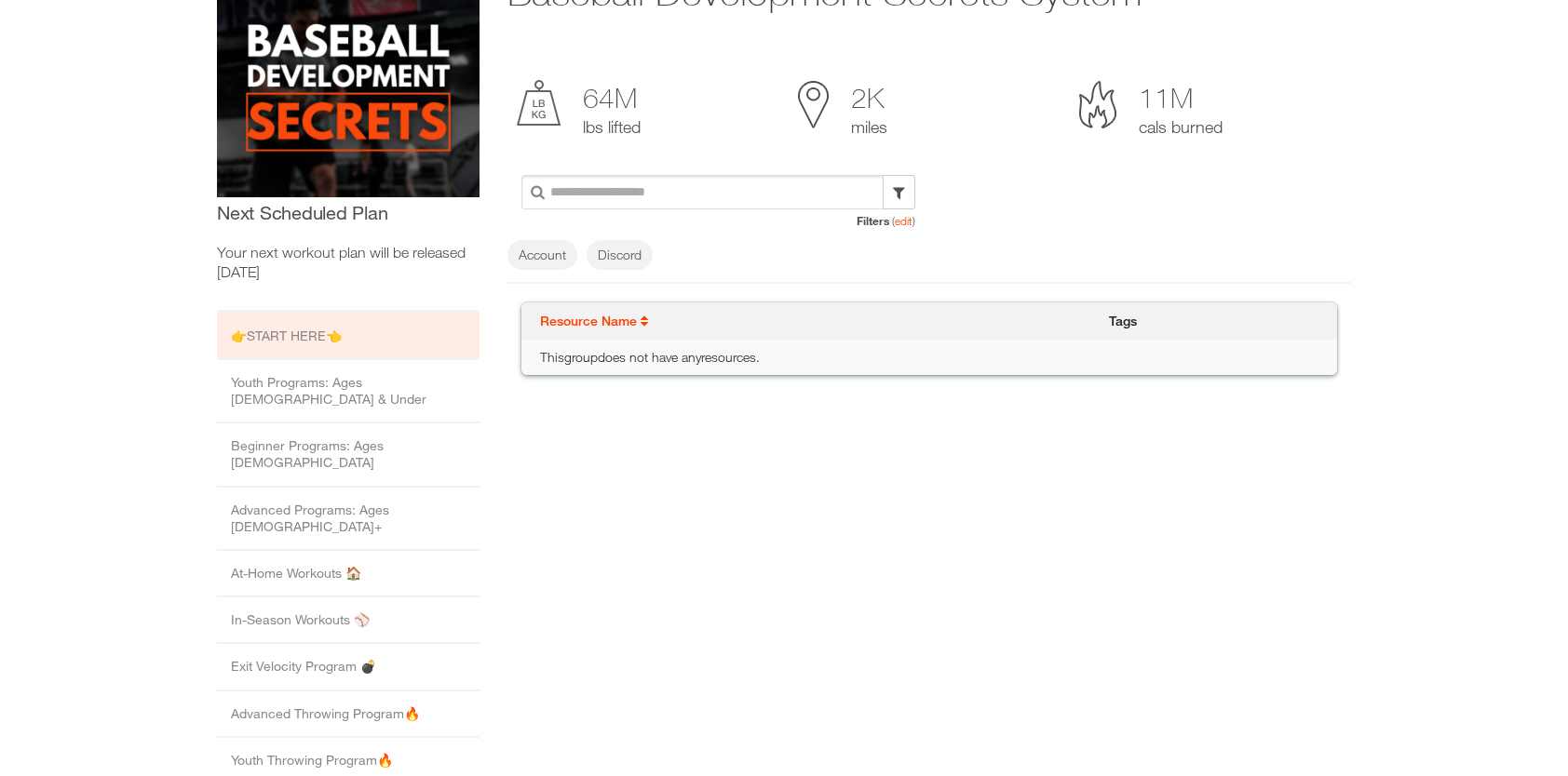
scroll to position [205, 0]
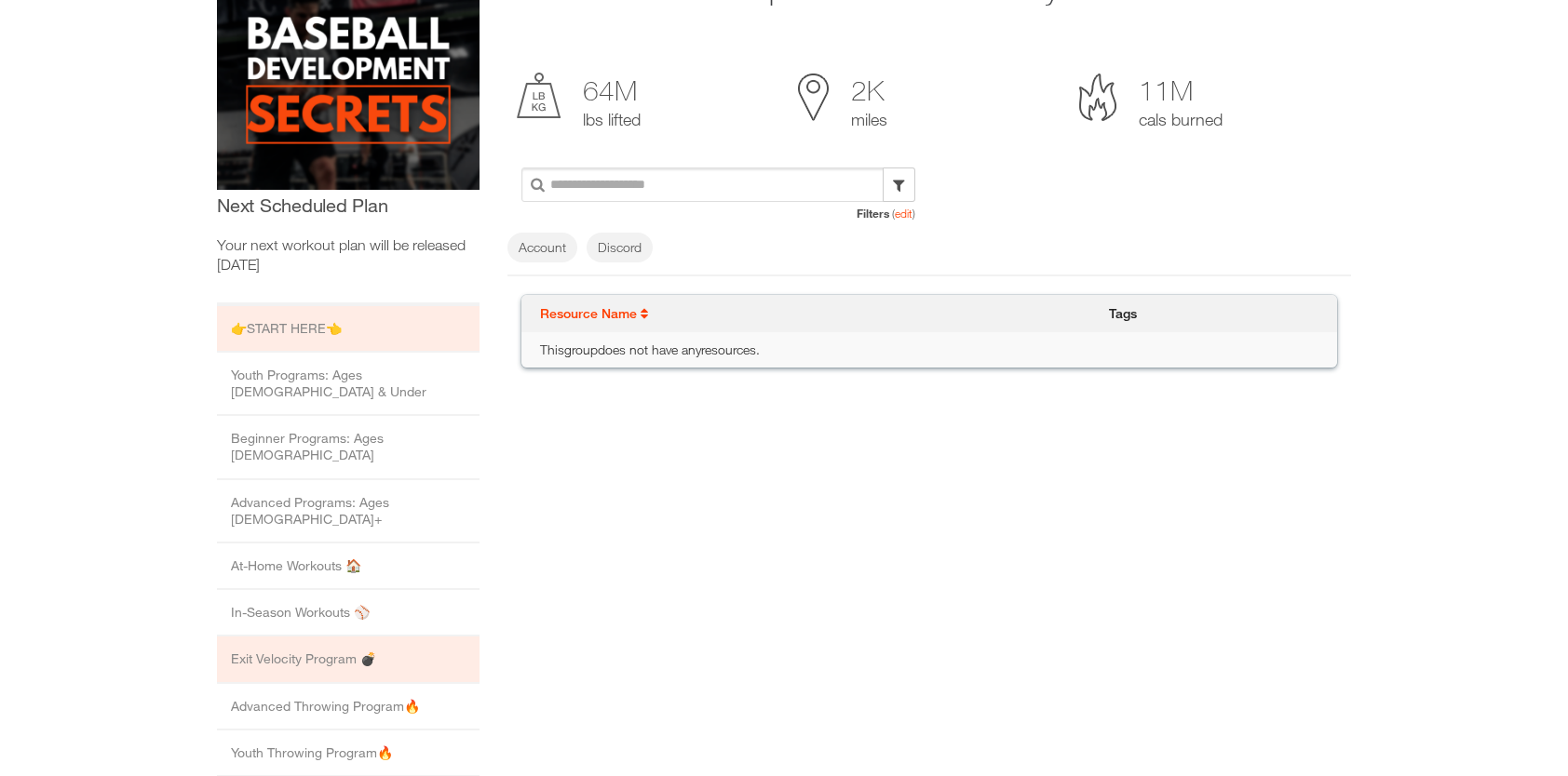
click at [272, 637] on li "Exit Velocity Program 💣" at bounding box center [348, 660] width 262 height 46
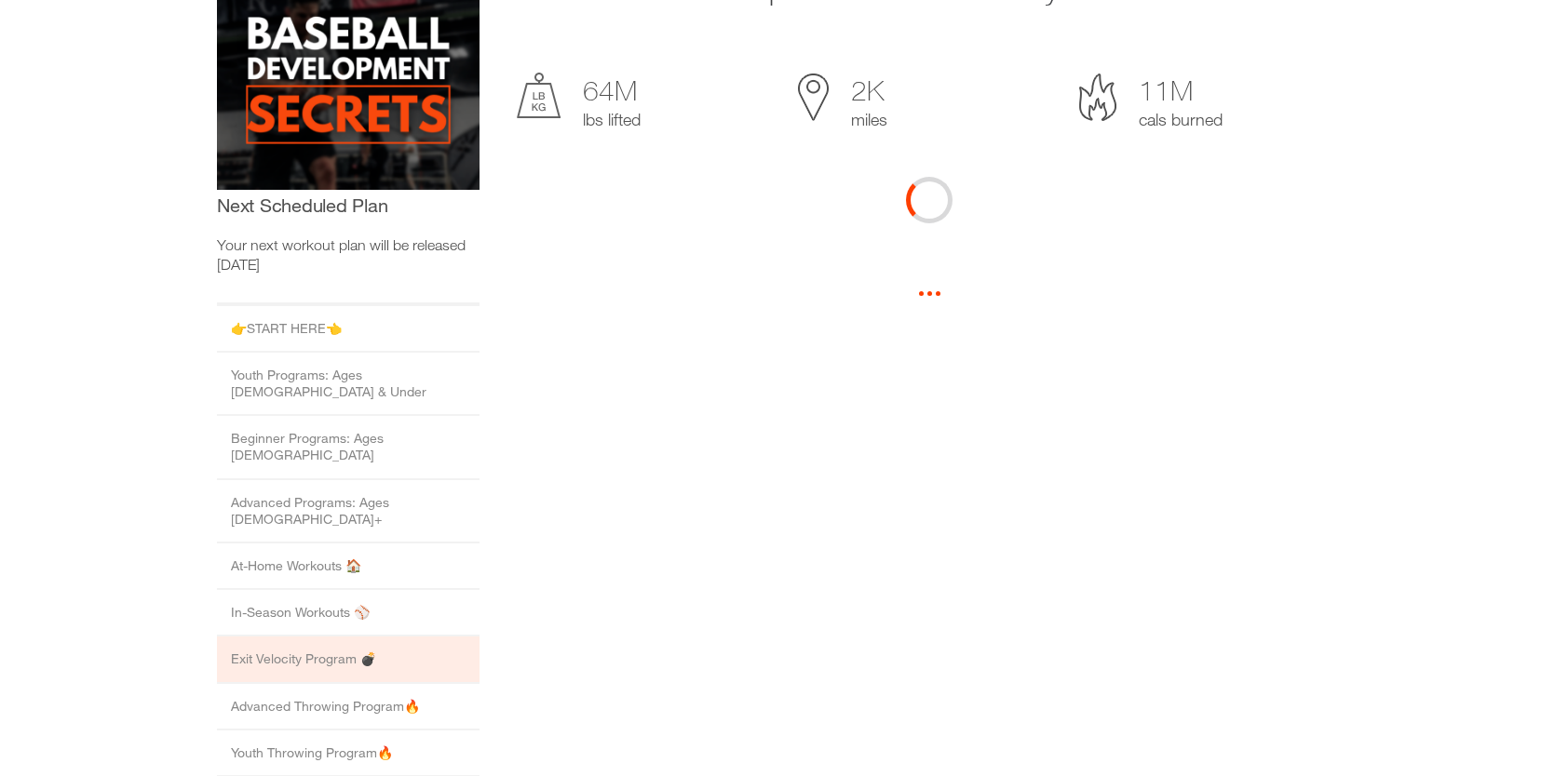
scroll to position [0, 0]
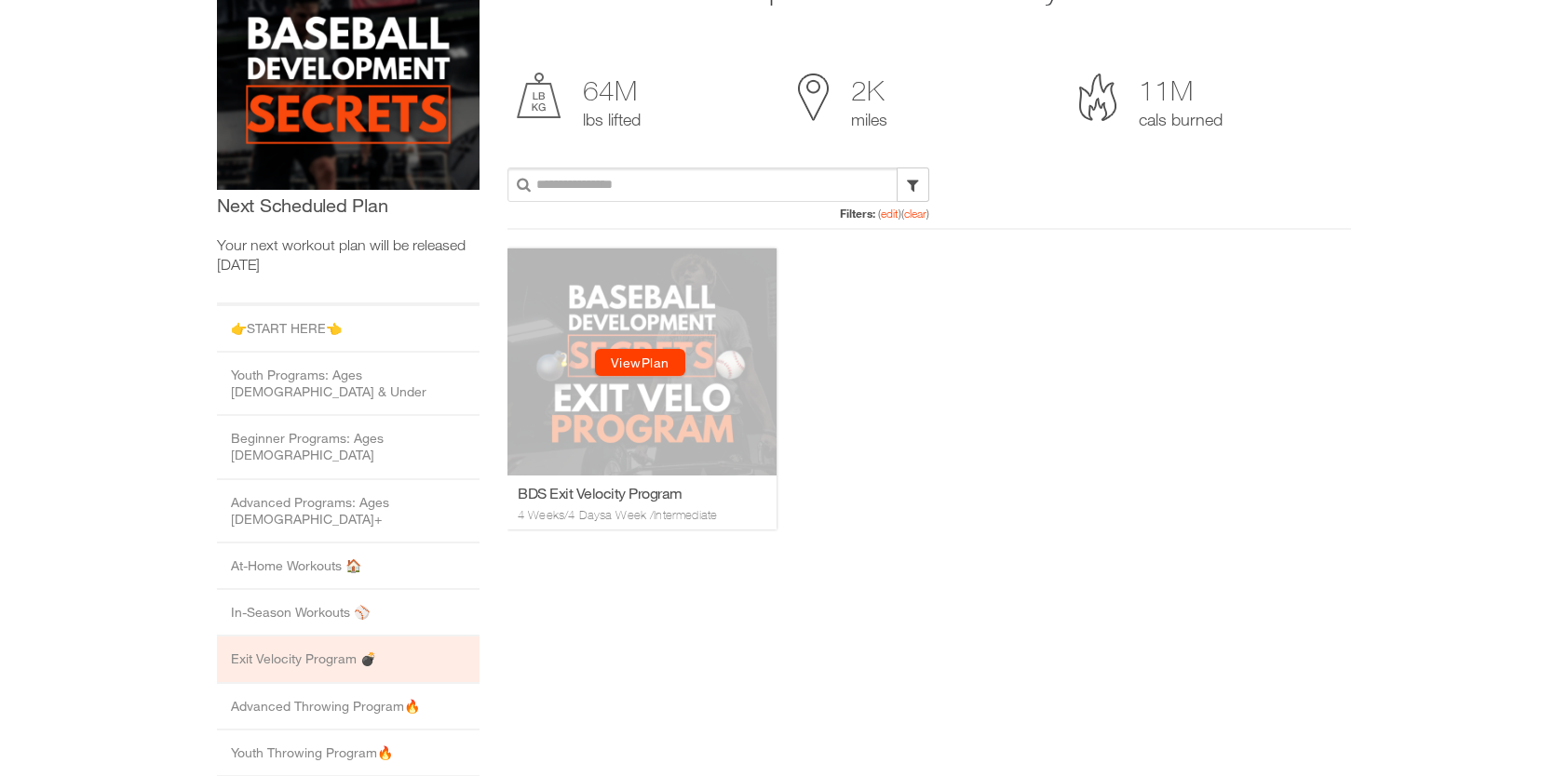
click at [625, 370] on link "View Plan" at bounding box center [640, 362] width 90 height 27
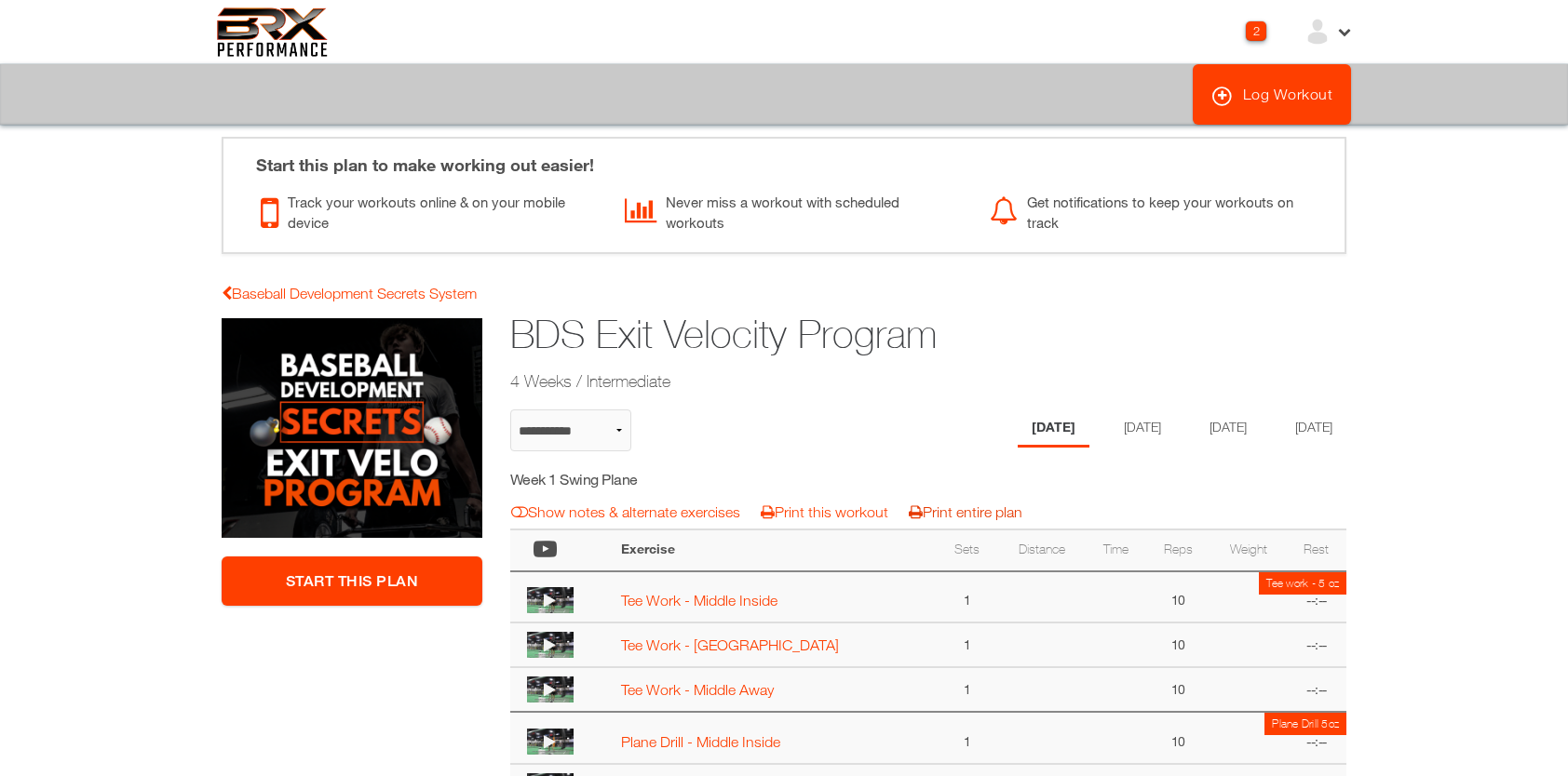
click at [956, 504] on link "Print entire plan" at bounding box center [966, 511] width 113 height 16
click at [315, 290] on link "Baseball Development Secrets System" at bounding box center [350, 293] width 256 height 16
select select "**********"
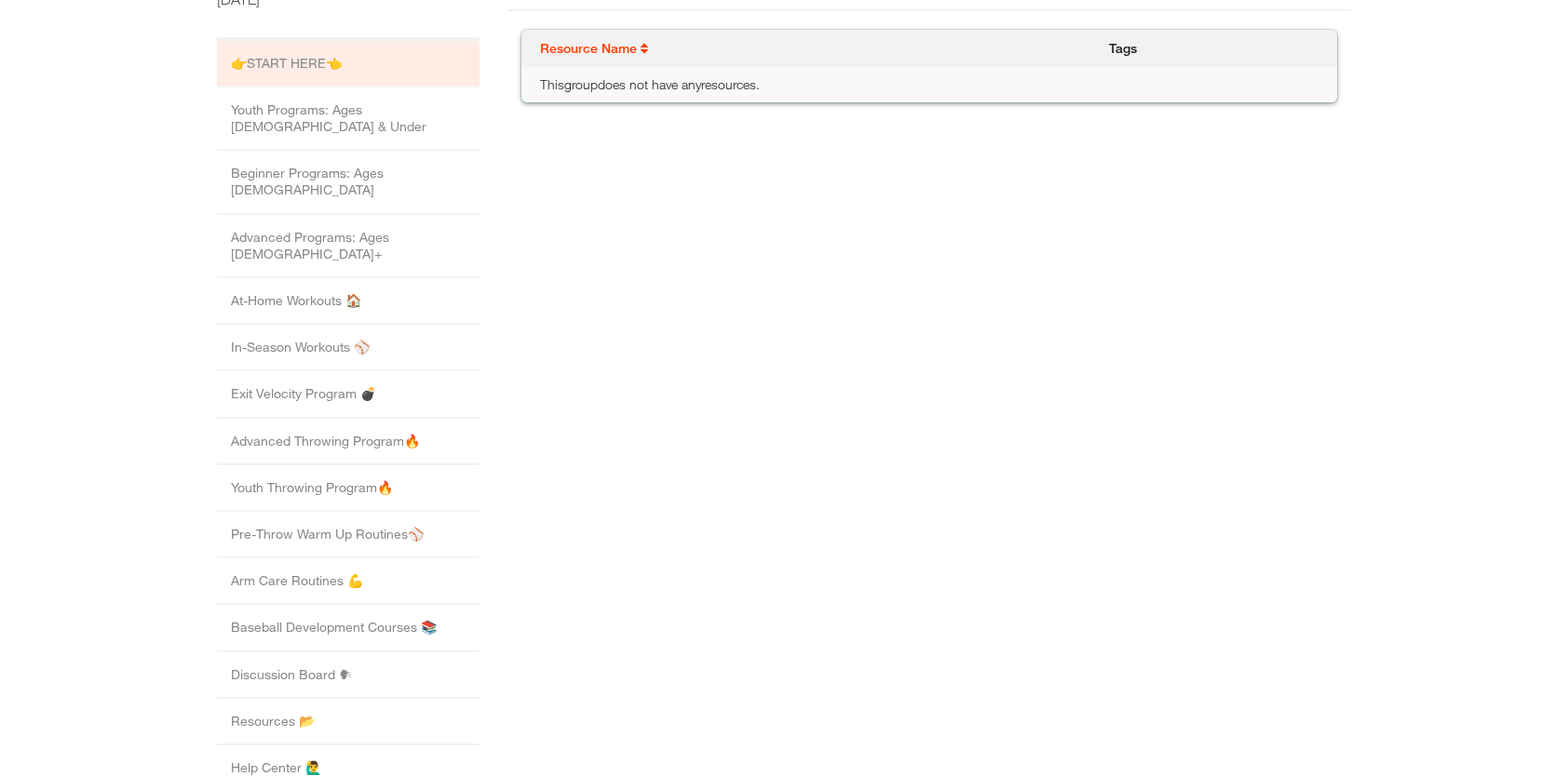
scroll to position [471, 0]
click at [303, 557] on li "Arm Care Routines 💪" at bounding box center [348, 580] width 262 height 46
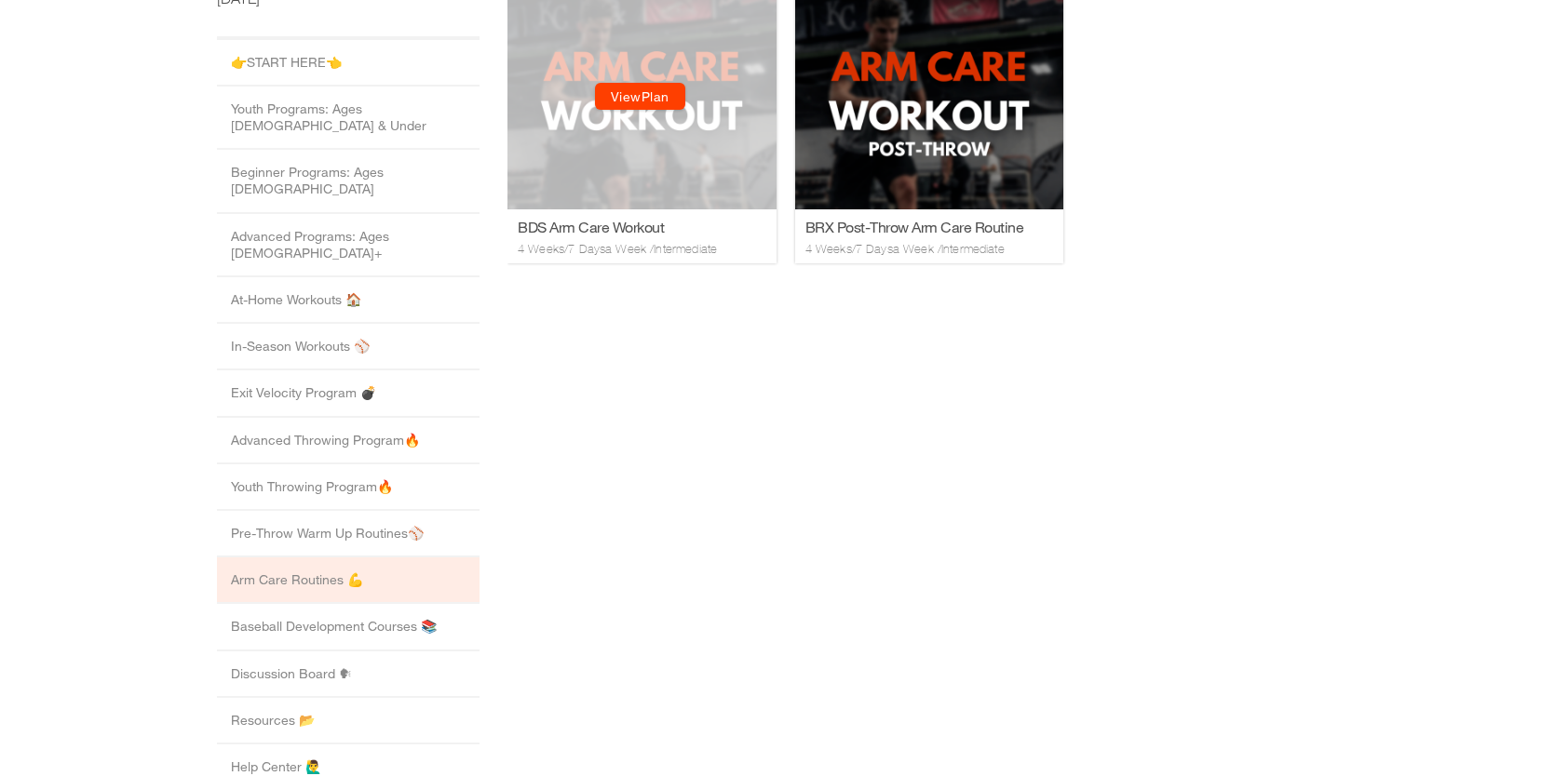
click at [640, 97] on link "View Plan" at bounding box center [640, 97] width 90 height 27
